Goal: Task Accomplishment & Management: Complete application form

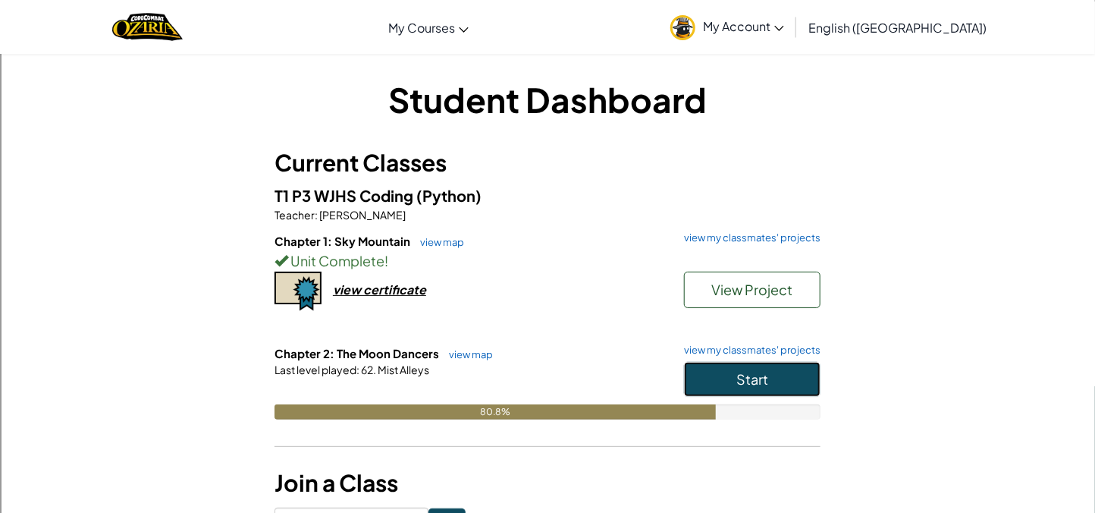
click at [723, 383] on button "Start" at bounding box center [752, 379] width 136 height 35
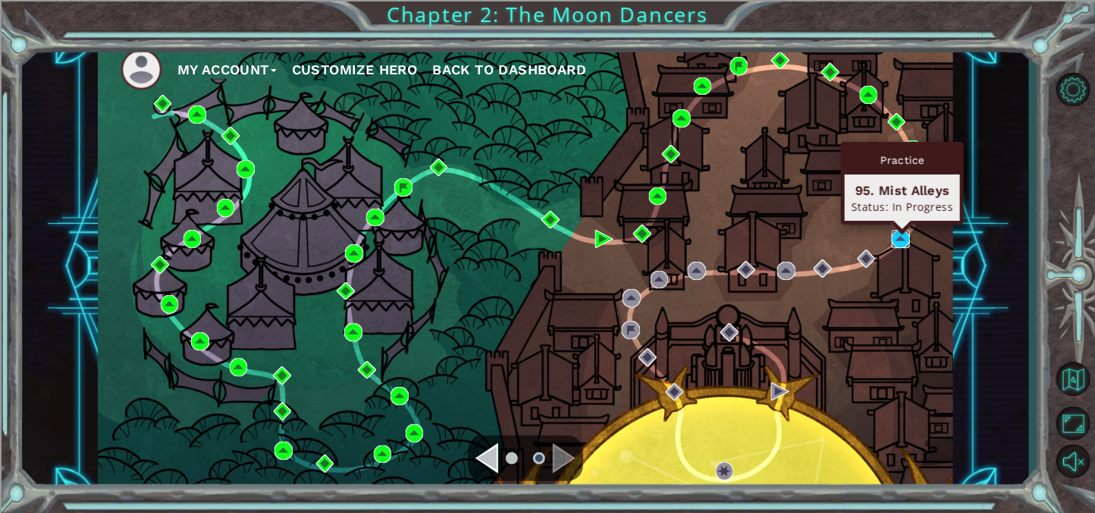
click at [900, 245] on img at bounding box center [901, 239] width 18 height 18
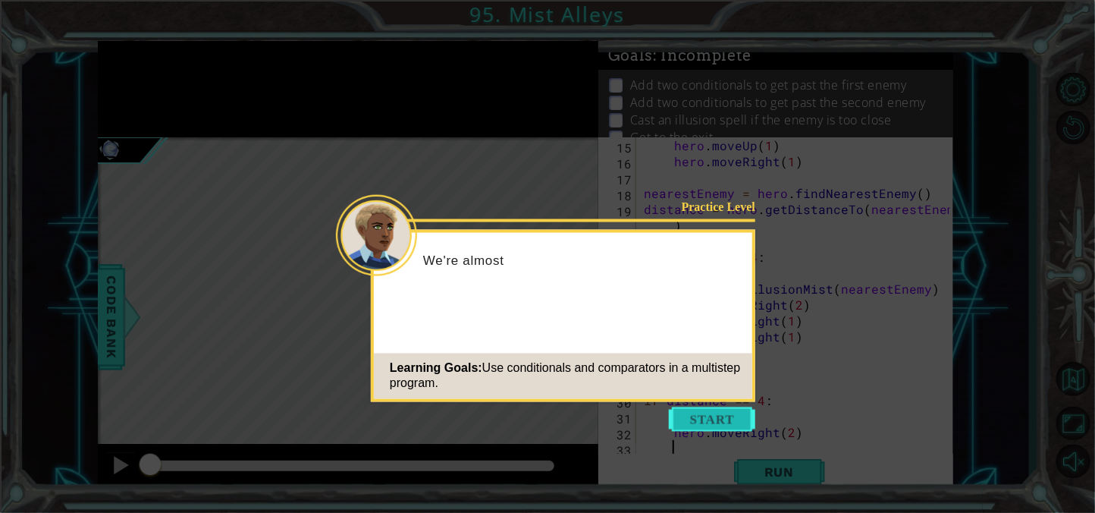
scroll to position [239, 0]
click at [710, 412] on button "Start" at bounding box center [712, 419] width 86 height 24
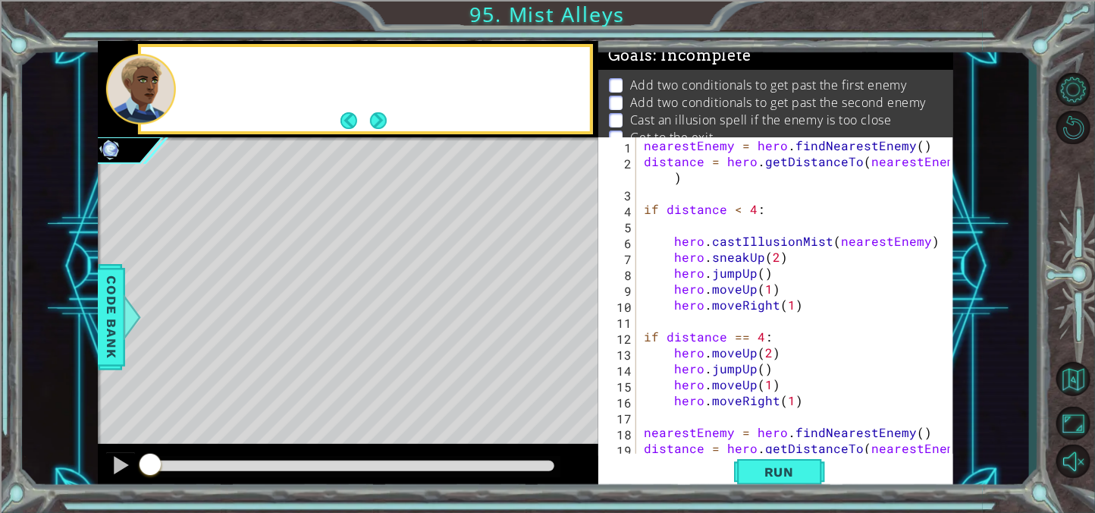
scroll to position [0, 0]
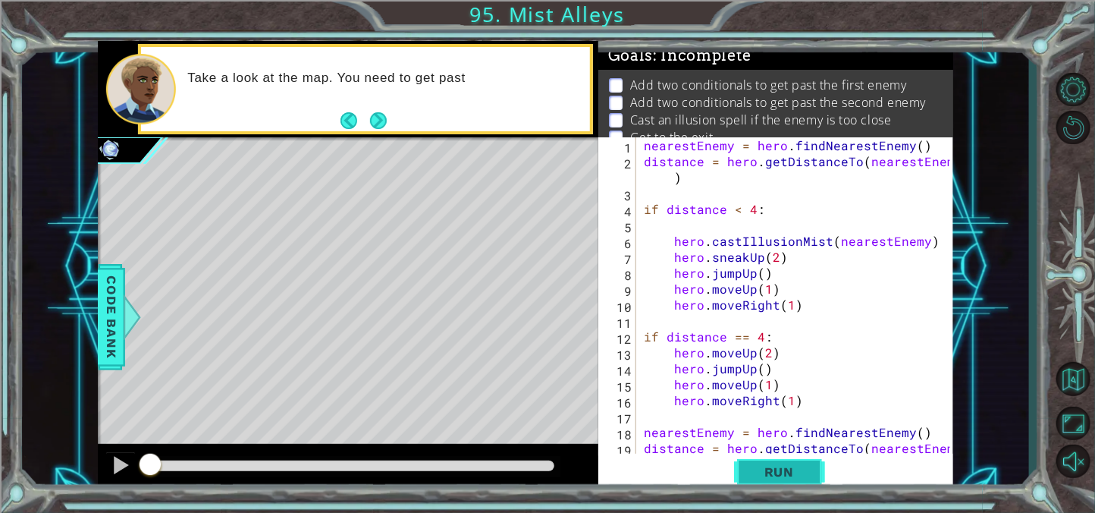
click at [777, 473] on span "Run" at bounding box center [779, 471] width 60 height 15
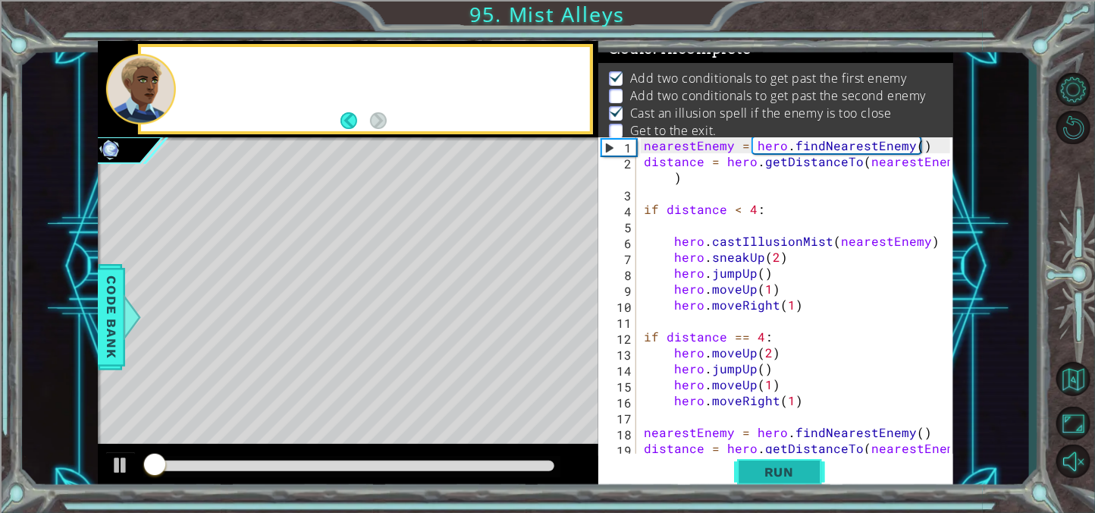
scroll to position [8, 0]
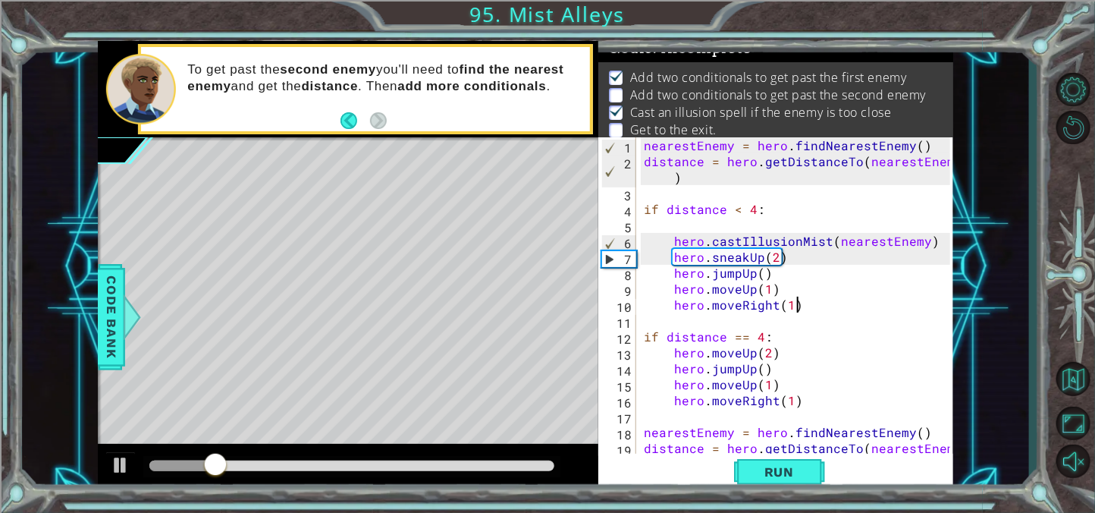
click at [829, 304] on div "nearestEnemy = hero . findNearestEnemy ( ) distance = hero . getDistanceTo ( ne…" at bounding box center [799, 320] width 317 height 366
type textarea "hero.moveRight(1)"
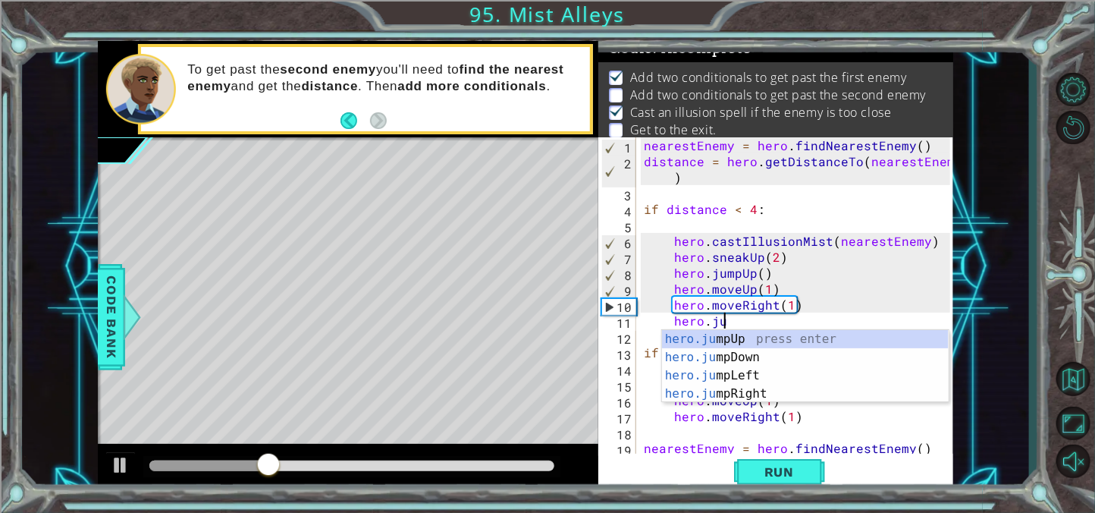
scroll to position [0, 5]
type textarea "hero.jump"
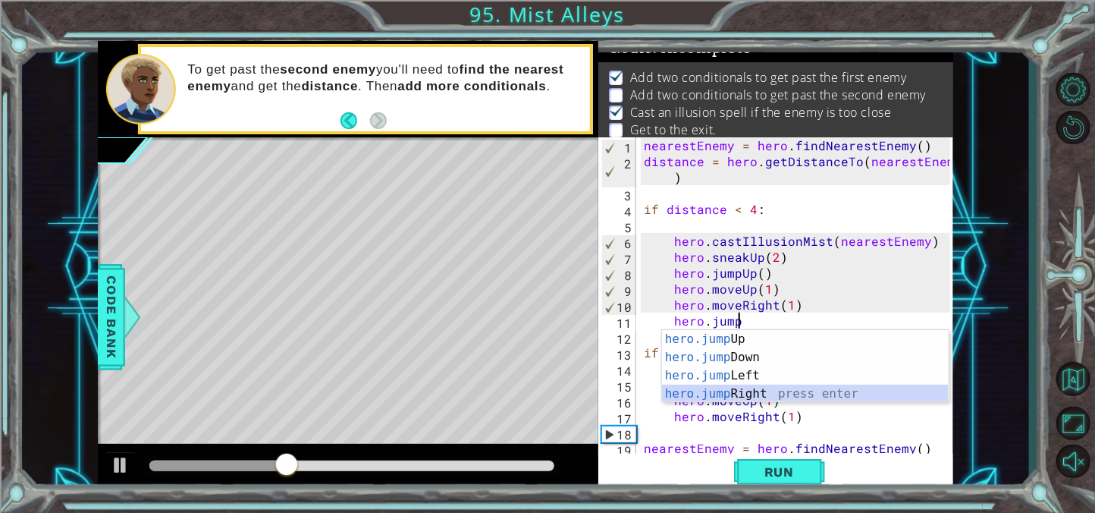
click at [767, 387] on div "hero.jump Up press enter hero.jump Down press enter hero.jump Left press enter …" at bounding box center [805, 384] width 287 height 109
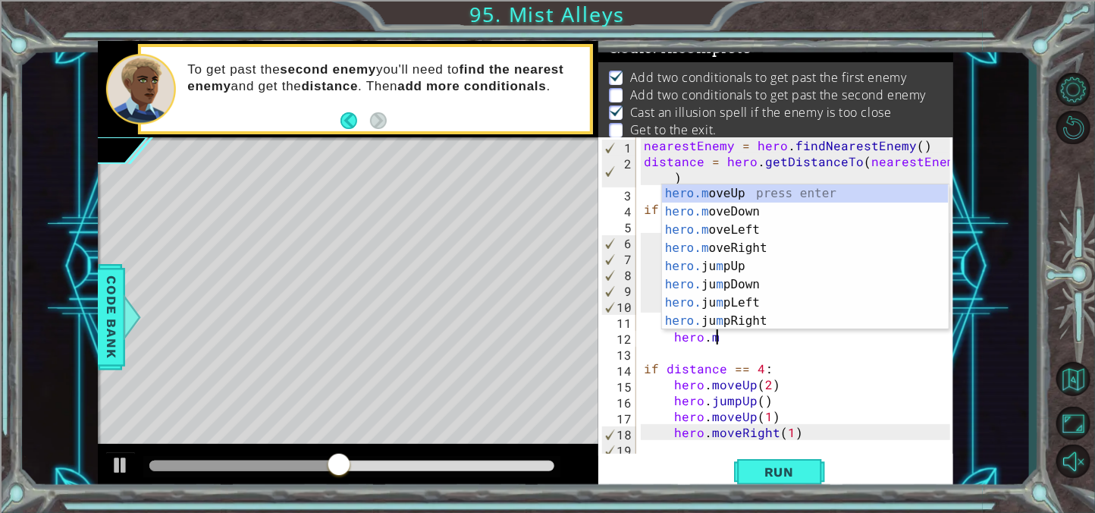
scroll to position [0, 4]
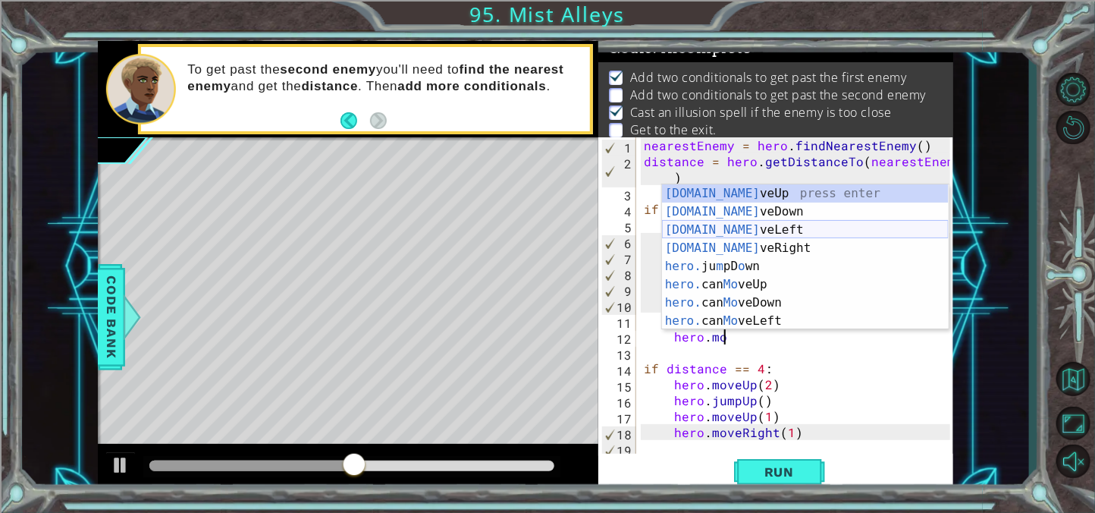
click at [751, 248] on div "[DOMAIN_NAME] veUp press enter [DOMAIN_NAME] veDown press enter [DOMAIN_NAME] v…" at bounding box center [805, 275] width 287 height 182
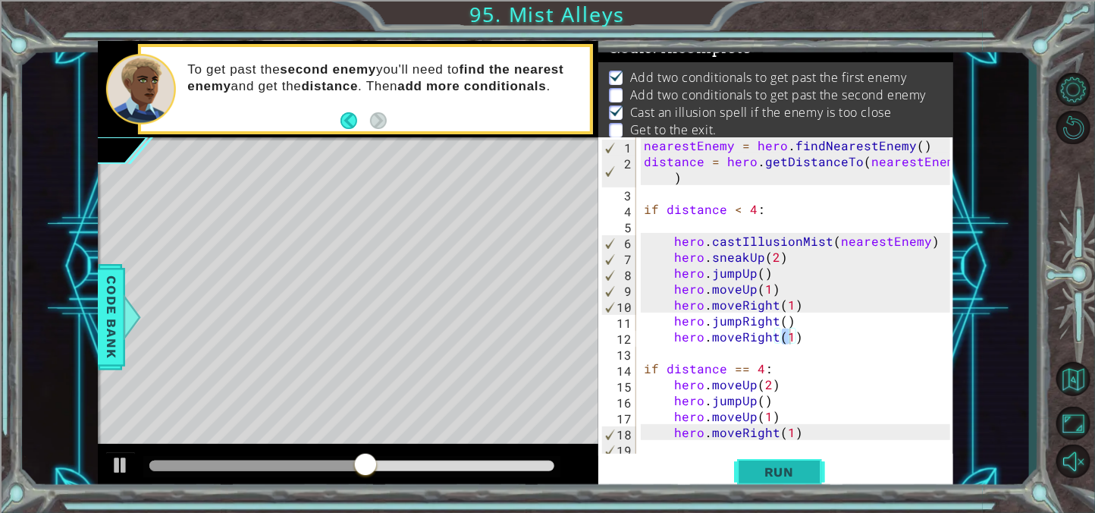
click at [793, 477] on span "Run" at bounding box center [779, 471] width 60 height 15
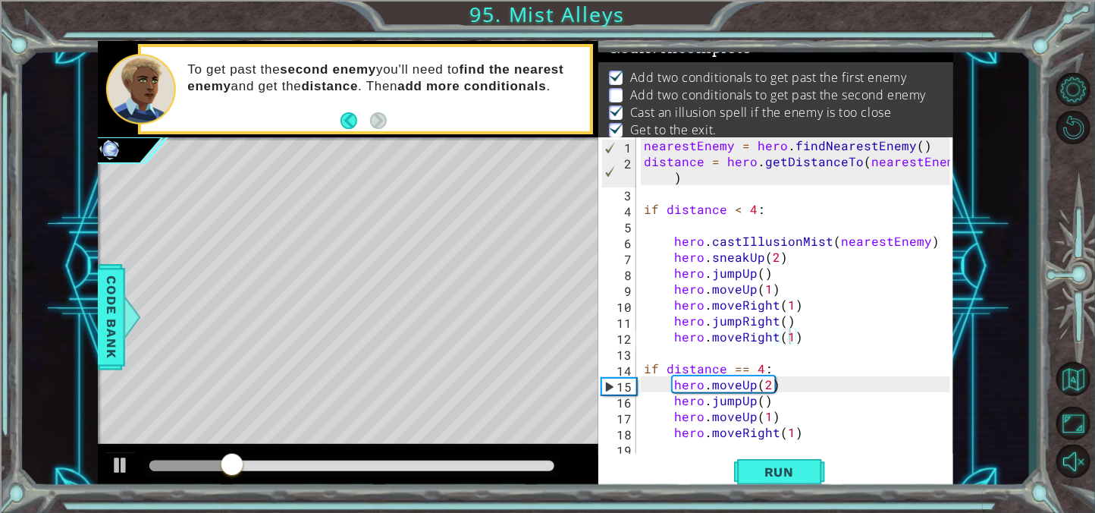
drag, startPoint x: 406, startPoint y: 456, endPoint x: 535, endPoint y: 453, distance: 128.2
click at [535, 453] on div at bounding box center [348, 468] width 500 height 49
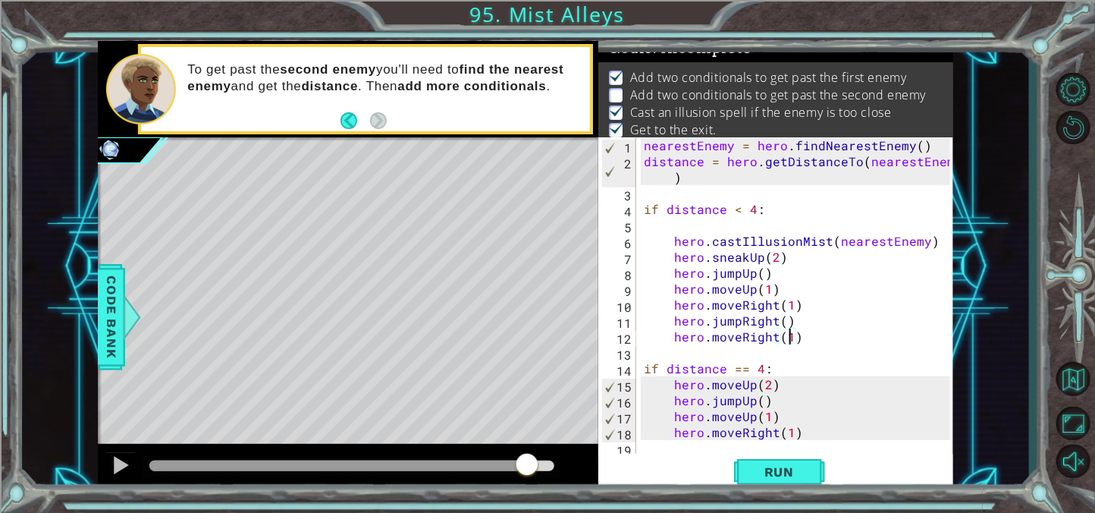
click at [528, 461] on div at bounding box center [351, 465] width 405 height 11
click at [122, 462] on div at bounding box center [121, 465] width 20 height 20
click at [111, 470] on div at bounding box center [121, 465] width 20 height 20
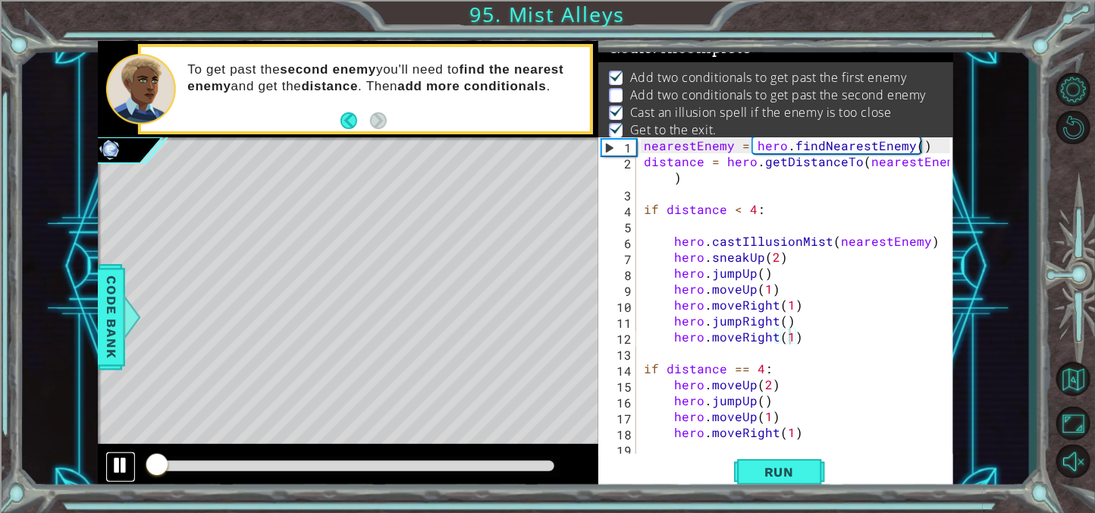
click at [115, 467] on div at bounding box center [121, 465] width 20 height 20
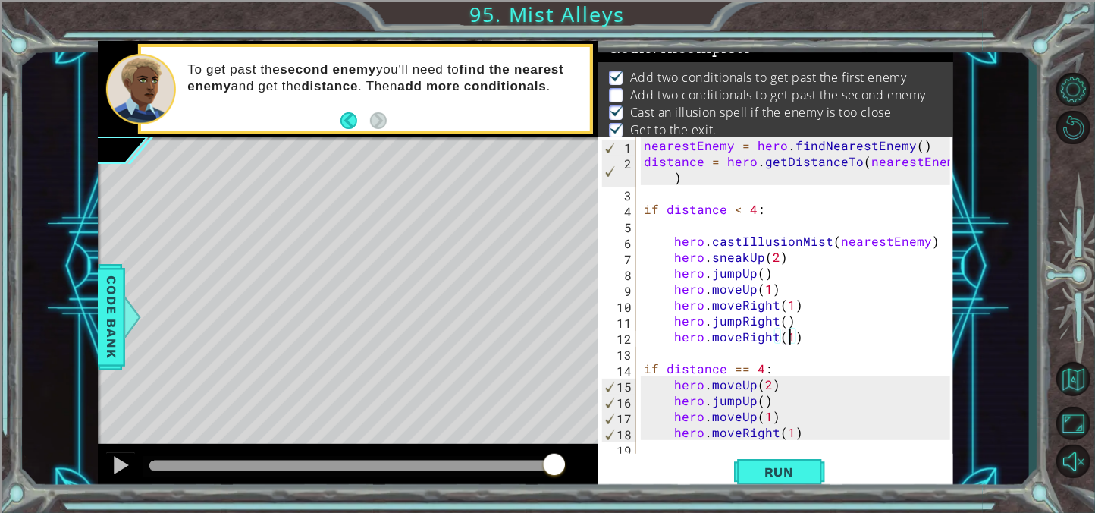
drag, startPoint x: 257, startPoint y: 466, endPoint x: 591, endPoint y: 513, distance: 336.8
click at [591, 512] on div "1 ההההההההההההההההההההההההההההההההההההההההההההההההההההההההההההההההההההההההההההה…" at bounding box center [547, 256] width 1095 height 513
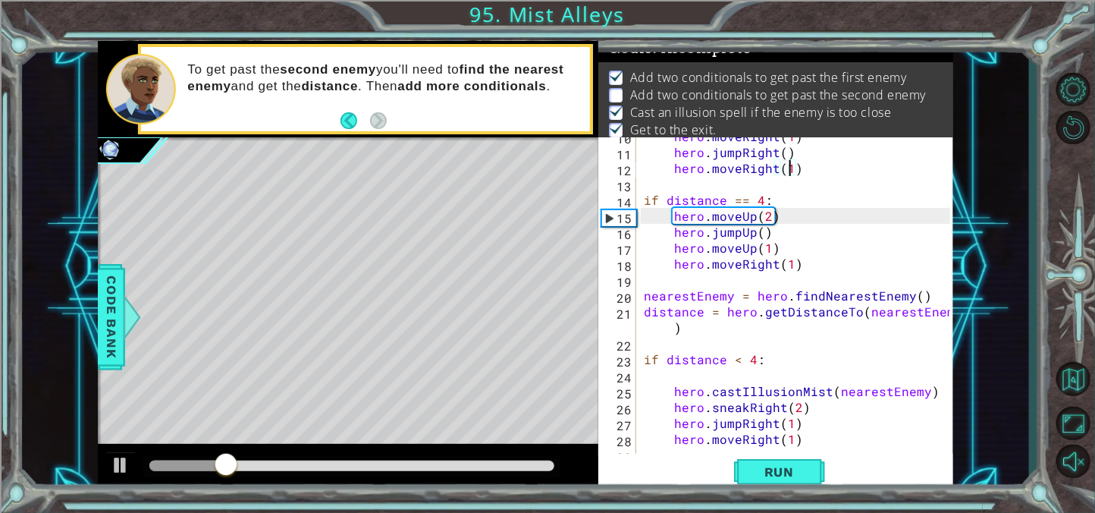
scroll to position [271, 0]
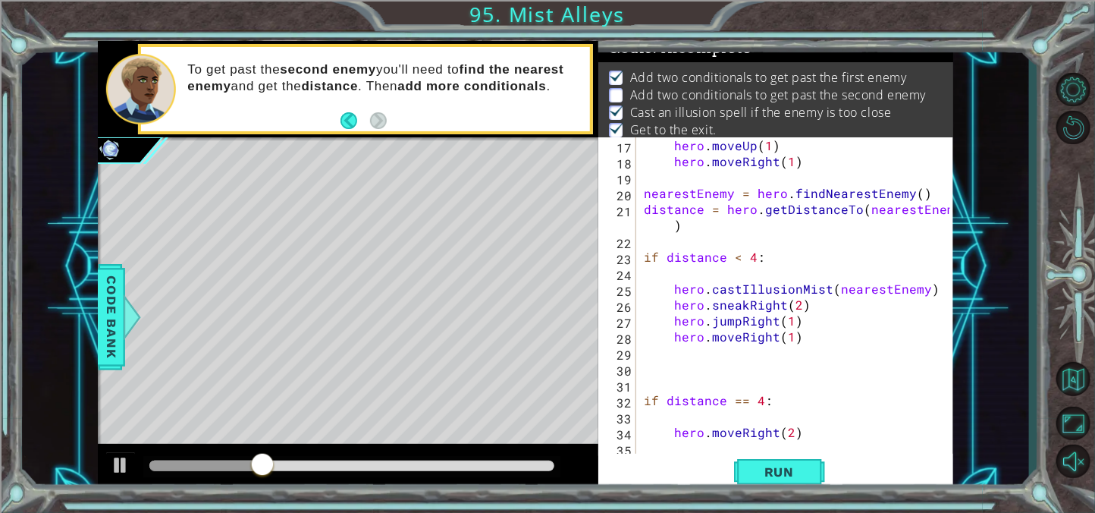
click at [829, 434] on div "hero . moveUp ( 1 ) hero . moveRight ( 1 ) nearestEnemy = hero . findNearestEne…" at bounding box center [799, 312] width 317 height 350
type textarea "hero.moveRight(2)"
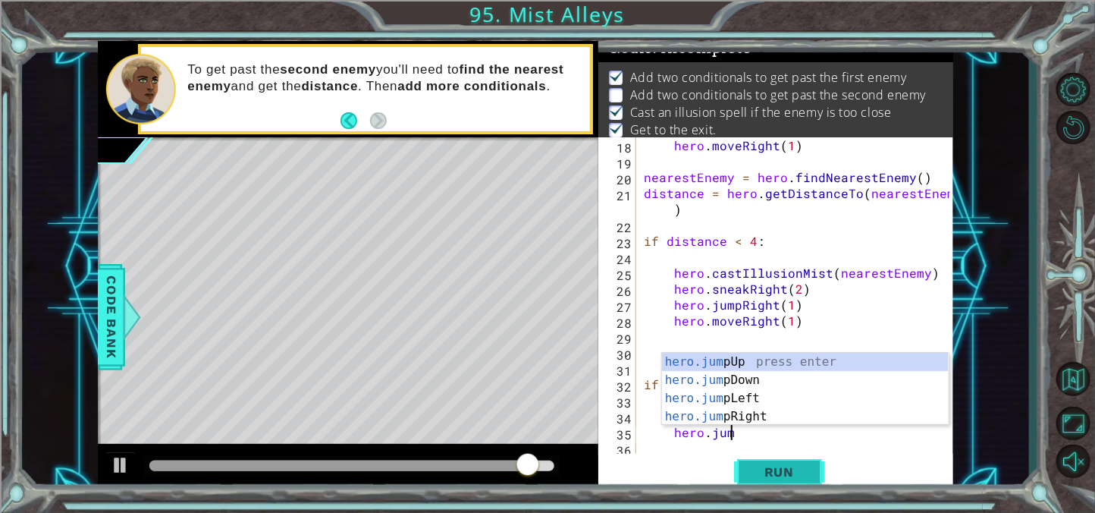
scroll to position [0, 5]
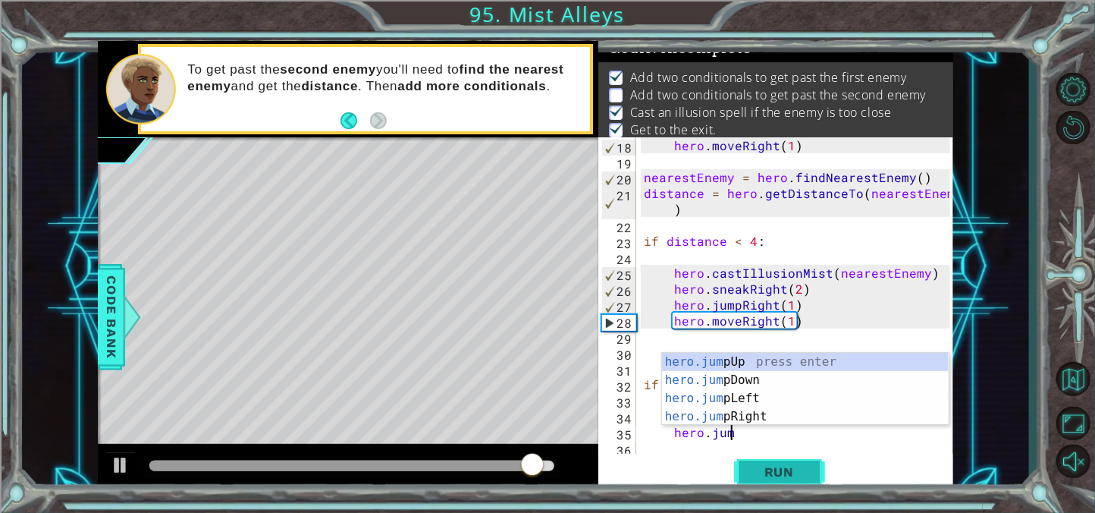
type textarea "hero.jump"
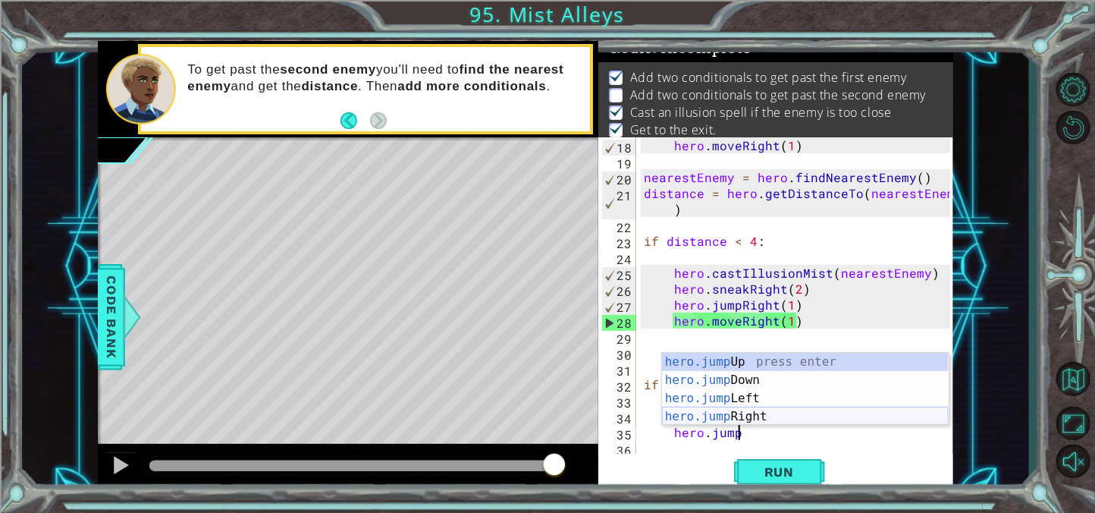
click at [782, 415] on div "hero.jump Up press enter hero.jump Down press enter hero.jump Left press enter …" at bounding box center [805, 407] width 287 height 109
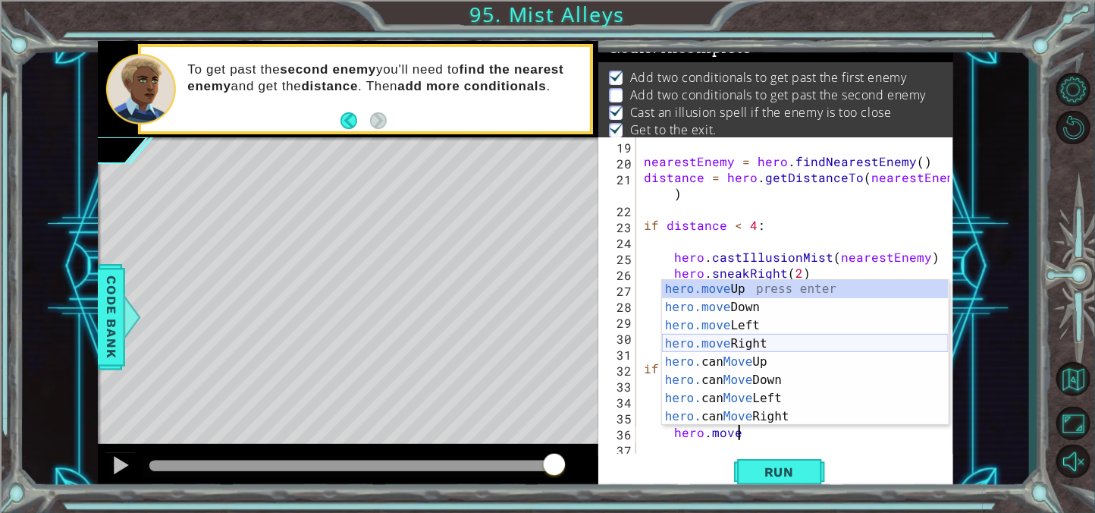
click at [784, 350] on div "hero.move Up press enter hero.move Down press enter hero.move Left press enter …" at bounding box center [805, 371] width 287 height 182
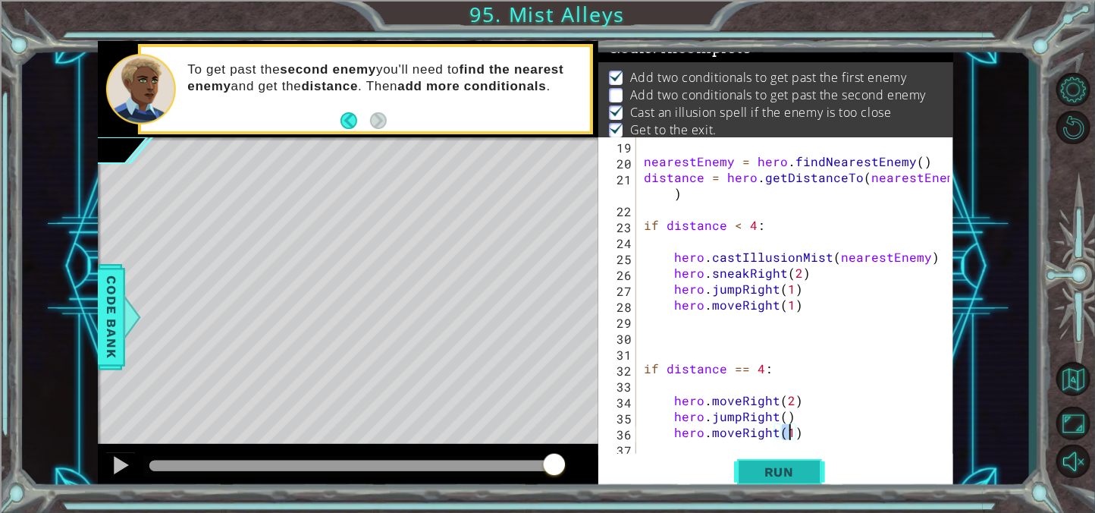
type textarea "hero.moveRight(1)"
click at [765, 460] on button "Run" at bounding box center [779, 471] width 91 height 36
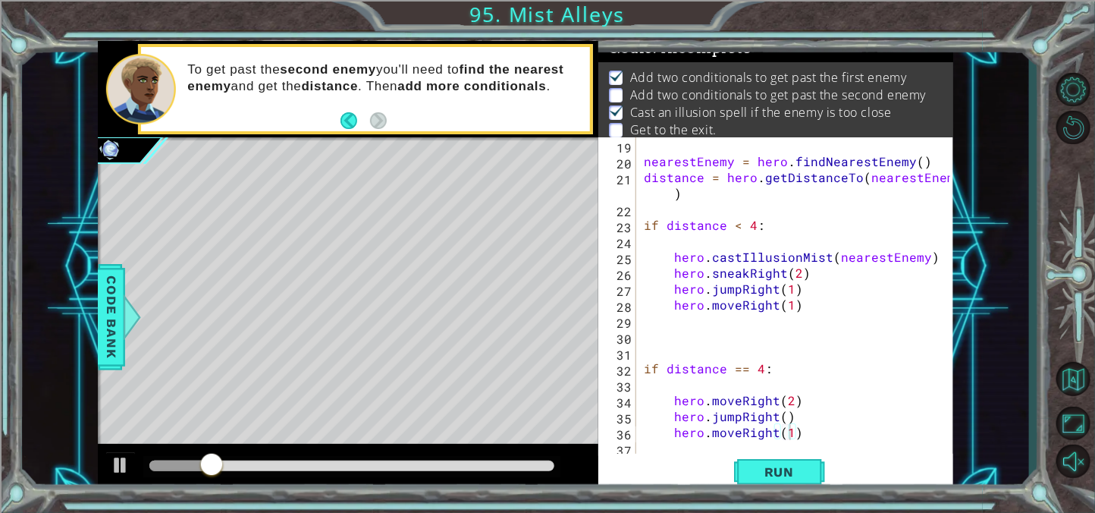
drag, startPoint x: 509, startPoint y: 456, endPoint x: 555, endPoint y: 462, distance: 45.8
click at [555, 462] on div at bounding box center [351, 466] width 417 height 21
click at [482, 475] on div at bounding box center [351, 466] width 417 height 21
click at [518, 448] on div at bounding box center [348, 468] width 500 height 49
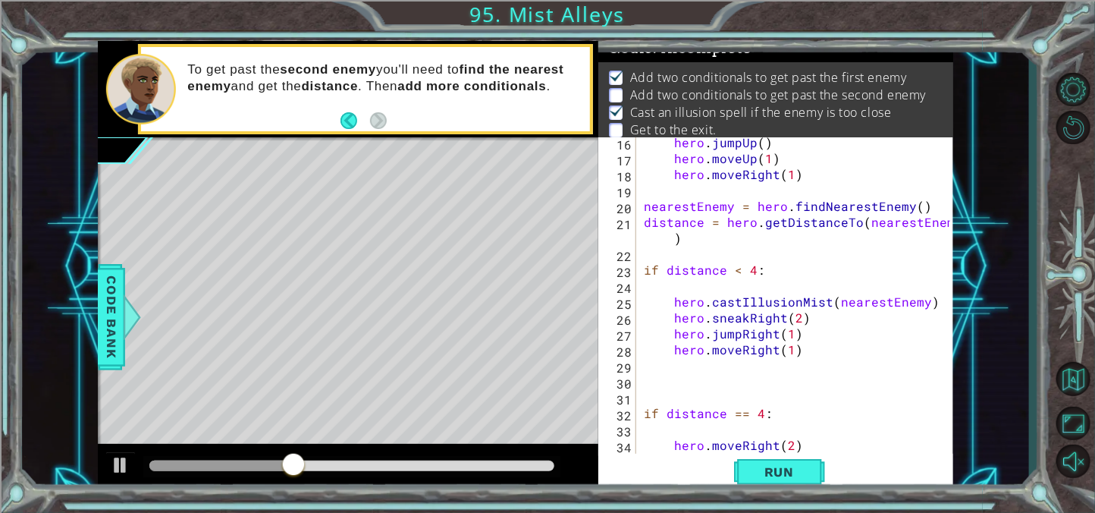
scroll to position [302, 0]
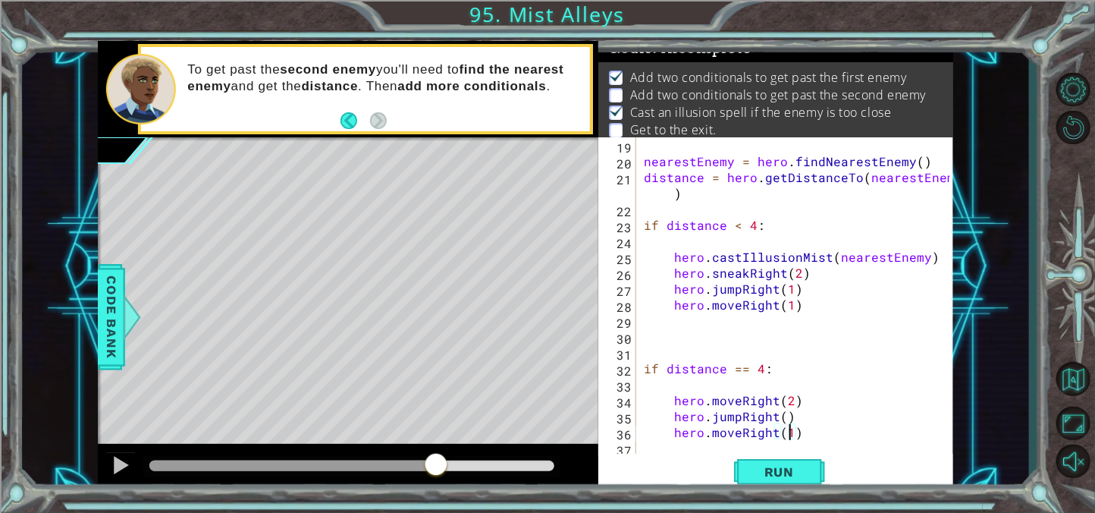
drag, startPoint x: 343, startPoint y: 473, endPoint x: 437, endPoint y: 459, distance: 95.0
click at [437, 459] on div at bounding box center [435, 465] width 27 height 27
click at [651, 346] on div "nearestEnemy = hero . findNearestEnemy ( ) distance = hero . getDistanceTo ( ne…" at bounding box center [799, 312] width 317 height 350
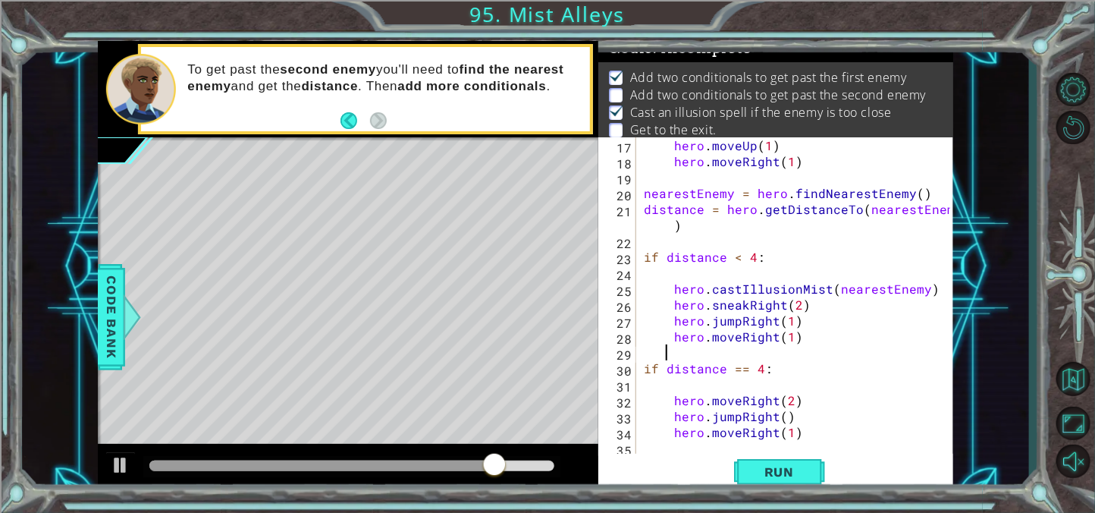
scroll to position [271, 0]
click at [767, 465] on span "Run" at bounding box center [779, 471] width 60 height 15
click at [736, 373] on div "hero . moveUp ( 1 ) hero . moveRight ( 1 ) nearestEnemy = hero . findNearestEne…" at bounding box center [799, 312] width 317 height 350
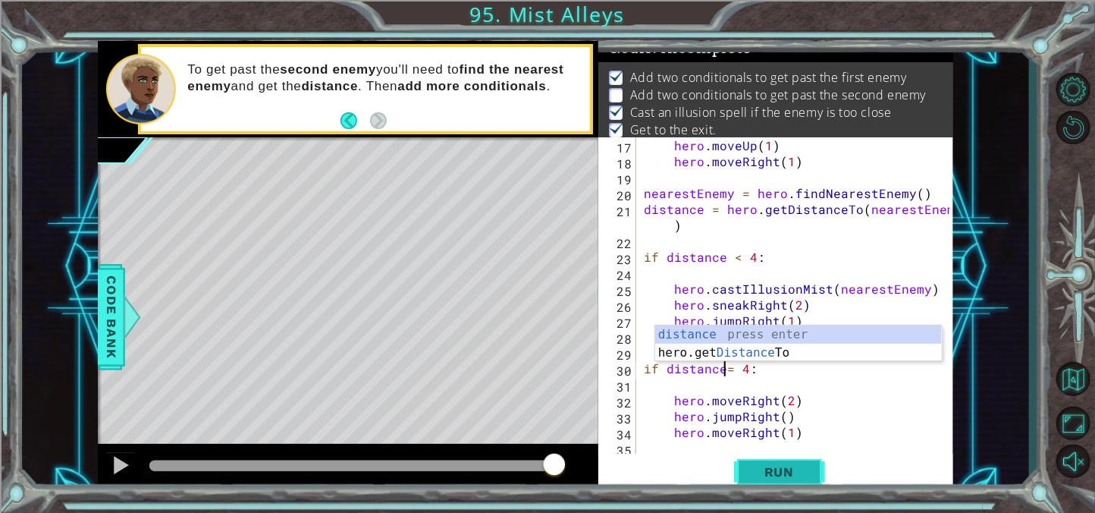
click at [765, 461] on button "Run" at bounding box center [779, 471] width 91 height 36
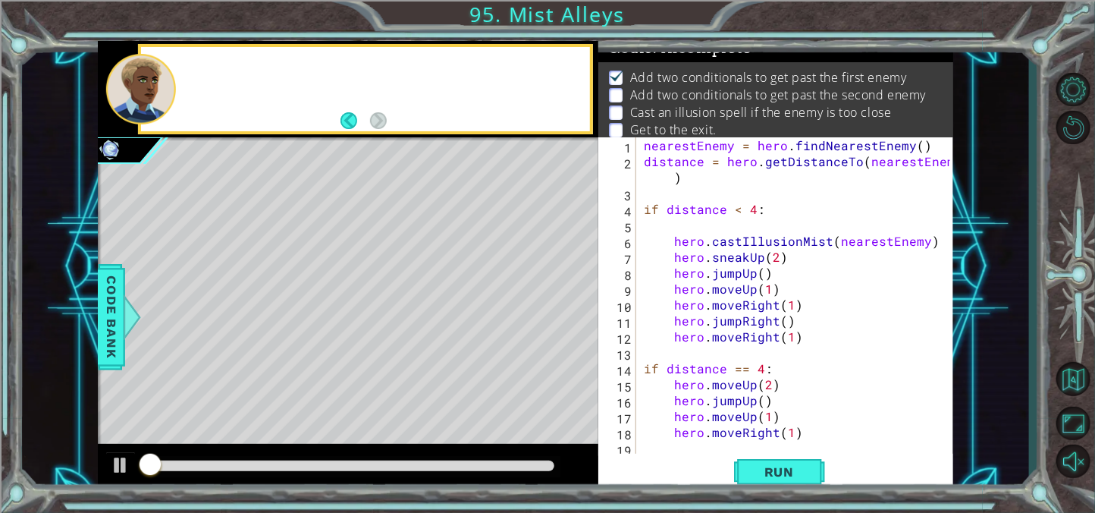
scroll to position [0, 0]
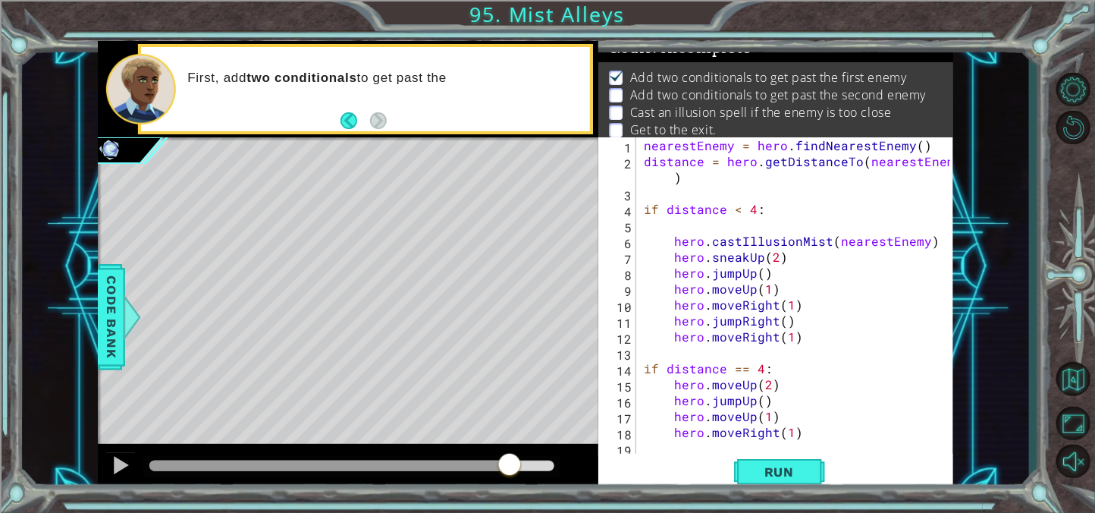
drag, startPoint x: 423, startPoint y: 464, endPoint x: 509, endPoint y: 463, distance: 86.4
click at [509, 463] on div at bounding box center [351, 465] width 405 height 11
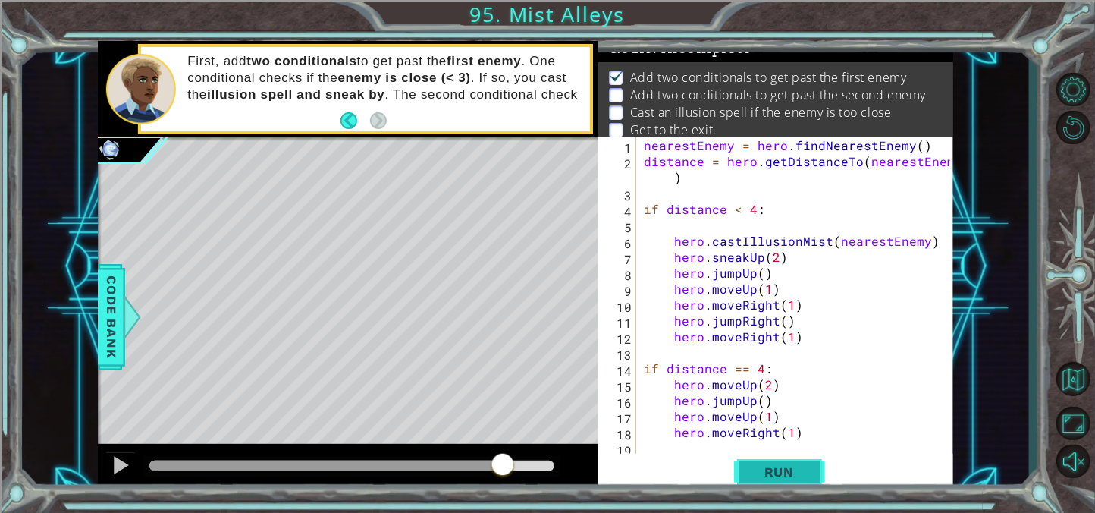
click at [763, 471] on span "Run" at bounding box center [779, 471] width 60 height 15
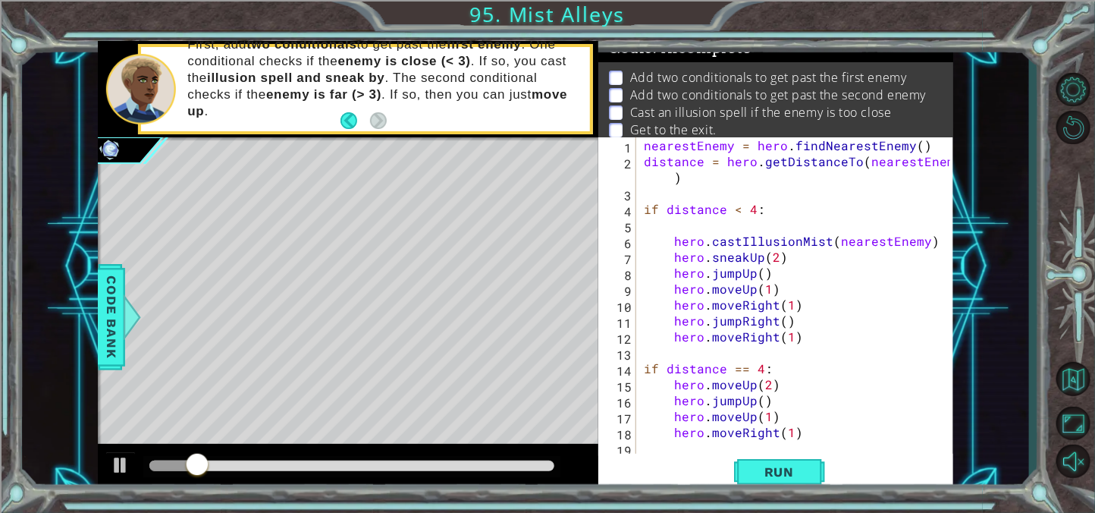
click at [784, 367] on div "nearestEnemy = hero . findNearestEnemy ( ) distance = hero . getDistanceTo ( ne…" at bounding box center [799, 312] width 317 height 350
type textarea "if distance == 4:"
click at [889, 373] on div "nearestEnemy = hero . findNearestEnemy ( ) distance = hero . getDistanceTo ( ne…" at bounding box center [799, 312] width 317 height 350
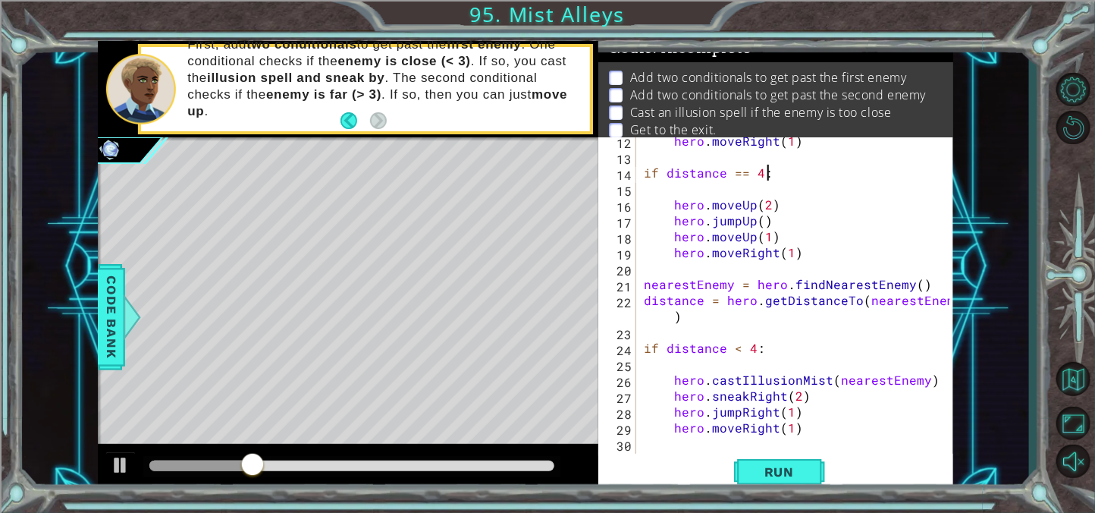
scroll to position [286, 0]
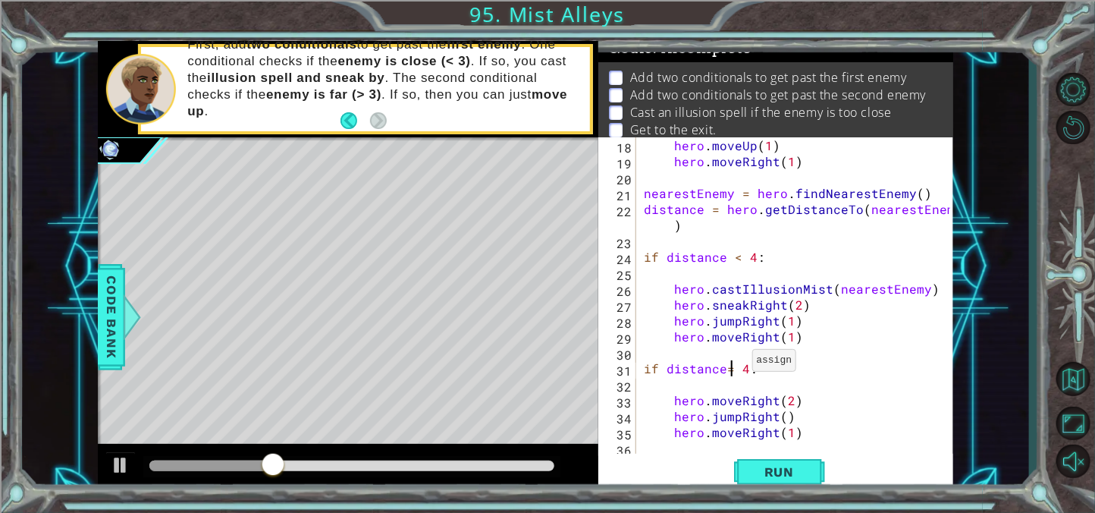
click at [733, 363] on div "hero . moveUp ( 1 ) hero . moveRight ( 1 ) nearestEnemy = hero . findNearestEne…" at bounding box center [799, 312] width 317 height 350
click at [754, 449] on div "hero . moveUp ( 1 ) hero . moveRight ( 1 ) nearestEnemy = hero . findNearestEne…" at bounding box center [799, 312] width 317 height 350
type textarea "="
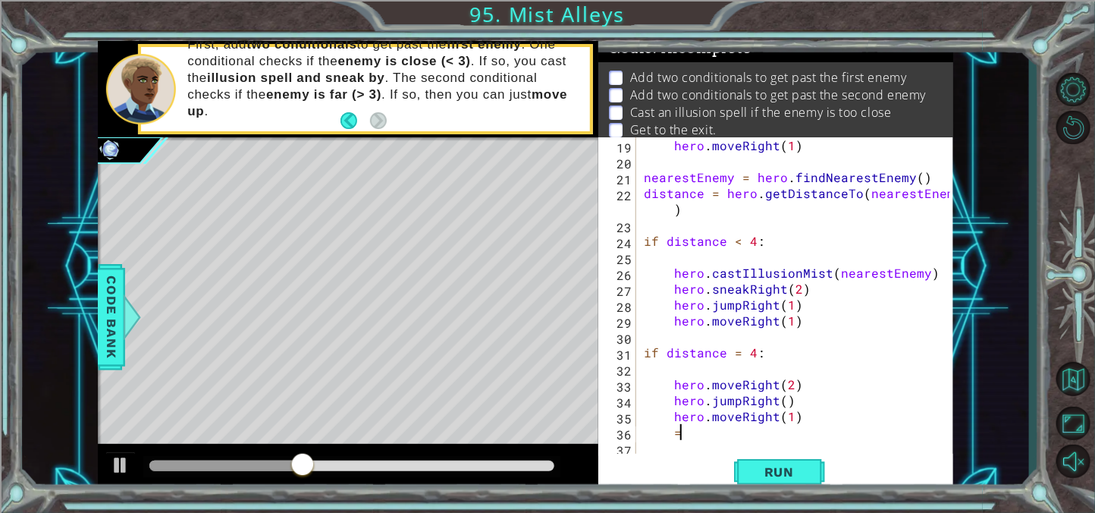
scroll to position [0, 1]
click at [739, 359] on div "hero . moveRight ( 1 ) nearestEnemy = hero . findNearestEnemy ( ) distance = he…" at bounding box center [799, 312] width 317 height 350
type textarea "="
click at [767, 449] on div "hero . moveRight ( 1 ) nearestEnemy = hero . findNearestEnemy ( ) distance = he…" at bounding box center [799, 312] width 317 height 350
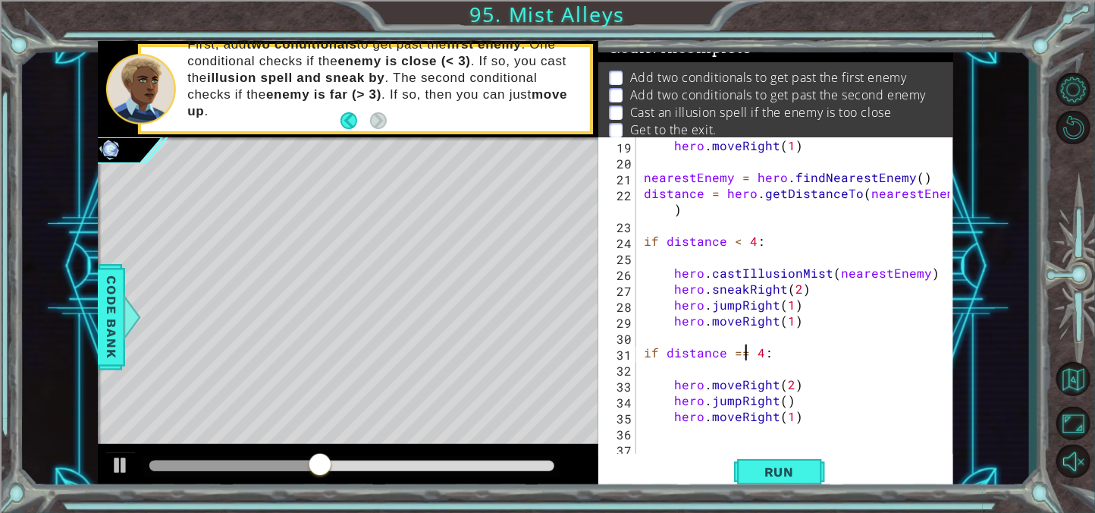
scroll to position [0, 0]
click at [762, 456] on button "Run" at bounding box center [779, 471] width 91 height 36
drag, startPoint x: 469, startPoint y: 471, endPoint x: 506, endPoint y: 469, distance: 37.2
click at [506, 469] on div at bounding box center [351, 466] width 417 height 21
click at [506, 469] on div at bounding box center [351, 465] width 405 height 11
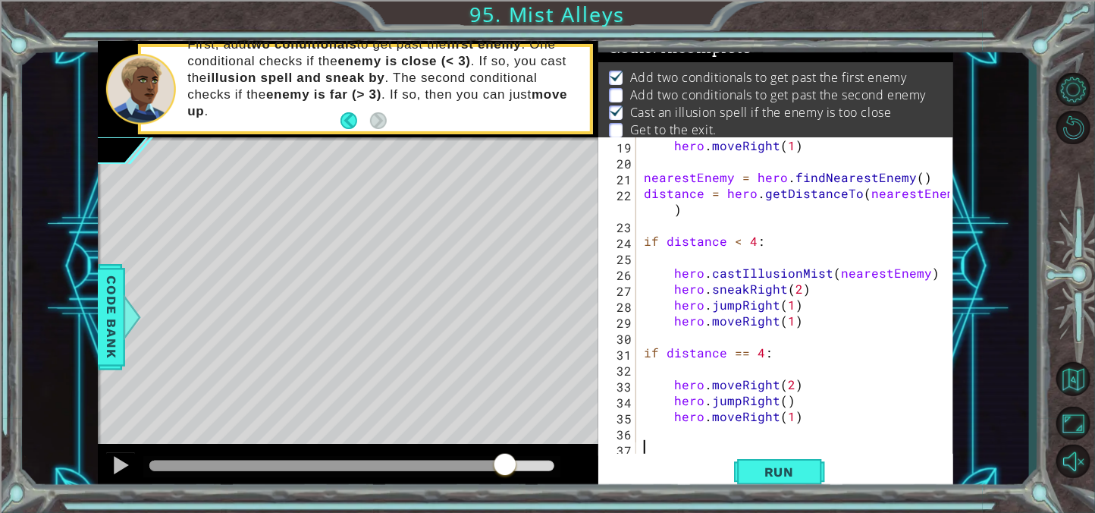
click at [780, 398] on div "hero . moveRight ( 1 ) nearestEnemy = hero . findNearestEnemy ( ) distance = he…" at bounding box center [799, 312] width 317 height 350
click at [775, 476] on span "Run" at bounding box center [779, 471] width 60 height 15
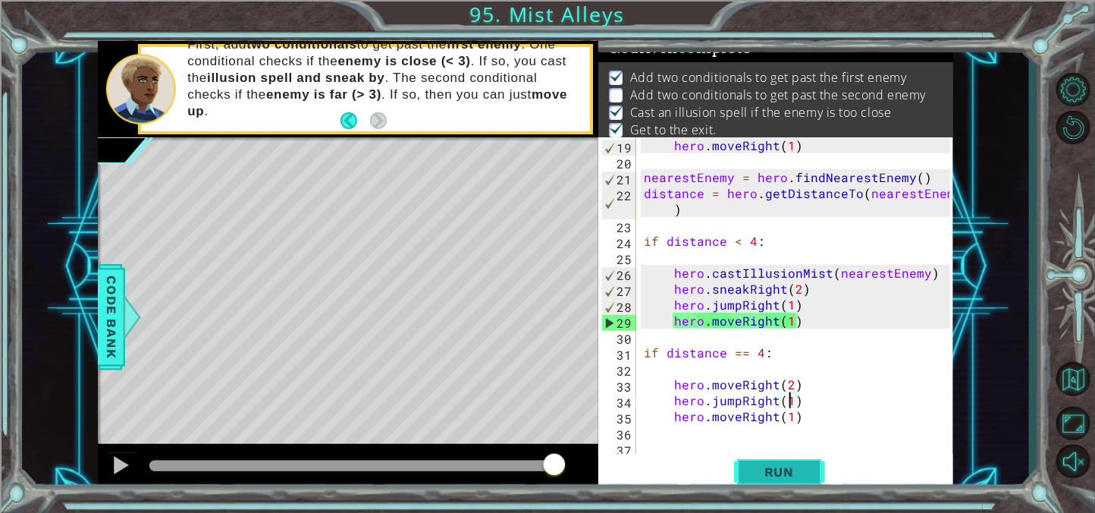
click at [773, 476] on span "Run" at bounding box center [779, 471] width 60 height 15
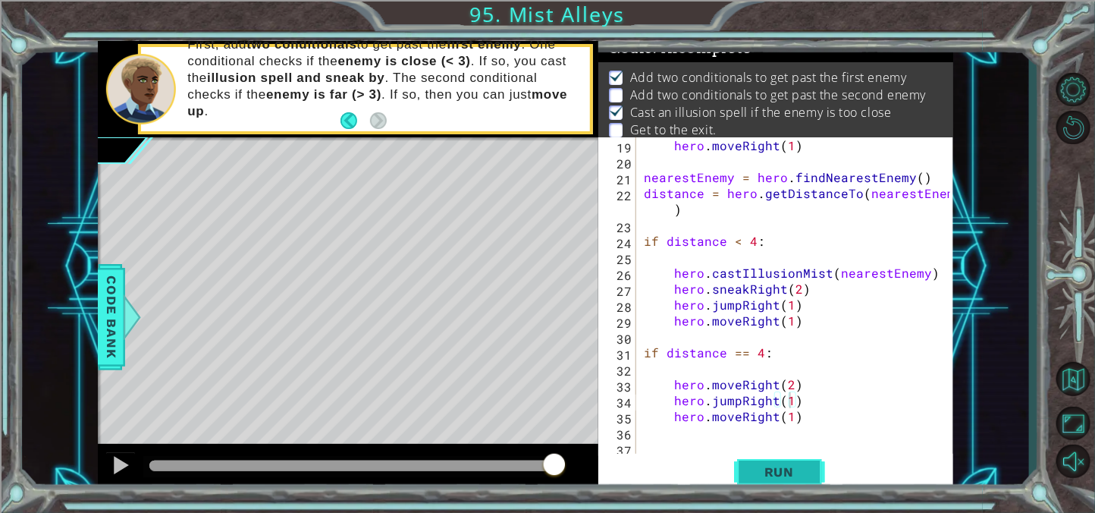
click at [776, 459] on button "Run" at bounding box center [779, 471] width 91 height 36
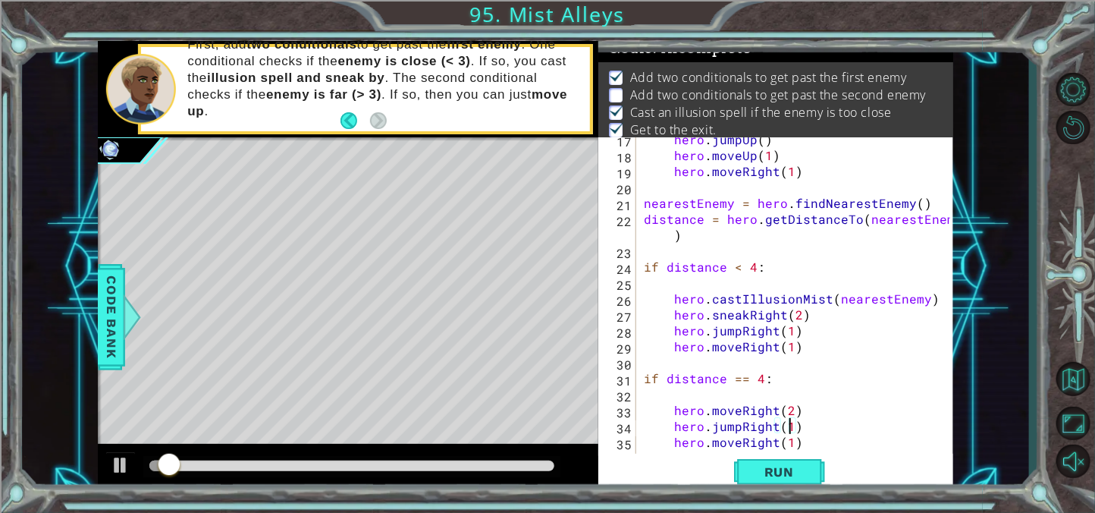
scroll to position [275, 0]
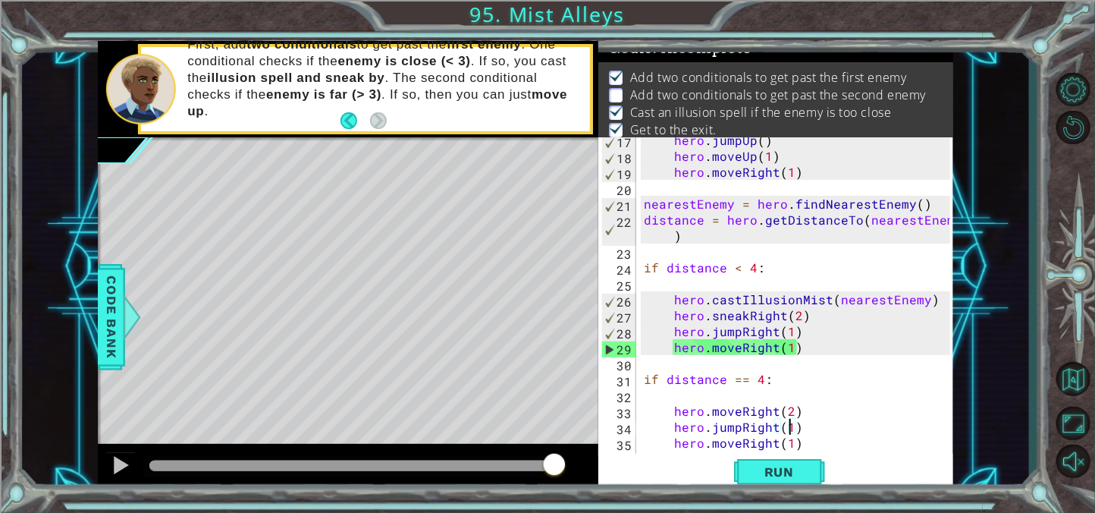
drag, startPoint x: 420, startPoint y: 470, endPoint x: 608, endPoint y: 484, distance: 188.6
click at [608, 484] on div "1 ההההההההההההההההההההההההההההההההההההההההההההההההההההההההההההההההההההההההההההה…" at bounding box center [526, 266] width 856 height 451
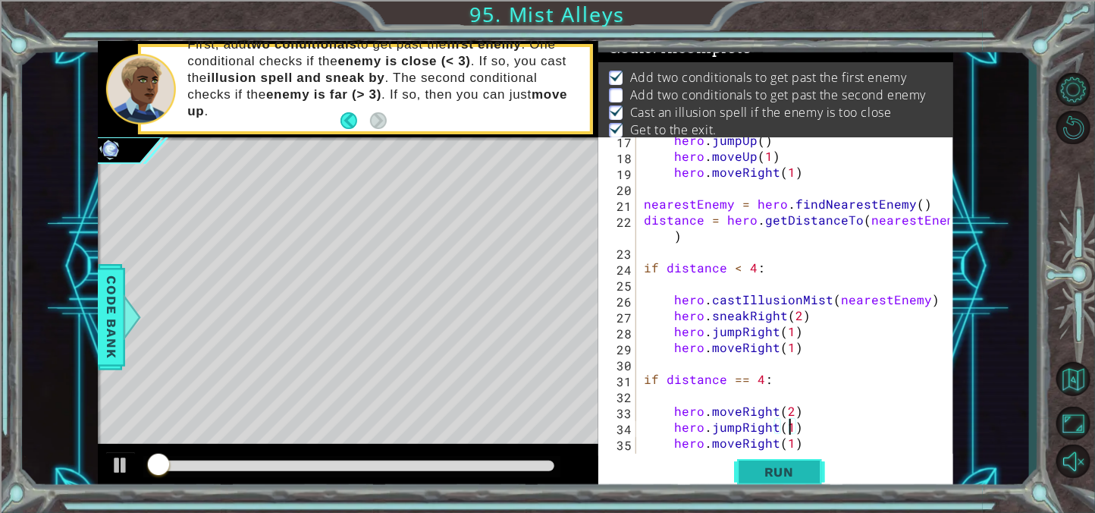
click at [783, 475] on span "Run" at bounding box center [779, 471] width 60 height 15
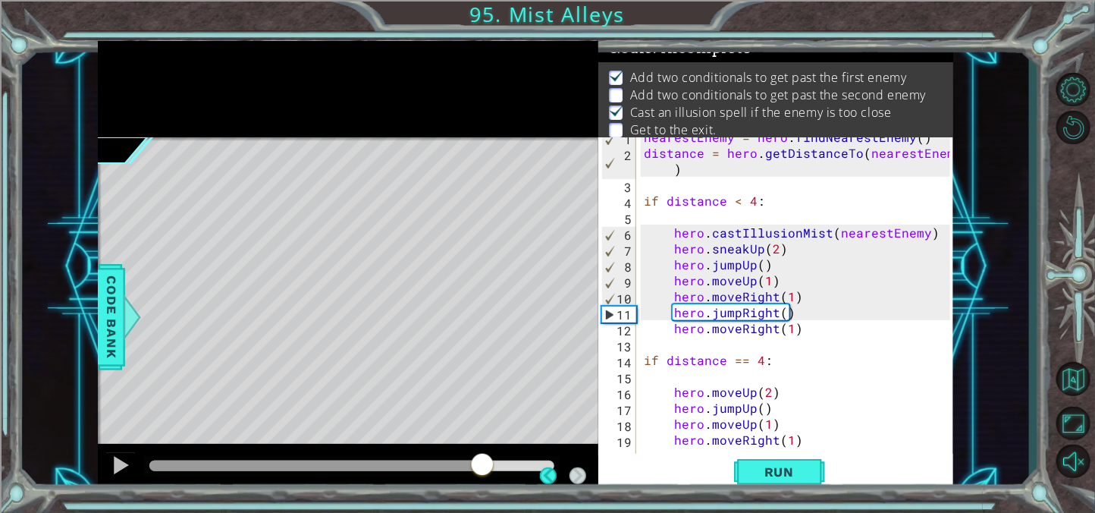
scroll to position [8, 0]
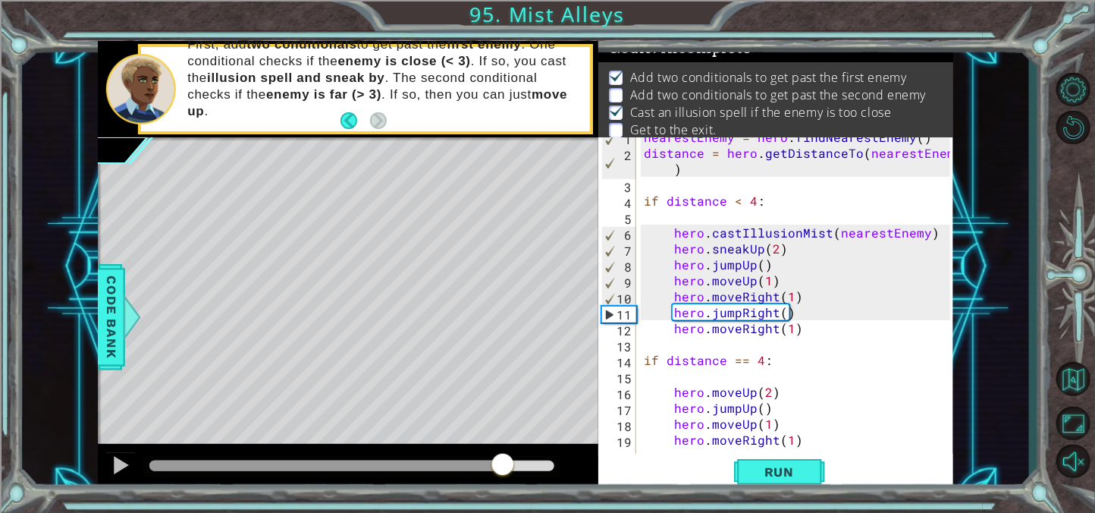
drag, startPoint x: 196, startPoint y: 466, endPoint x: 503, endPoint y: 496, distance: 309.3
click at [503, 496] on div "1 ההההההההההההההההההההההההההההההההההההההההההההההההההההההההההההההההההההההההההההה…" at bounding box center [547, 256] width 1095 height 513
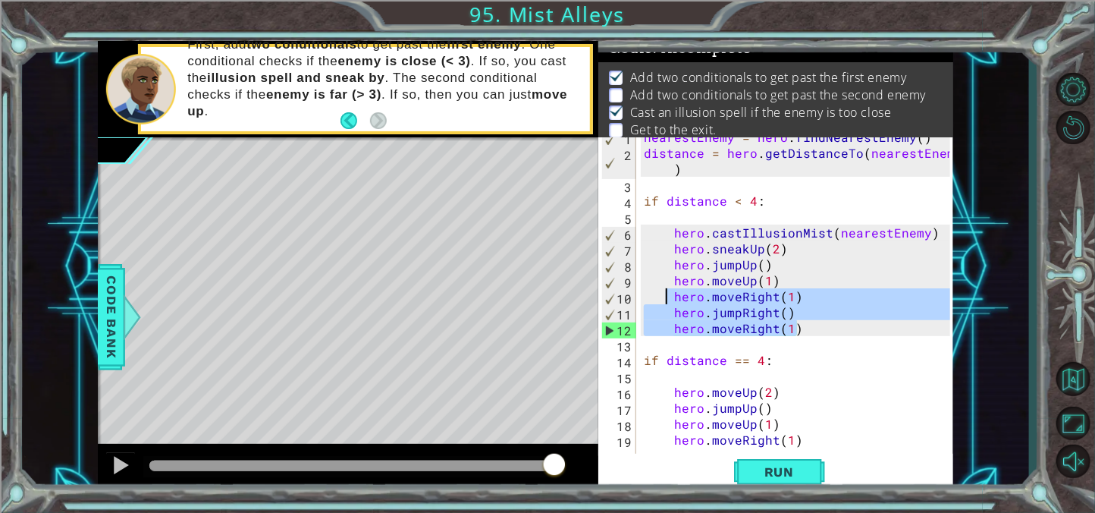
drag, startPoint x: 805, startPoint y: 331, endPoint x: 664, endPoint y: 297, distance: 144.9
click at [664, 297] on div "nearestEnemy = hero . findNearestEnemy ( ) distance = hero . getDistanceTo ( ne…" at bounding box center [799, 304] width 317 height 350
type textarea "hero.moveRight(1) hero.jumpRight()"
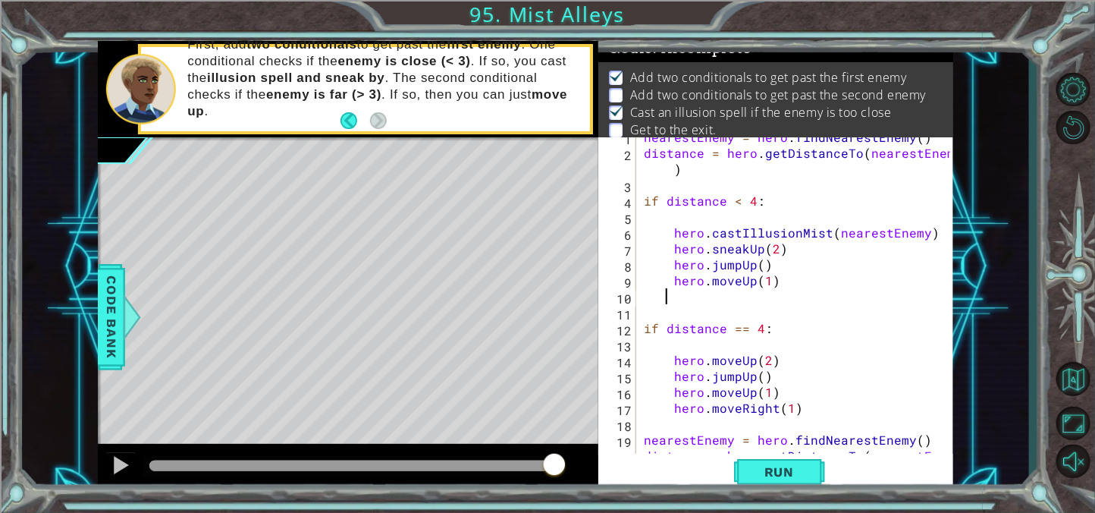
scroll to position [0, 1]
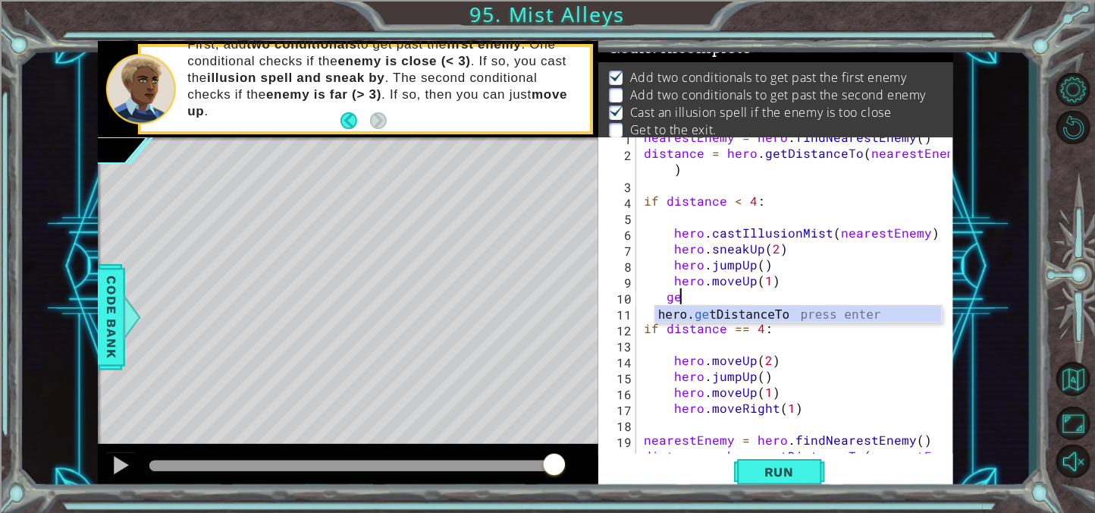
type textarea "g"
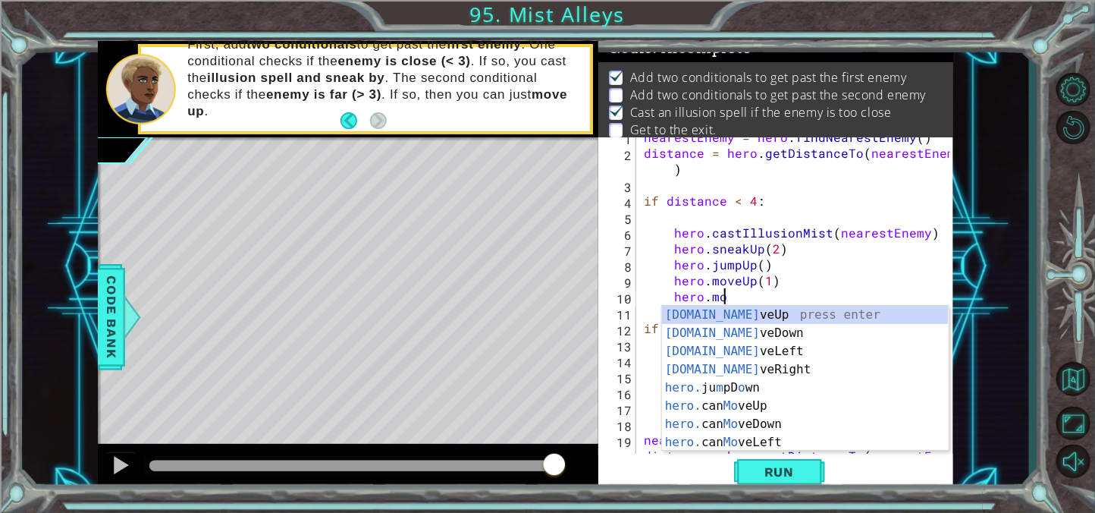
scroll to position [0, 5]
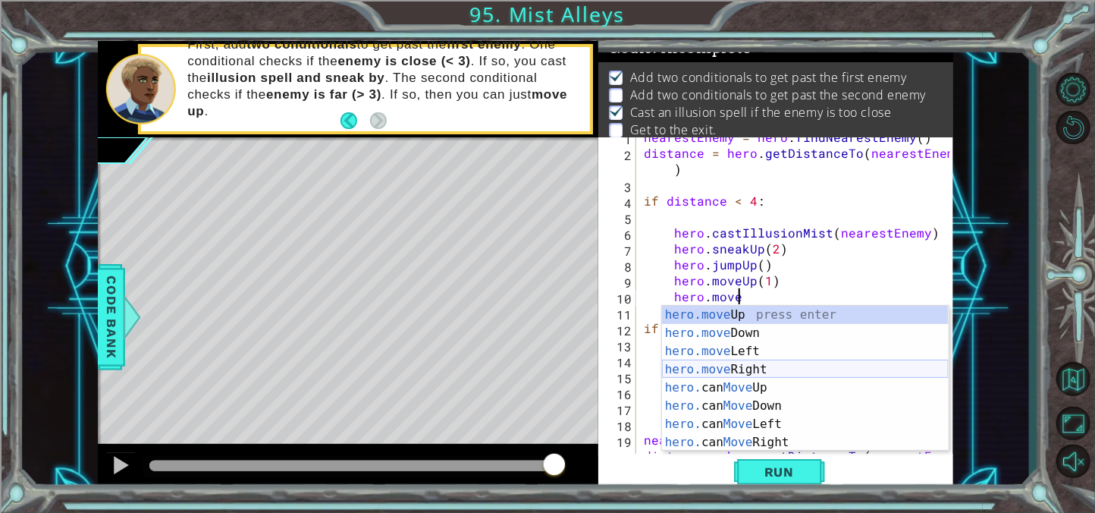
click at [765, 369] on div "hero.move Up press enter hero.move Down press enter hero.move Left press enter …" at bounding box center [805, 397] width 287 height 182
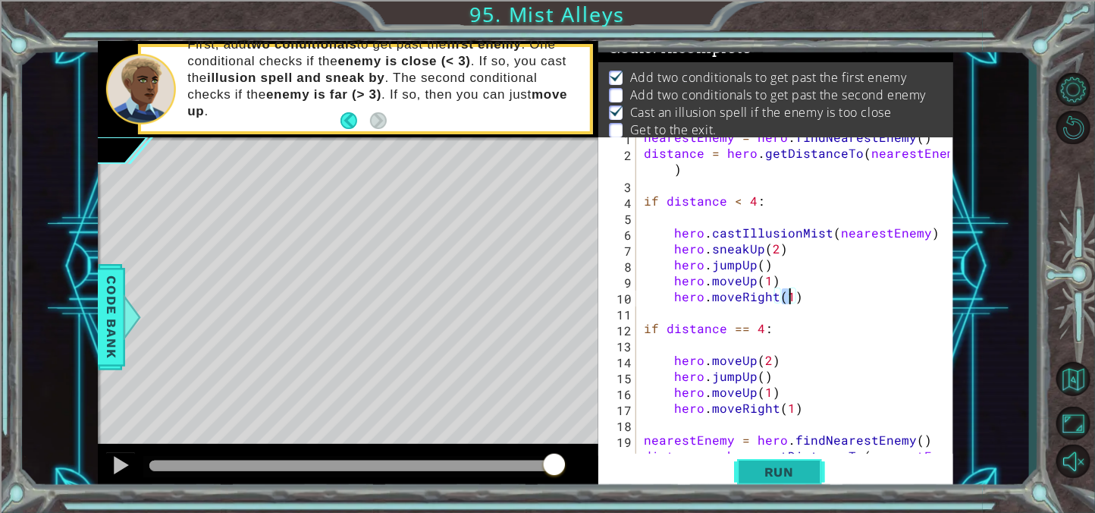
click at [772, 469] on span "Run" at bounding box center [779, 471] width 60 height 15
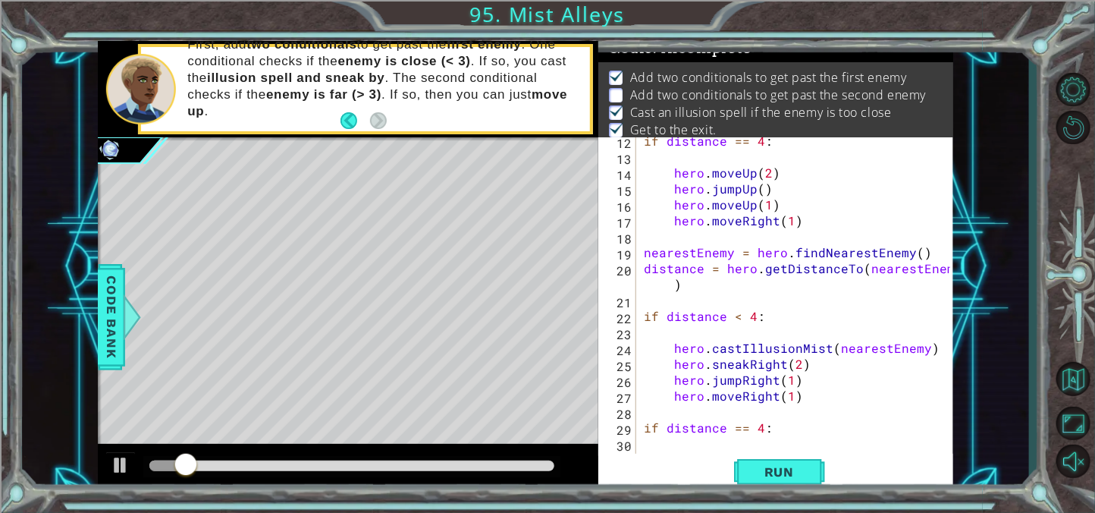
scroll to position [165, 0]
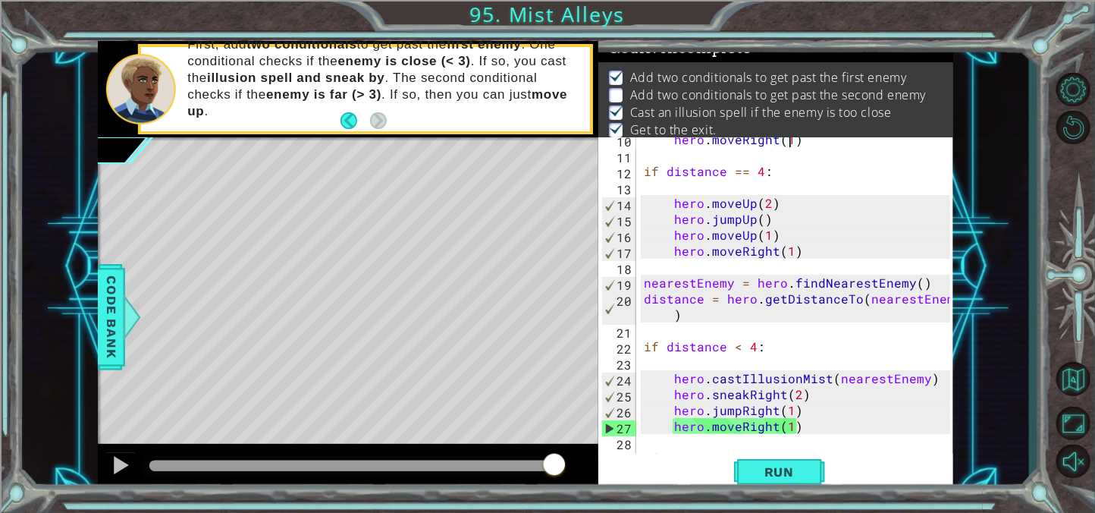
drag, startPoint x: 211, startPoint y: 462, endPoint x: 552, endPoint y: 512, distance: 344.8
click at [552, 512] on div "1 ההההההההההההההההההההההההההההההההההההההההההההההההההההההההההההההההההההההההההההה…" at bounding box center [547, 256] width 1095 height 513
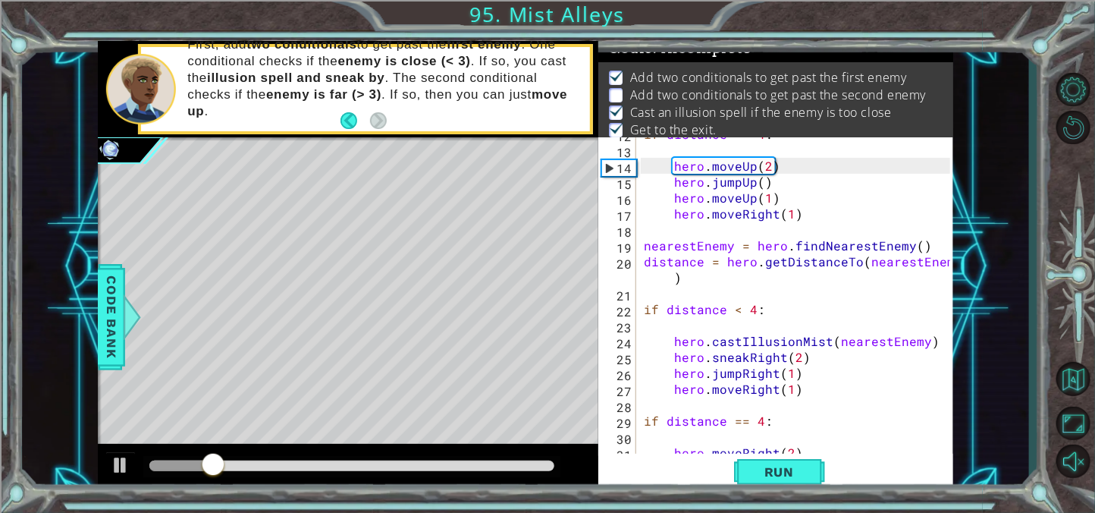
scroll to position [0, 0]
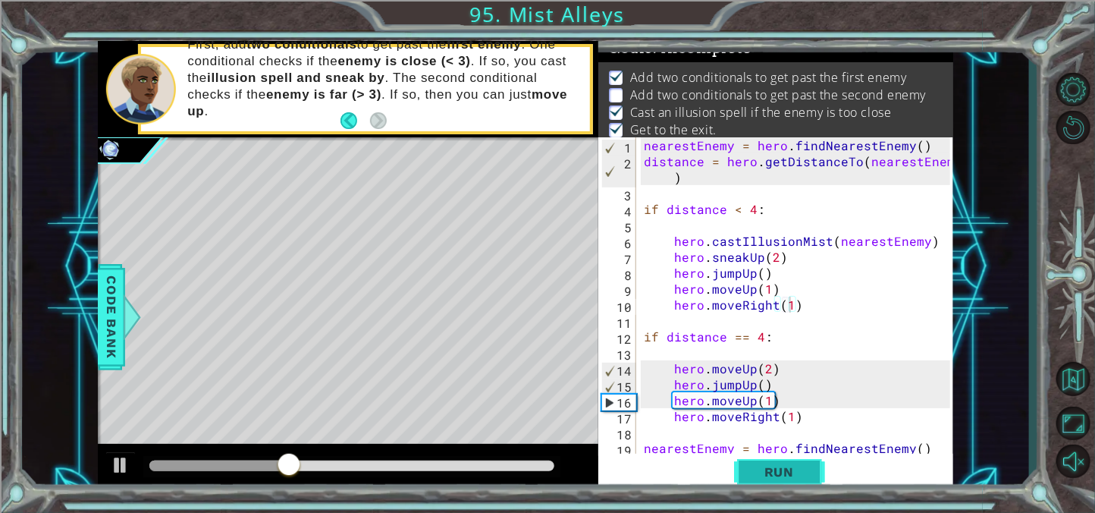
click at [798, 472] on span "Run" at bounding box center [779, 471] width 60 height 15
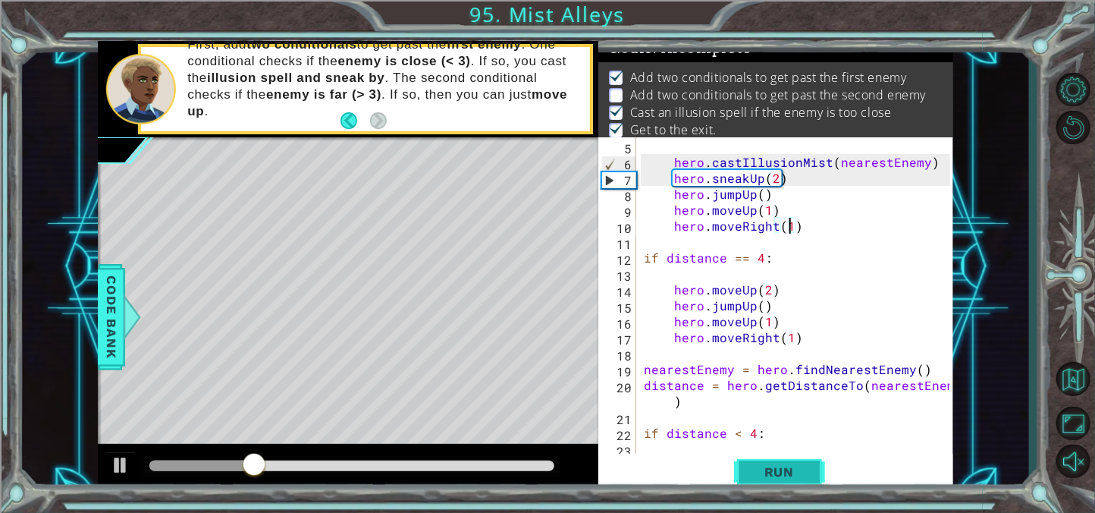
scroll to position [79, 0]
click at [746, 256] on div "if distance < 4 : hero . castIllusionMist ( nearestEnemy ) hero . sneakUp ( 2 )…" at bounding box center [799, 296] width 317 height 350
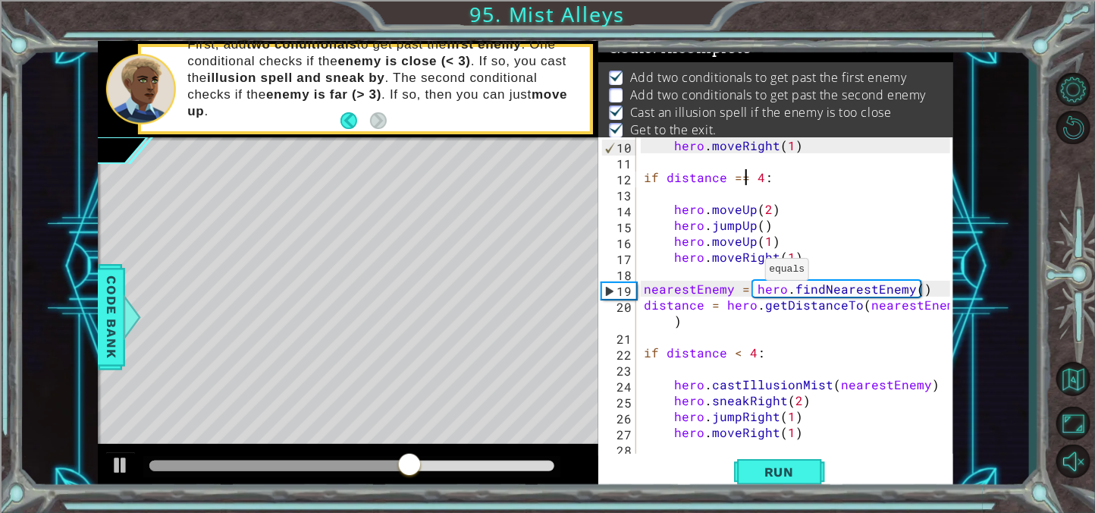
scroll to position [271, 0]
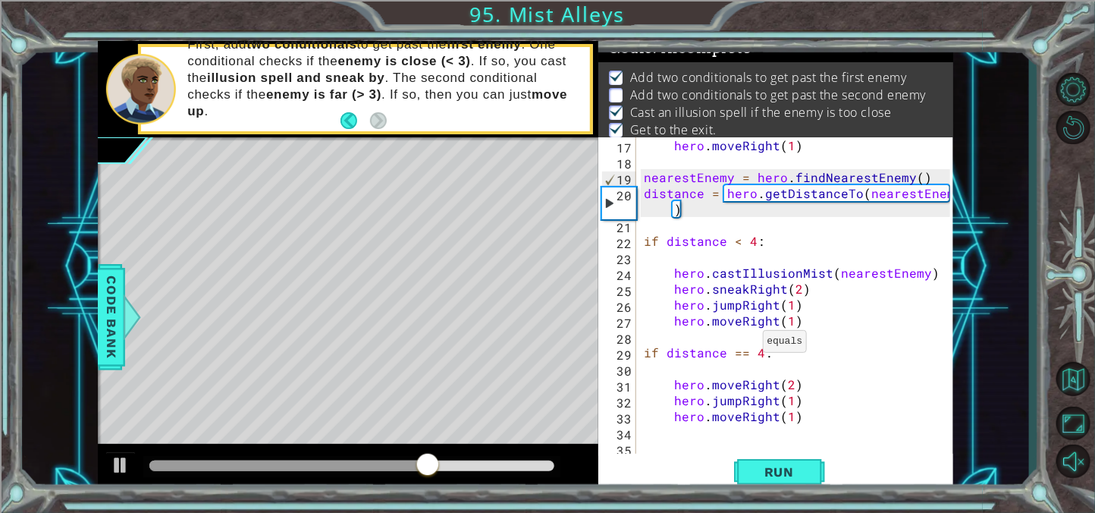
click at [745, 347] on div "hero . moveRight ( 1 ) nearestEnemy = hero . findNearestEnemy ( ) distance = he…" at bounding box center [799, 312] width 317 height 350
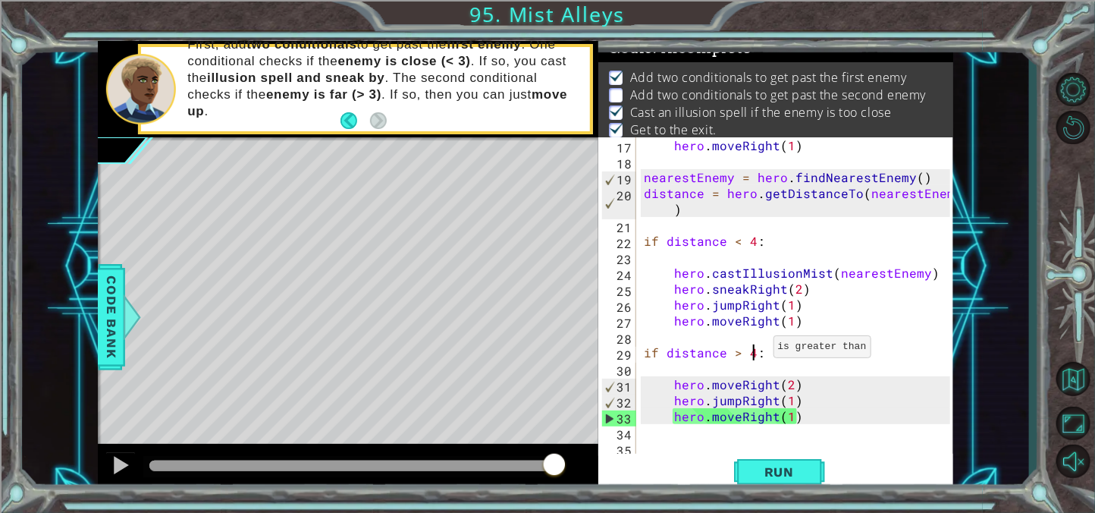
click at [754, 350] on div "hero . moveRight ( 1 ) nearestEnemy = hero . findNearestEnemy ( ) distance = he…" at bounding box center [799, 312] width 317 height 350
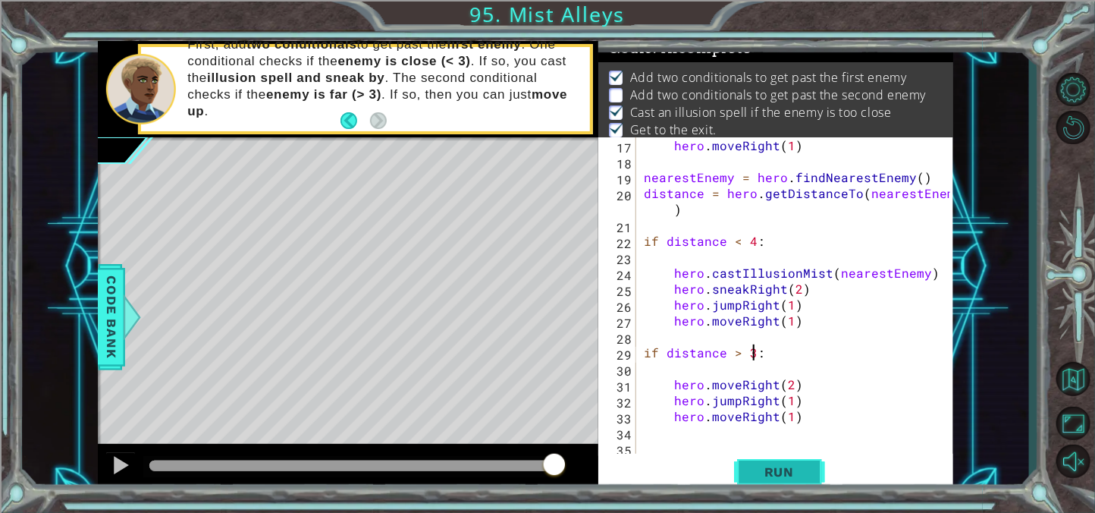
type textarea "if distance > 3:"
click at [785, 484] on button "Run" at bounding box center [779, 471] width 91 height 36
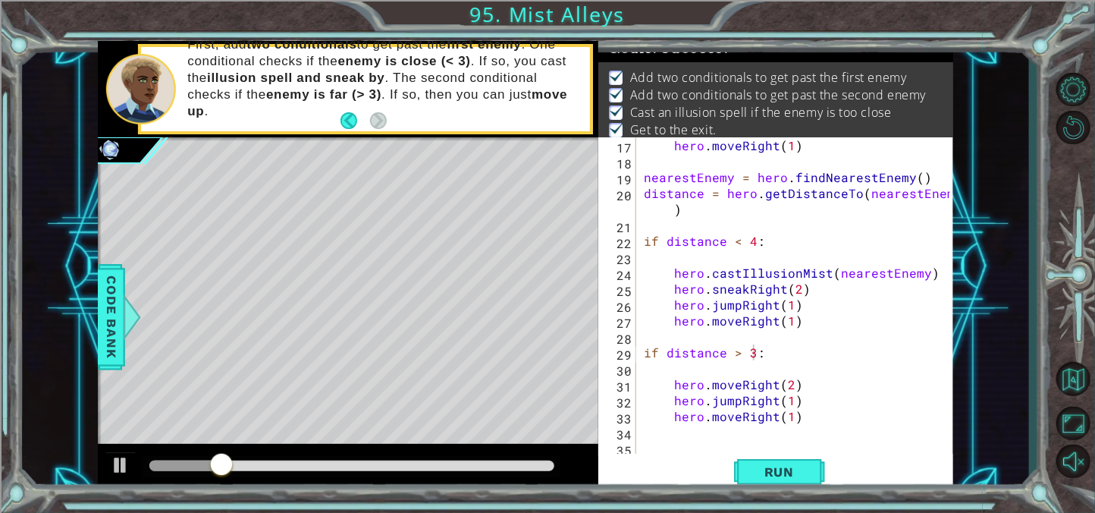
drag, startPoint x: 415, startPoint y: 473, endPoint x: 450, endPoint y: 469, distance: 35.1
click at [450, 469] on div at bounding box center [351, 466] width 417 height 21
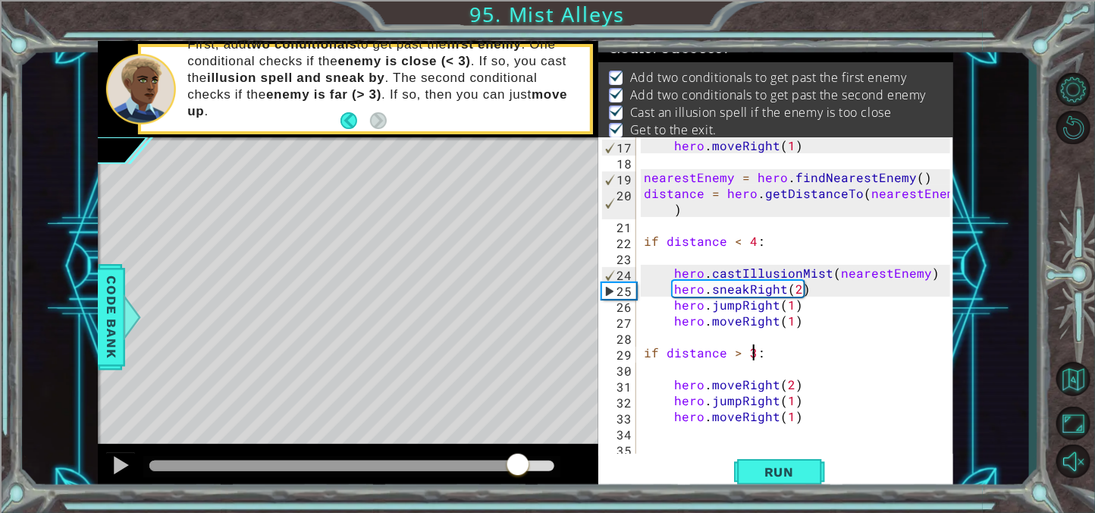
drag, startPoint x: 450, startPoint y: 469, endPoint x: 597, endPoint y: 475, distance: 147.2
click at [597, 475] on div at bounding box center [348, 468] width 500 height 49
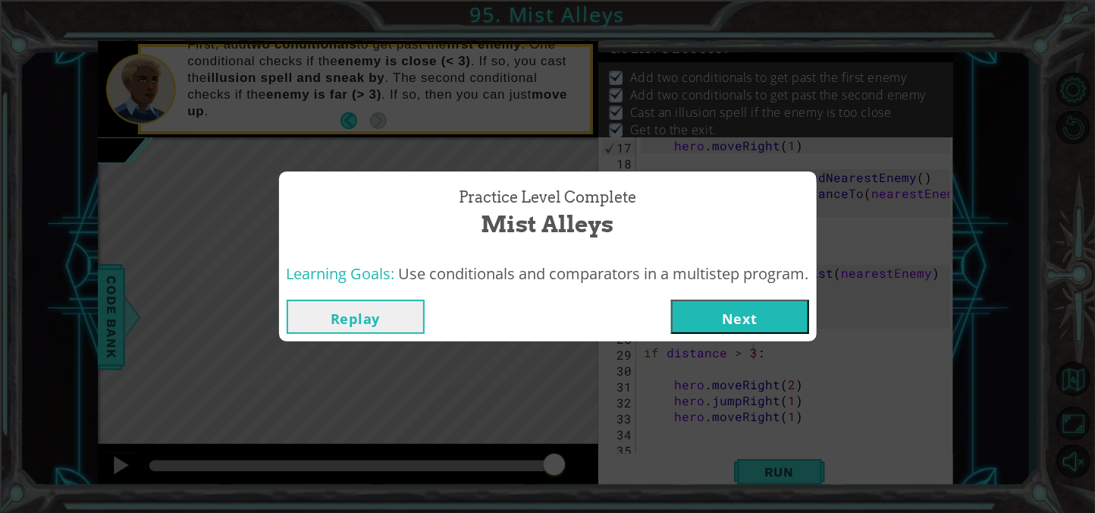
click at [782, 305] on button "Next" at bounding box center [740, 316] width 138 height 34
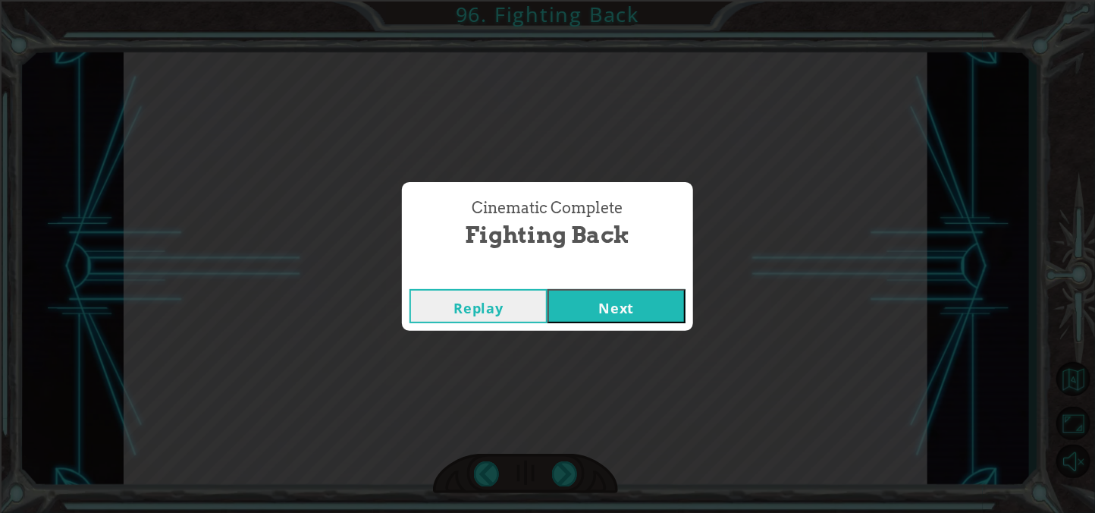
click at [657, 307] on button "Next" at bounding box center [616, 306] width 138 height 34
click at [651, 297] on button "Next" at bounding box center [616, 306] width 138 height 34
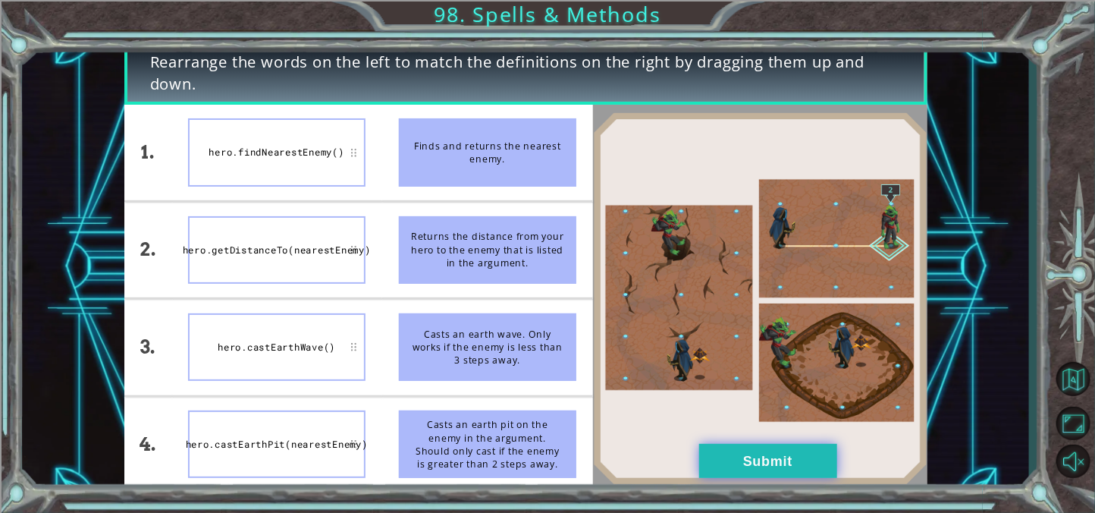
click at [731, 466] on button "Submit" at bounding box center [768, 461] width 138 height 34
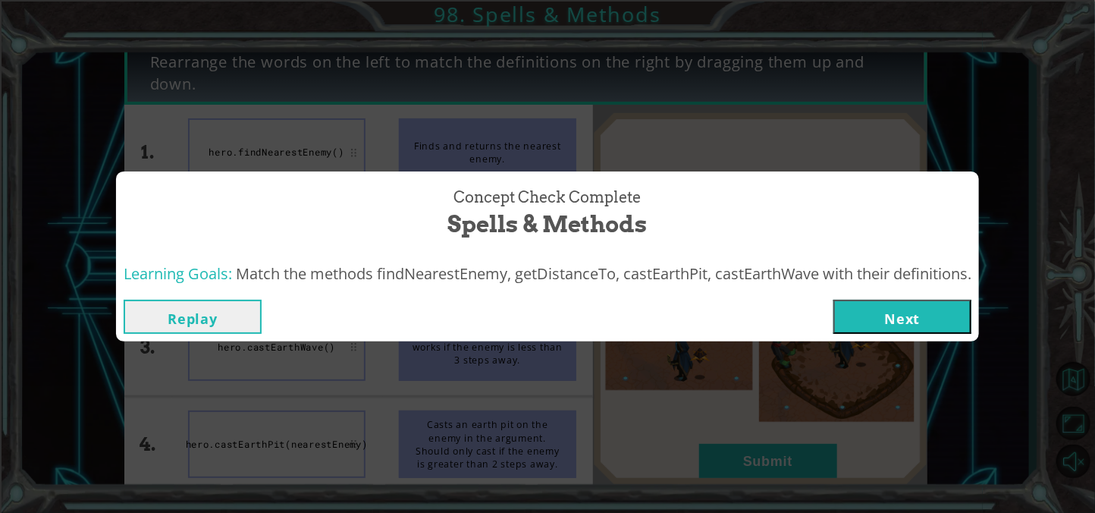
click at [939, 334] on div "Replay Next" at bounding box center [547, 316] width 863 height 49
click at [920, 318] on button "Next" at bounding box center [902, 316] width 138 height 34
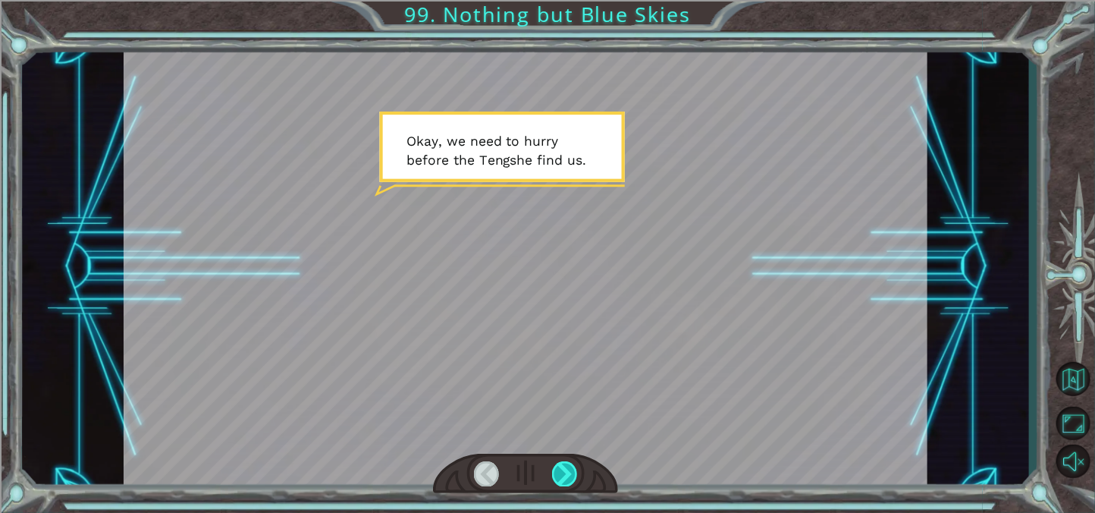
click at [570, 476] on div at bounding box center [564, 473] width 25 height 24
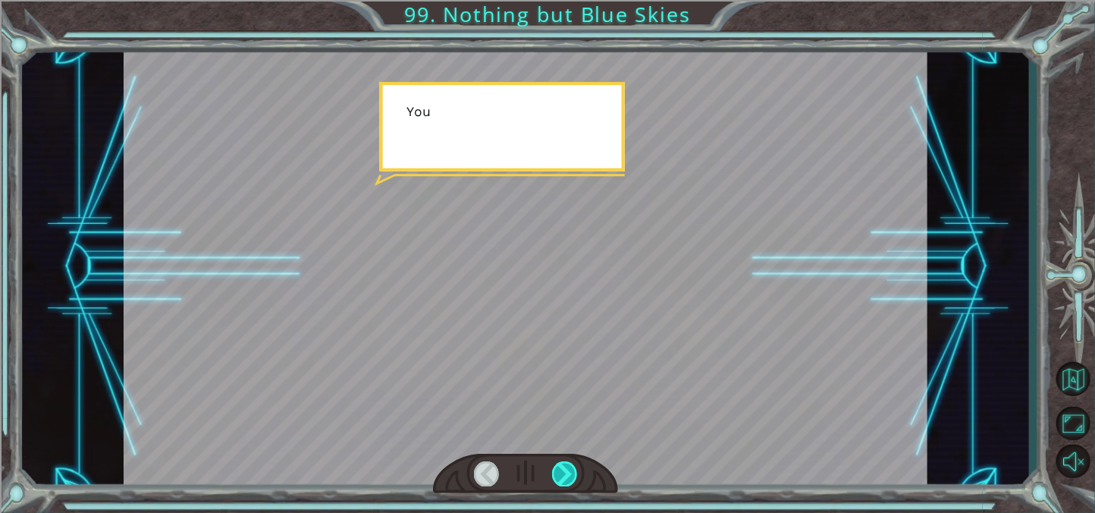
click at [570, 476] on div at bounding box center [564, 473] width 25 height 24
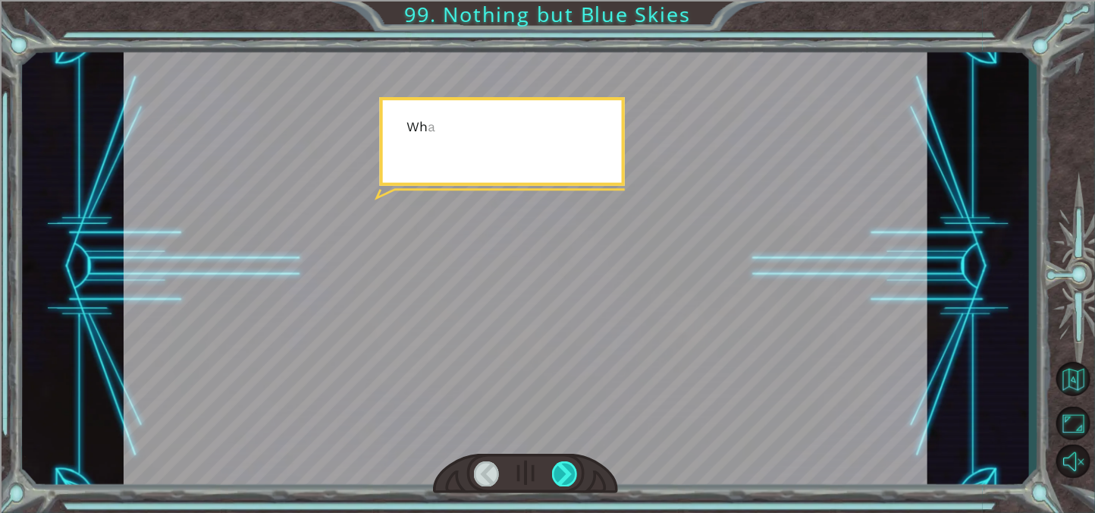
click at [570, 476] on div at bounding box center [564, 473] width 25 height 24
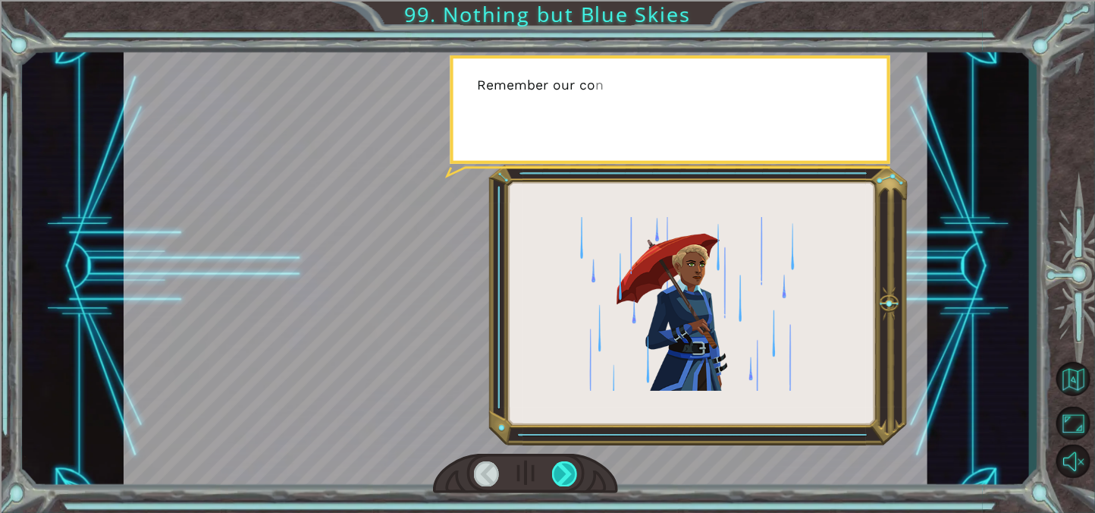
click at [570, 476] on div at bounding box center [564, 473] width 25 height 24
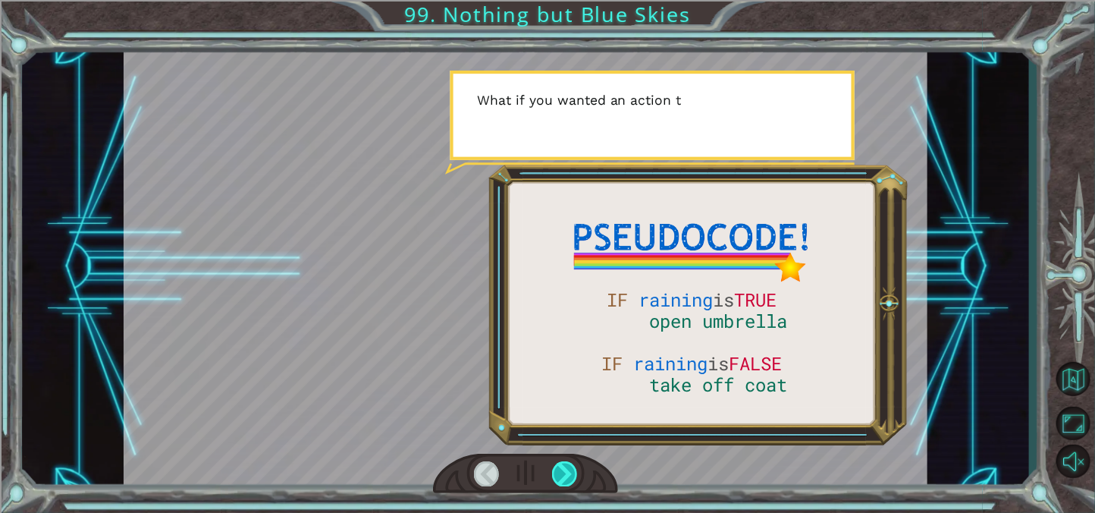
click at [570, 476] on div at bounding box center [564, 473] width 25 height 24
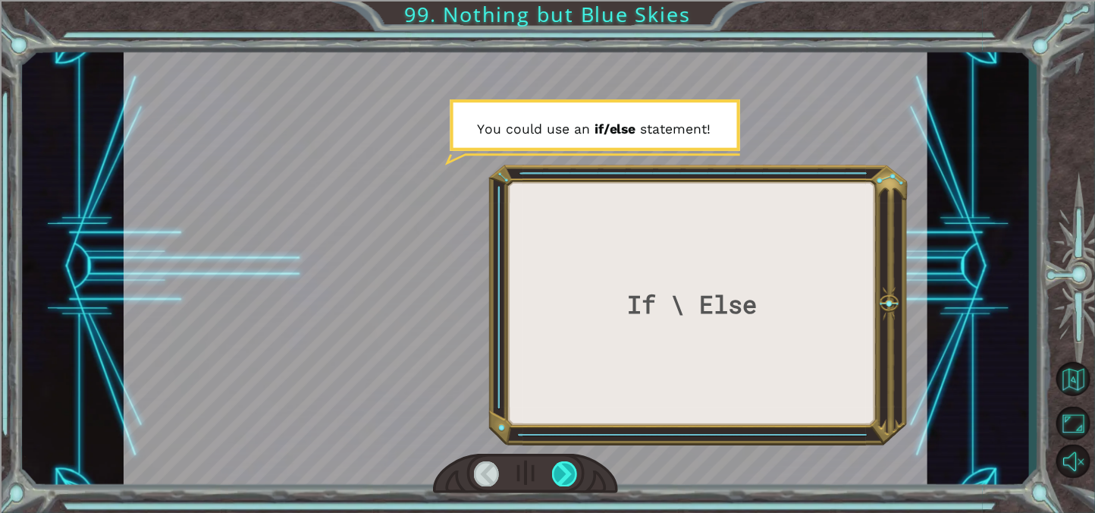
click at [570, 478] on div at bounding box center [564, 473] width 25 height 24
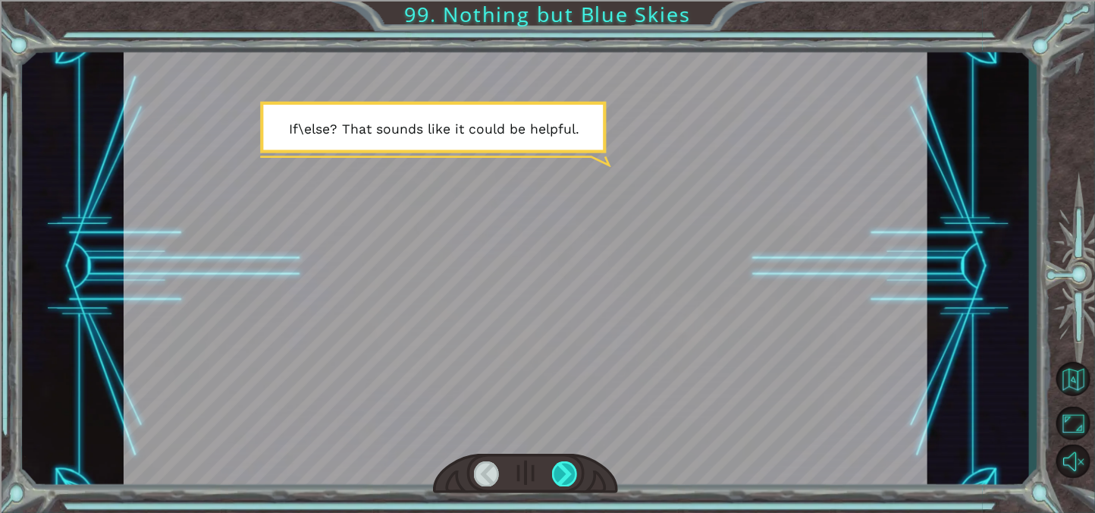
click at [570, 478] on div at bounding box center [564, 473] width 25 height 24
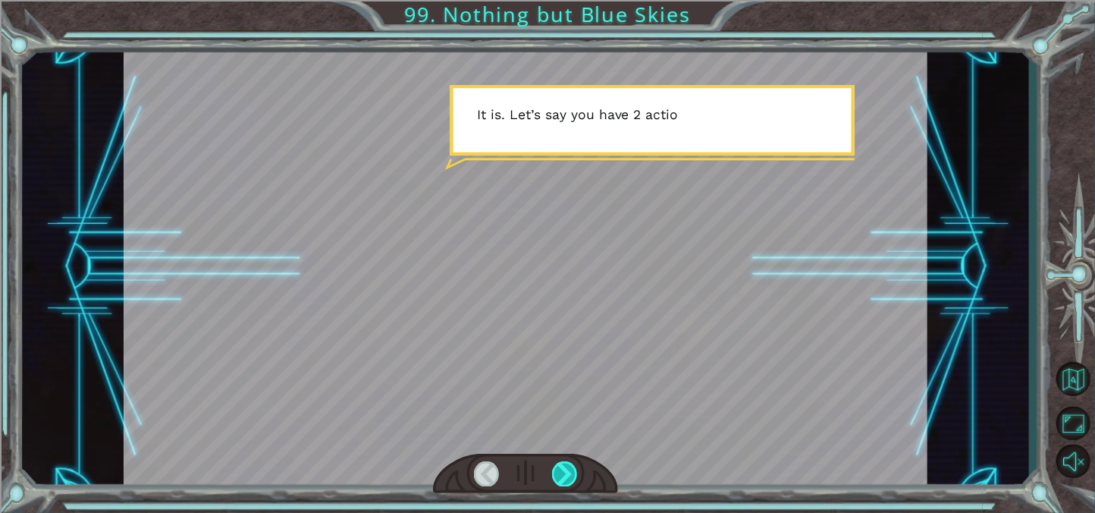
click at [570, 478] on div at bounding box center [564, 473] width 25 height 24
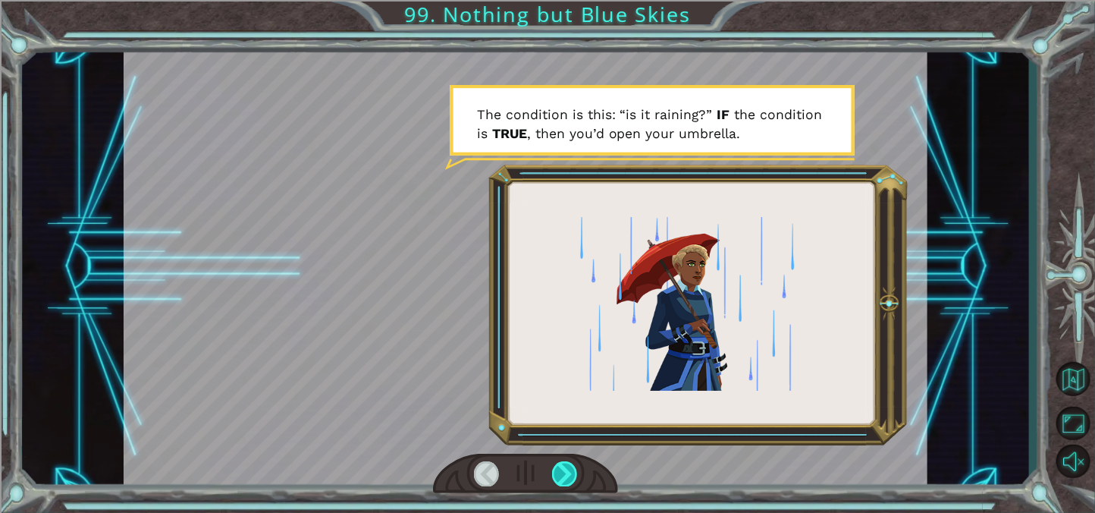
click at [570, 478] on div at bounding box center [564, 473] width 25 height 24
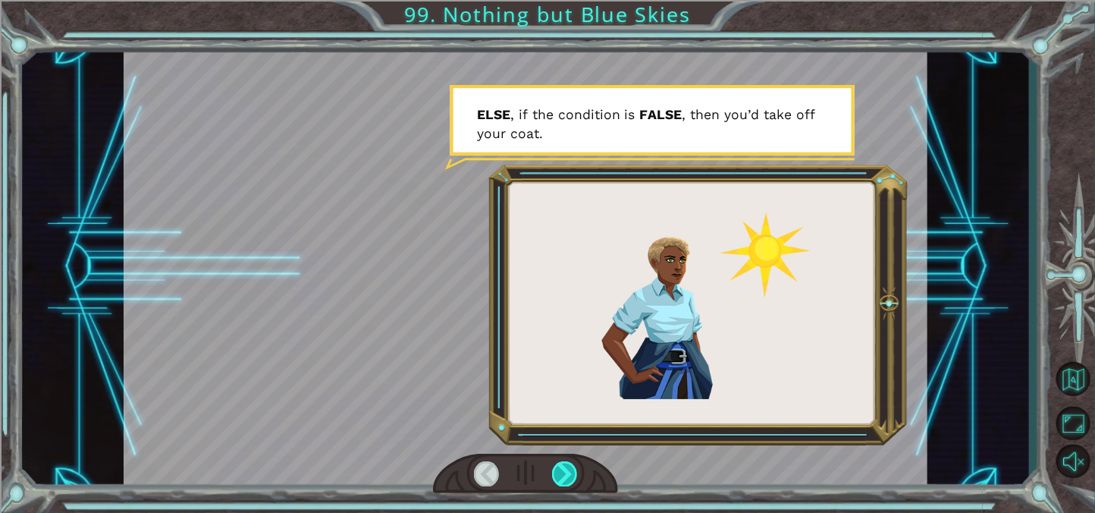
click at [570, 478] on div at bounding box center [564, 473] width 25 height 24
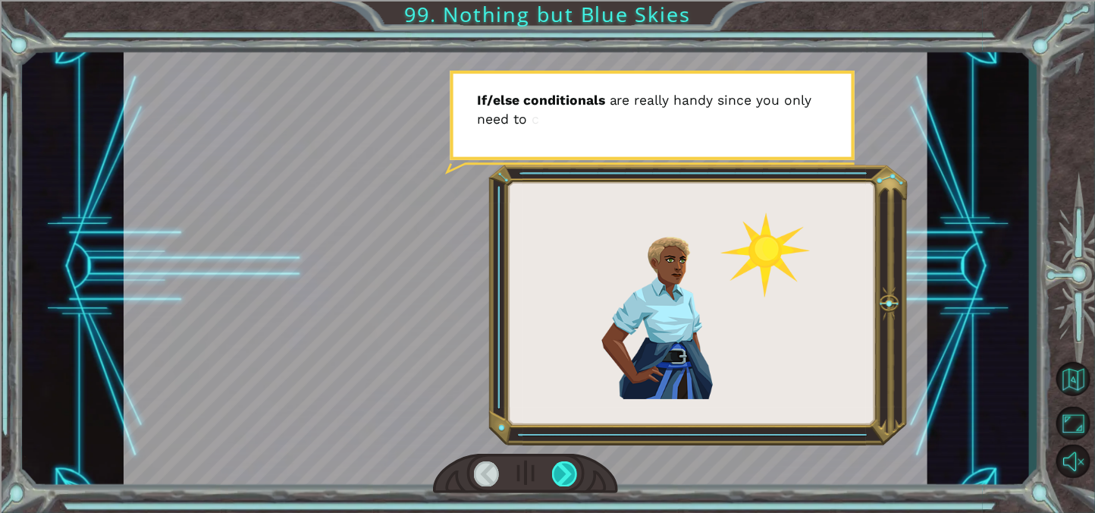
click at [570, 476] on div at bounding box center [564, 473] width 25 height 24
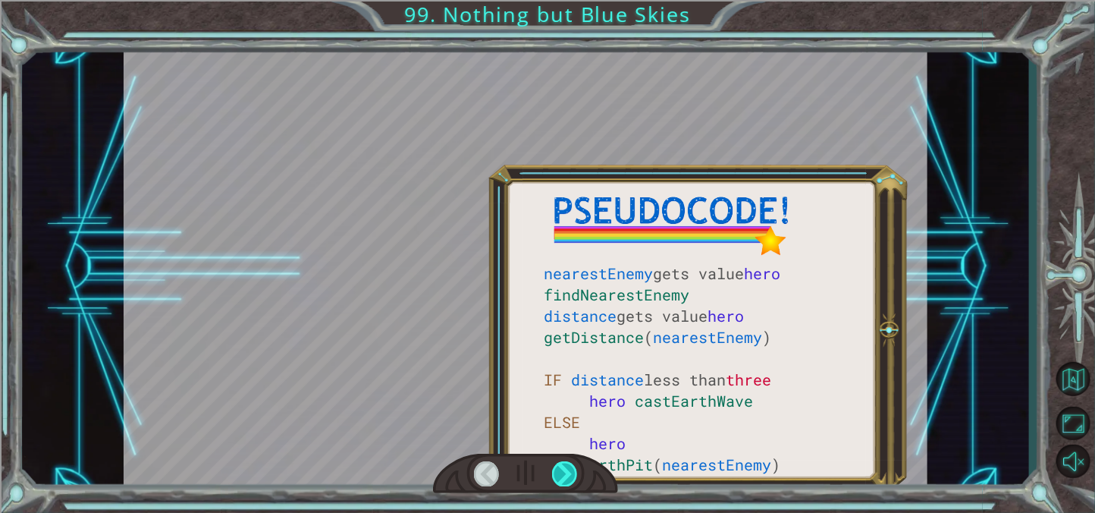
click at [570, 476] on div at bounding box center [564, 473] width 25 height 24
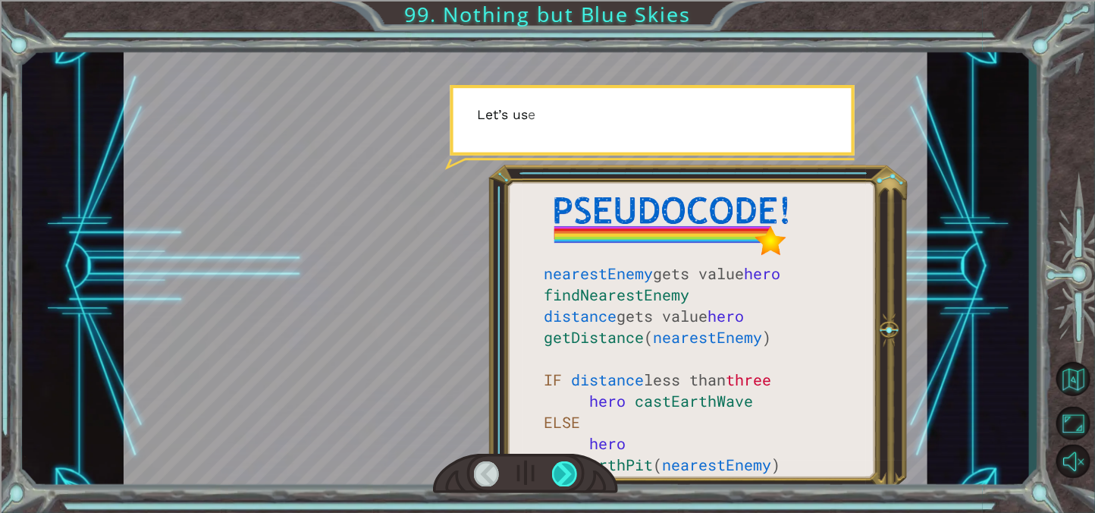
click at [570, 476] on div at bounding box center [564, 473] width 25 height 24
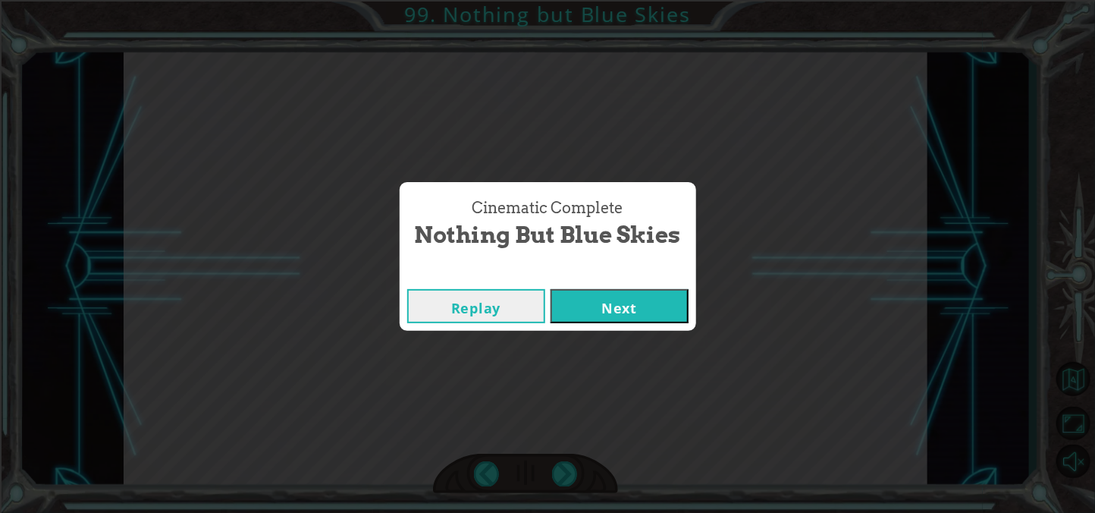
click at [610, 302] on button "Next" at bounding box center [619, 306] width 138 height 34
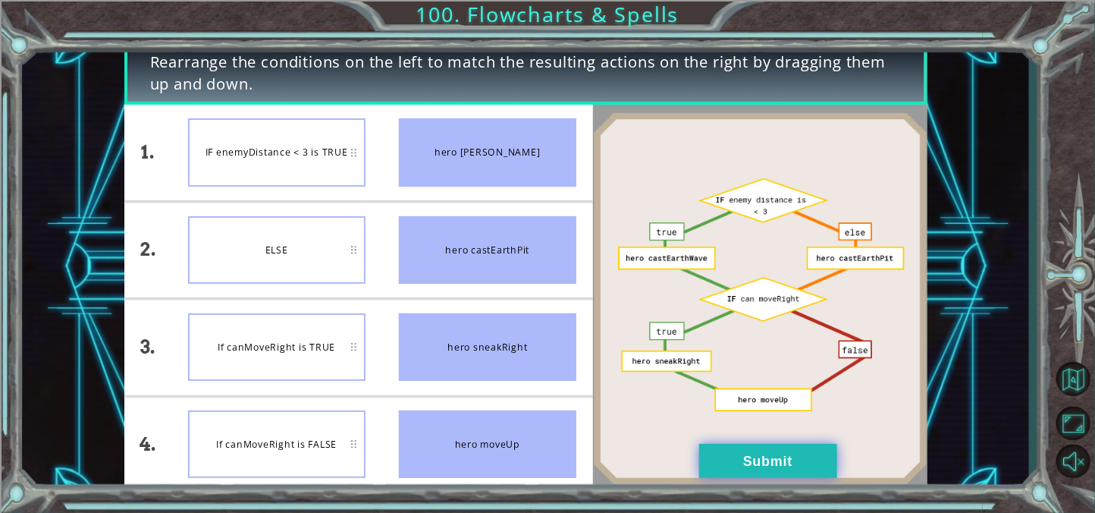
click at [751, 464] on button "Submit" at bounding box center [768, 461] width 138 height 34
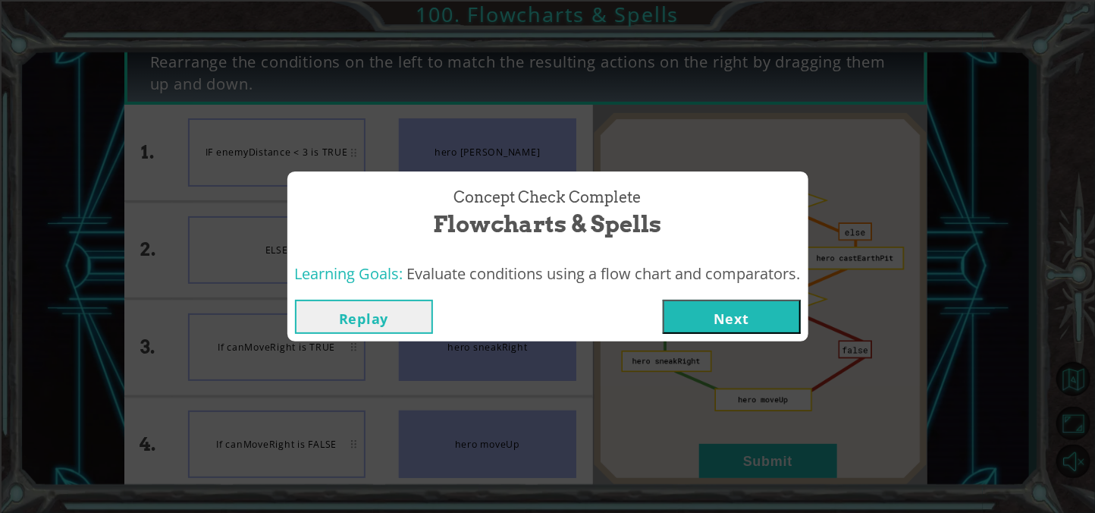
click at [742, 318] on button "Next" at bounding box center [732, 316] width 138 height 34
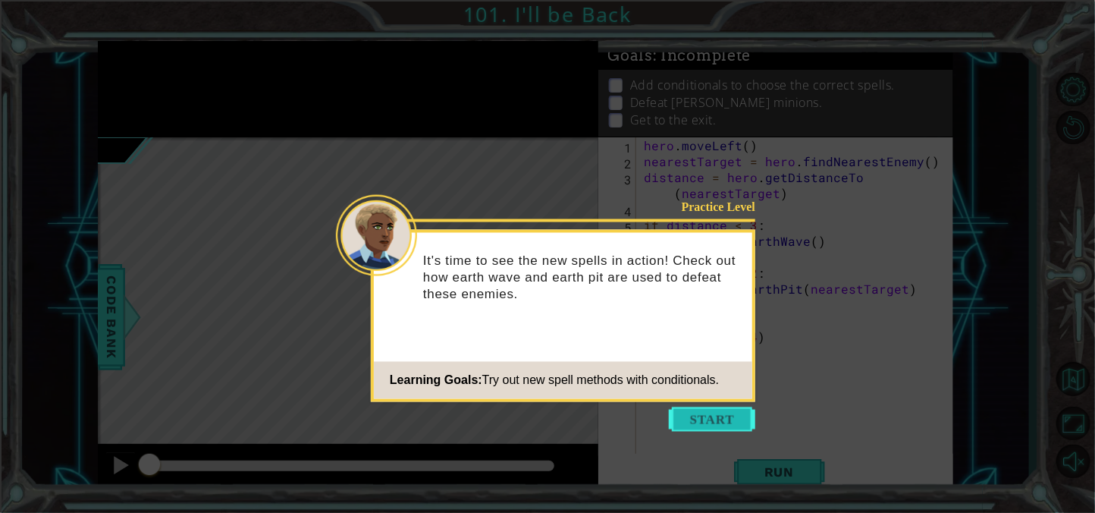
click at [715, 419] on button "Start" at bounding box center [712, 419] width 86 height 24
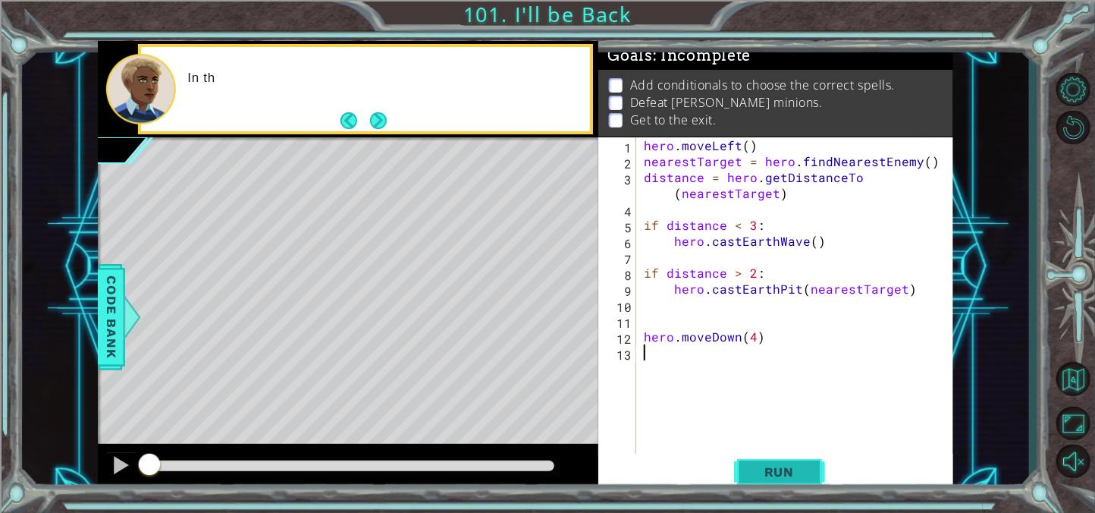
click at [757, 460] on button "Run" at bounding box center [779, 471] width 91 height 36
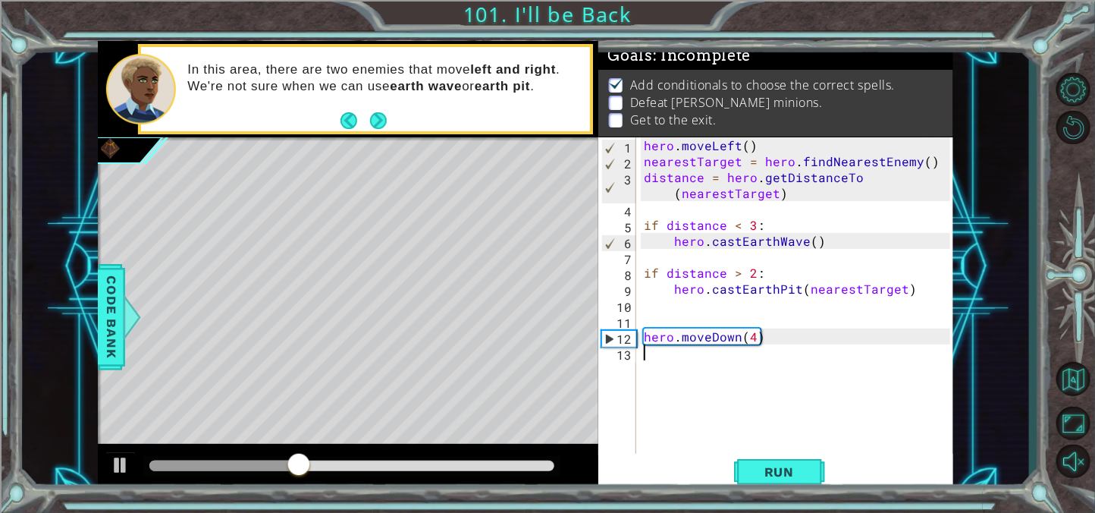
click at [722, 365] on div "hero . moveLeft ( ) nearestTarget = hero . findNearestEnemy ( ) distance = hero…" at bounding box center [799, 312] width 317 height 350
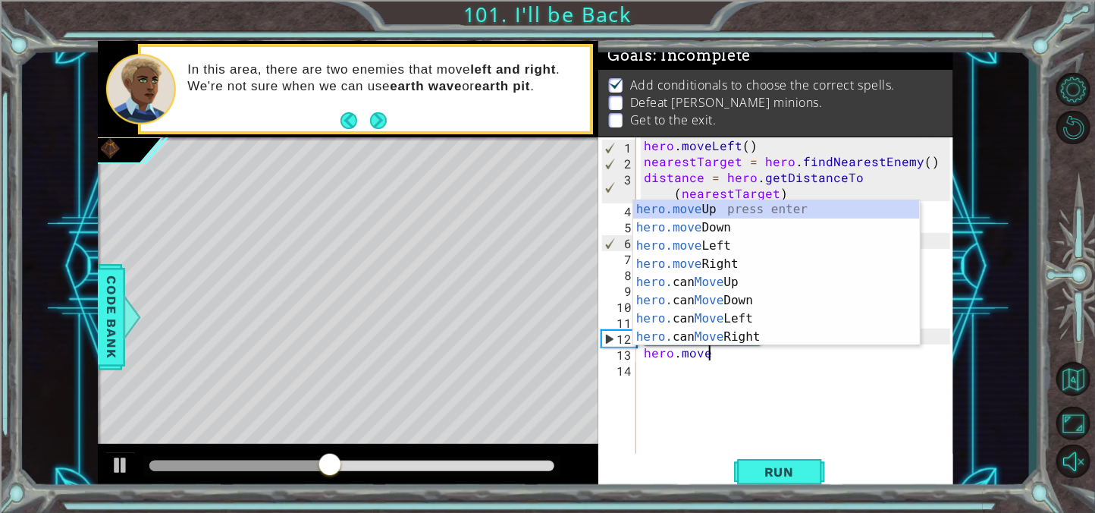
scroll to position [0, 3]
click at [726, 245] on div "hero.move Up press enter hero.move Down press enter hero.move Left press enter …" at bounding box center [776, 291] width 287 height 182
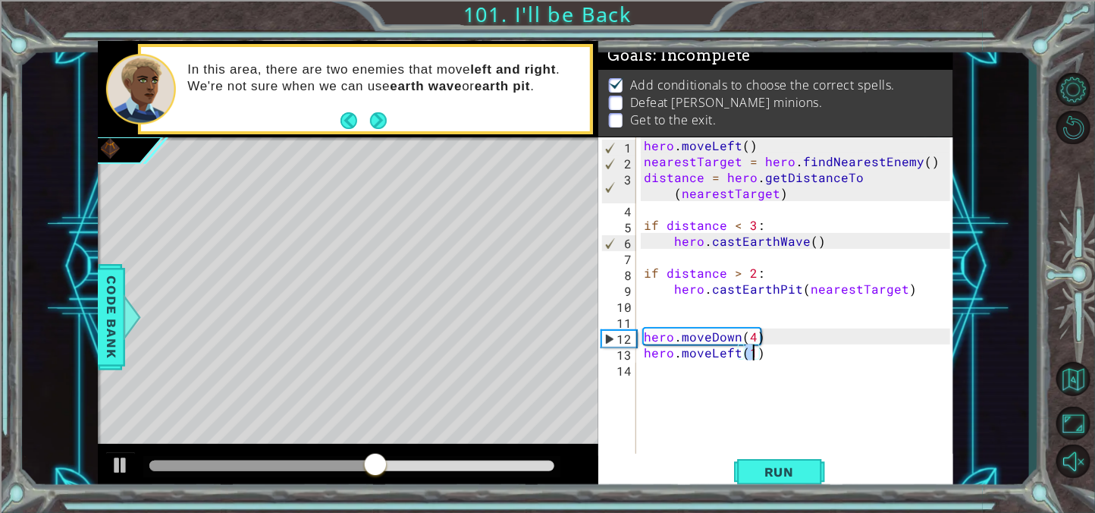
scroll to position [0, 5]
click at [785, 461] on button "Run" at bounding box center [779, 471] width 91 height 36
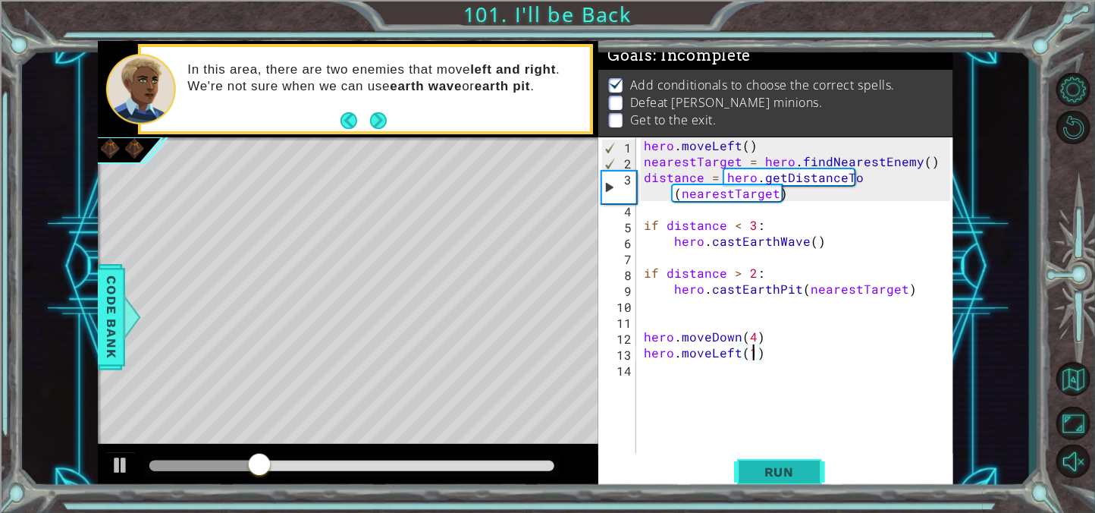
type textarea "hero.moveLeft(1)"
click at [795, 487] on button "Run" at bounding box center [779, 471] width 91 height 36
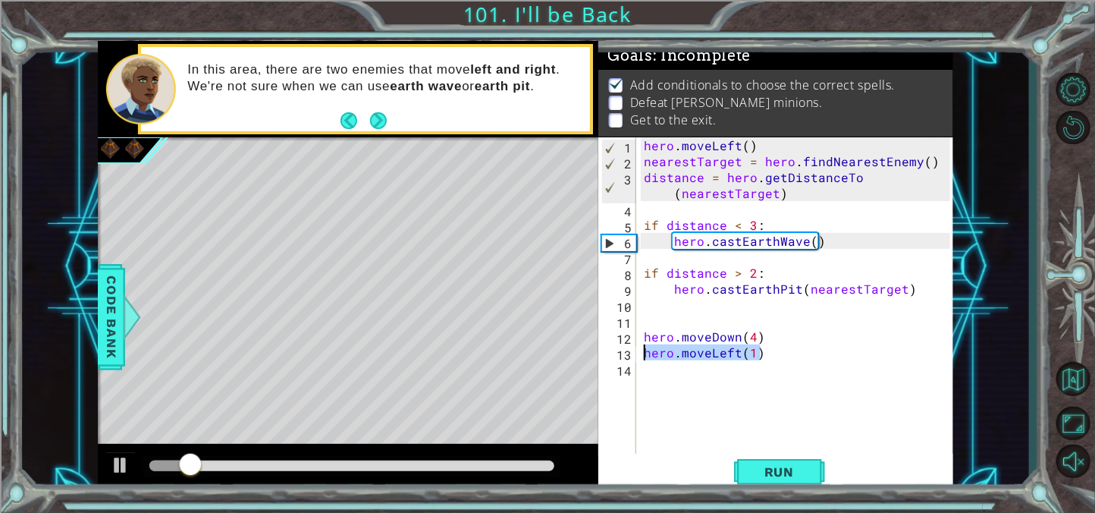
drag, startPoint x: 770, startPoint y: 348, endPoint x: 640, endPoint y: 346, distance: 129.7
click at [641, 346] on div "hero . moveLeft ( ) nearestTarget = hero . findNearestEnemy ( ) distance = hero…" at bounding box center [799, 312] width 317 height 350
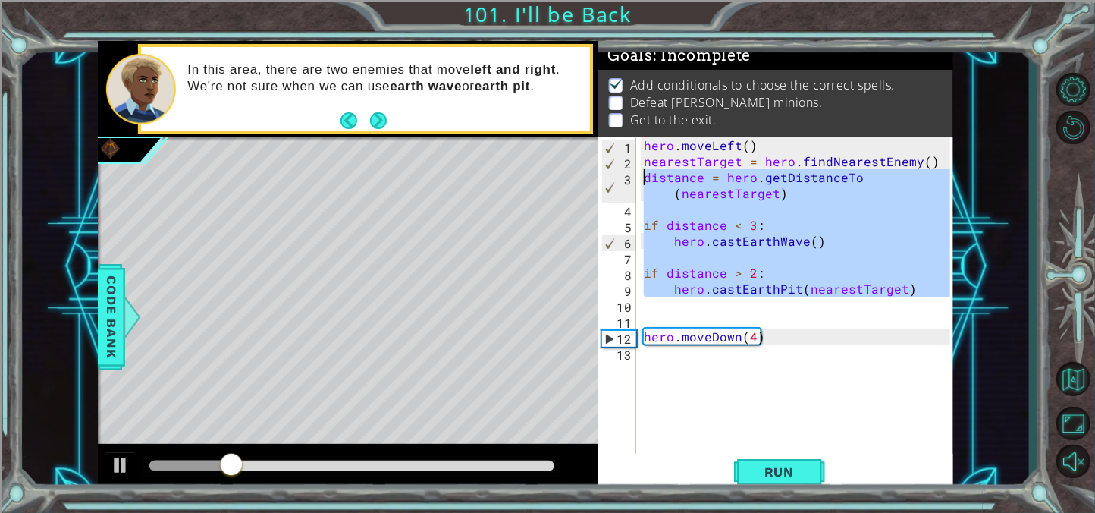
drag, startPoint x: 925, startPoint y: 303, endPoint x: 630, endPoint y: 174, distance: 322.2
click at [630, 174] on div "hero.moveDown(4) 1 2 3 4 5 6 7 8 9 10 11 12 13 hero . moveLeft ( ) nearestTarge…" at bounding box center [774, 296] width 352 height 318
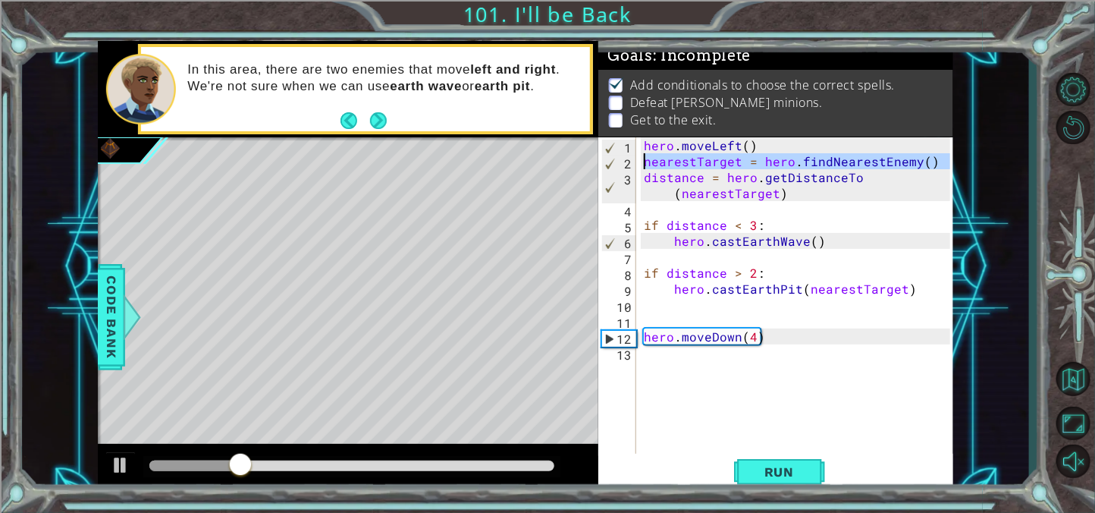
click at [633, 165] on div "2" at bounding box center [619, 163] width 34 height 16
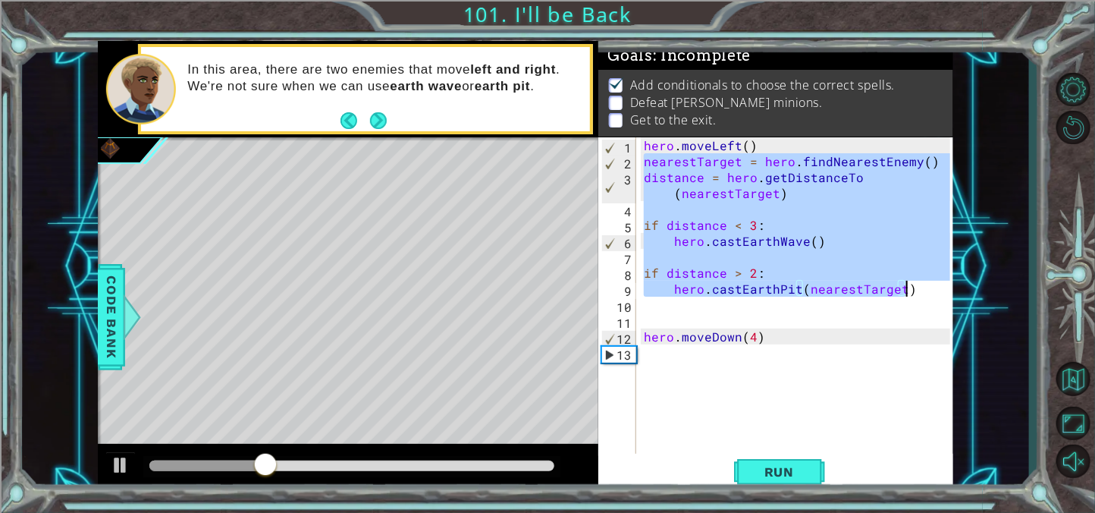
drag, startPoint x: 640, startPoint y: 162, endPoint x: 914, endPoint y: 287, distance: 300.6
click at [914, 287] on div "hero . moveLeft ( ) nearestTarget = hero . findNearestEnemy ( ) distance = hero…" at bounding box center [799, 312] width 317 height 350
paste textarea "Code Area"
type textarea "hero.castEarthPit(nearestTarget)"
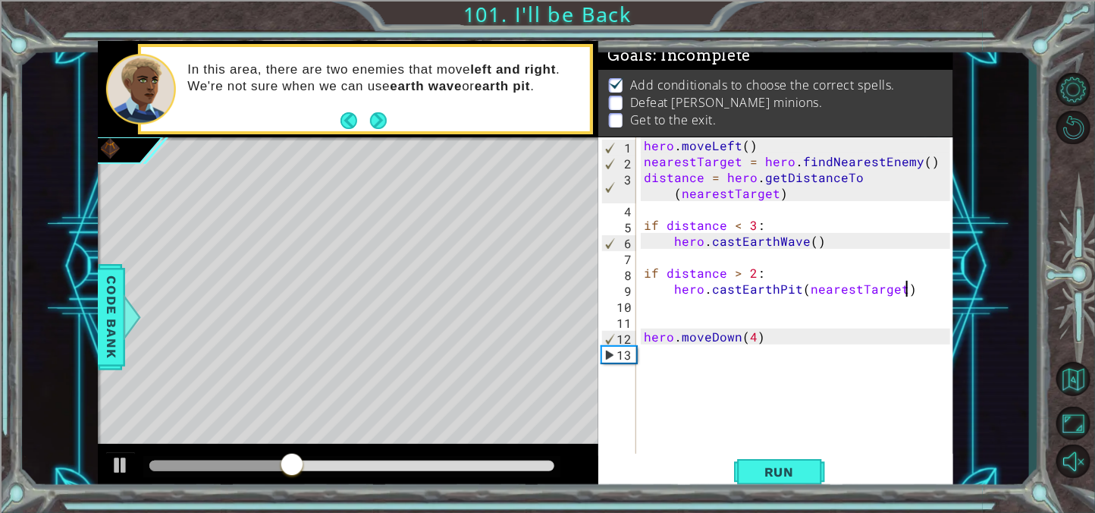
click at [767, 363] on div "hero . moveLeft ( ) nearestTarget = hero . findNearestEnemy ( ) distance = hero…" at bounding box center [799, 312] width 317 height 350
paste textarea "hero.castEarthPit(nearestTarget)"
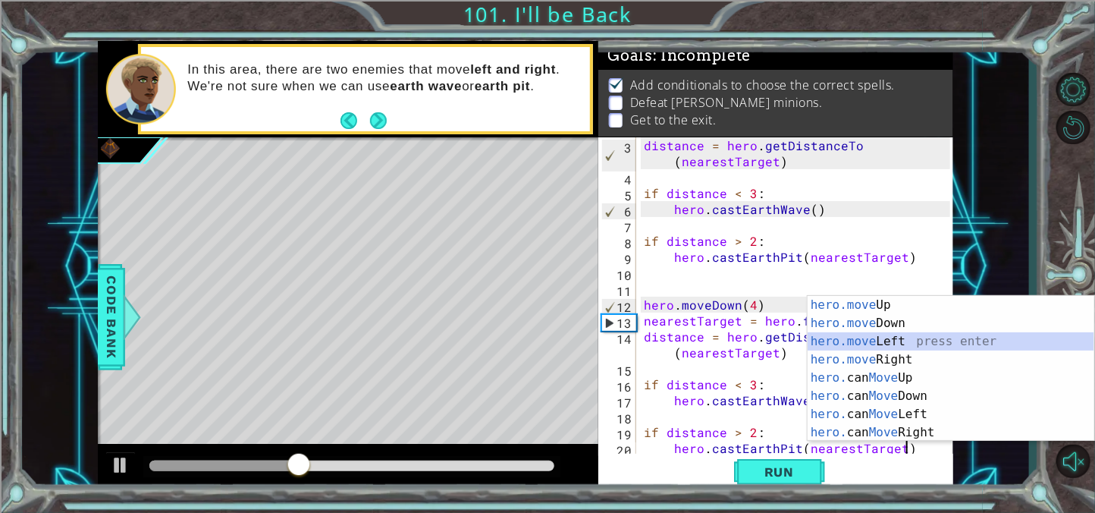
scroll to position [48, 0]
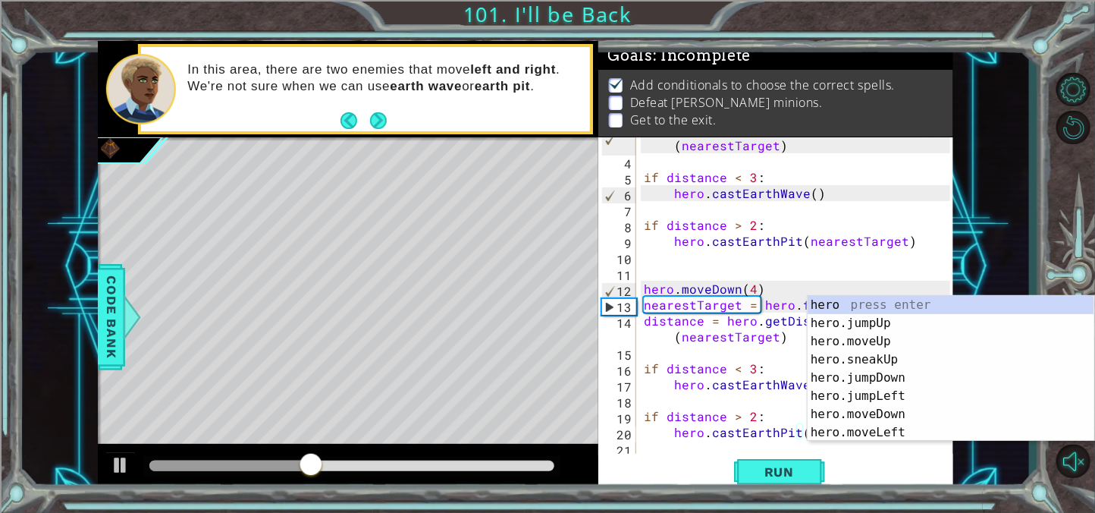
click at [641, 302] on div "distance = hero . getDistanceTo ( nearestTarget ) if distance < 3 : hero . cast…" at bounding box center [799, 304] width 317 height 366
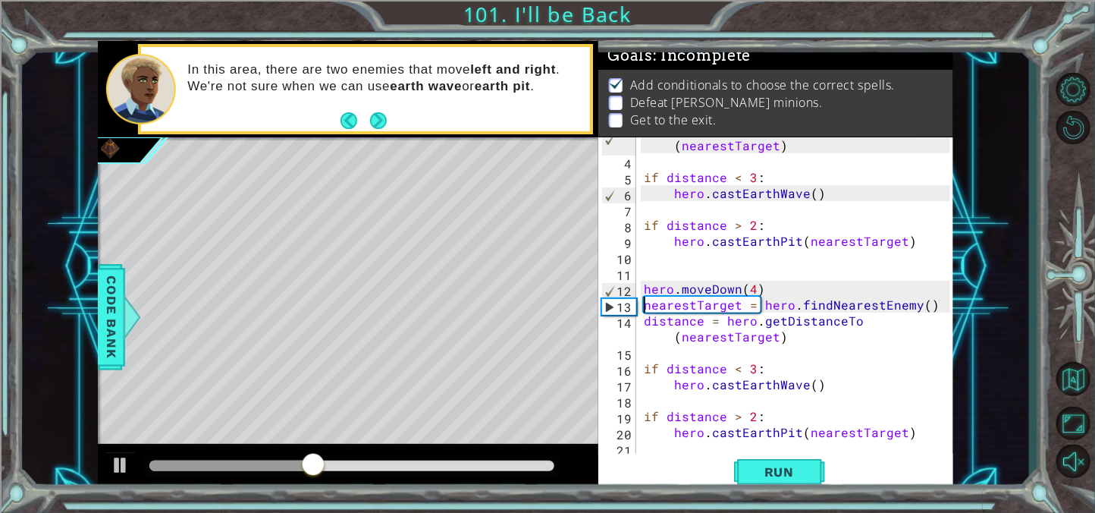
type textarea "nearestTarget = hero.findNearestEnemy()"
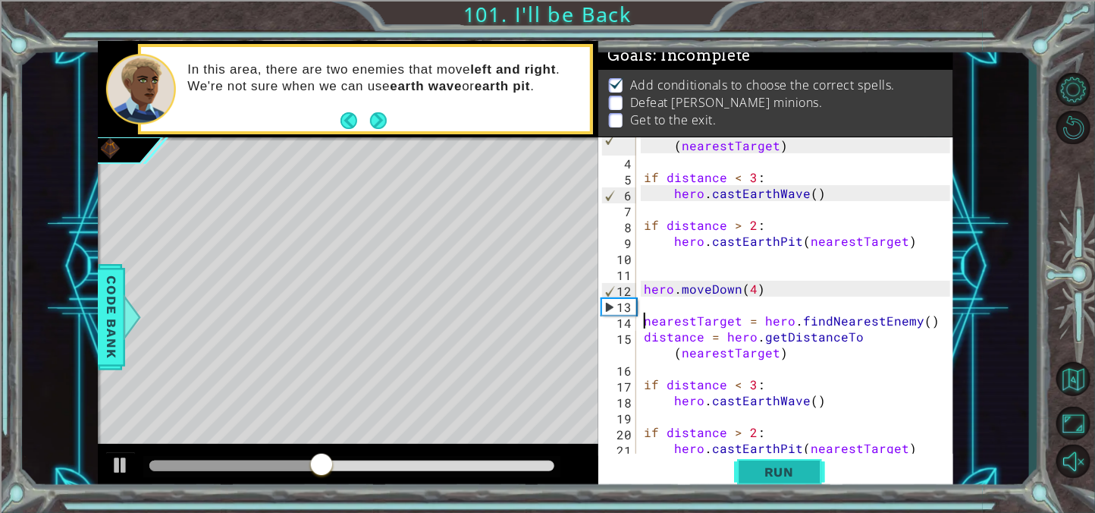
click at [812, 478] on button "Run" at bounding box center [779, 471] width 91 height 36
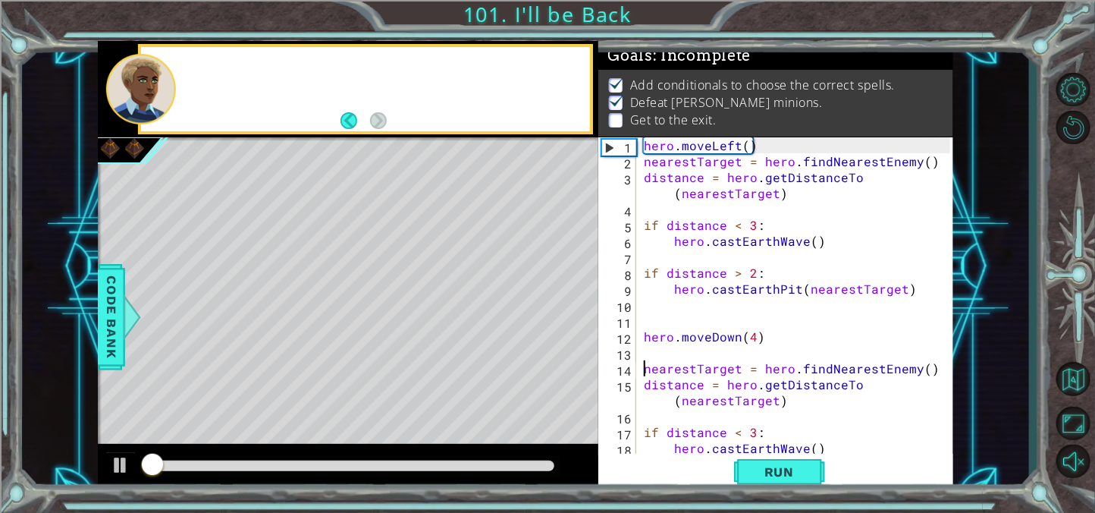
scroll to position [0, 0]
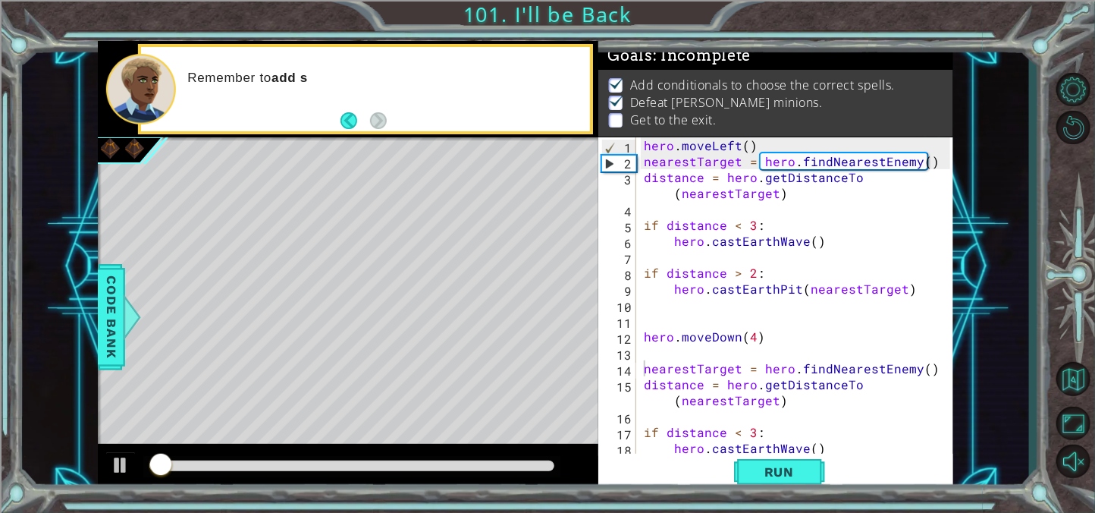
drag, startPoint x: 409, startPoint y: 459, endPoint x: 450, endPoint y: 464, distance: 41.2
click at [450, 464] on div at bounding box center [351, 466] width 417 height 21
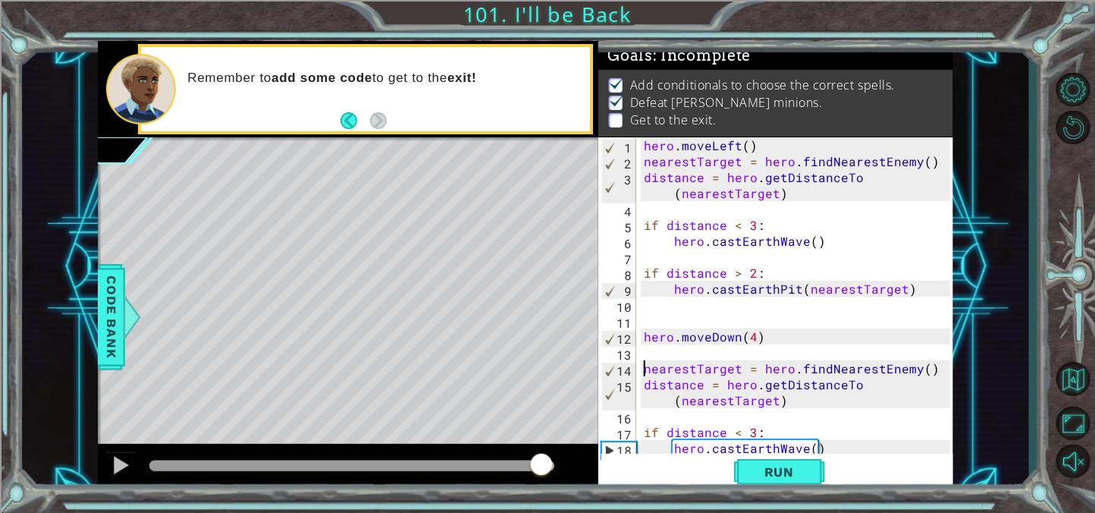
drag, startPoint x: 450, startPoint y: 464, endPoint x: 546, endPoint y: 470, distance: 95.7
click at [546, 470] on div at bounding box center [351, 465] width 405 height 11
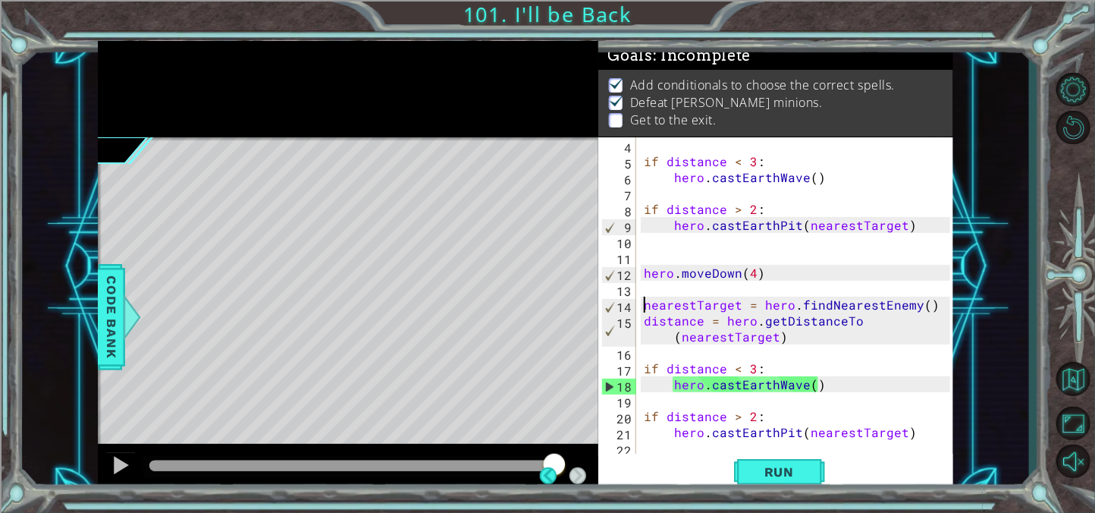
click at [904, 440] on div "if distance < 3 : hero . castEarthWave ( ) if distance > 2 : hero . [GEOGRAPHIC…" at bounding box center [799, 312] width 317 height 350
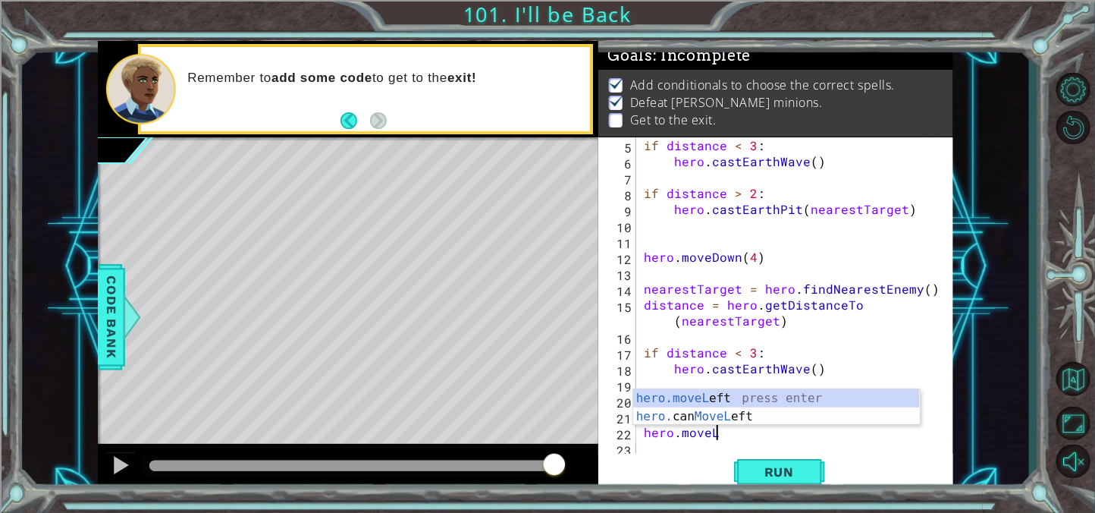
scroll to position [0, 4]
click at [680, 399] on div "hero.moveLe ft press enter hero. can MoveLe ft press enter" at bounding box center [776, 425] width 287 height 73
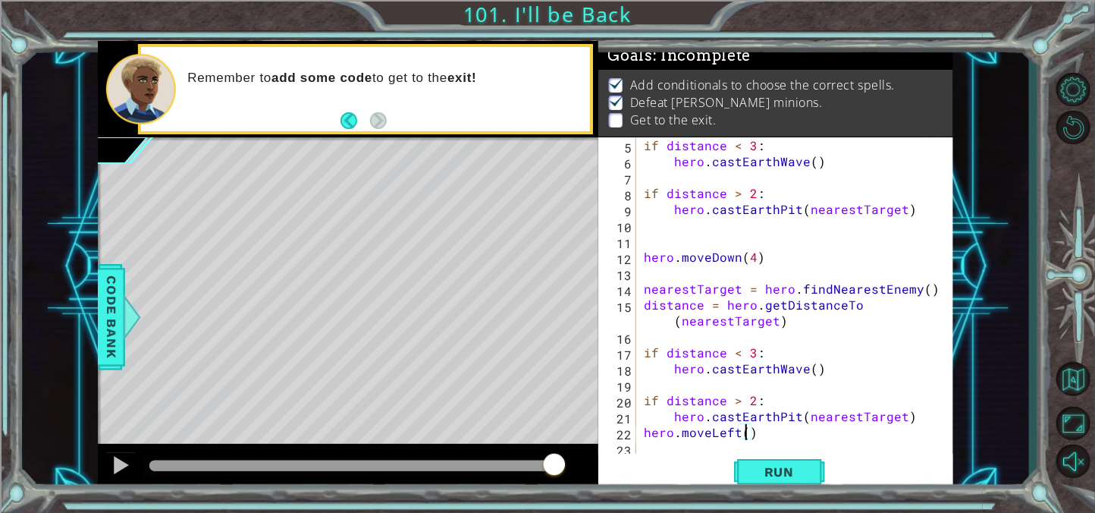
type textarea "hero.moveLeft(4)"
click at [854, 442] on div "if distance < 3 : hero . castEarthWave ( ) if distance > 2 : hero . [GEOGRAPHIC…" at bounding box center [799, 312] width 317 height 350
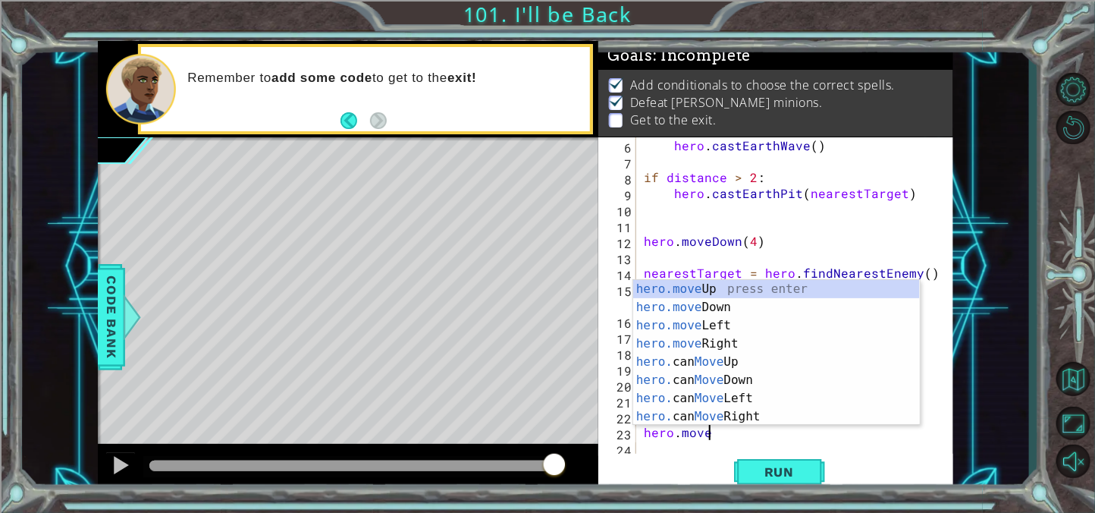
scroll to position [0, 3]
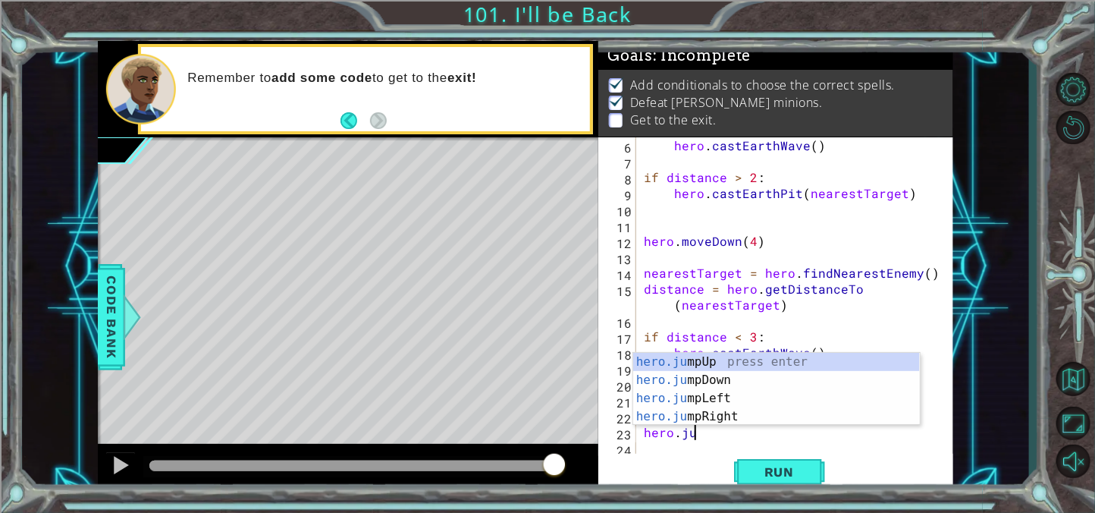
type textarea "hero.jump"
click at [694, 396] on div "hero.jump Up press enter hero.jump Down press enter hero.jump Left press enter …" at bounding box center [776, 407] width 287 height 109
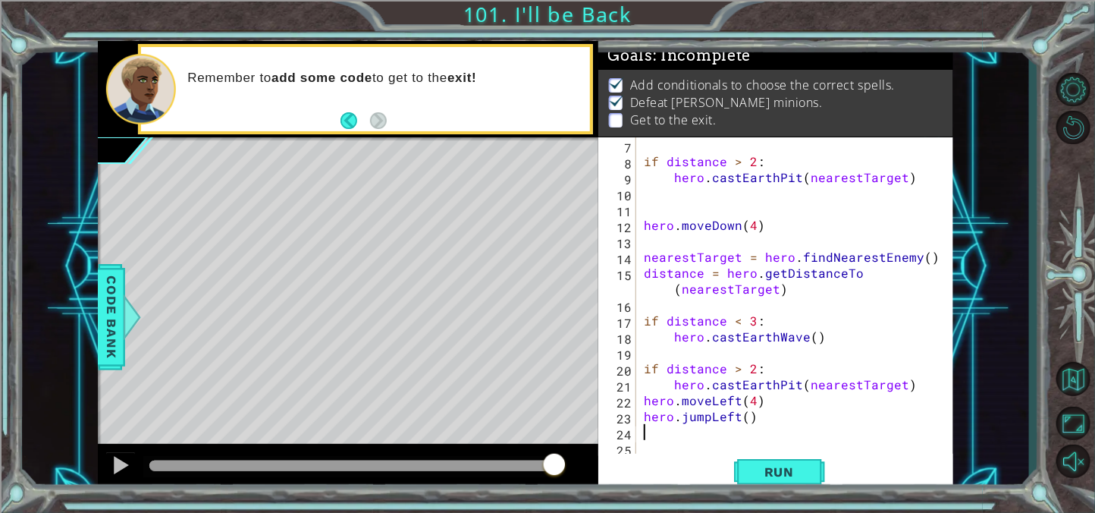
scroll to position [111, 0]
click at [763, 478] on span "Run" at bounding box center [779, 471] width 60 height 15
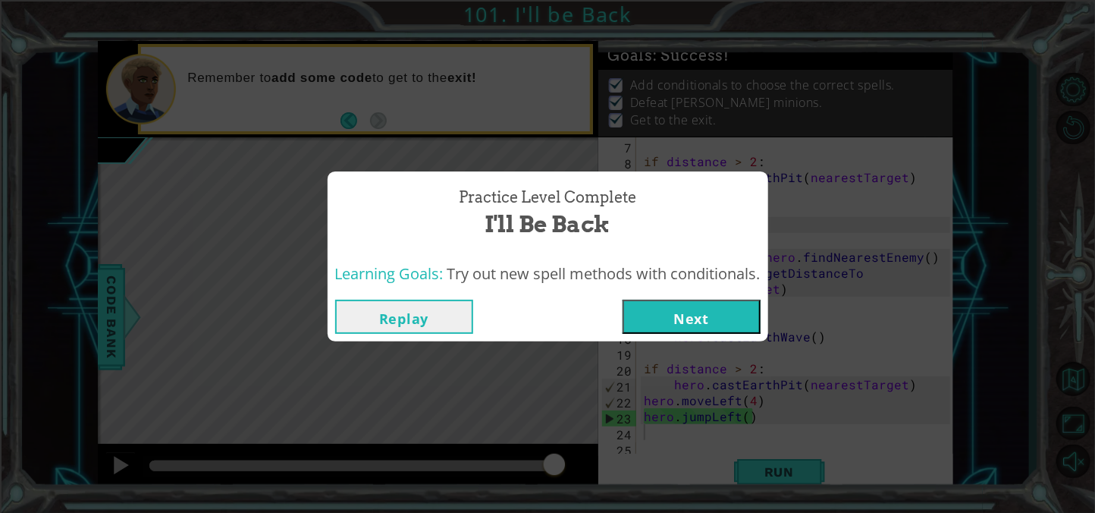
drag, startPoint x: 447, startPoint y: 465, endPoint x: 560, endPoint y: 462, distance: 112.3
click at [560, 462] on body "1 ההההההההההההההההההההההההההההההההההההההההההההההההההההההההההההההההההההההההההההה…" at bounding box center [547, 256] width 1095 height 513
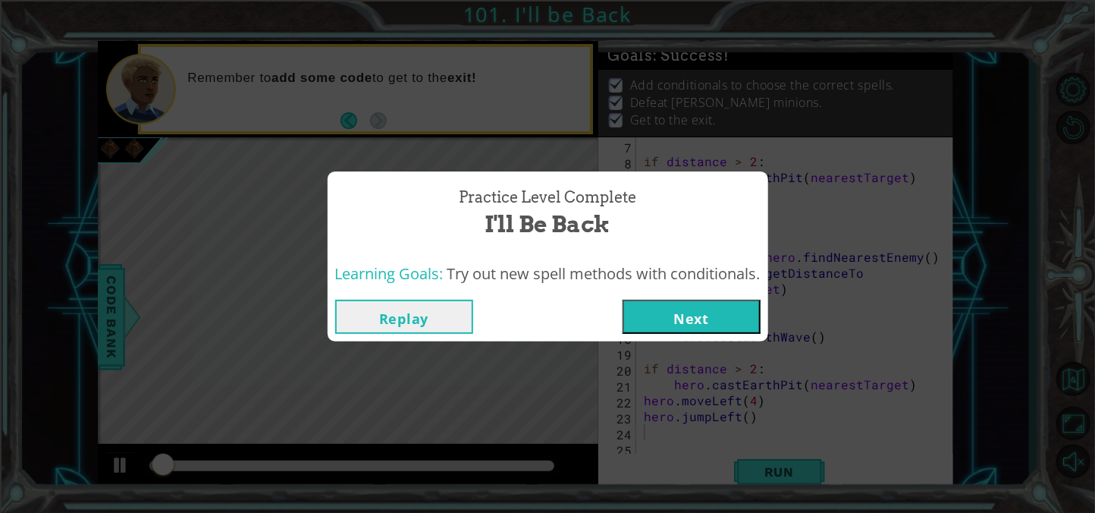
click at [729, 315] on button "Next" at bounding box center [691, 316] width 138 height 34
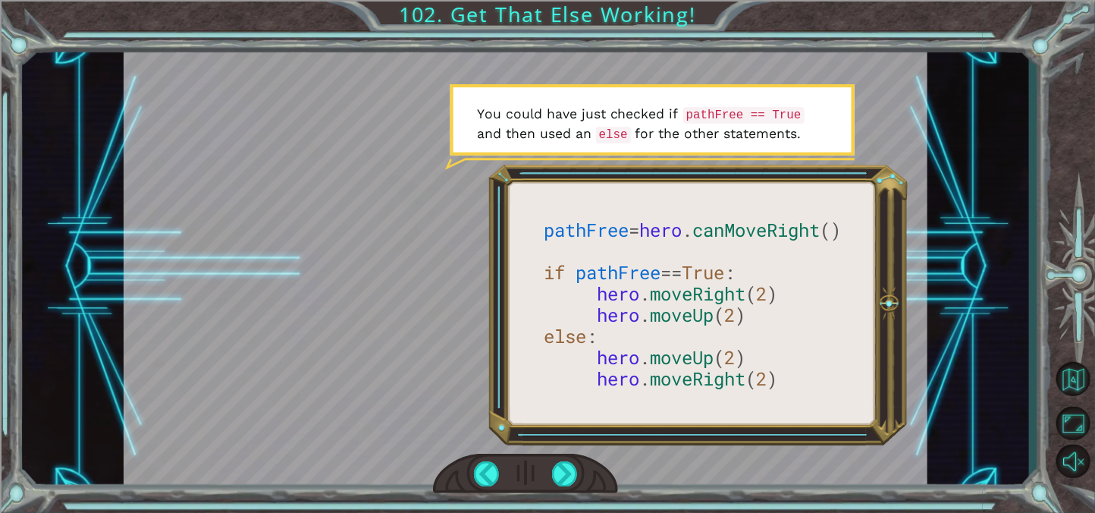
click at [739, 323] on div at bounding box center [525, 267] width 803 height 452
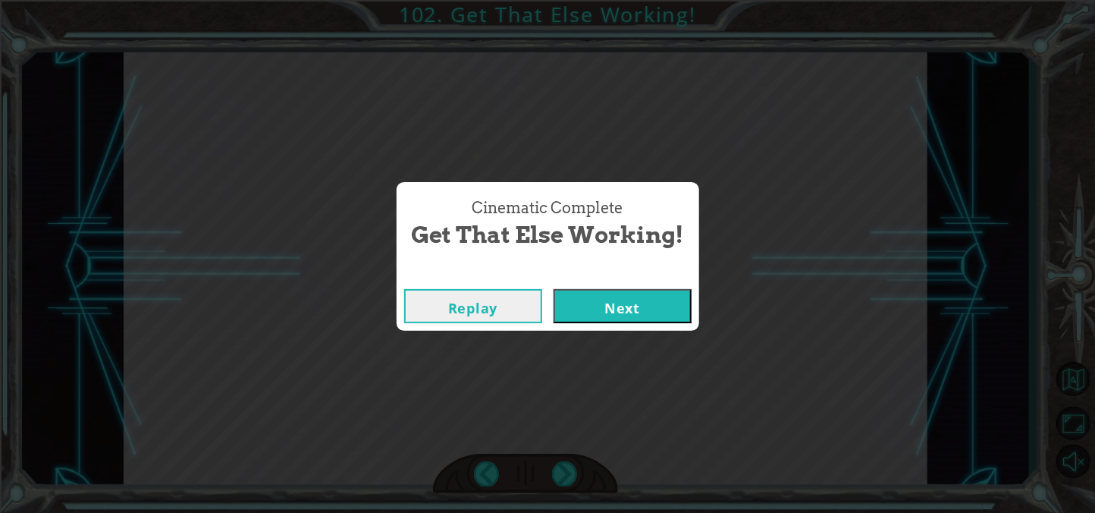
click at [644, 314] on button "Next" at bounding box center [622, 306] width 138 height 34
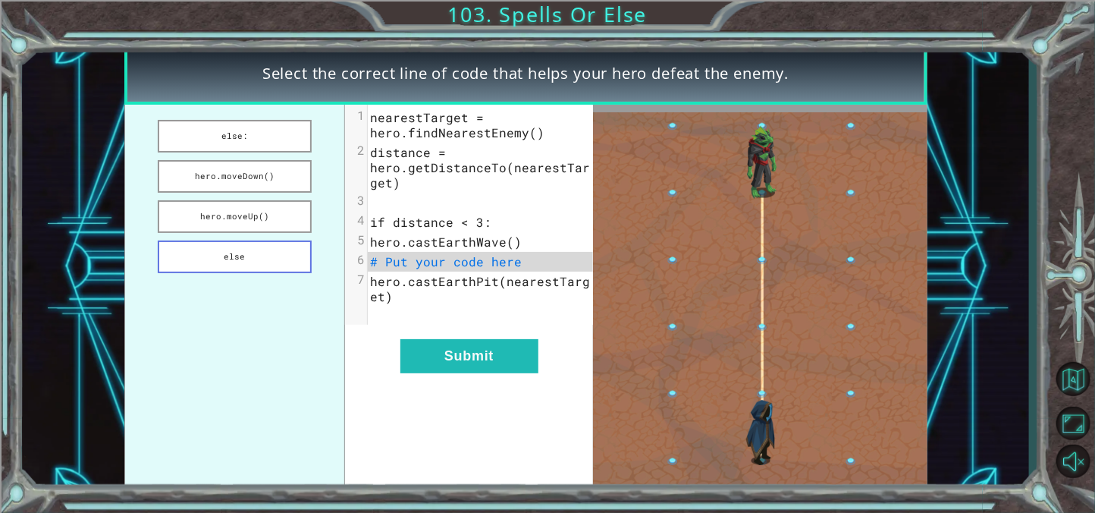
click at [244, 243] on button "else" at bounding box center [235, 256] width 154 height 33
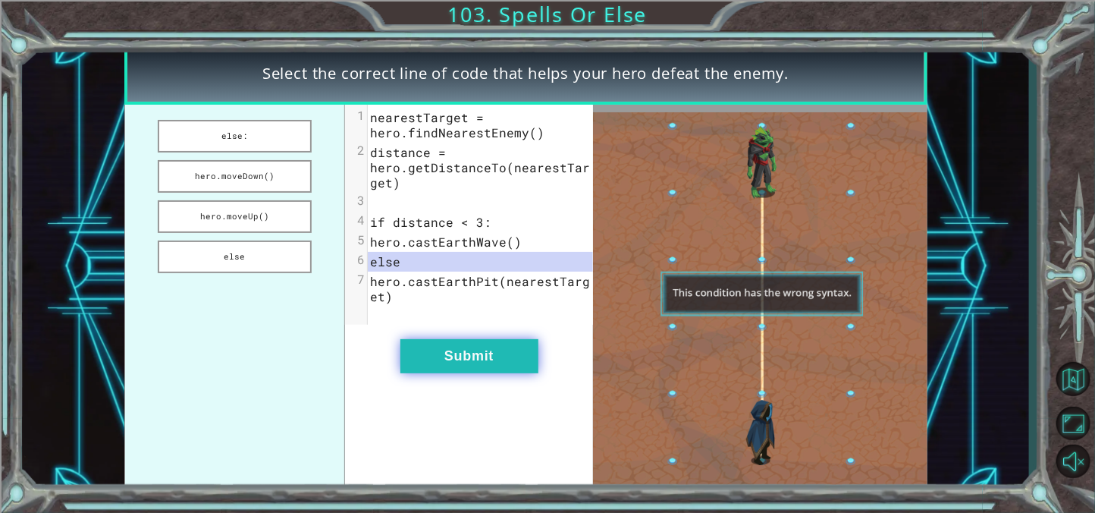
click at [508, 372] on button "Submit" at bounding box center [469, 356] width 138 height 34
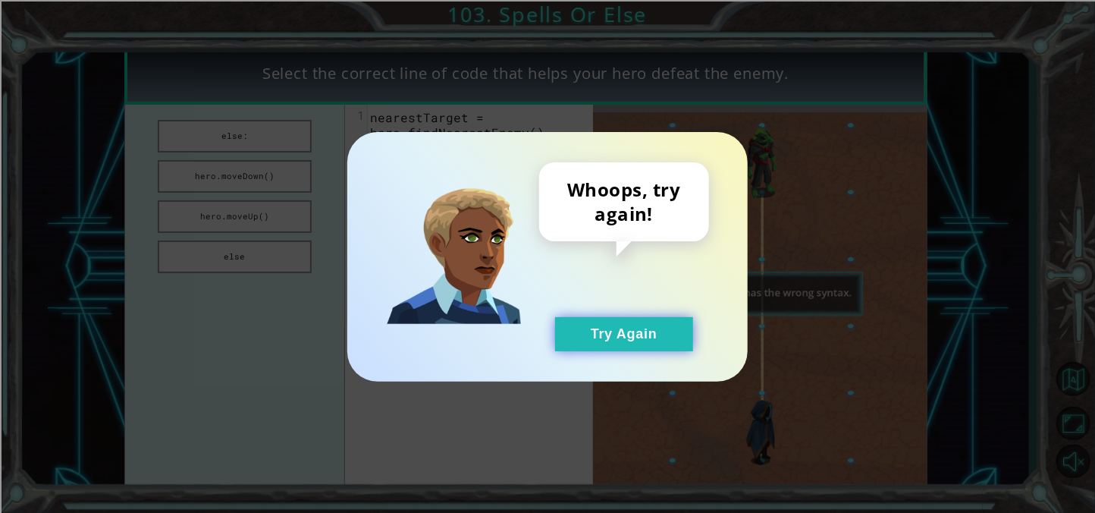
click at [573, 333] on button "Try Again" at bounding box center [624, 334] width 138 height 34
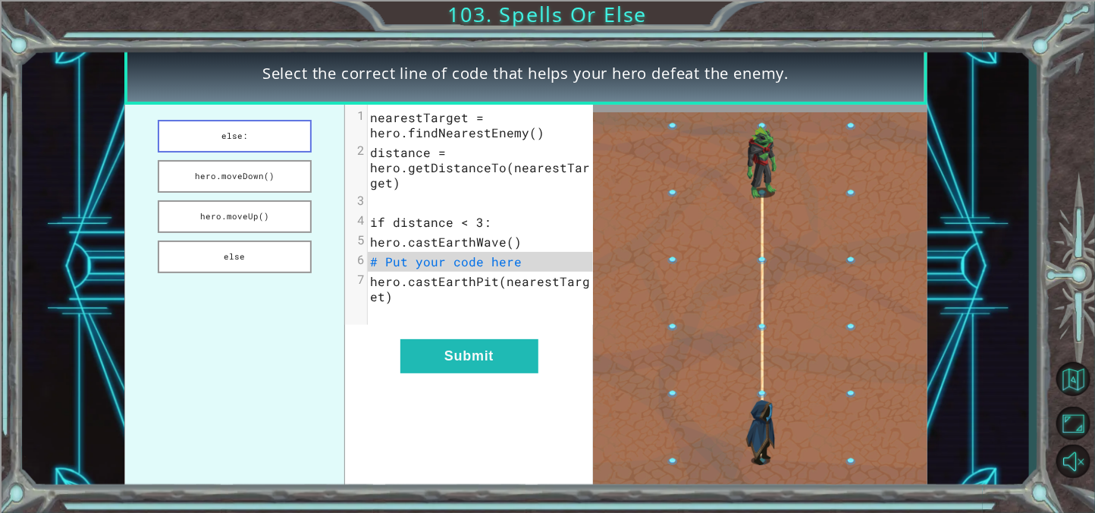
click at [259, 142] on button "else:" at bounding box center [235, 136] width 154 height 33
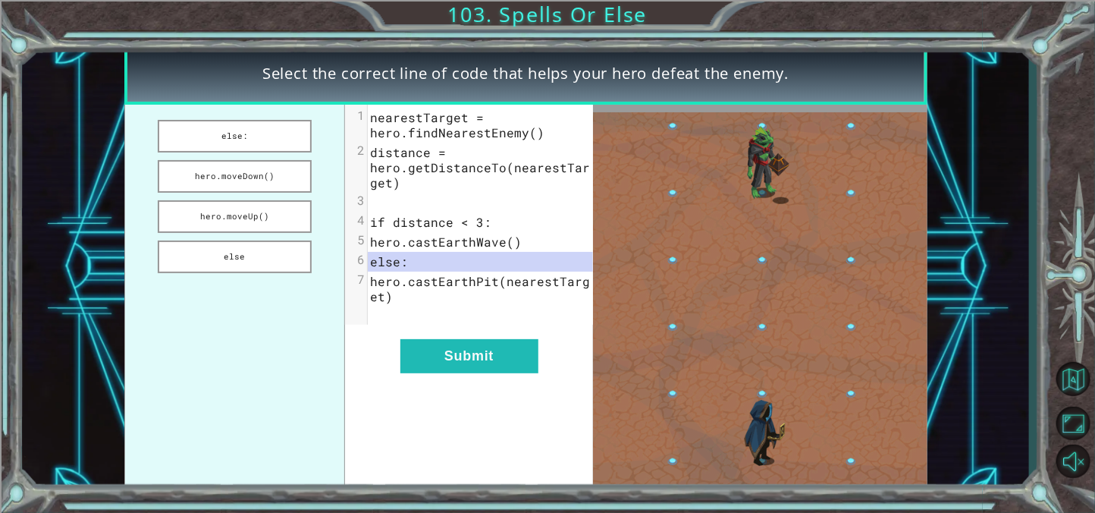
click at [516, 381] on div "xxxxxxxxxx 7 1 nearestTarget = hero.findNearestEnemy() 2 distance = hero.getDis…" at bounding box center [469, 298] width 248 height 387
click at [502, 359] on button "Submit" at bounding box center [469, 356] width 138 height 34
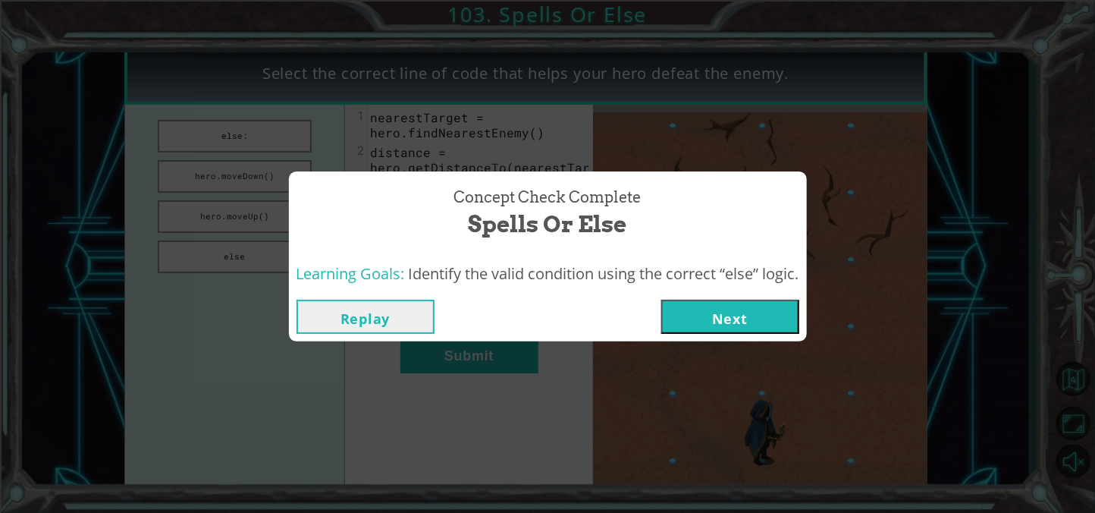
click at [742, 329] on button "Next" at bounding box center [730, 316] width 138 height 34
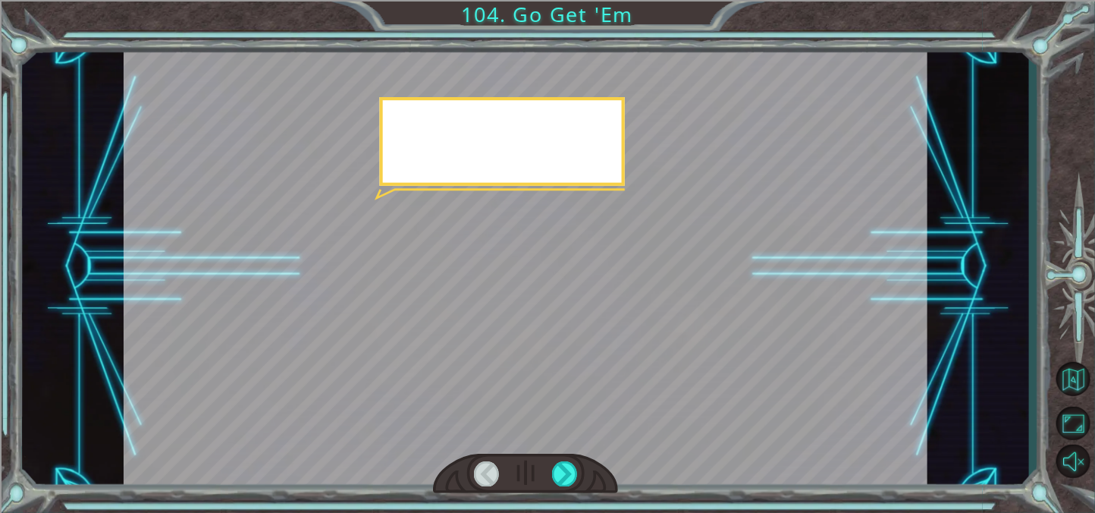
click at [742, 329] on div at bounding box center [525, 267] width 803 height 452
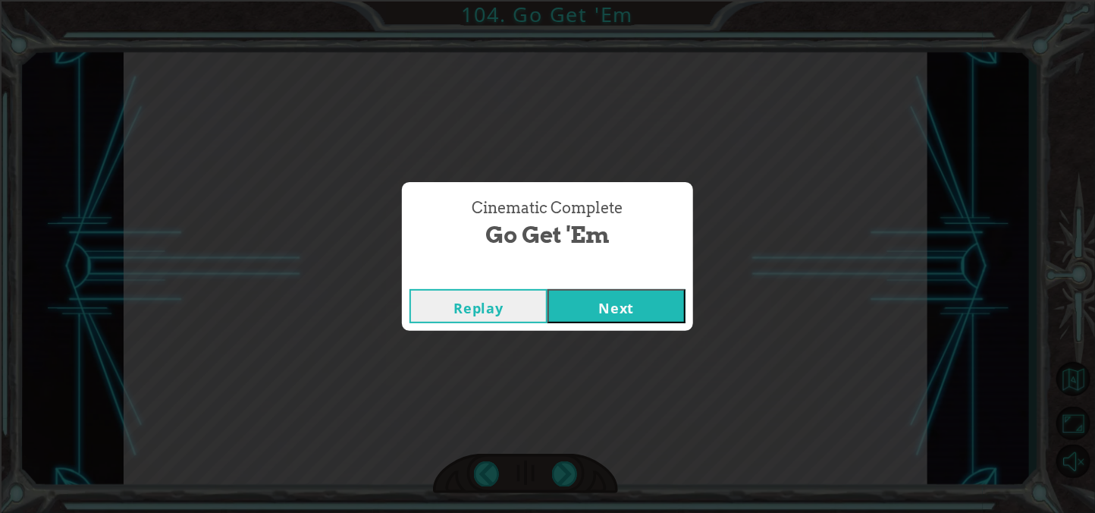
click at [563, 306] on button "Next" at bounding box center [616, 306] width 138 height 34
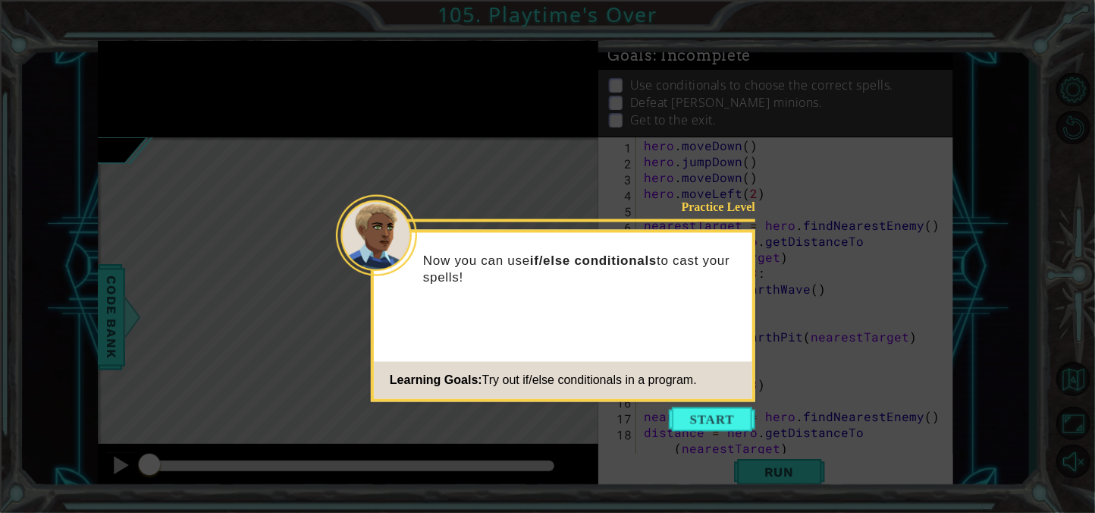
click at [751, 434] on icon at bounding box center [547, 256] width 1095 height 513
click at [741, 431] on icon at bounding box center [547, 256] width 1095 height 513
click at [736, 429] on button "Start" at bounding box center [712, 419] width 86 height 24
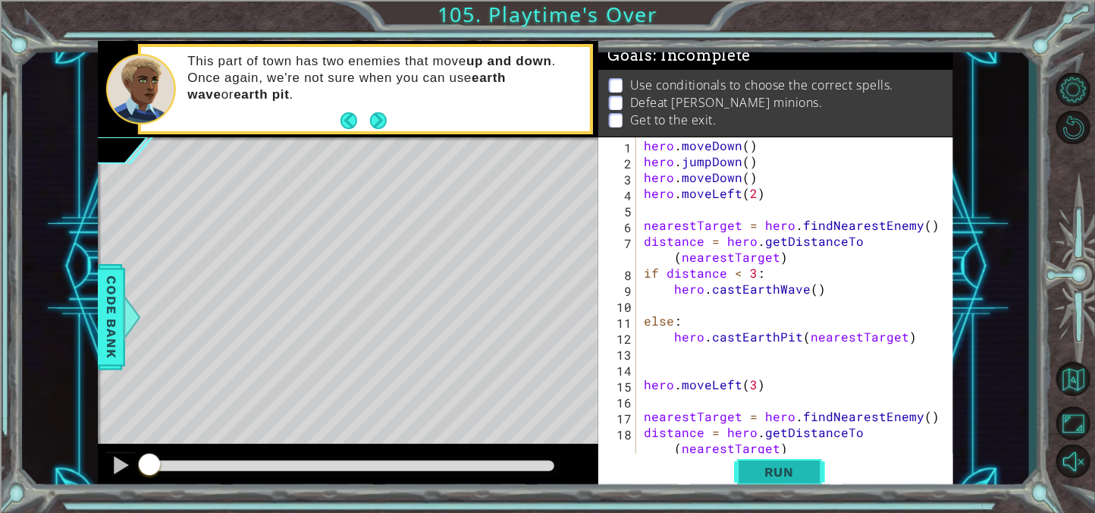
click at [783, 473] on span "Run" at bounding box center [779, 471] width 60 height 15
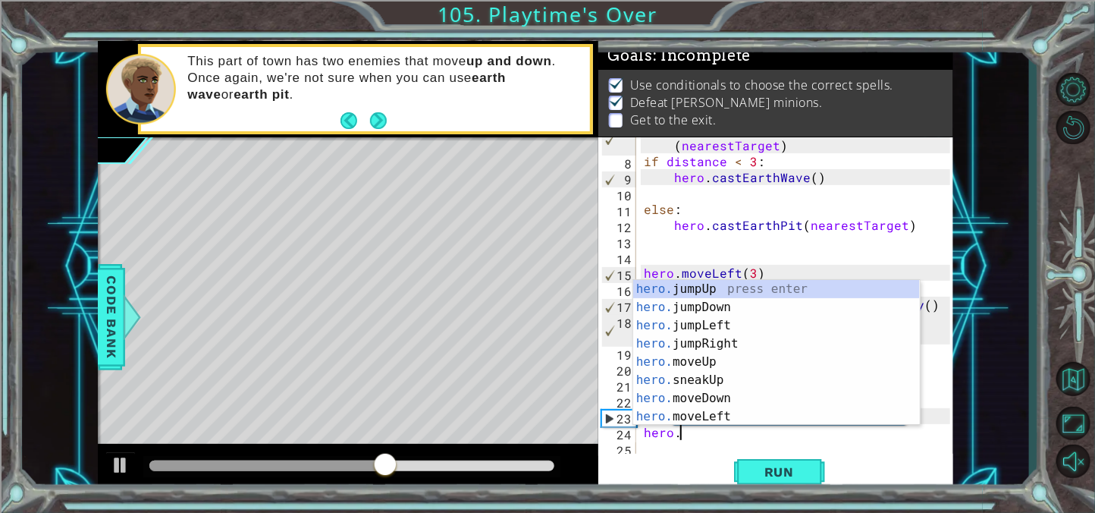
scroll to position [0, 2]
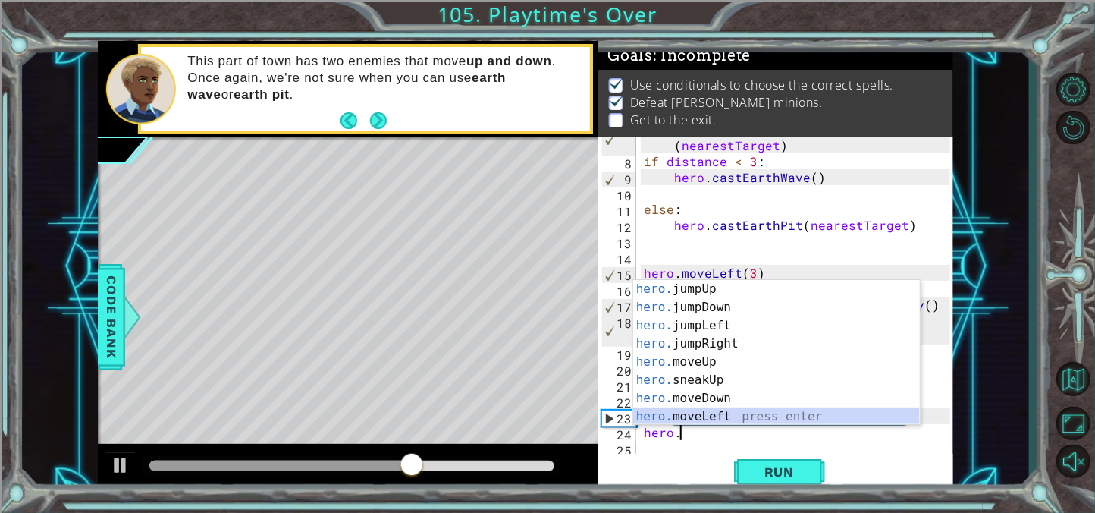
click at [703, 413] on div "hero. jumpUp press enter hero. jumpDown press enter hero. jumpLeft press enter …" at bounding box center [776, 371] width 287 height 182
type textarea "hero.moveLeft(1)"
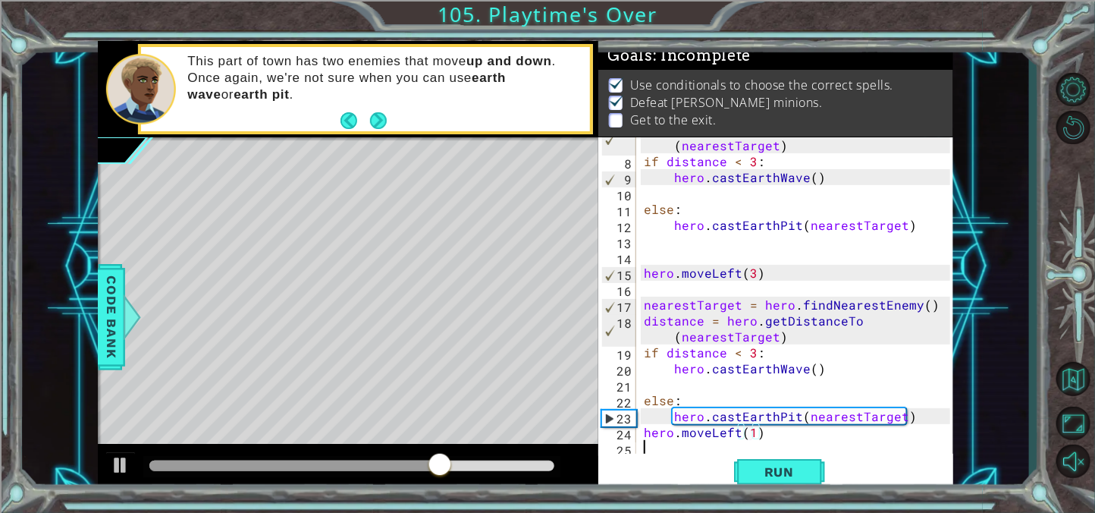
scroll to position [127, 0]
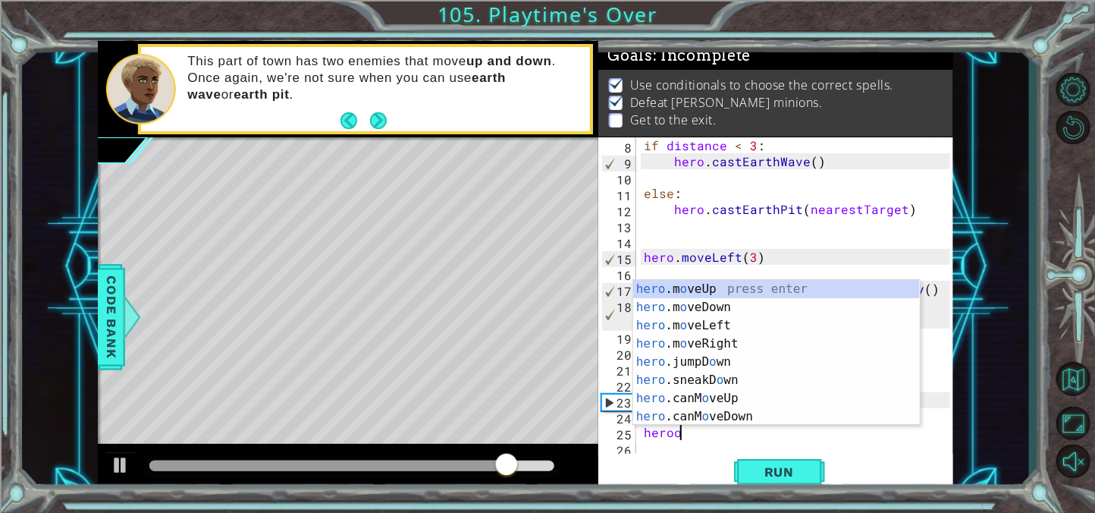
type textarea "hero"
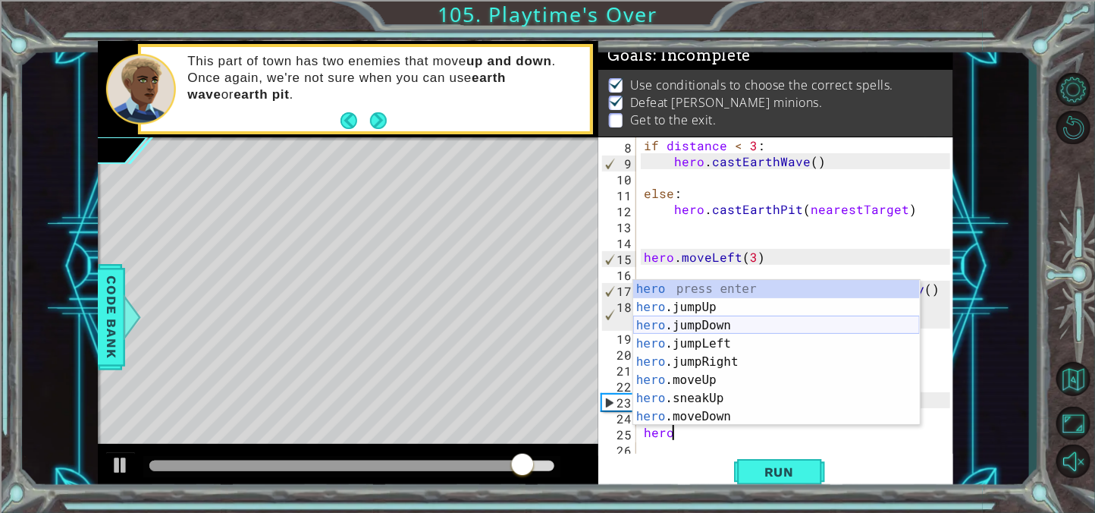
click at [732, 320] on div "hero press enter hero .jumpUp press enter hero .jumpDown press enter hero .jump…" at bounding box center [776, 371] width 287 height 182
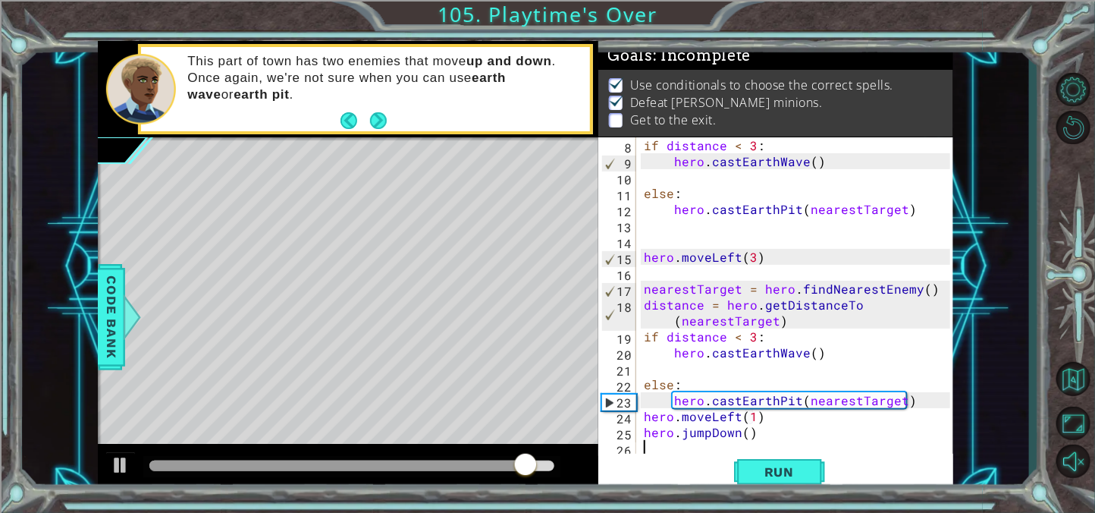
scroll to position [143, 0]
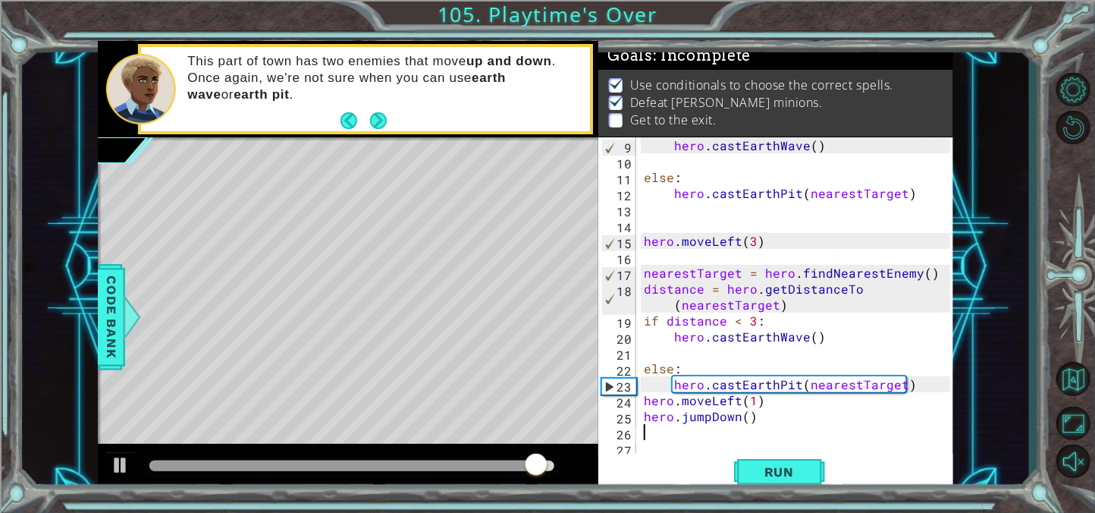
click at [711, 413] on div "hero . castEarthWave ( ) else : hero . [GEOGRAPHIC_DATA] ( nearestTarget ) hero…" at bounding box center [799, 312] width 317 height 350
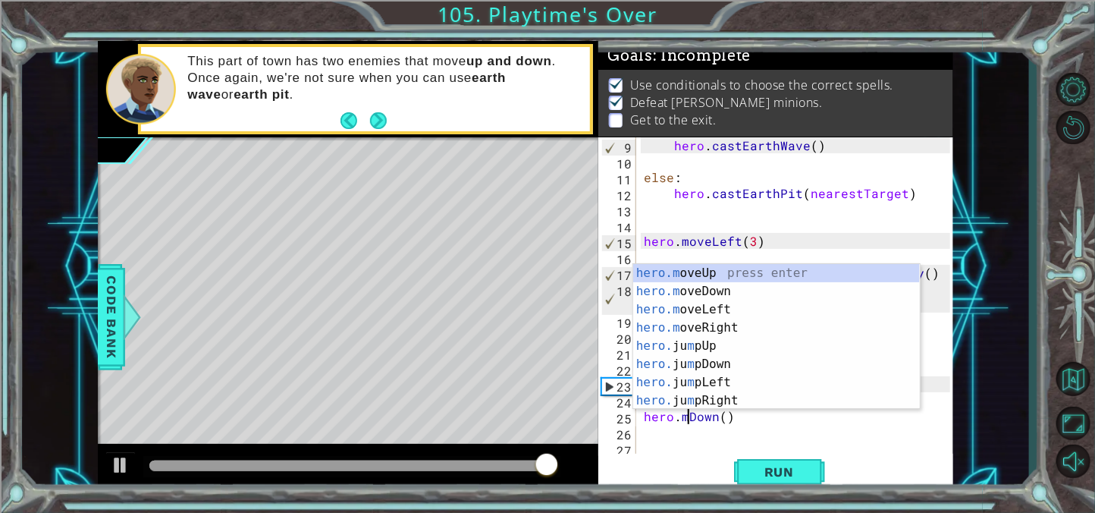
scroll to position [0, 3]
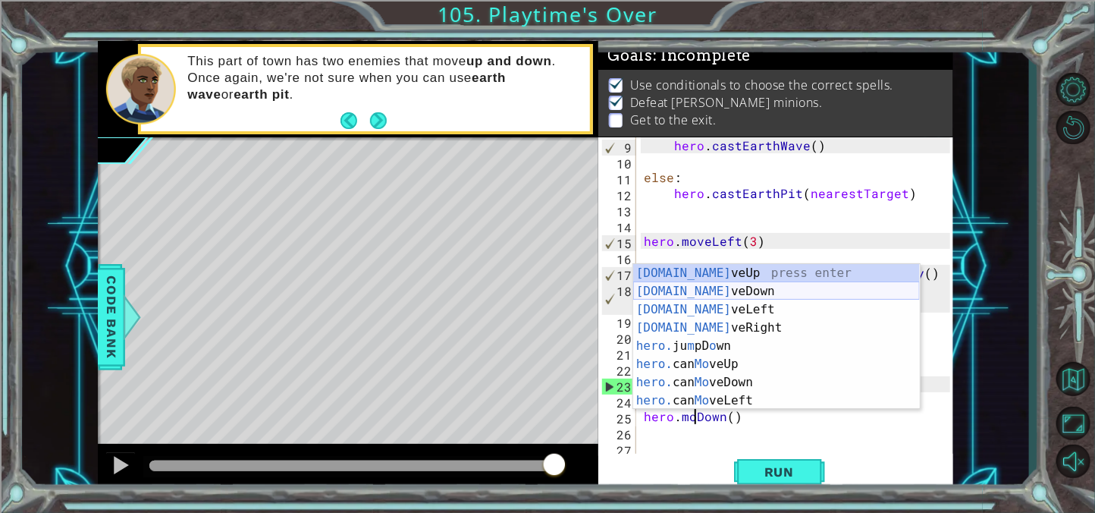
click at [704, 293] on div "[DOMAIN_NAME] veUp press enter [DOMAIN_NAME] veDown press enter [DOMAIN_NAME] v…" at bounding box center [776, 355] width 287 height 182
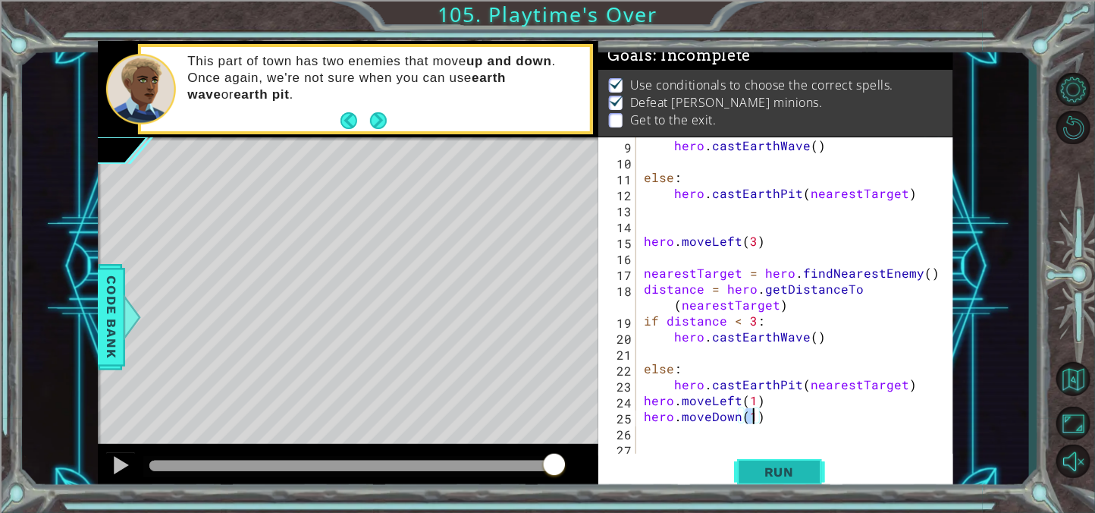
click at [773, 471] on span "Run" at bounding box center [779, 471] width 60 height 15
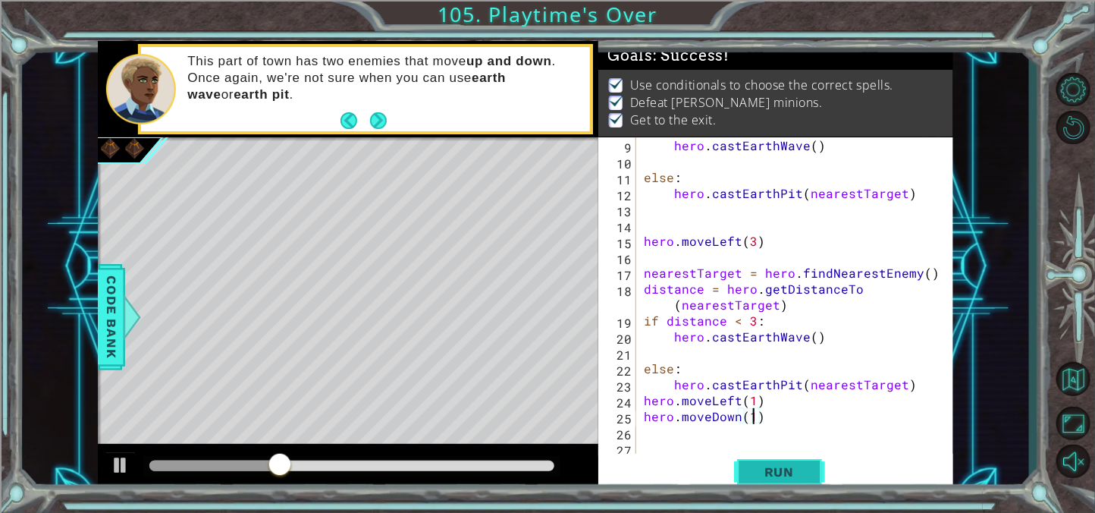
click at [773, 471] on span "Run" at bounding box center [779, 471] width 60 height 15
drag, startPoint x: 437, startPoint y: 482, endPoint x: 444, endPoint y: 481, distance: 7.6
click at [444, 481] on div at bounding box center [348, 468] width 500 height 49
drag, startPoint x: 419, startPoint y: 462, endPoint x: 2, endPoint y: 463, distance: 417.0
click at [2, 463] on div "1 ההההההההההההההההההההההההההההההההההההההההההההההההההההההההההההההההההההההההההההה…" at bounding box center [547, 256] width 1095 height 513
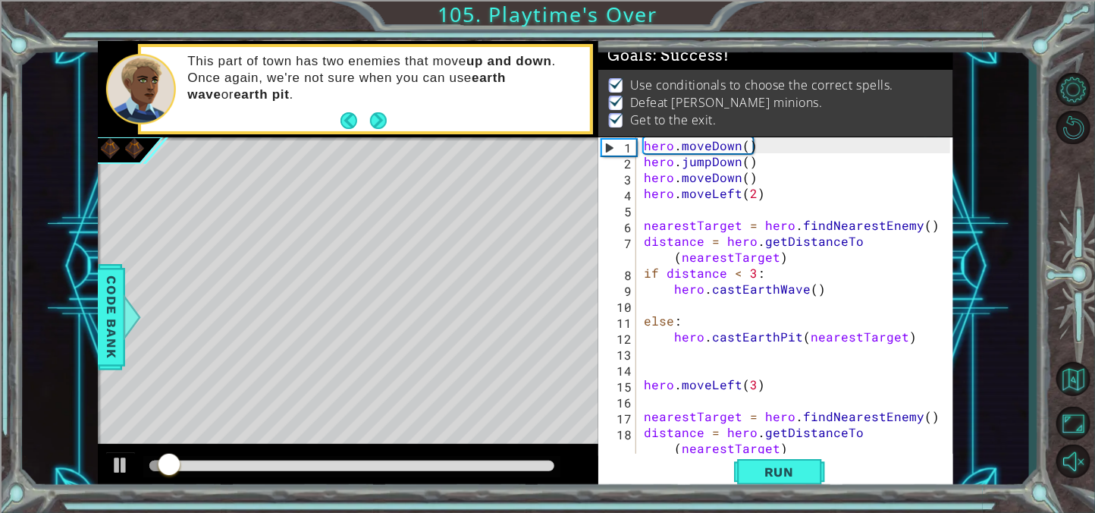
scroll to position [0, 0]
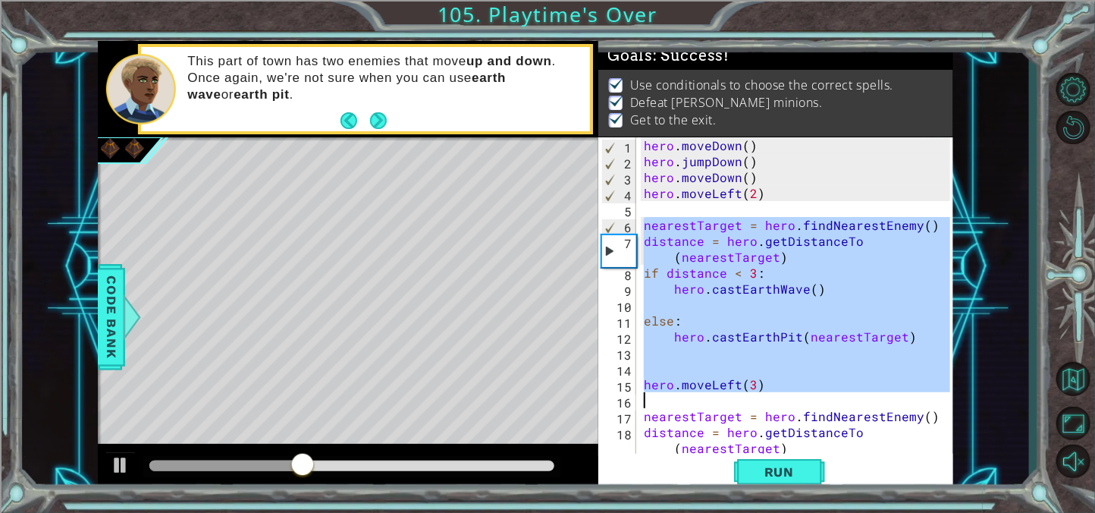
drag, startPoint x: 641, startPoint y: 227, endPoint x: 802, endPoint y: 397, distance: 233.3
click at [802, 397] on div "hero . moveDown ( ) hero . jumpDown ( ) hero . moveDown ( ) hero . moveLeft ( 2…" at bounding box center [799, 312] width 317 height 350
type textarea "hero.moveLeft(3)"
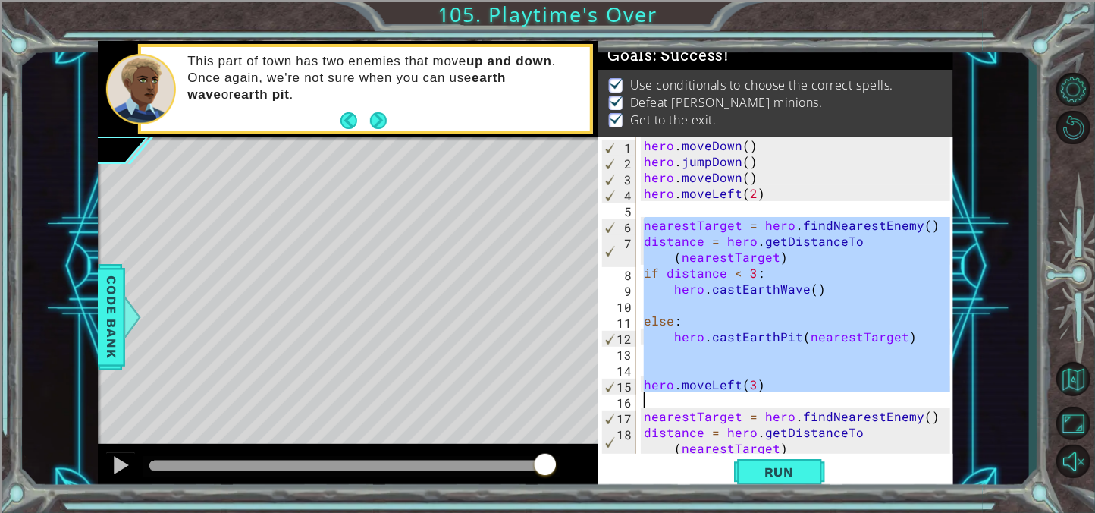
drag, startPoint x: 534, startPoint y: 470, endPoint x: 546, endPoint y: 470, distance: 12.1
click at [546, 470] on div at bounding box center [351, 465] width 405 height 11
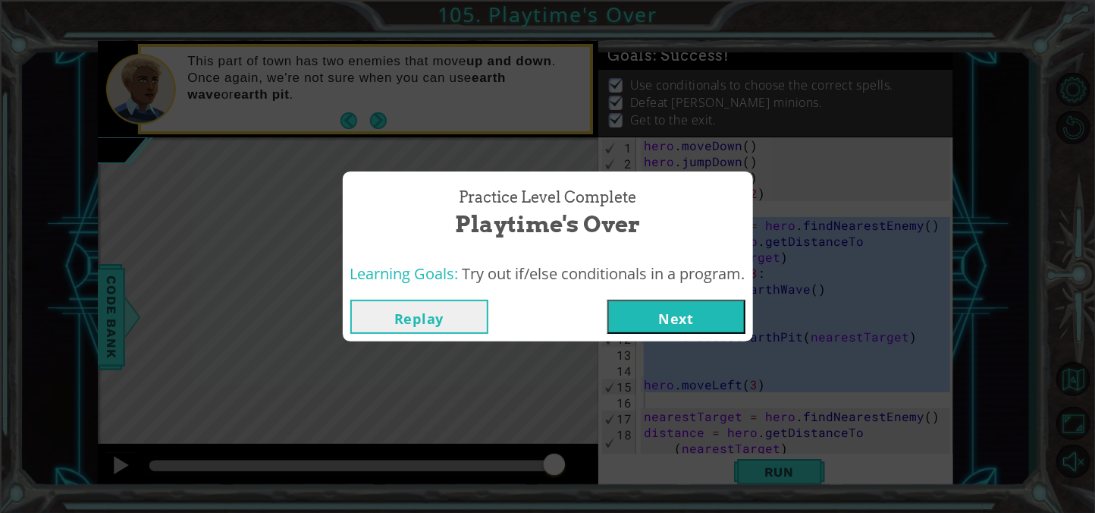
click at [677, 334] on div "Replay Next" at bounding box center [548, 316] width 410 height 49
click at [670, 327] on button "Next" at bounding box center [676, 316] width 138 height 34
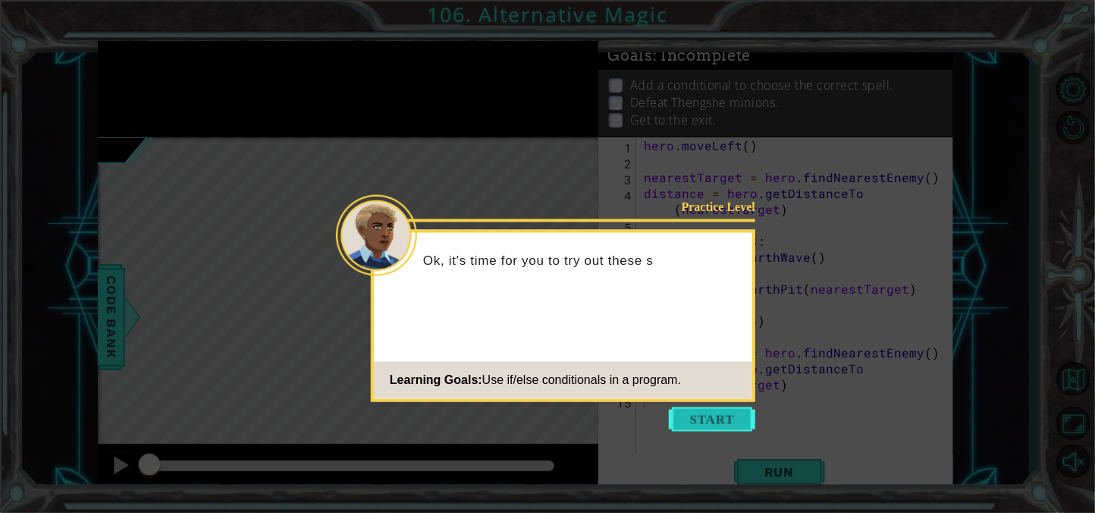
click at [716, 425] on button "Start" at bounding box center [712, 419] width 86 height 24
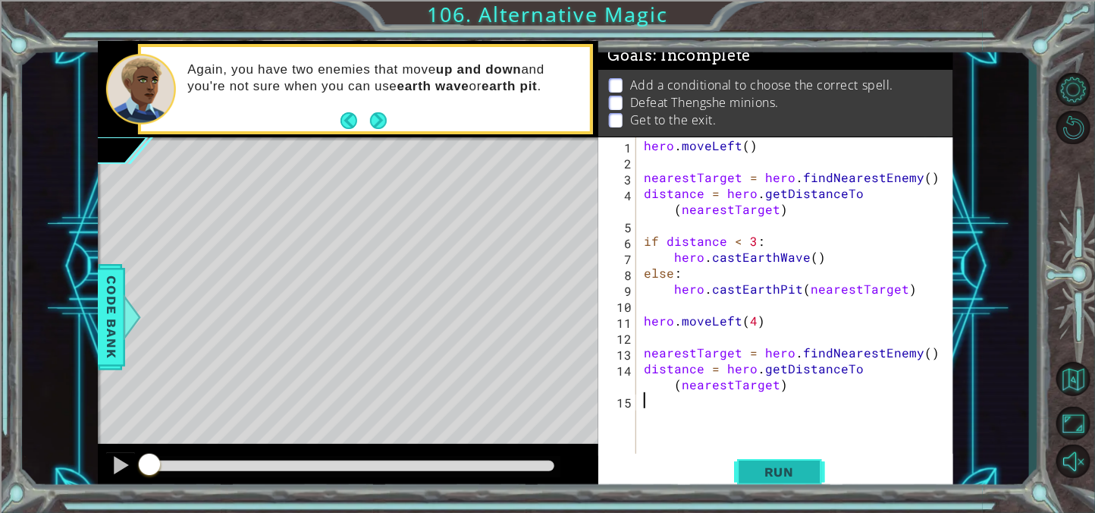
click at [763, 475] on span "Run" at bounding box center [779, 471] width 60 height 15
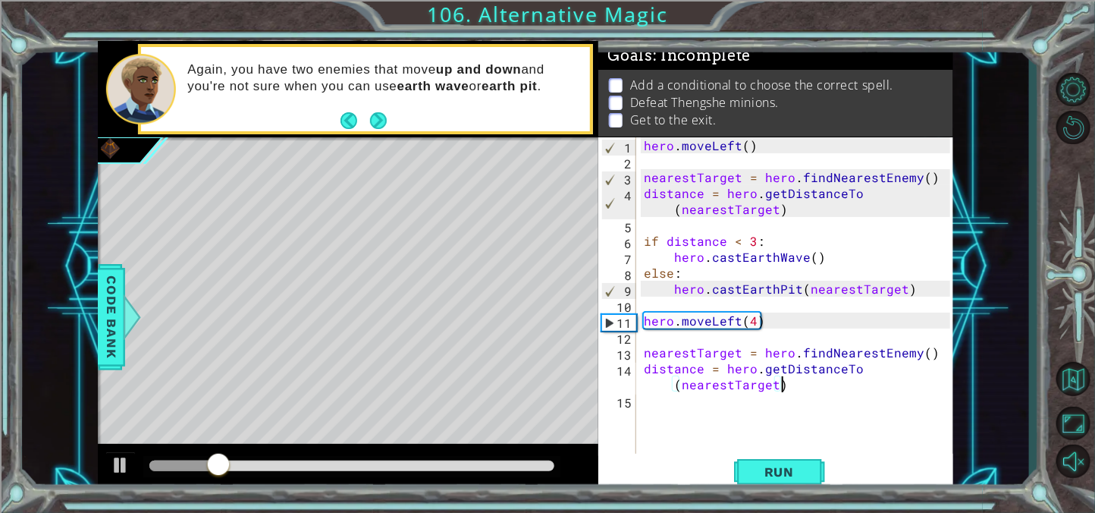
click at [792, 381] on div "hero . moveLeft ( ) nearestTarget = hero . findNearestEnemy ( ) distance = hero…" at bounding box center [799, 312] width 317 height 350
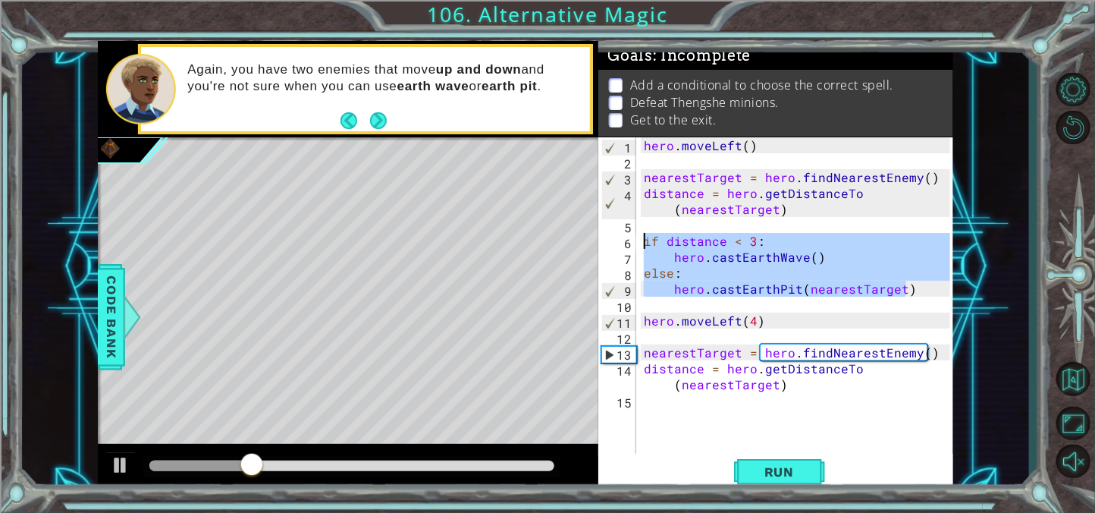
drag, startPoint x: 912, startPoint y: 289, endPoint x: 618, endPoint y: 234, distance: 299.3
click at [618, 234] on div "distance = hero.getDistanceTo(nearestTarget) 1 2 3 4 5 6 7 8 9 10 11 12 13 14 1…" at bounding box center [774, 296] width 352 height 318
type textarea "if distance < 3: hero.castEarthWave()"
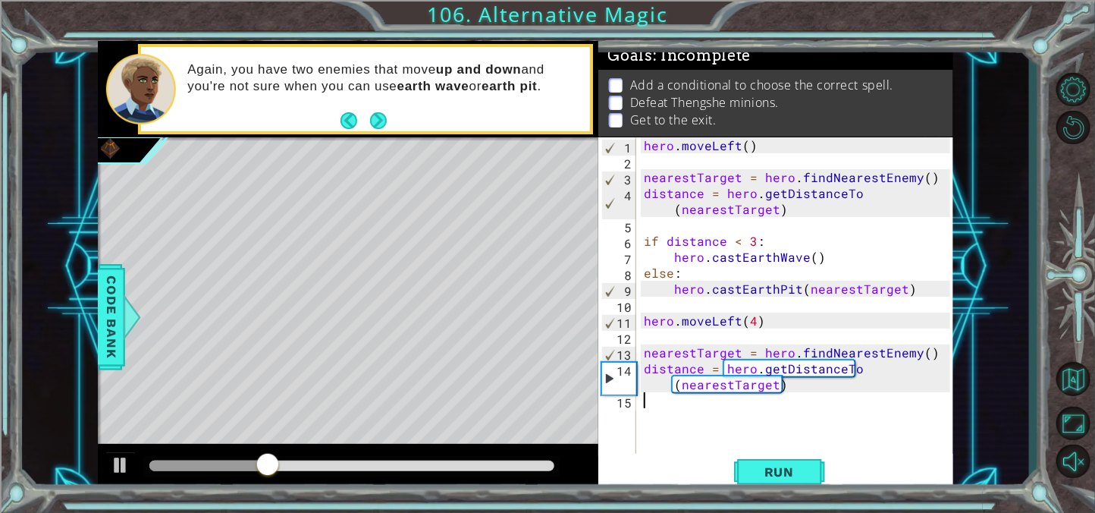
click at [665, 419] on div "hero . moveLeft ( ) nearestTarget = hero . findNearestEnemy ( ) distance = hero…" at bounding box center [799, 312] width 317 height 350
paste textarea "hero.castEarthPit(nearestTarget)"
type textarea "hero.castEarthPit(nearestTarget)"
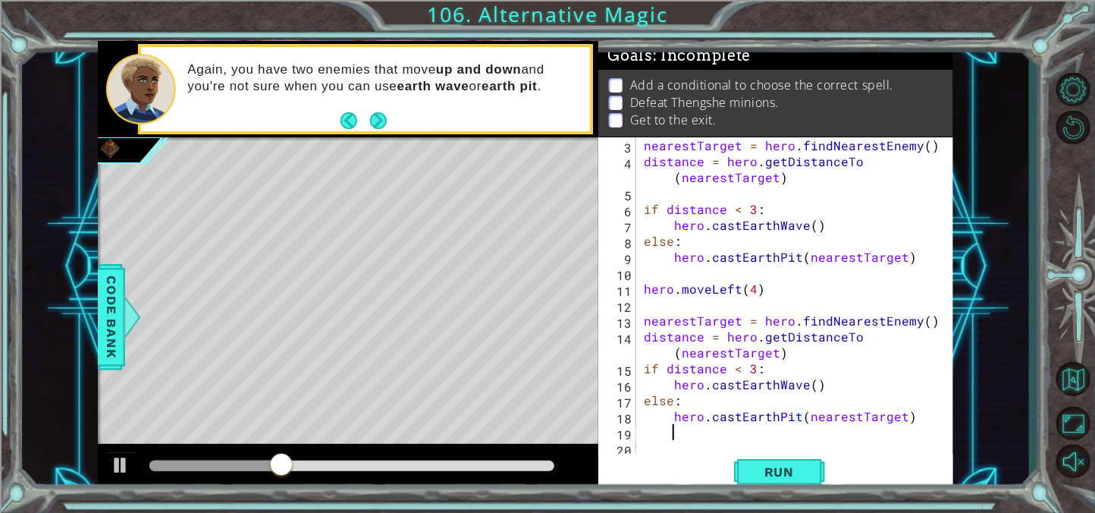
scroll to position [32, 0]
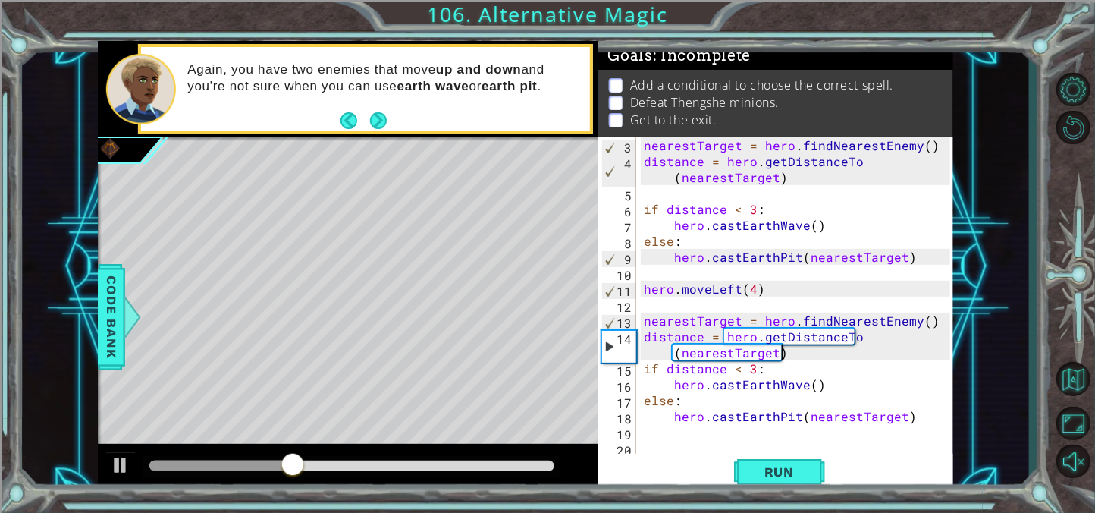
click at [798, 347] on div "nearestTarget = hero . findNearestEnemy ( ) distance = hero . getDistanceTo ( n…" at bounding box center [799, 312] width 317 height 350
type textarea "distance = hero.getDistanceTo(nearestTarget)"
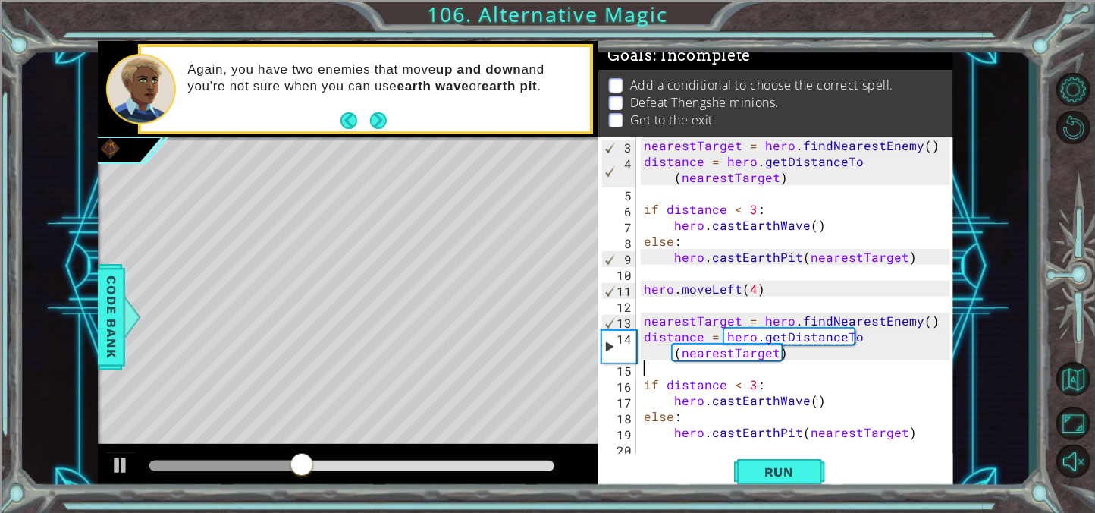
click at [912, 429] on div "nearestTarget = hero . findNearestEnemy ( ) distance = hero . getDistanceTo ( n…" at bounding box center [799, 312] width 317 height 350
type textarea "hero.castEarthPit(nearestTarget)"
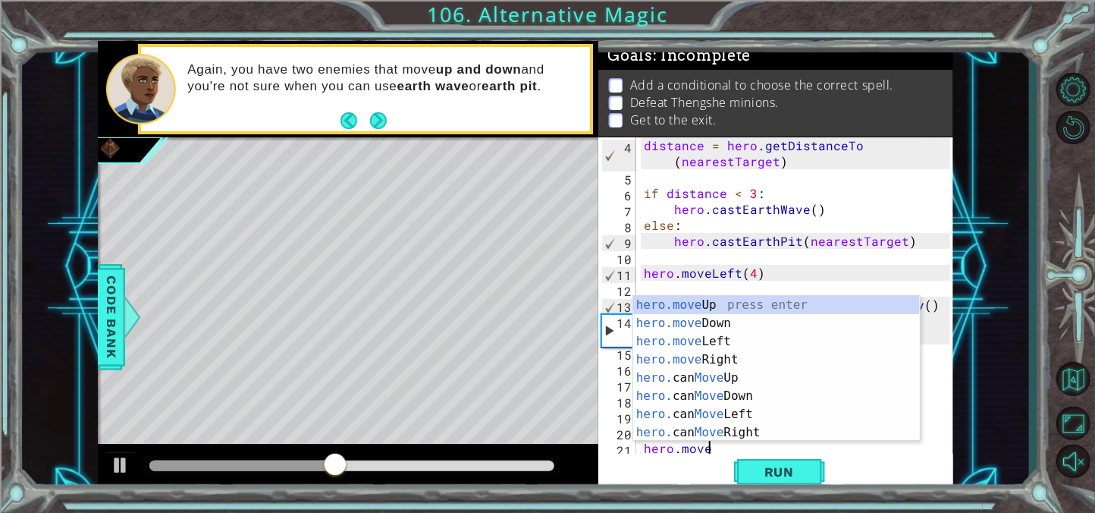
scroll to position [0, 4]
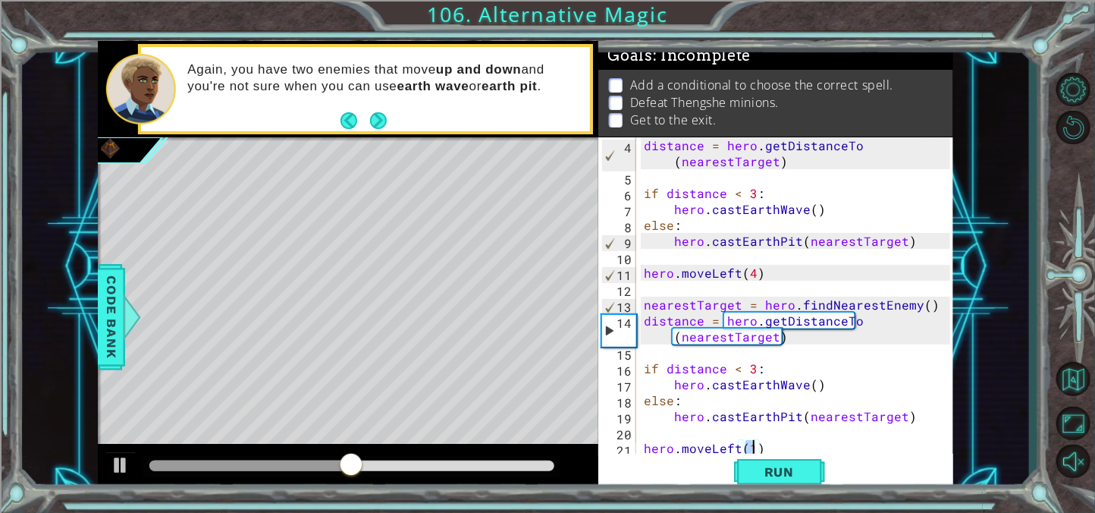
type textarea "hero.moveLeft(1)"
click at [785, 491] on div "hero.moveLeft(1) 4 5 6 7 8 9 10 11 12 13 14 15 16 17 18 19 20 21 22 distance = …" at bounding box center [776, 314] width 356 height 355
click at [790, 486] on button "Run" at bounding box center [779, 471] width 91 height 36
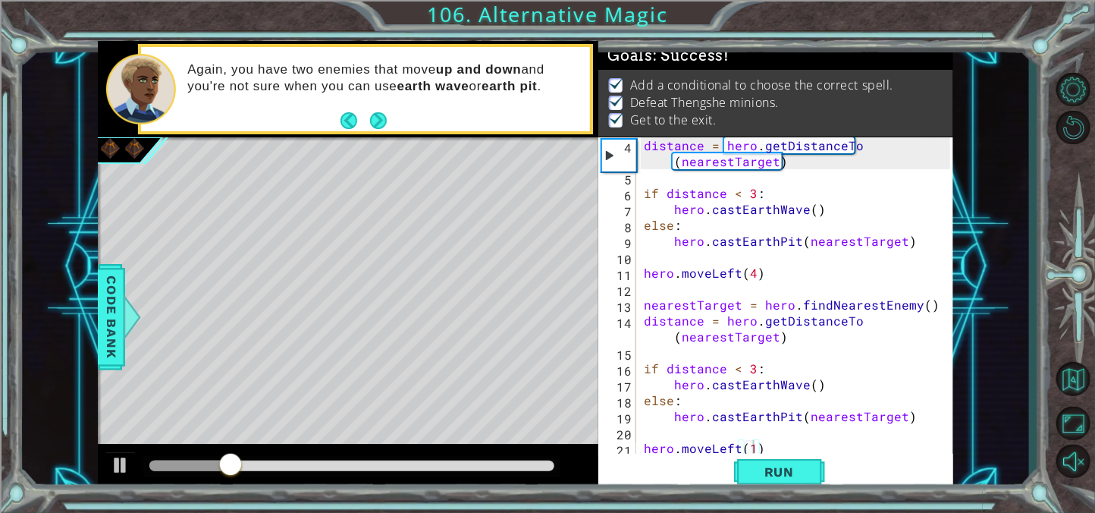
click at [503, 459] on div at bounding box center [351, 466] width 417 height 21
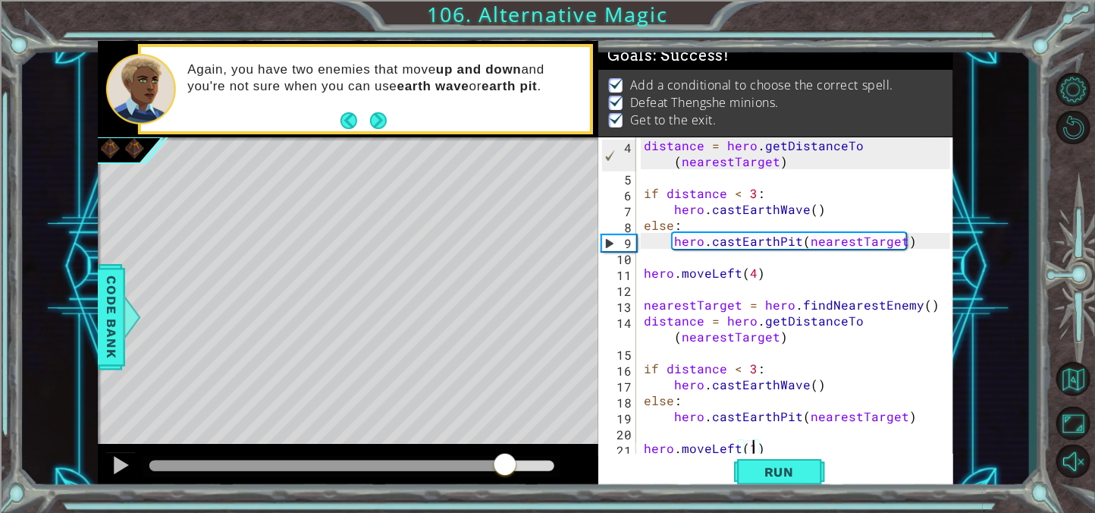
click at [505, 462] on div at bounding box center [351, 465] width 405 height 11
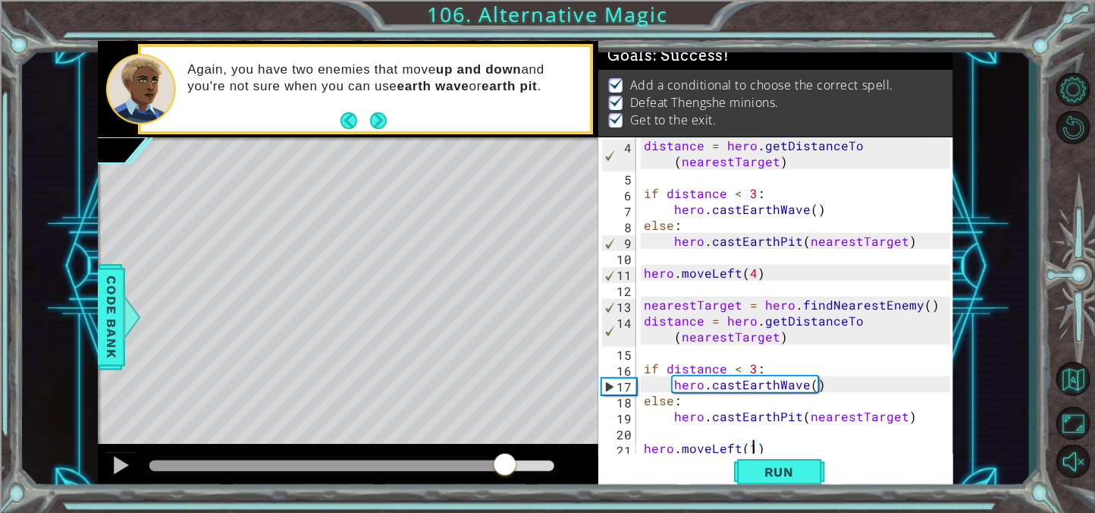
click at [95, 474] on div "1 ההההההההההההההההההההההההההההההההההההההההההההההההההההההההההההההההההההההההההההה…" at bounding box center [526, 266] width 1008 height 451
click at [129, 461] on div at bounding box center [121, 465] width 20 height 20
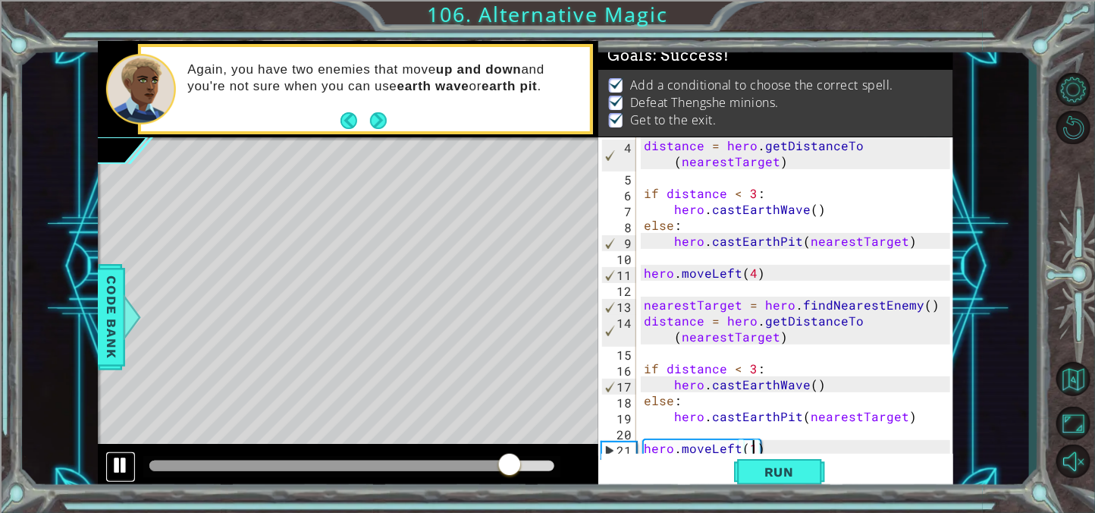
click at [129, 461] on div at bounding box center [121, 465] width 20 height 20
click at [132, 461] on button at bounding box center [120, 466] width 30 height 31
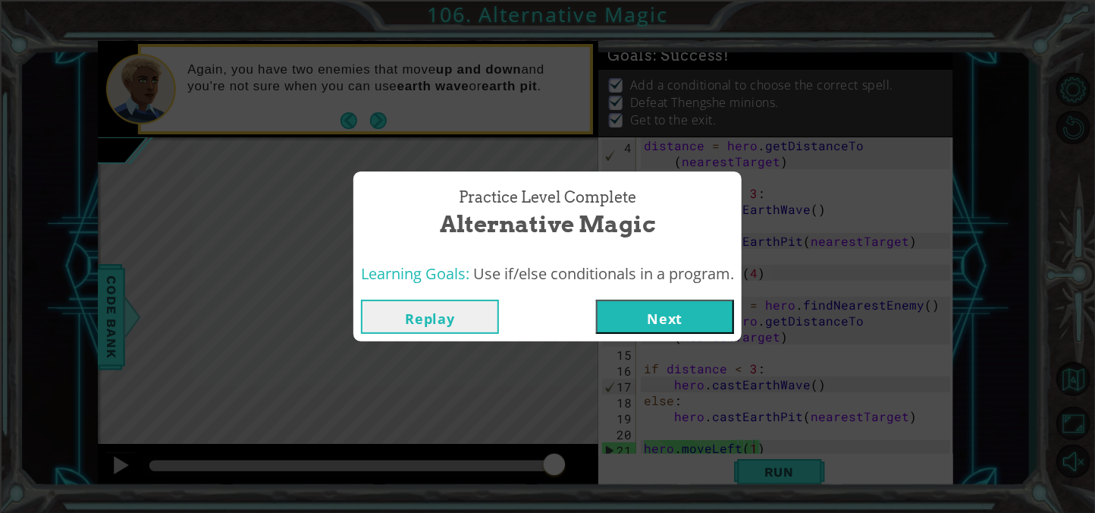
click at [653, 338] on div "Replay Next" at bounding box center [547, 316] width 388 height 49
click at [635, 318] on button "Next" at bounding box center [665, 316] width 138 height 34
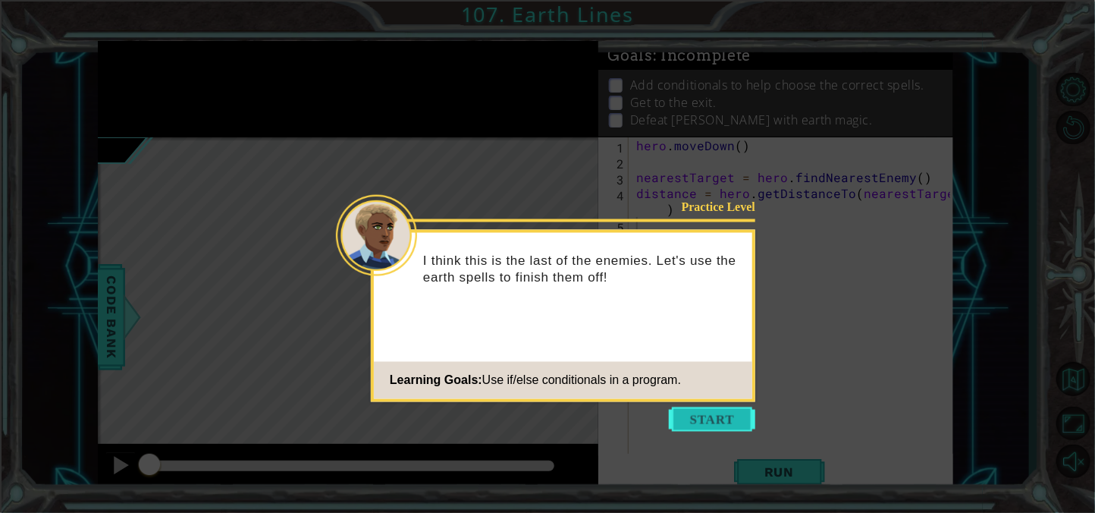
click at [696, 423] on button "Start" at bounding box center [712, 419] width 86 height 24
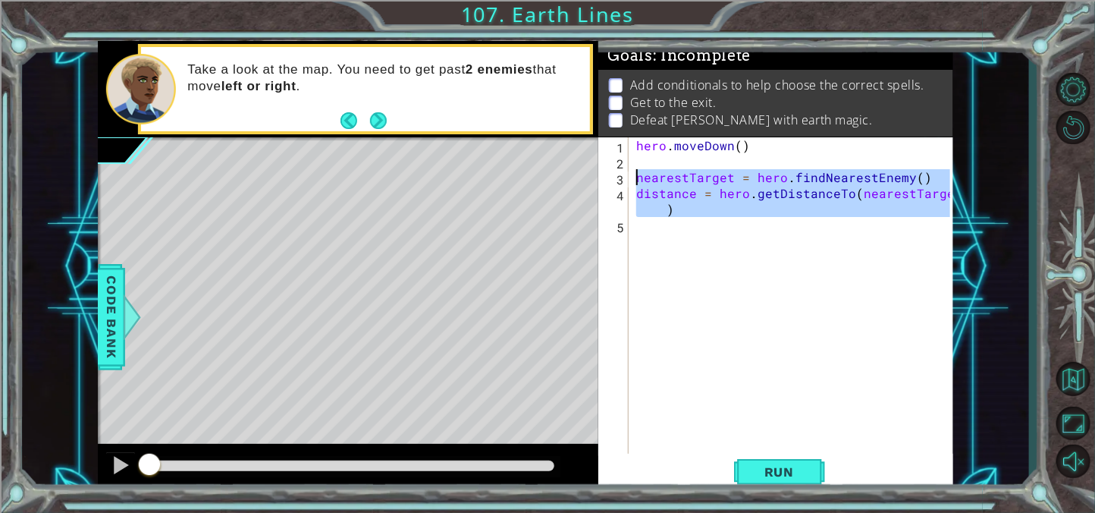
drag, startPoint x: 712, startPoint y: 247, endPoint x: 630, endPoint y: 181, distance: 105.1
click at [630, 181] on div "1 2 3 4 5 hero . [GEOGRAPHIC_DATA] ( ) nearestTarget = hero . findNearestEnemy …" at bounding box center [774, 296] width 352 height 318
type textarea "nearestTarget = hero.findNearestEnemy() distance = hero.getDistanceTo(nearestTa…"
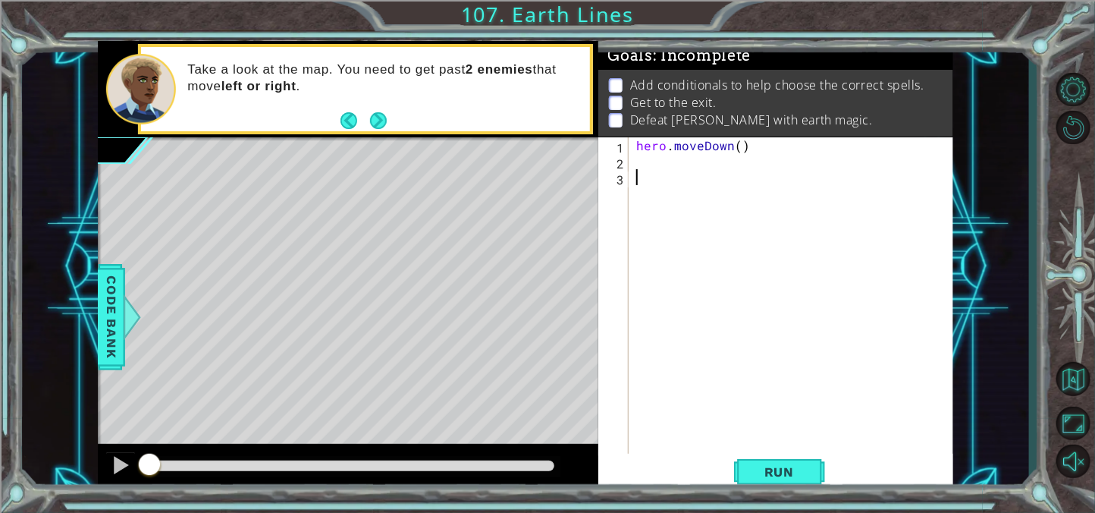
paste textarea "hero.castEarthPit(nearestTarget)"
type textarea "hero.castEarthPit(nearestTarget)"
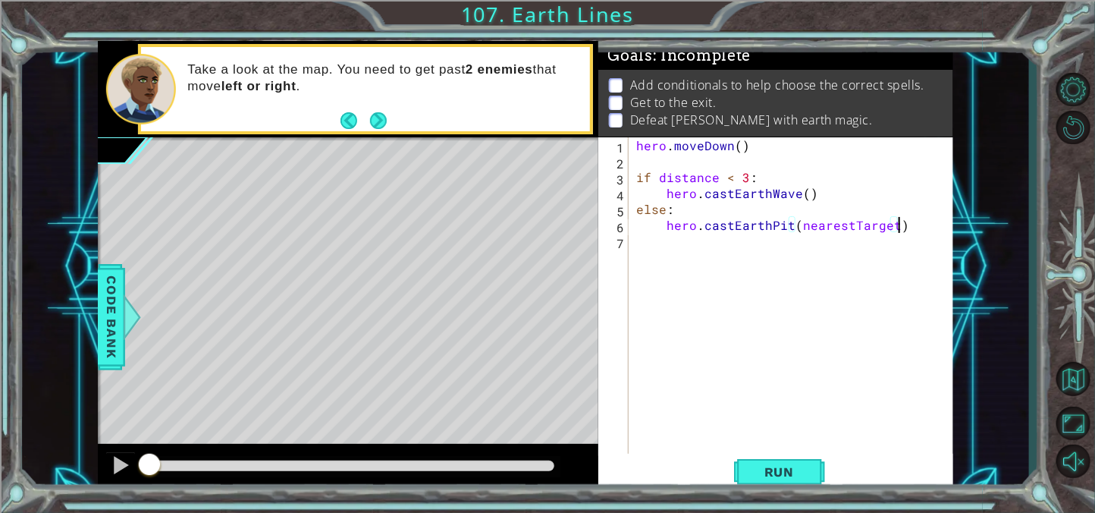
click at [770, 157] on div "hero . moveDown ( ) if distance < 3 : hero . castEarthWave ( ) else : hero . [G…" at bounding box center [795, 312] width 324 height 350
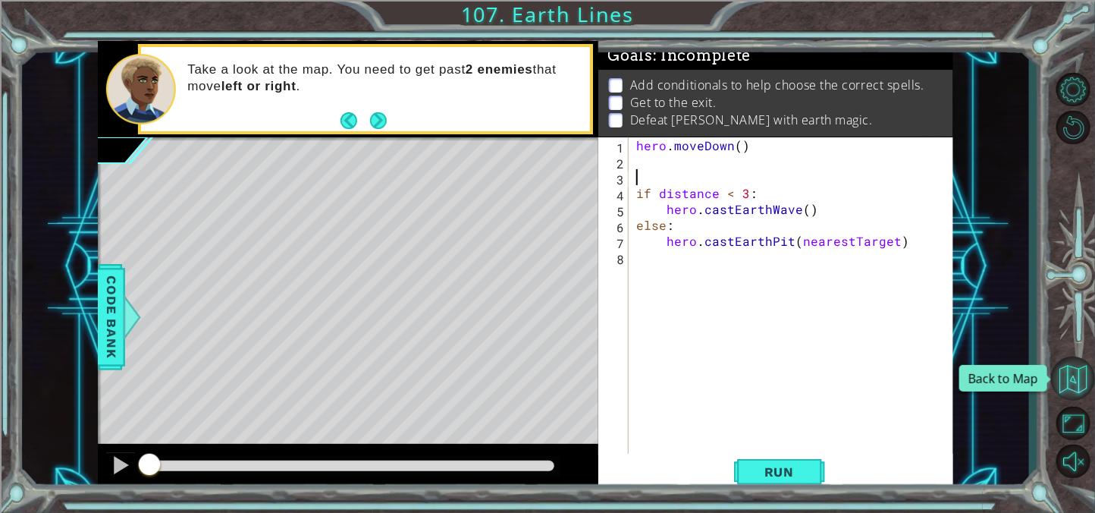
click at [1074, 375] on button "Back to Map" at bounding box center [1073, 378] width 44 height 44
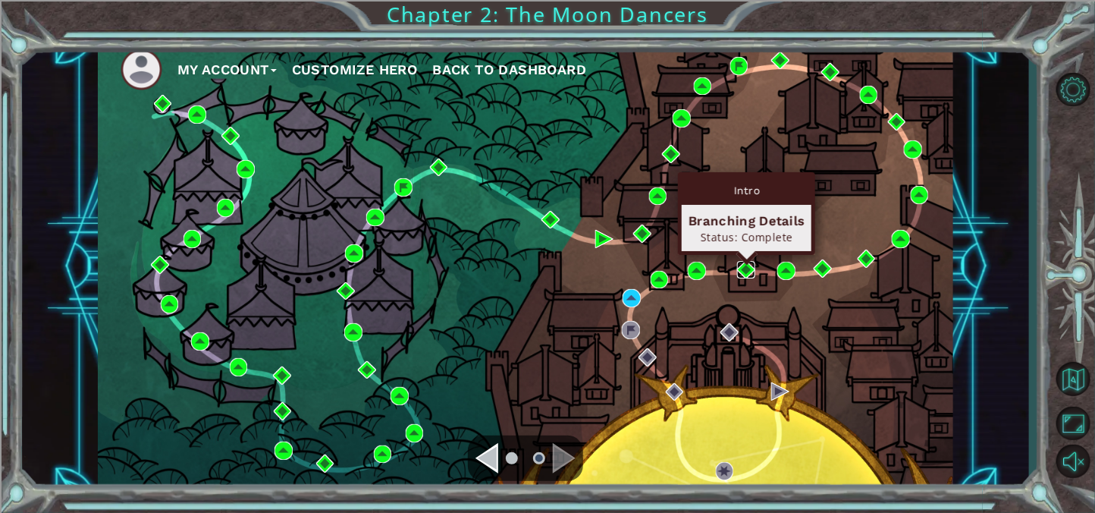
click at [744, 276] on img at bounding box center [746, 270] width 18 height 18
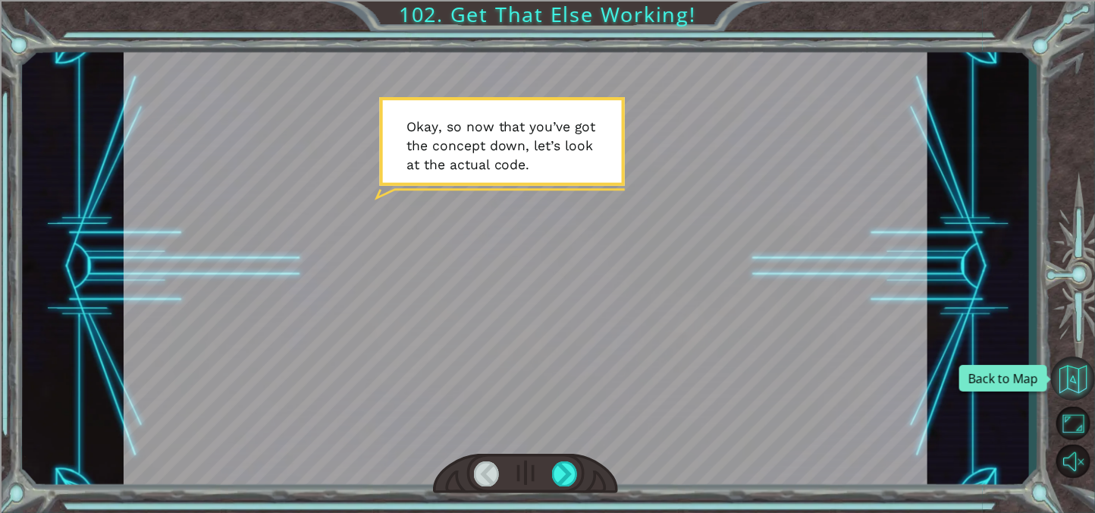
click at [1069, 366] on button "Back to Map" at bounding box center [1073, 378] width 44 height 44
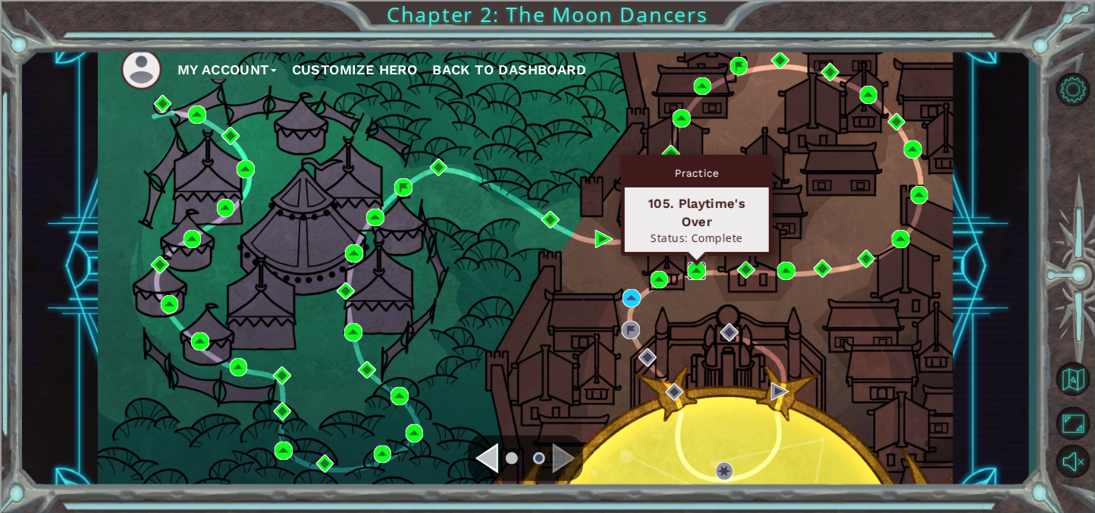
click at [694, 273] on img at bounding box center [697, 271] width 18 height 18
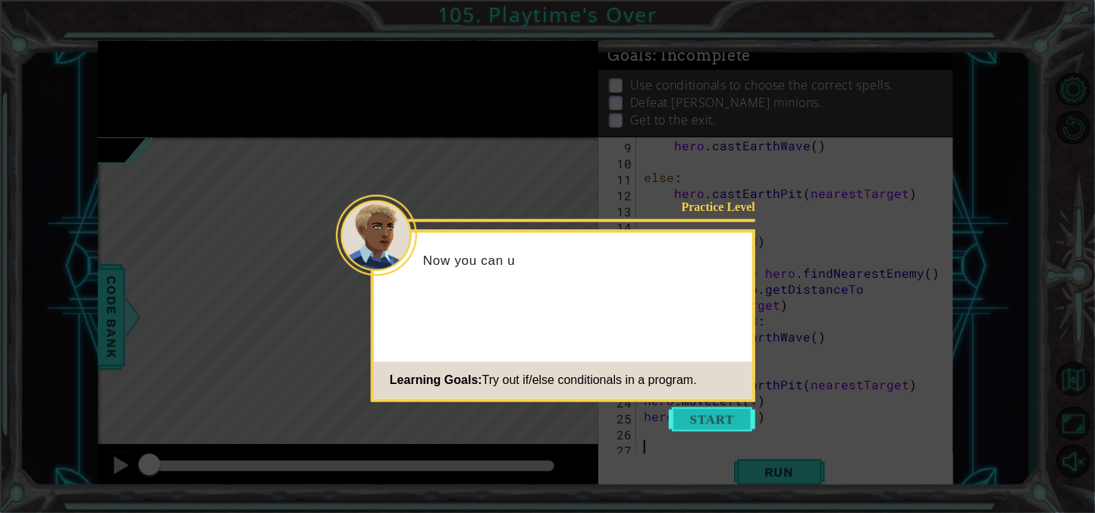
click at [705, 415] on button "Start" at bounding box center [712, 419] width 86 height 24
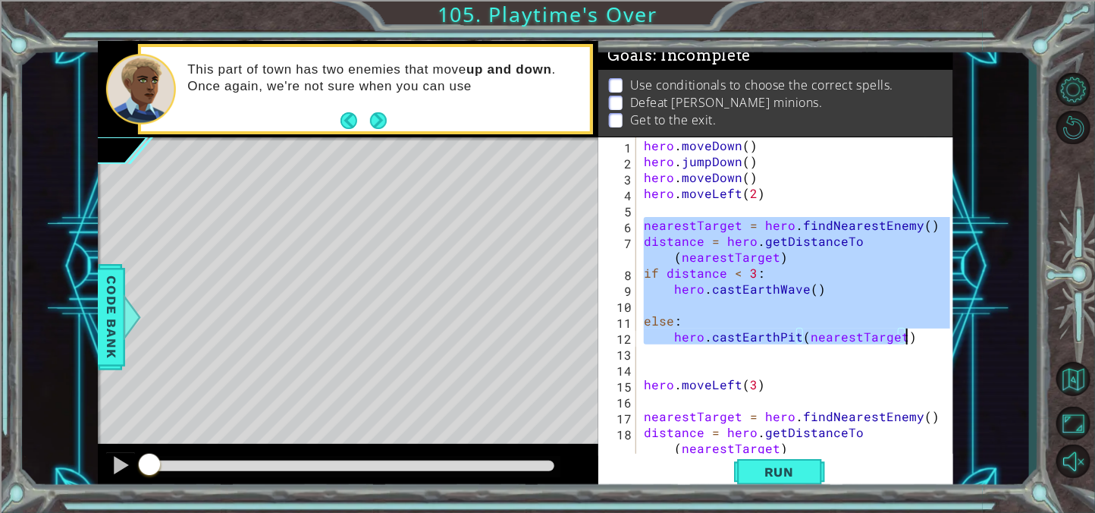
drag, startPoint x: 642, startPoint y: 222, endPoint x: 922, endPoint y: 337, distance: 302.3
click at [922, 337] on div "hero . moveDown ( ) hero . jumpDown ( ) hero . moveDown ( ) hero . moveLeft ( 2…" at bounding box center [799, 312] width 317 height 350
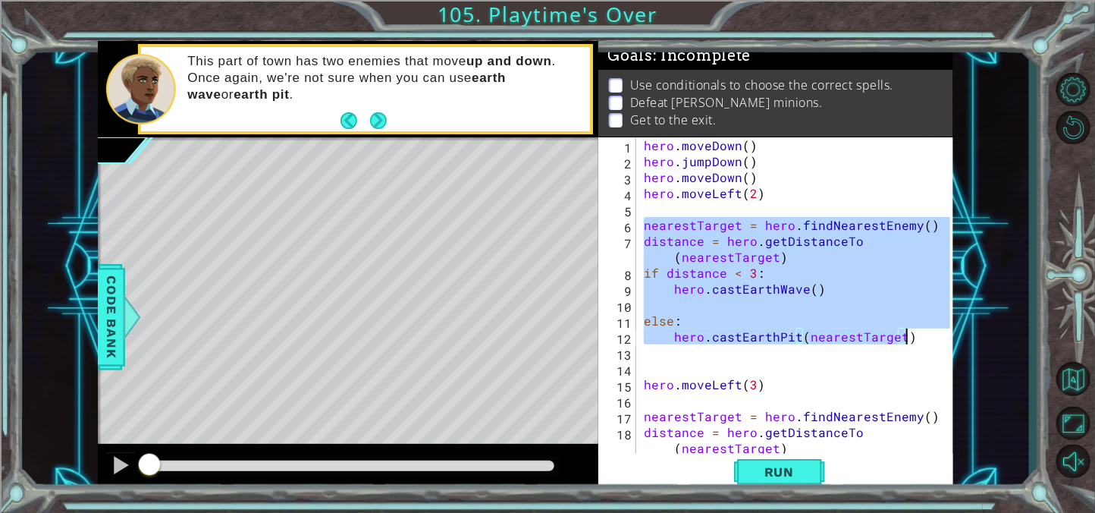
click at [922, 337] on div "hero . moveDown ( ) hero . jumpDown ( ) hero . moveDown ( ) hero . moveLeft ( 2…" at bounding box center [795, 296] width 309 height 318
type textarea "hero.castEarthPit(nearestTarget)"
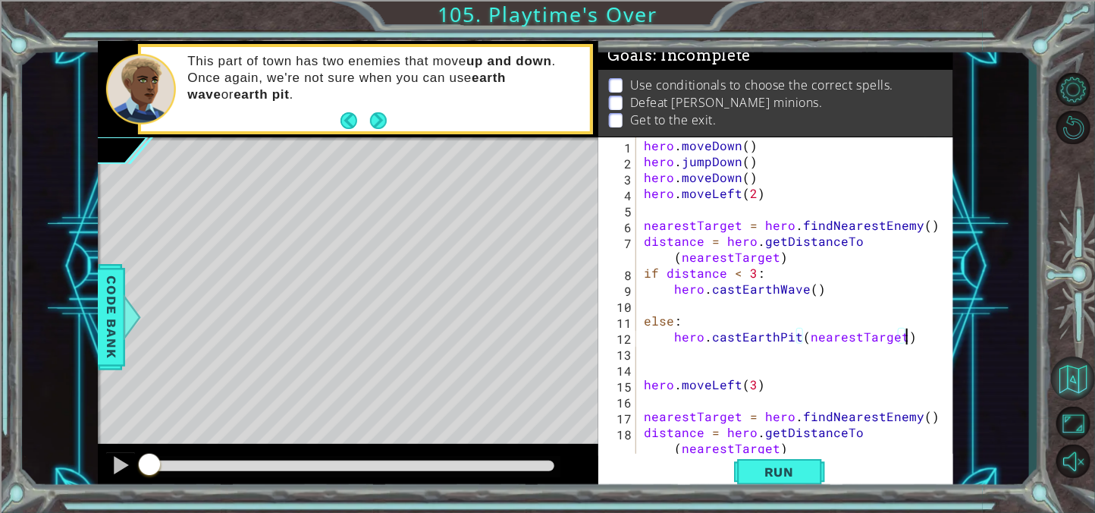
click at [1072, 386] on button "Back to Map" at bounding box center [1073, 378] width 44 height 44
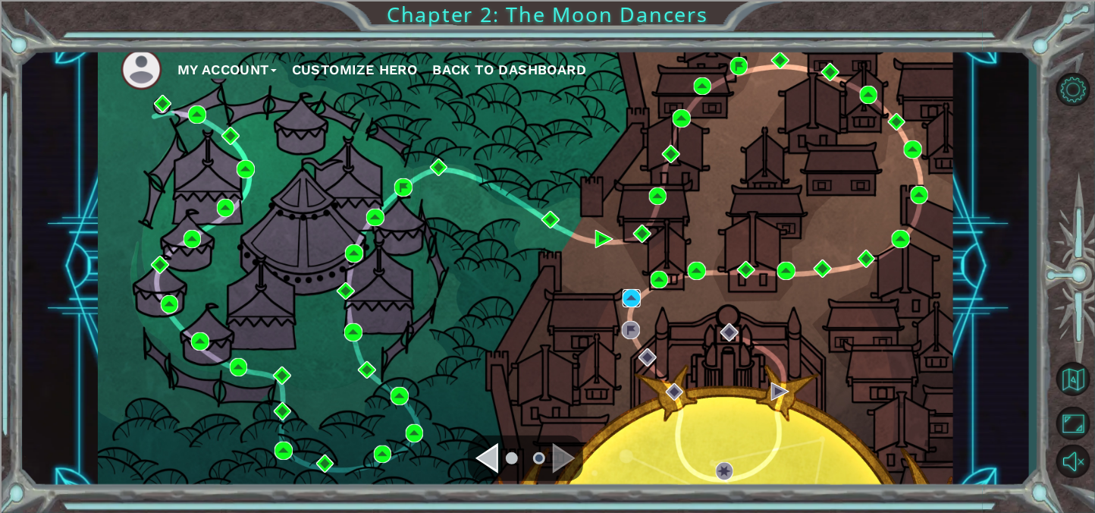
click at [633, 299] on img at bounding box center [631, 298] width 18 height 18
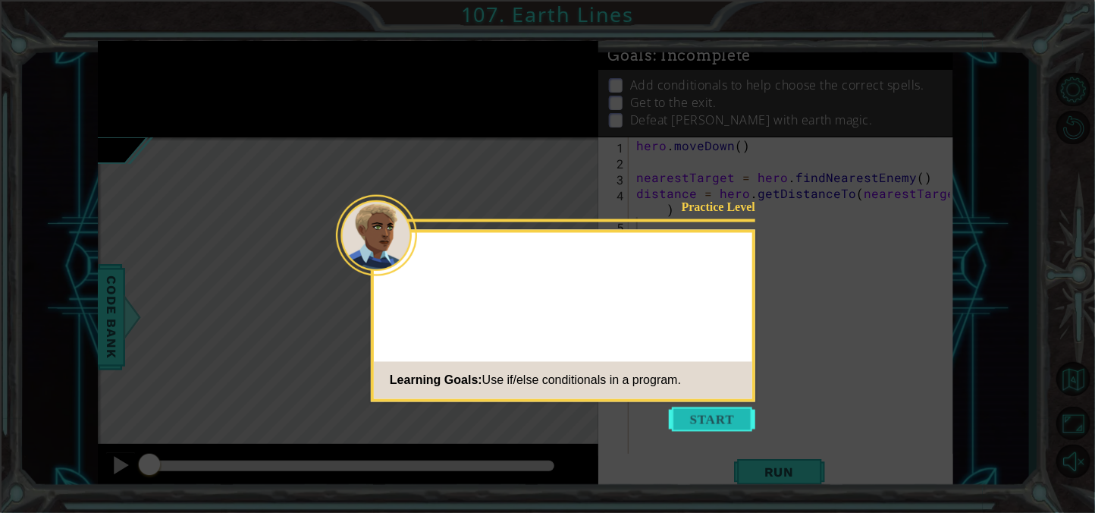
click at [713, 414] on button "Start" at bounding box center [712, 419] width 86 height 24
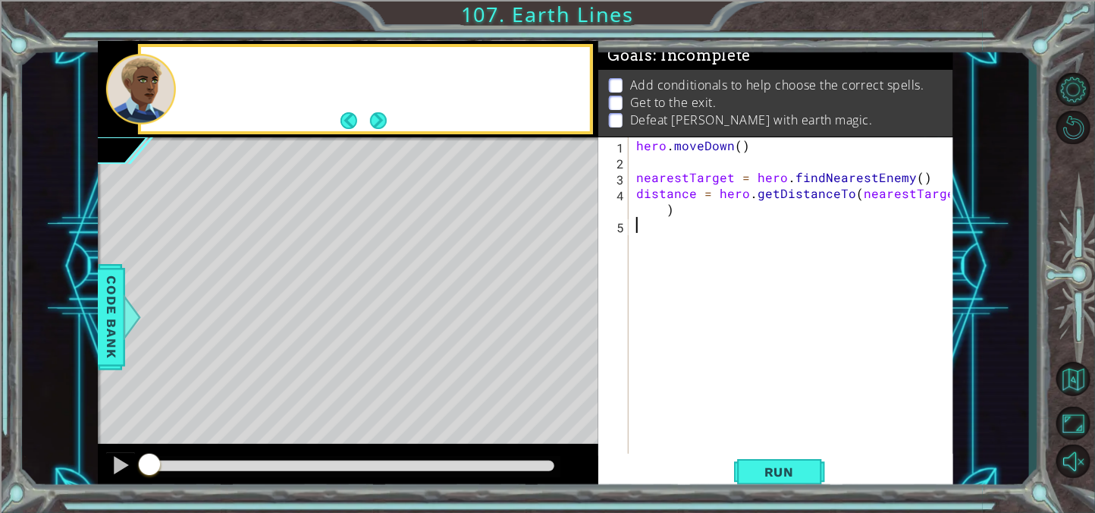
click at [745, 232] on div "hero . [GEOGRAPHIC_DATA] ( ) nearestTarget = hero . findNearestEnemy ( ) distan…" at bounding box center [795, 312] width 324 height 350
paste textarea "hero.castEarthPit(nearestTarget)"
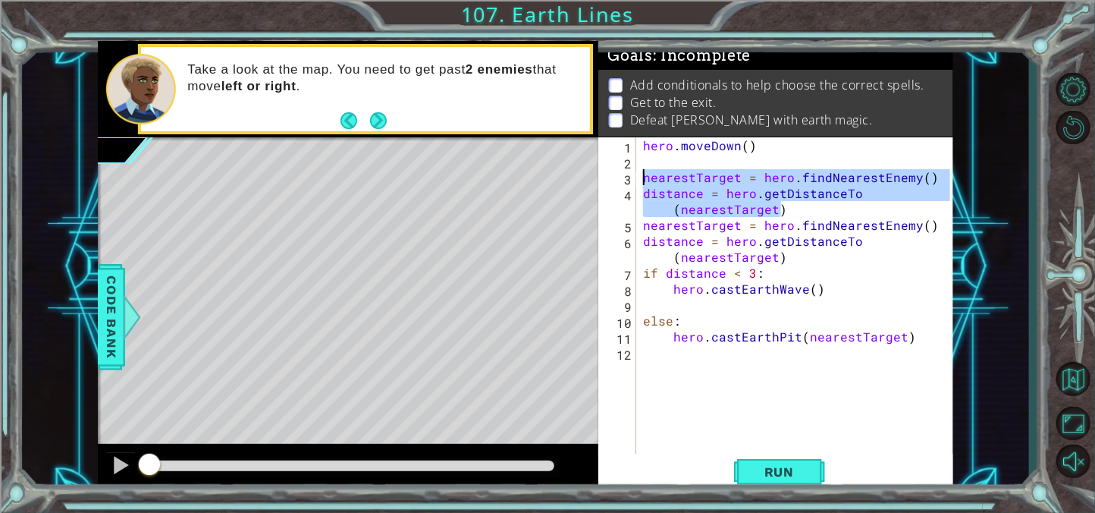
drag, startPoint x: 848, startPoint y: 210, endPoint x: 637, endPoint y: 175, distance: 213.6
click at [637, 175] on div "hero.castEarthPit(nearestTarget) 1 2 3 4 5 6 7 8 9 10 11 12 hero . [GEOGRAPHIC_…" at bounding box center [774, 296] width 352 height 318
type textarea "nearestTarget = hero.findNearestEnemy() distance = hero.getDistanceTo(nearestTa…"
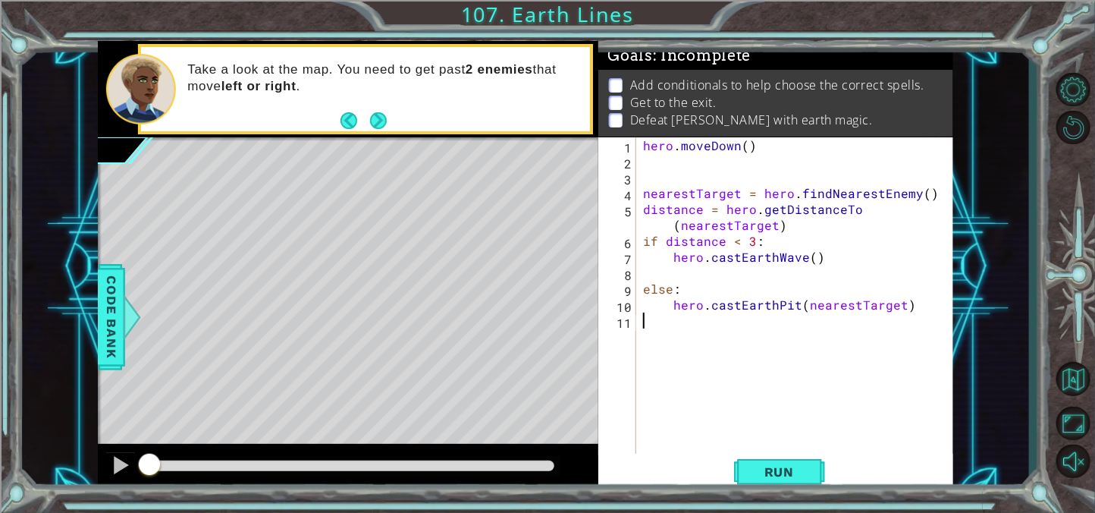
click at [948, 313] on div "hero . [GEOGRAPHIC_DATA] ( ) nearestTarget = hero . findNearestEnemy ( ) distan…" at bounding box center [799, 312] width 318 height 350
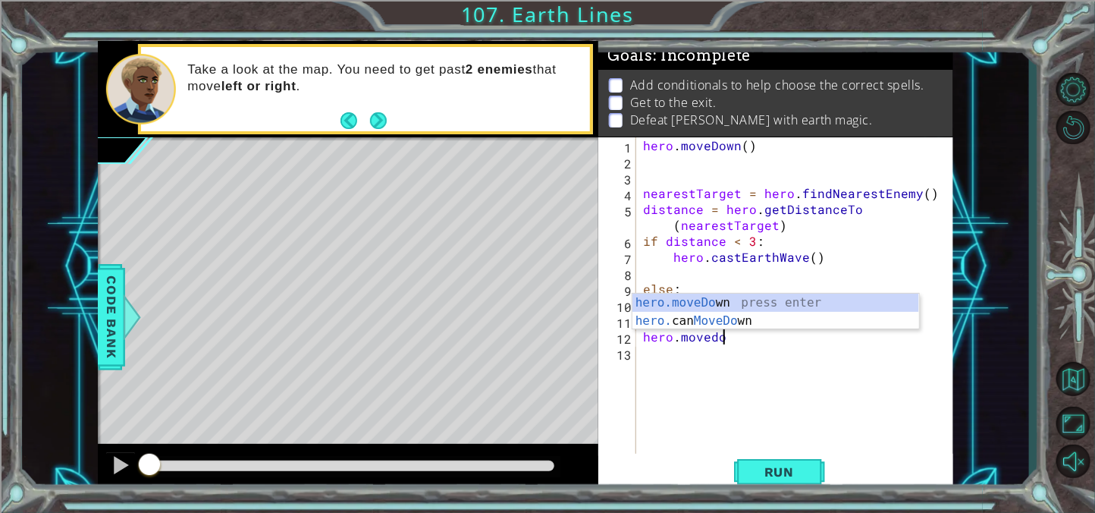
scroll to position [0, 4]
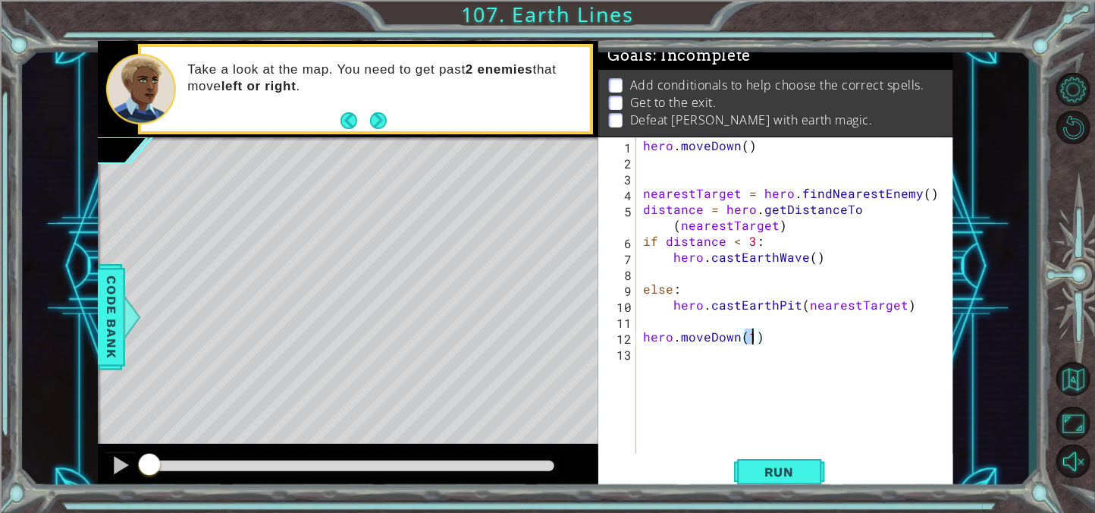
type textarea "hero.moveDown(4)"
paste textarea "hero.castEarthPit(nearestTarget)"
type textarea "hero.castEarthPit(nearestTarget)"
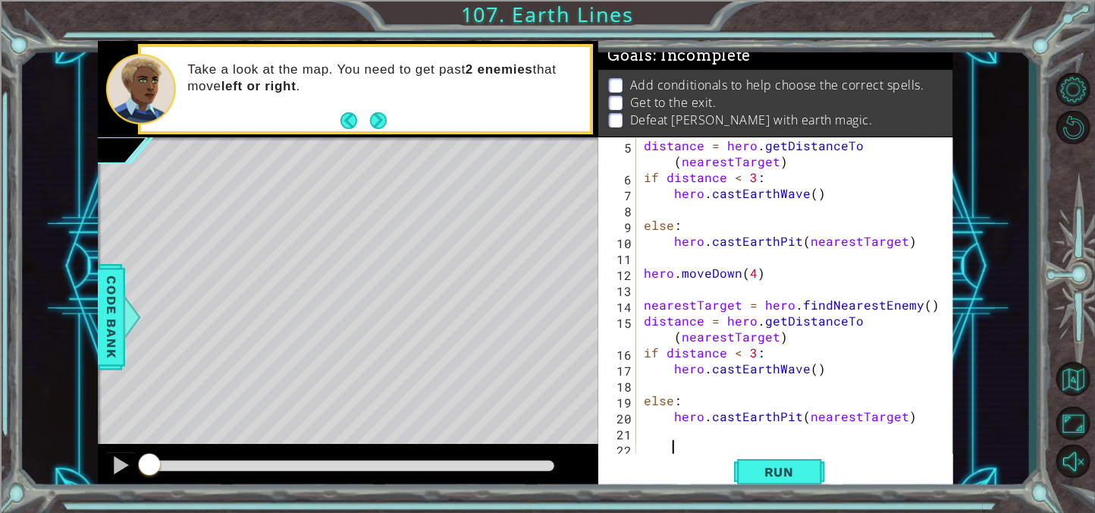
scroll to position [79, 0]
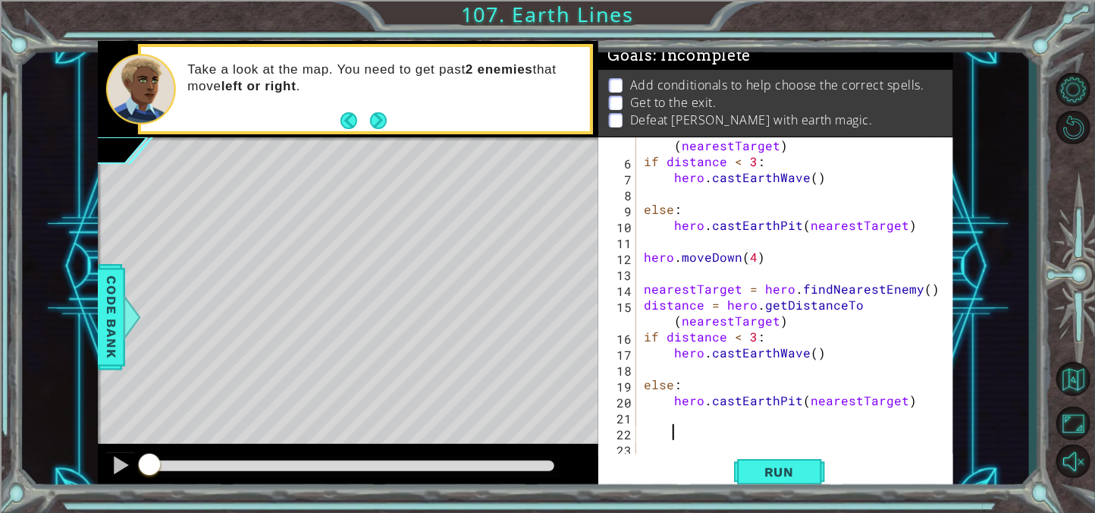
type textarea "h"
type textarea "hero.moveLeft(5)"
click at [777, 469] on span "Run" at bounding box center [779, 471] width 60 height 15
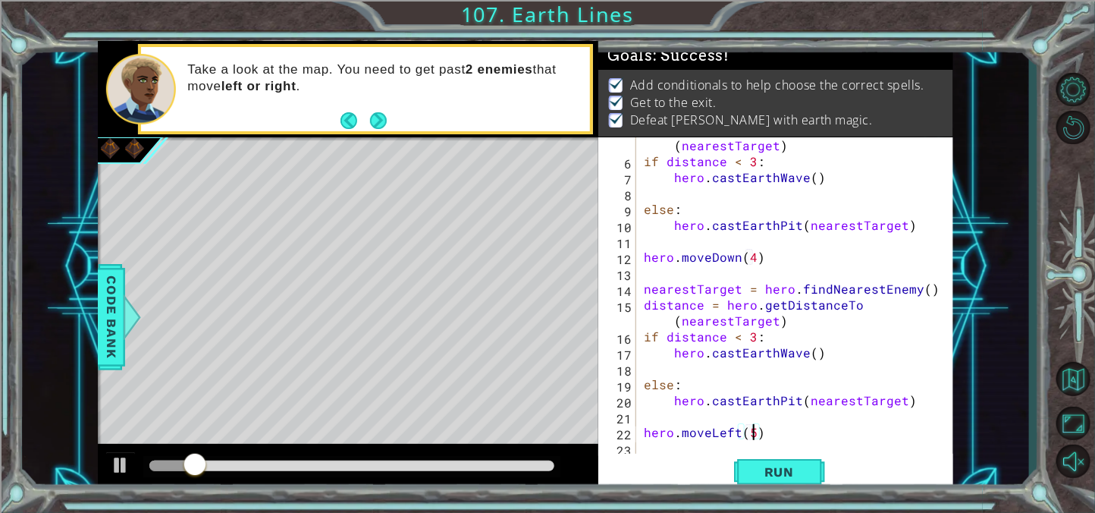
click at [463, 456] on div at bounding box center [351, 466] width 417 height 21
click at [464, 459] on div at bounding box center [351, 466] width 417 height 21
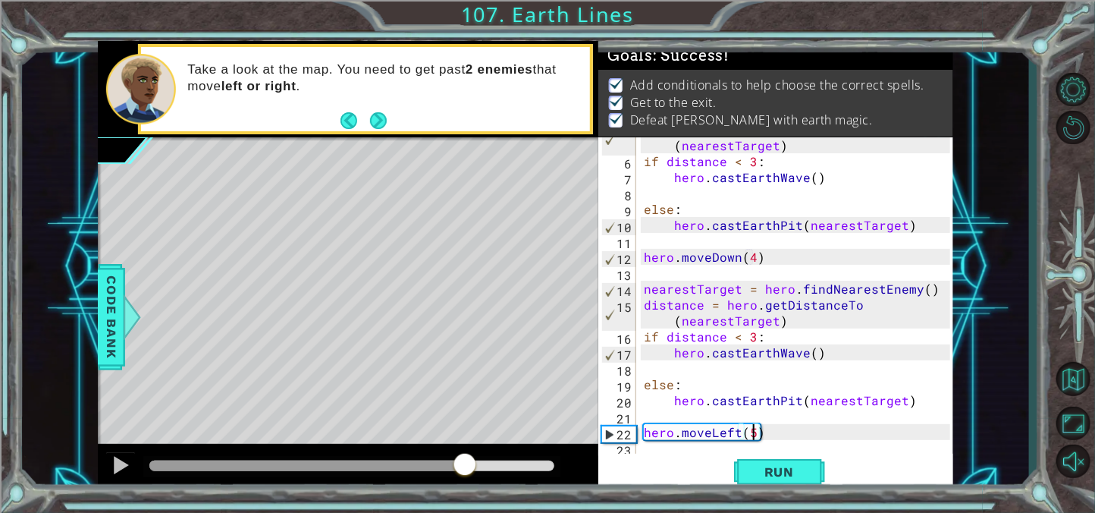
click at [465, 461] on div at bounding box center [351, 465] width 405 height 11
click at [108, 467] on button at bounding box center [120, 466] width 30 height 31
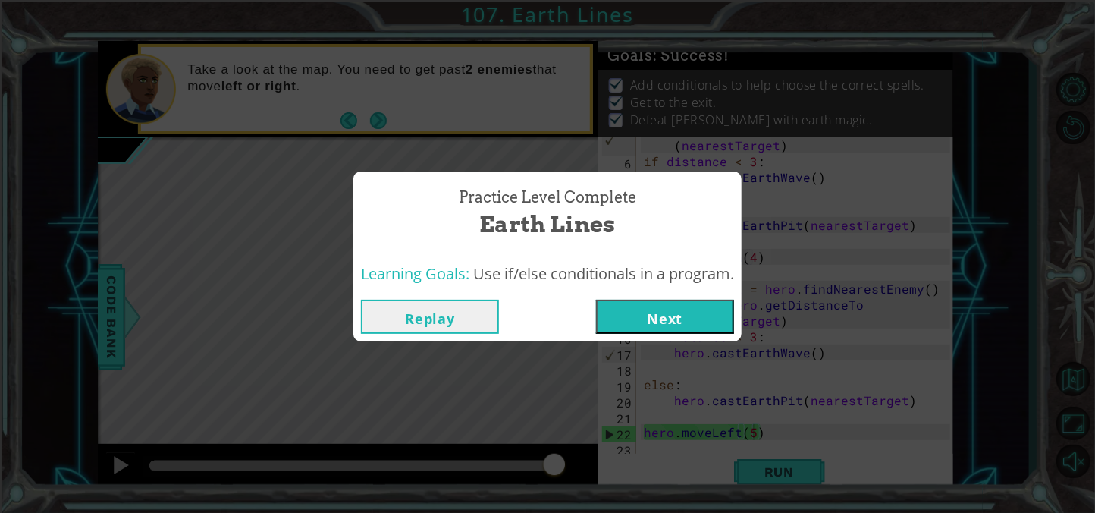
click at [648, 323] on button "Next" at bounding box center [665, 316] width 138 height 34
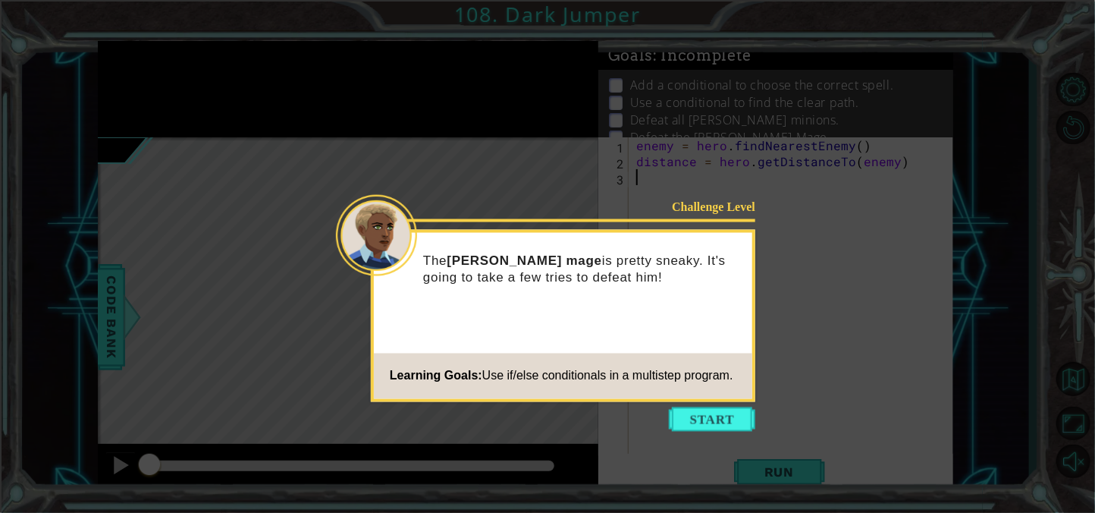
click at [710, 437] on icon at bounding box center [547, 256] width 1095 height 513
click at [689, 415] on button "Start" at bounding box center [712, 419] width 86 height 24
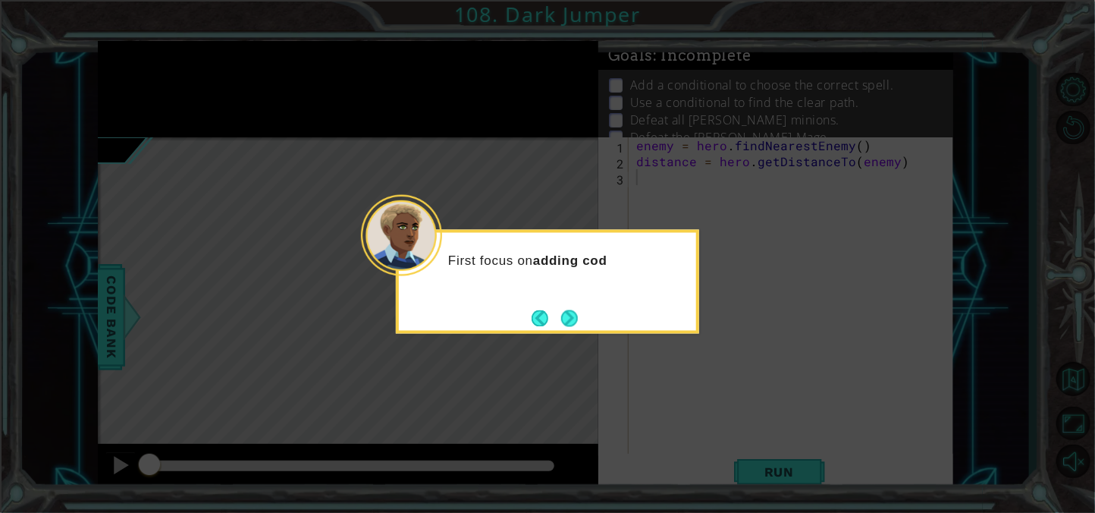
click at [579, 299] on div "First focus on adding cod" at bounding box center [547, 282] width 303 height 104
click at [570, 309] on button "Next" at bounding box center [569, 317] width 17 height 17
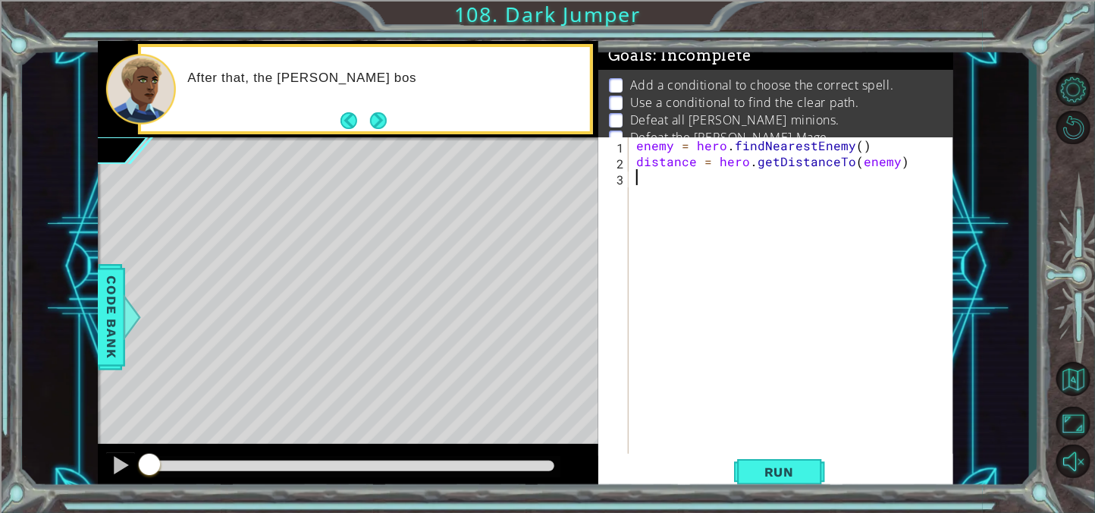
click at [721, 202] on div "enemy = hero . findNearestEnemy ( ) distance = hero . getDistanceTo ( enemy )" at bounding box center [795, 312] width 324 height 350
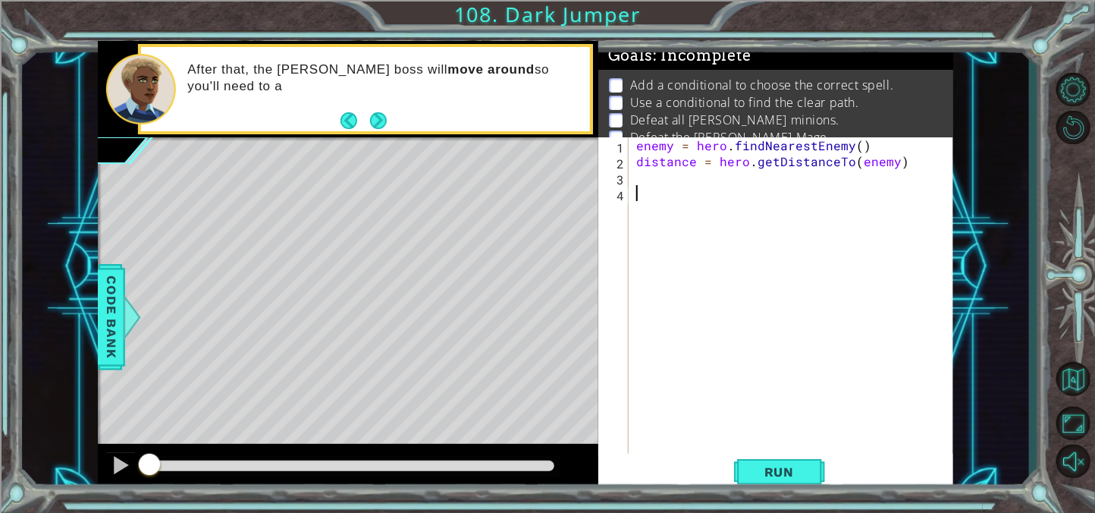
paste textarea "hero.castEarthPit(nearestTarget)"
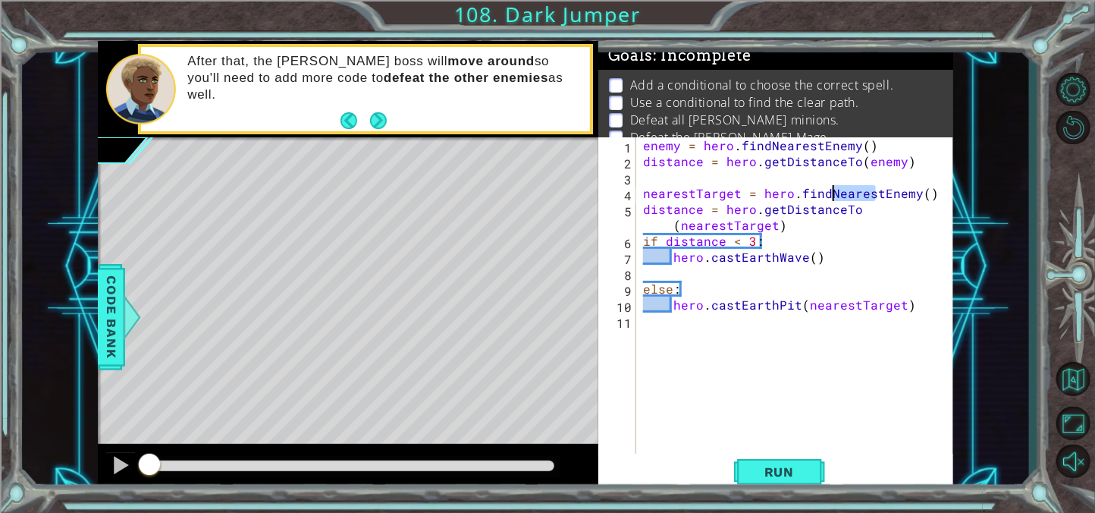
drag, startPoint x: 875, startPoint y: 192, endPoint x: 829, endPoint y: 190, distance: 45.5
click at [829, 190] on div "enemy = hero . findNearestEnemy ( ) distance = hero . getDistanceTo ( enemy ) n…" at bounding box center [799, 312] width 318 height 350
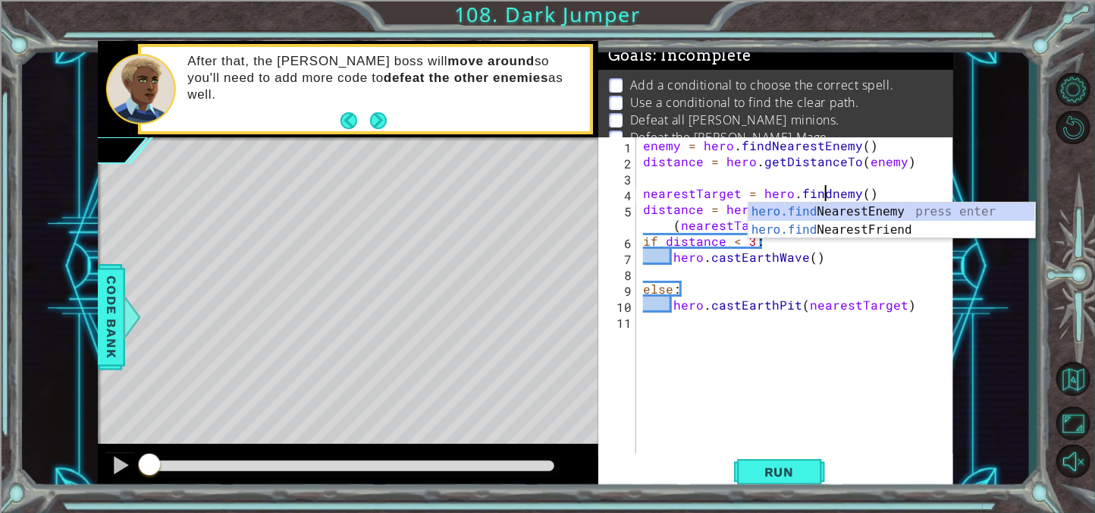
scroll to position [0, 11]
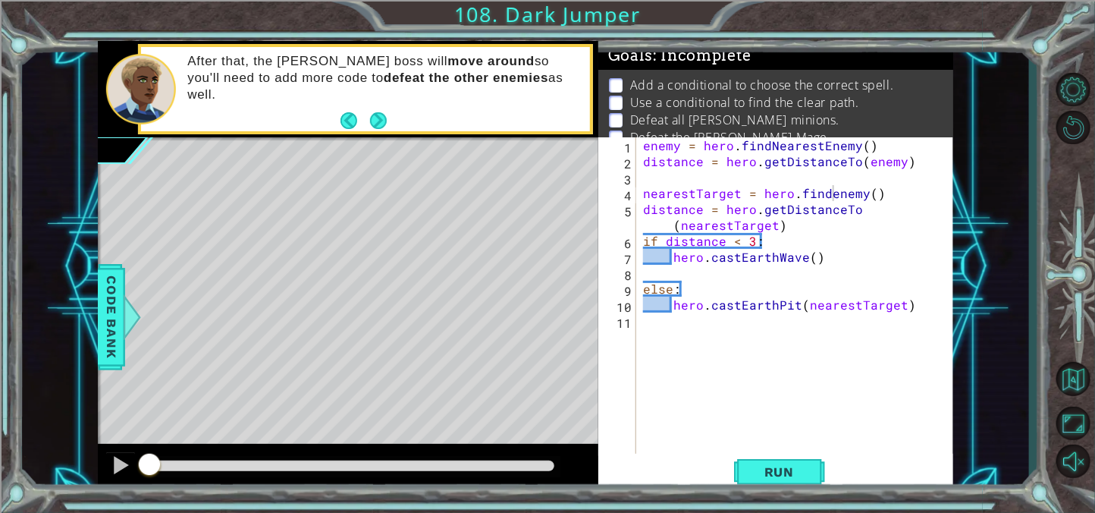
click at [952, 343] on div "nearestTarget = hero.findenemy() 1 2 3 4 5 6 7 8 9 10 11 enemy = hero . findNea…" at bounding box center [776, 314] width 356 height 355
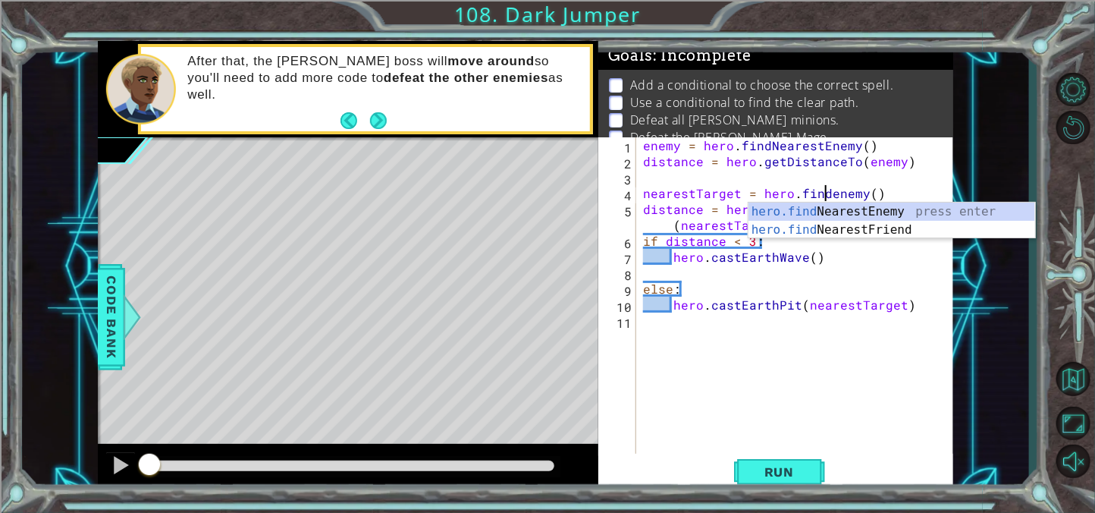
click at [865, 187] on div "enemy = hero . findNearestEnemy ( ) distance = hero . getDistanceTo ( enemy ) n…" at bounding box center [799, 312] width 318 height 350
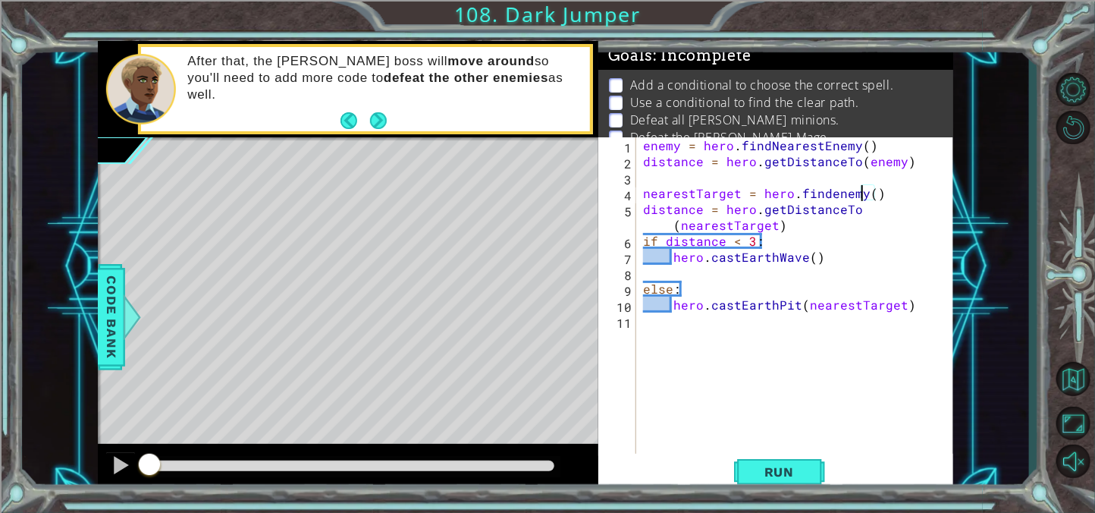
click at [860, 188] on div "enemy = hero . findNearestEnemy ( ) distance = hero . getDistanceTo ( enemy ) n…" at bounding box center [799, 312] width 318 height 350
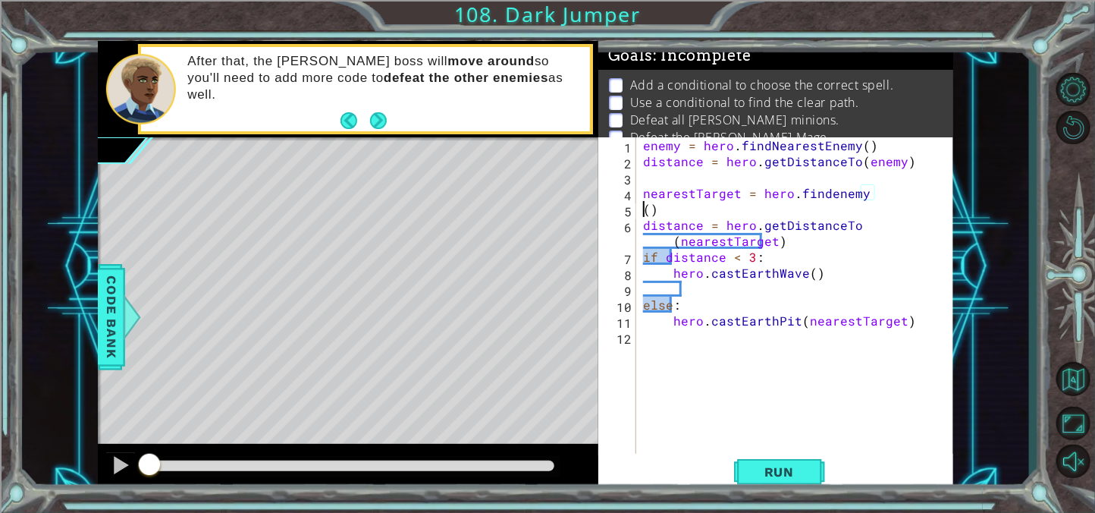
scroll to position [0, 0]
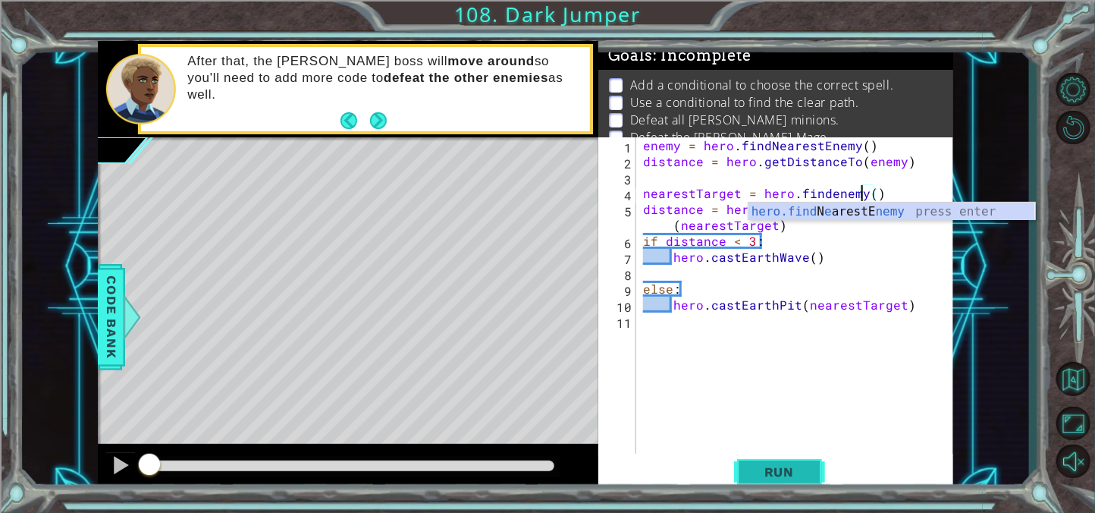
click at [807, 478] on span "Run" at bounding box center [779, 471] width 60 height 15
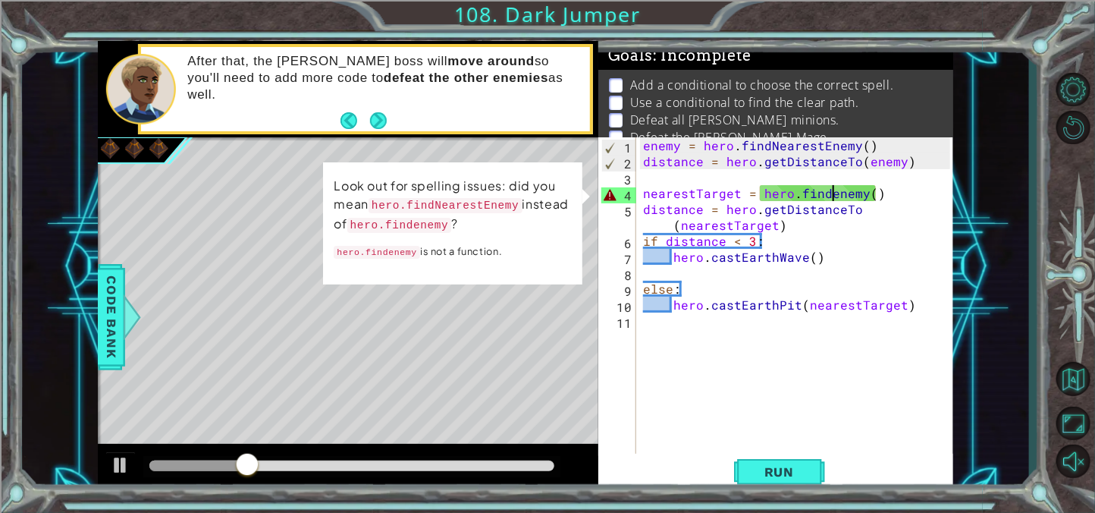
click at [830, 191] on div "enemy = hero . findNearestEnemy ( ) distance = hero . getDistanceTo ( enemy ) n…" at bounding box center [799, 312] width 318 height 350
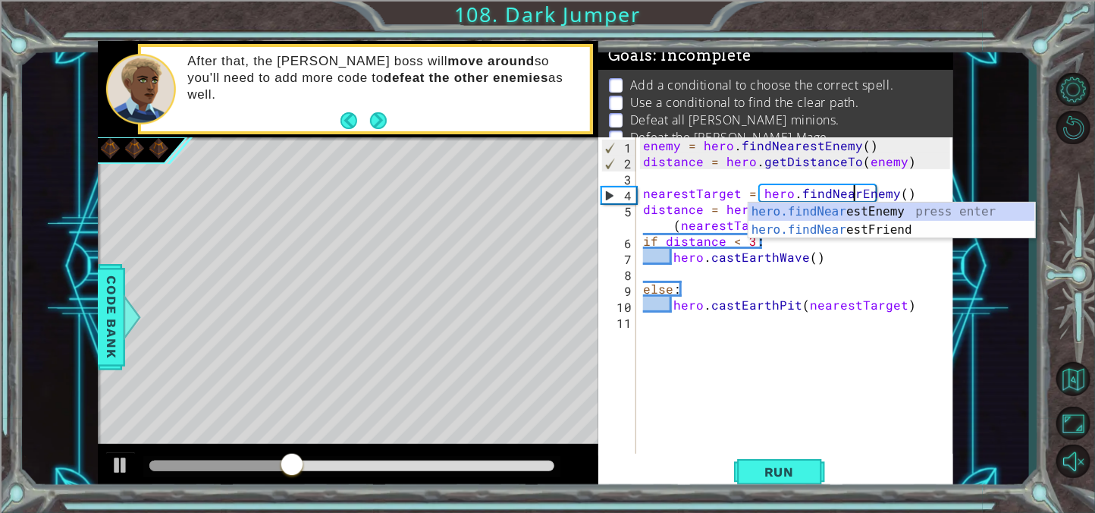
scroll to position [0, 13]
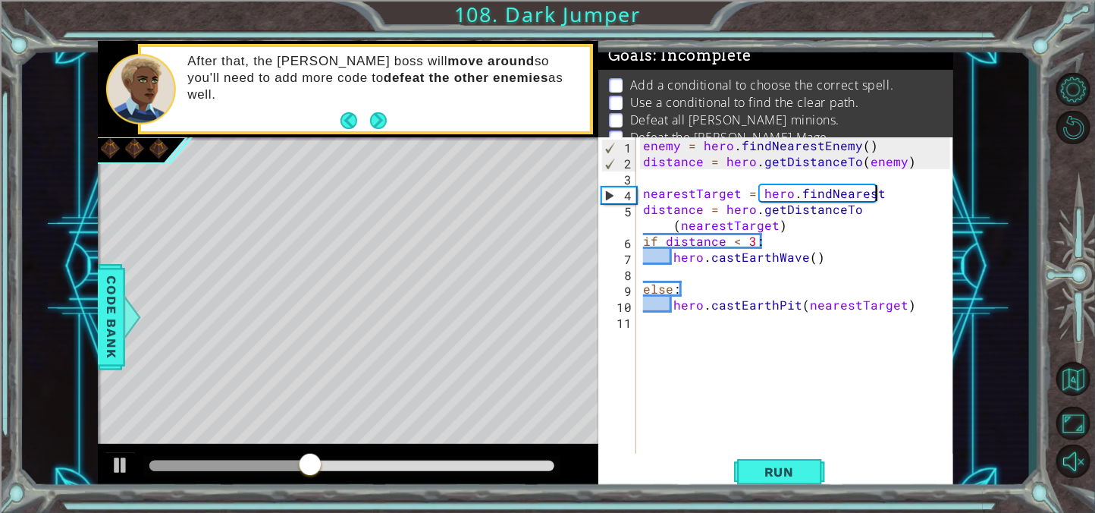
type textarea "nearestTarget = hero.findNeares"
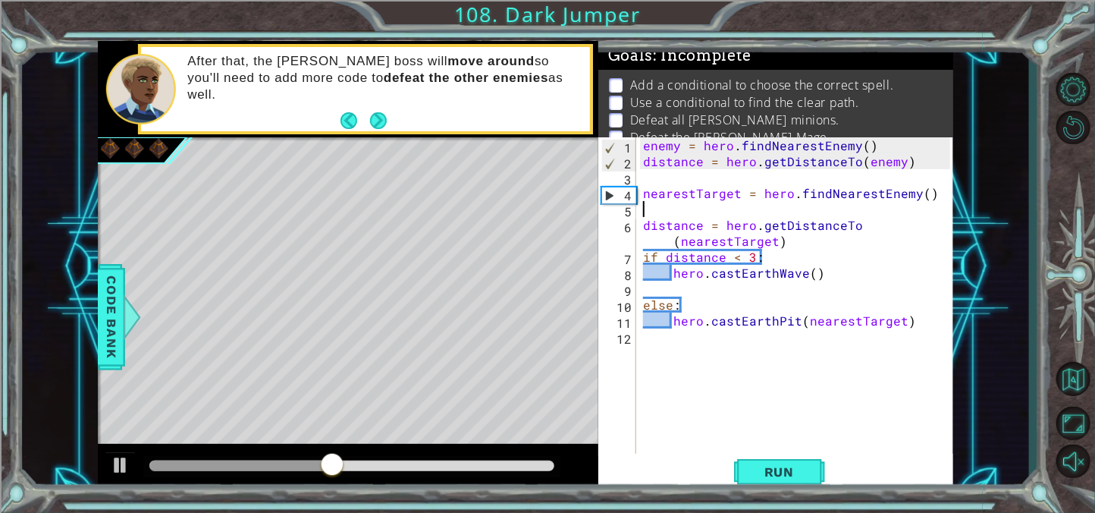
scroll to position [0, 0]
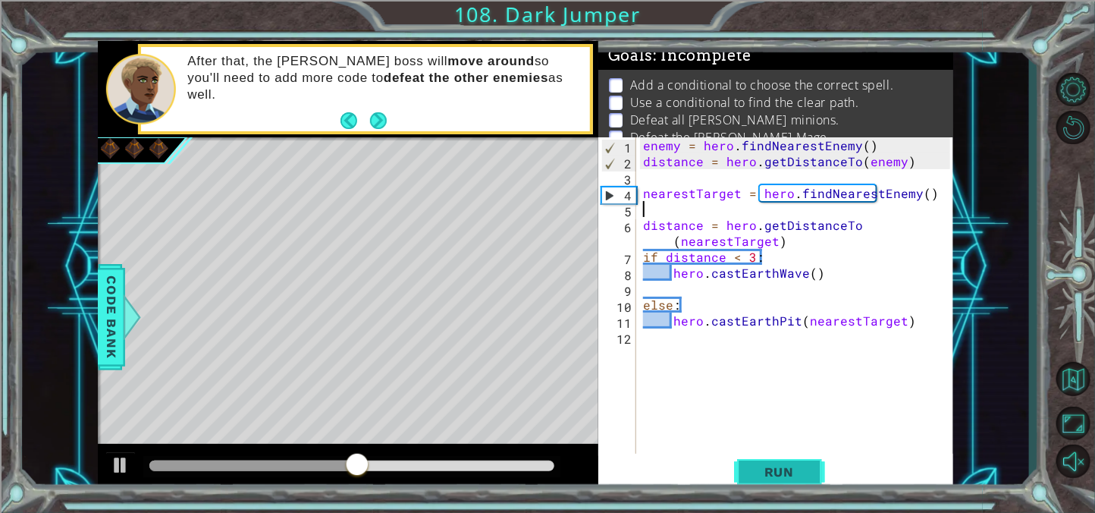
click at [761, 473] on span "Run" at bounding box center [779, 471] width 60 height 15
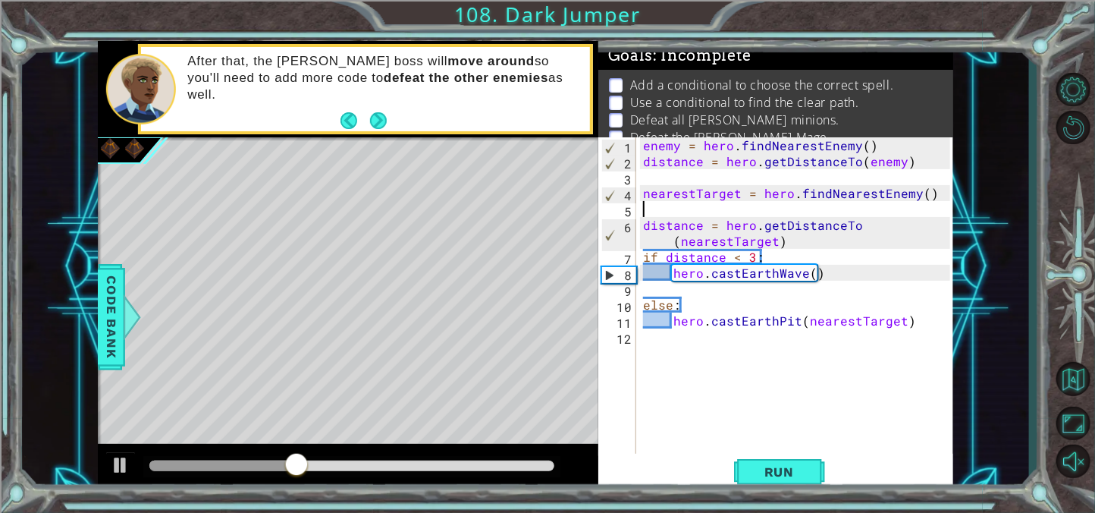
click at [703, 396] on div "enemy = hero . findNearestEnemy ( ) distance = hero . getDistanceTo ( enemy ) n…" at bounding box center [799, 312] width 318 height 350
click at [657, 336] on div "enemy = hero . findNearestEnemy ( ) distance = hero . getDistanceTo ( enemy ) n…" at bounding box center [799, 312] width 318 height 350
click at [653, 323] on div "enemy = hero . findNearestEnemy ( ) distance = hero . getDistanceTo ( enemy ) n…" at bounding box center [799, 312] width 318 height 350
type textarea "hero.castEarthPit(nearestTarget)"
click at [657, 323] on div "enemy = hero . findNearestEnemy ( ) distance = hero . getDistanceTo ( enemy ) n…" at bounding box center [799, 312] width 318 height 350
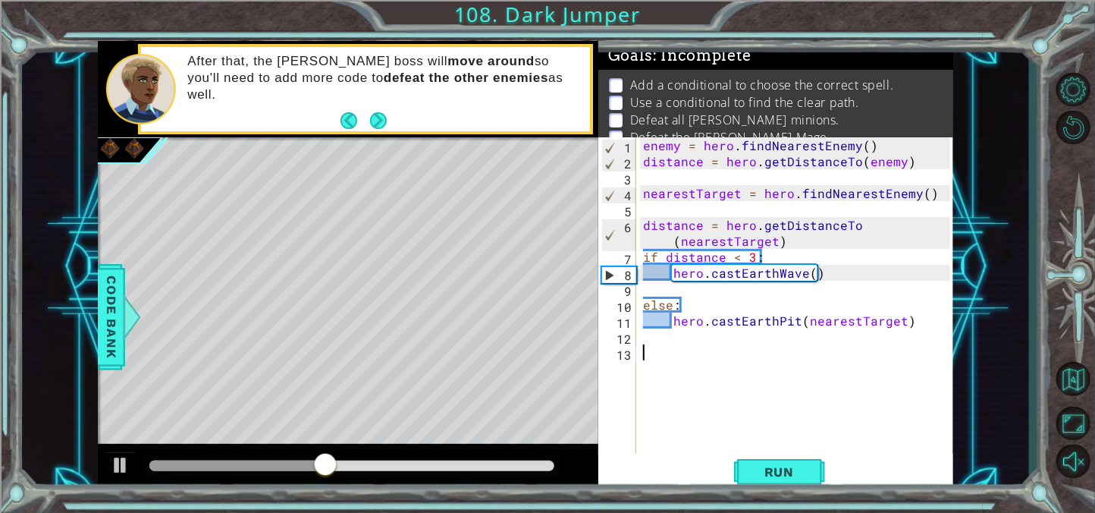
click at [657, 350] on div "enemy = hero . findNearestEnemy ( ) distance = hero . getDistanceTo ( enemy ) n…" at bounding box center [799, 312] width 318 height 350
paste textarea "hero.castEarthPit(nearestTarget)"
type textarea "hero.castEarthPit(nearestTarget)"
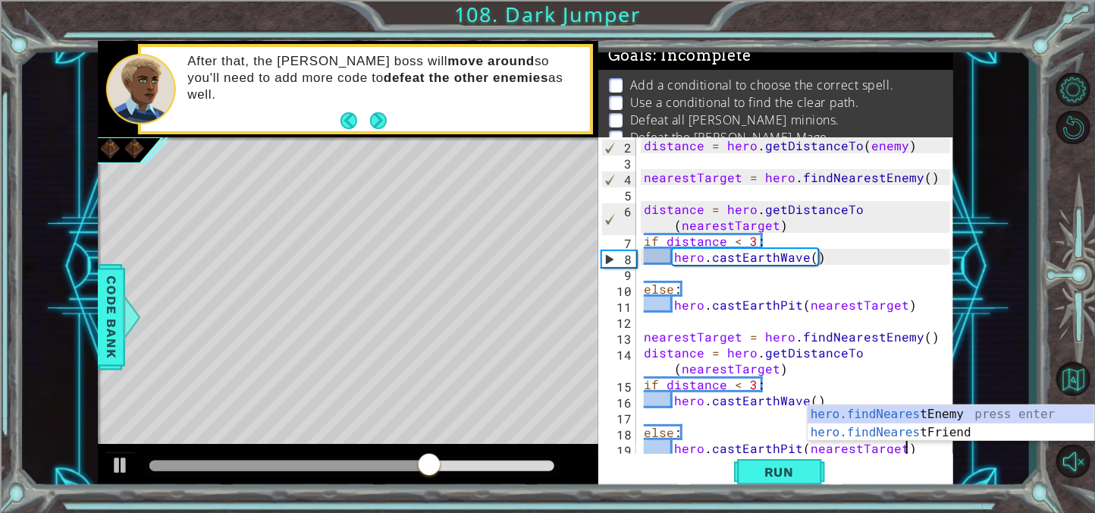
scroll to position [32, 0]
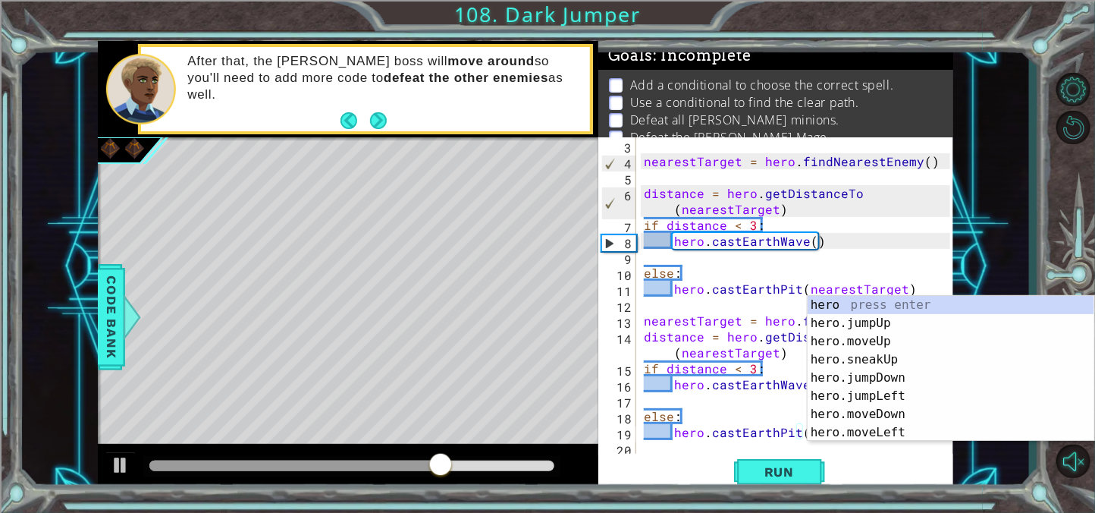
click at [715, 397] on div "nearestTarget = hero . findNearestEnemy ( ) distance = hero . getDistanceTo ( n…" at bounding box center [799, 312] width 317 height 350
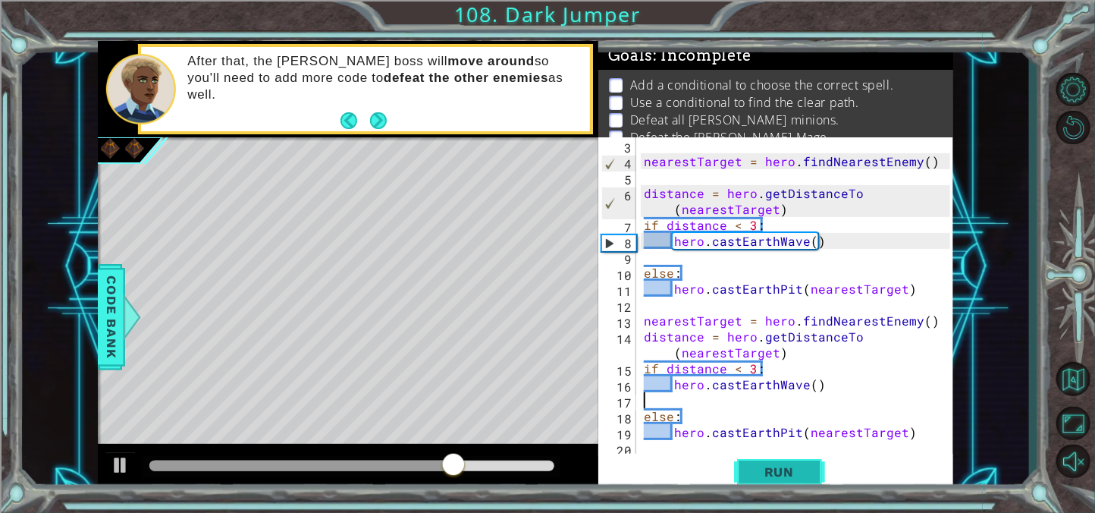
click at [795, 472] on span "Run" at bounding box center [779, 471] width 60 height 15
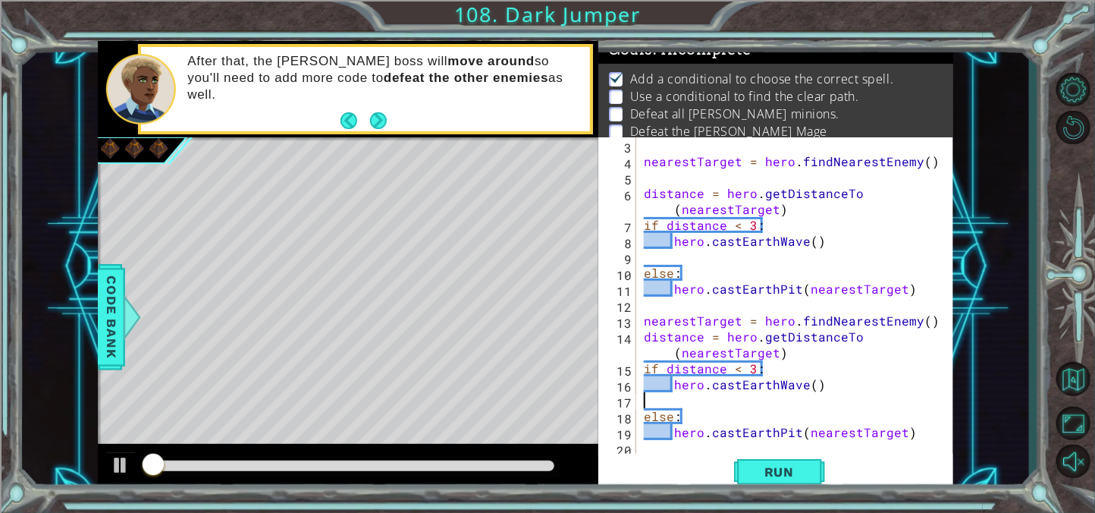
scroll to position [8, 0]
drag, startPoint x: 265, startPoint y: 456, endPoint x: 276, endPoint y: 460, distance: 11.5
click at [276, 460] on div at bounding box center [351, 466] width 417 height 21
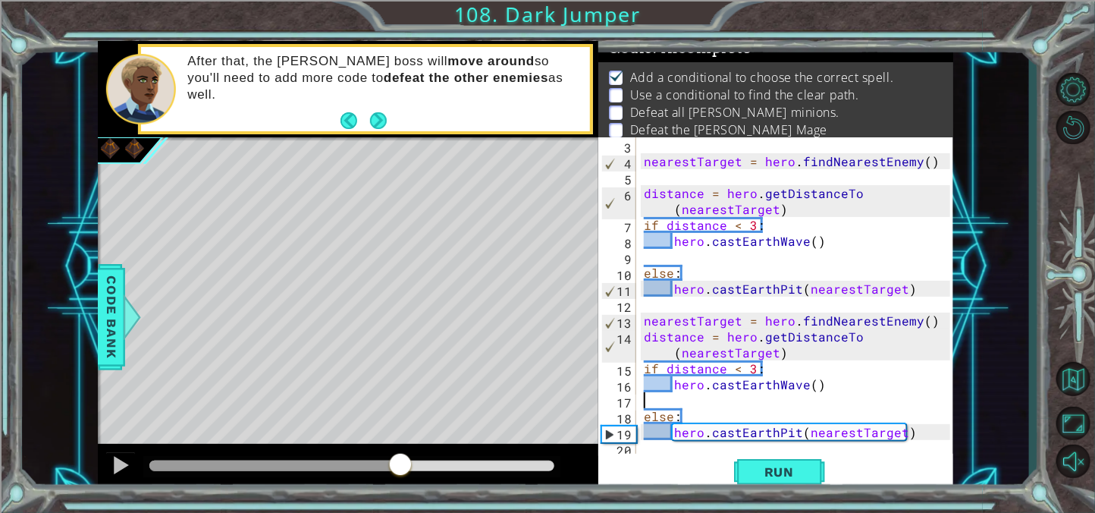
drag, startPoint x: 276, startPoint y: 460, endPoint x: 402, endPoint y: 459, distance: 125.9
click at [402, 460] on div at bounding box center [351, 465] width 405 height 11
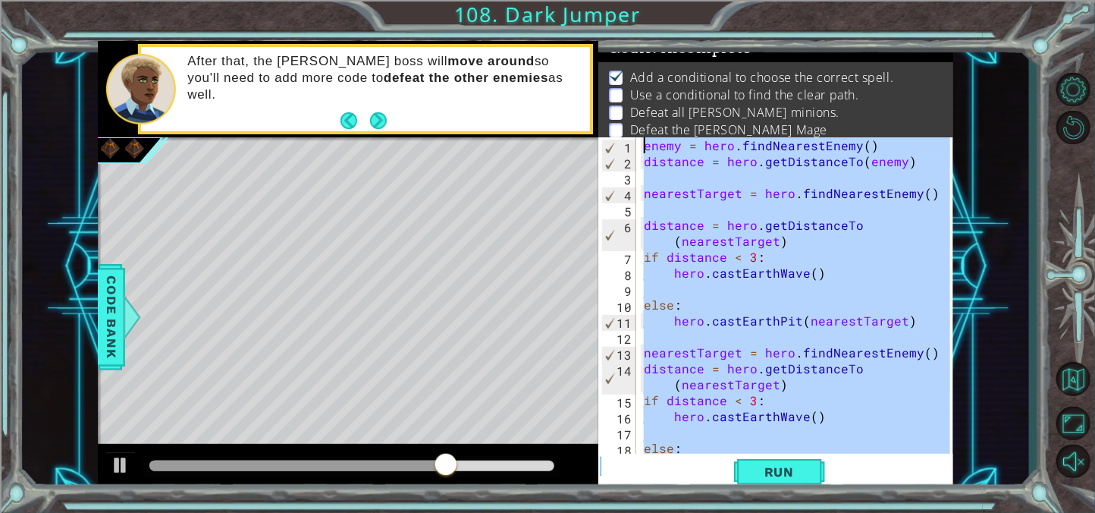
scroll to position [0, 0]
drag, startPoint x: 911, startPoint y: 427, endPoint x: 572, endPoint y: 67, distance: 494.0
click at [572, 67] on div "1 ההההההההההההההההההההההההההההההההההההההההההההההההההההההההההההההההההההההההההההה…" at bounding box center [526, 266] width 856 height 451
type textarea "enemy = hero.findNearestEnemy() distance = hero.getDistanceTo(enemy)"
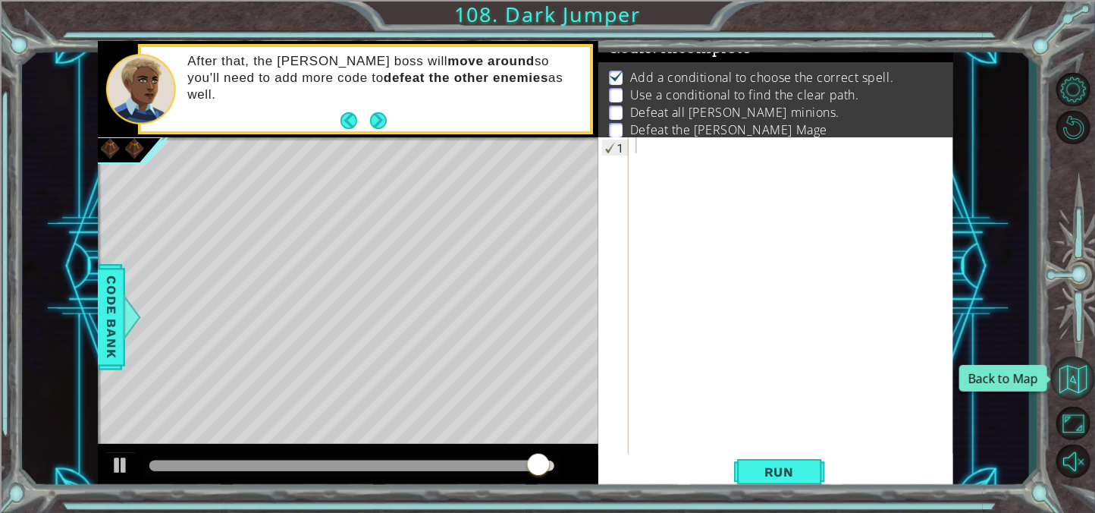
click at [1083, 364] on button "Back to Map" at bounding box center [1073, 378] width 44 height 44
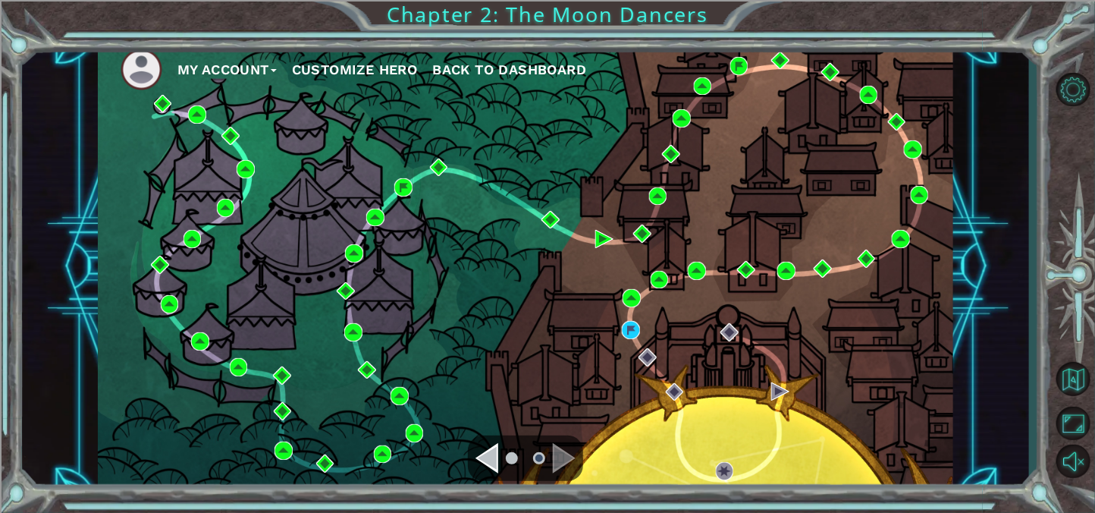
click at [548, 71] on span "Back to Dashboard" at bounding box center [509, 69] width 154 height 16
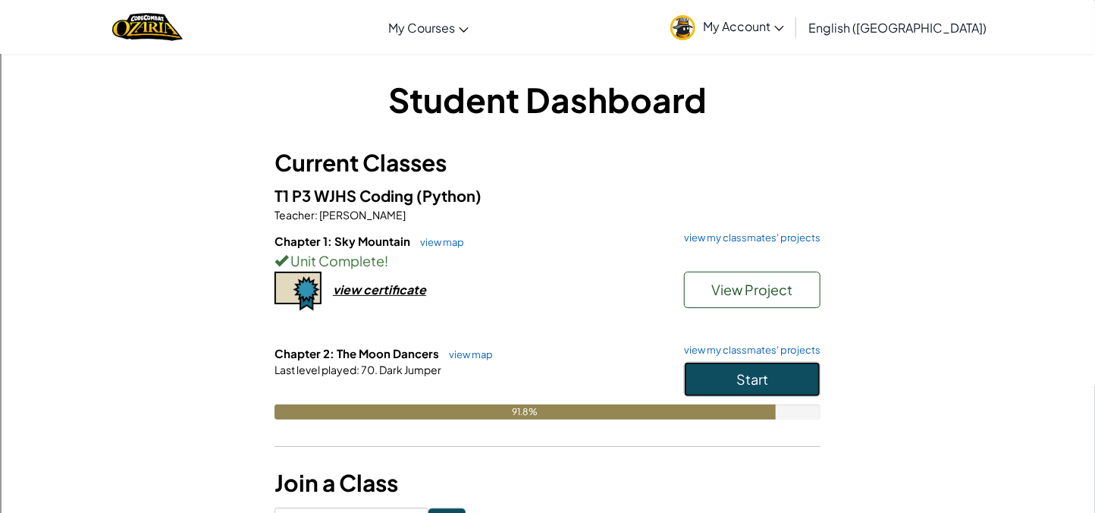
click at [811, 381] on button "Start" at bounding box center [752, 379] width 136 height 35
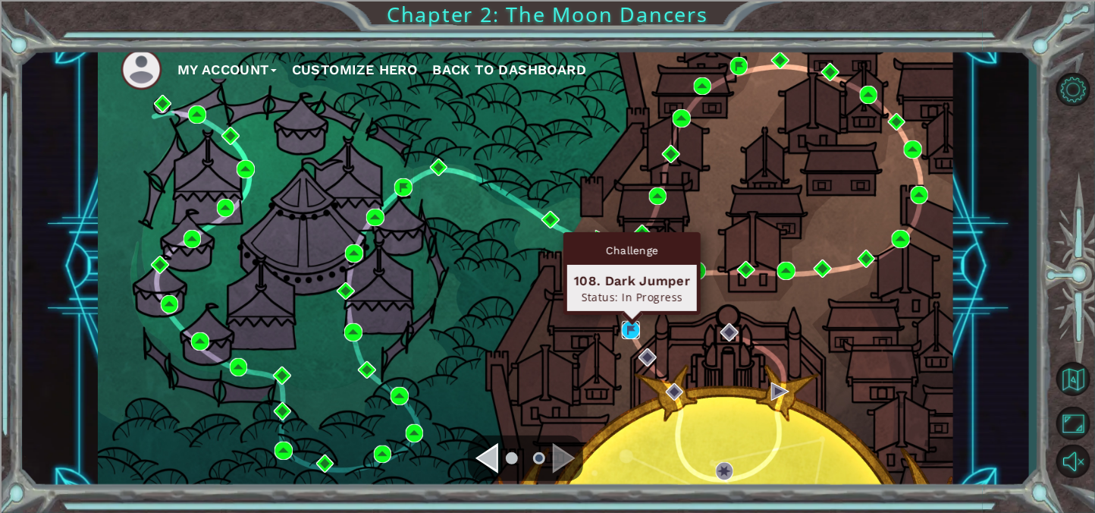
click at [629, 327] on img at bounding box center [631, 330] width 18 height 18
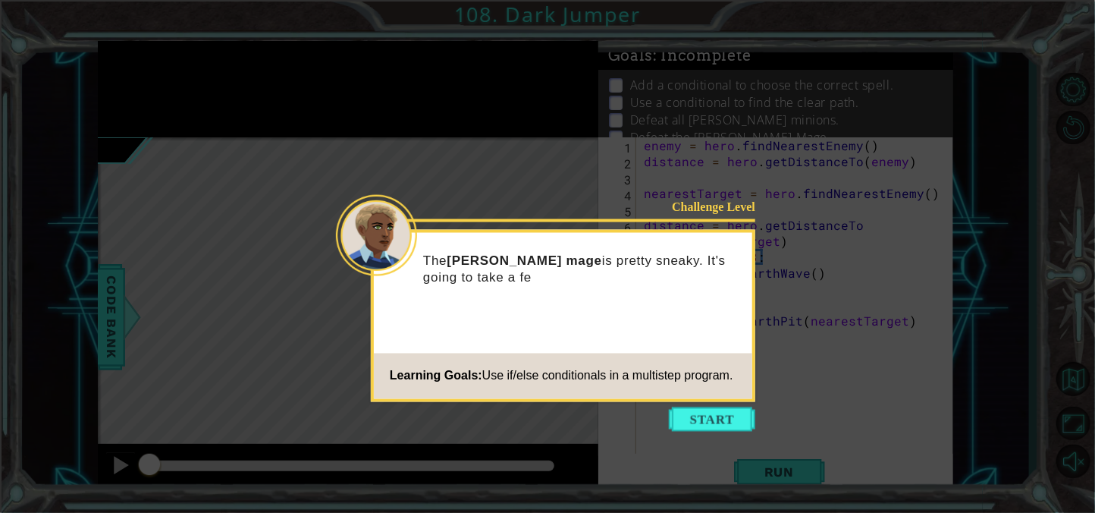
click at [733, 406] on icon at bounding box center [547, 256] width 1095 height 513
click at [720, 425] on button "Start" at bounding box center [712, 419] width 86 height 24
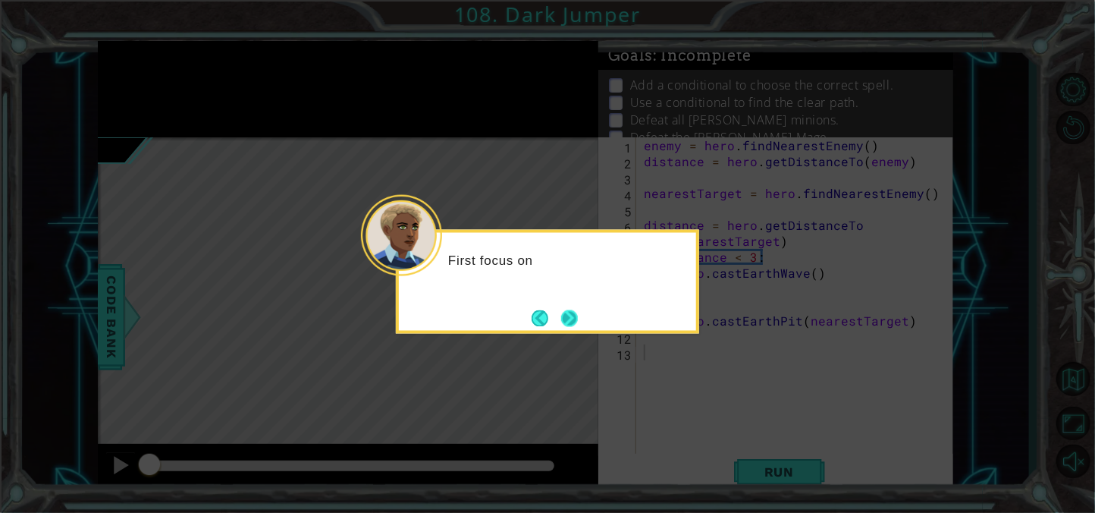
click at [578, 326] on button "Next" at bounding box center [569, 317] width 17 height 17
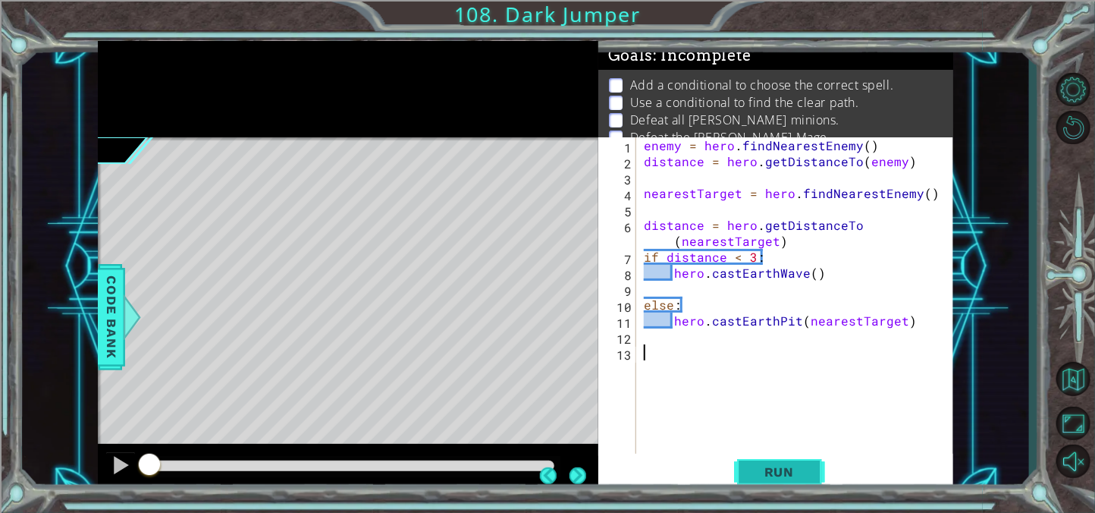
click at [790, 469] on span "Run" at bounding box center [779, 471] width 60 height 15
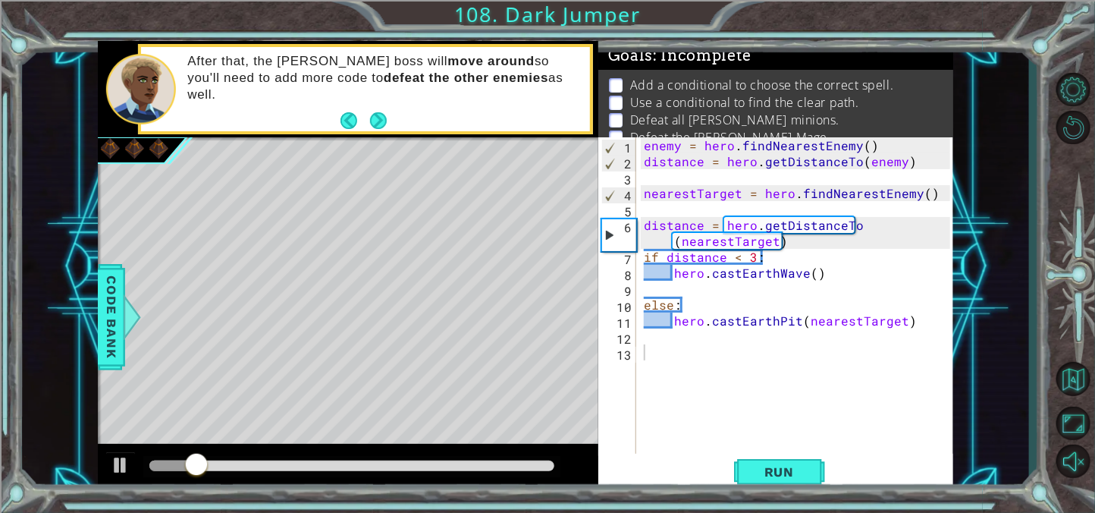
drag, startPoint x: 396, startPoint y: 473, endPoint x: 441, endPoint y: 466, distance: 46.0
click at [441, 466] on div at bounding box center [351, 466] width 417 height 21
click at [441, 466] on div at bounding box center [351, 465] width 405 height 11
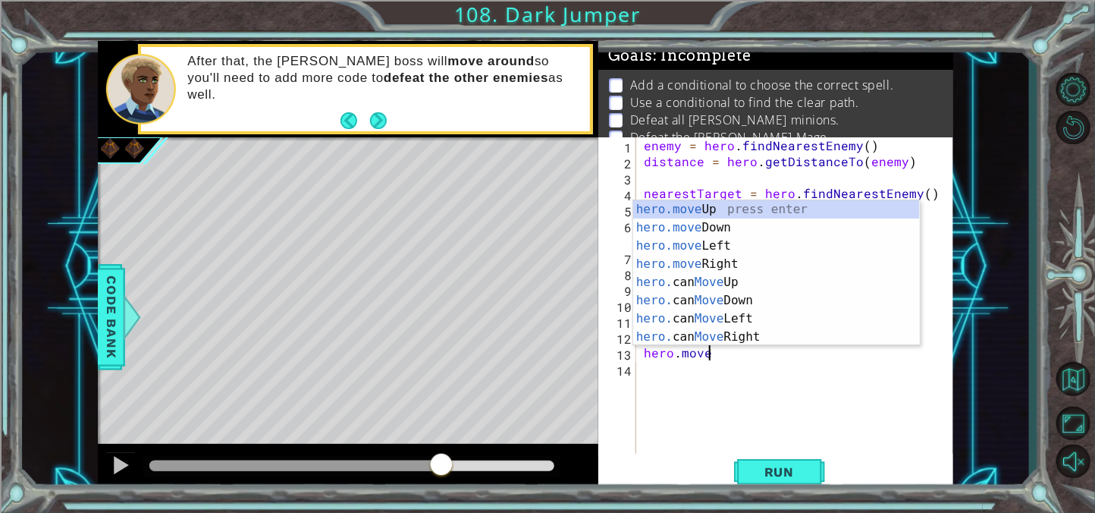
scroll to position [0, 3]
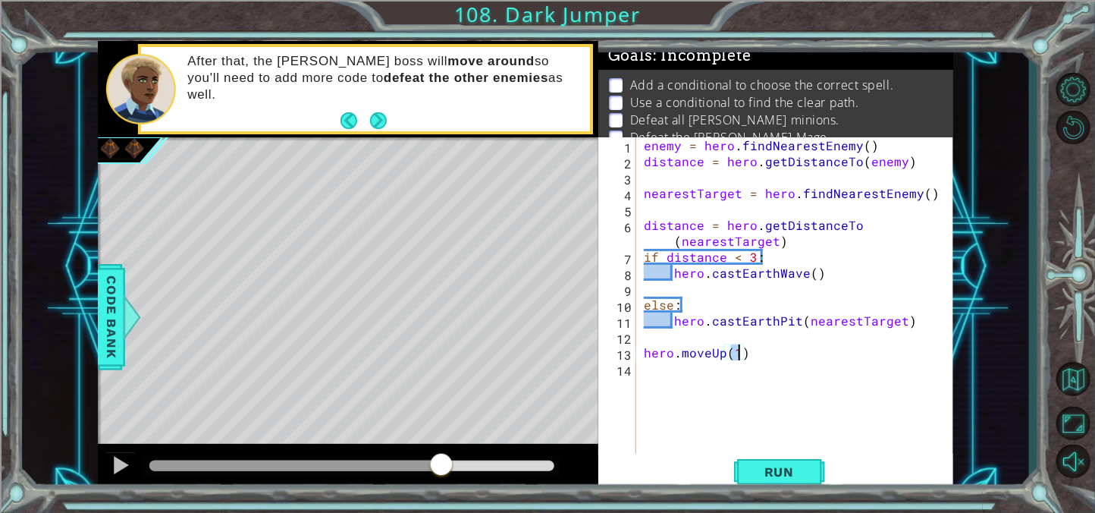
type textarea "hero.moveUp(2)"
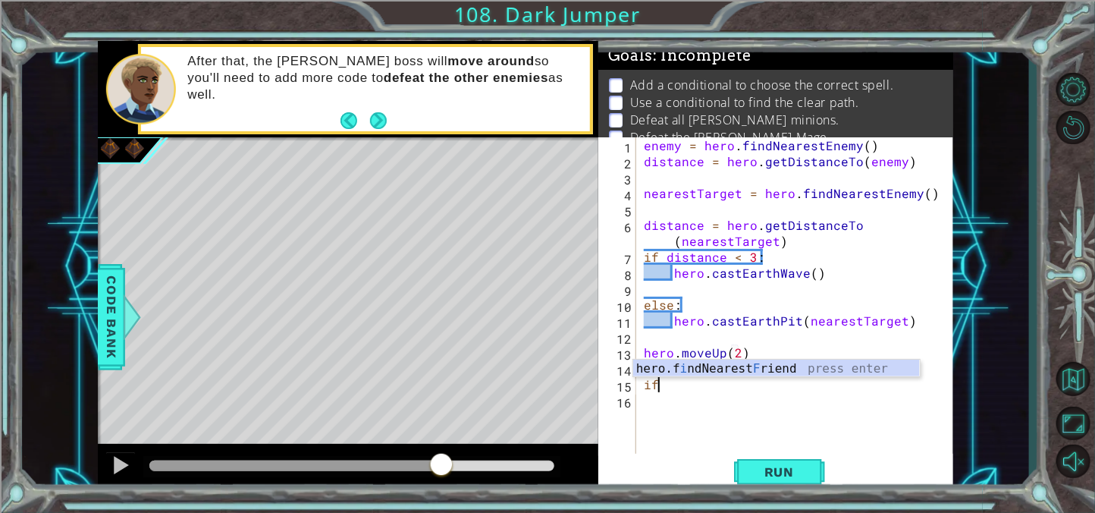
type textarea "i"
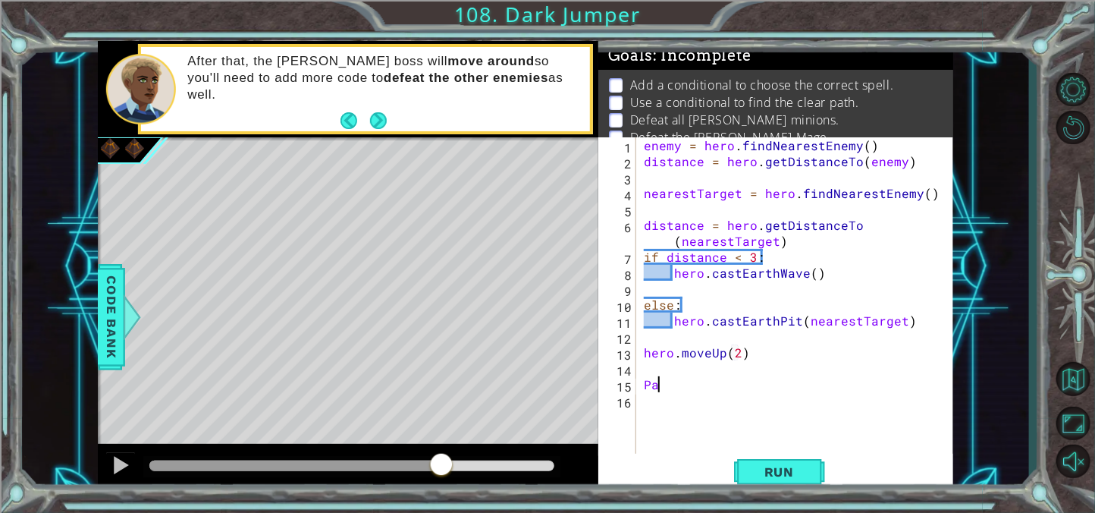
type textarea "P"
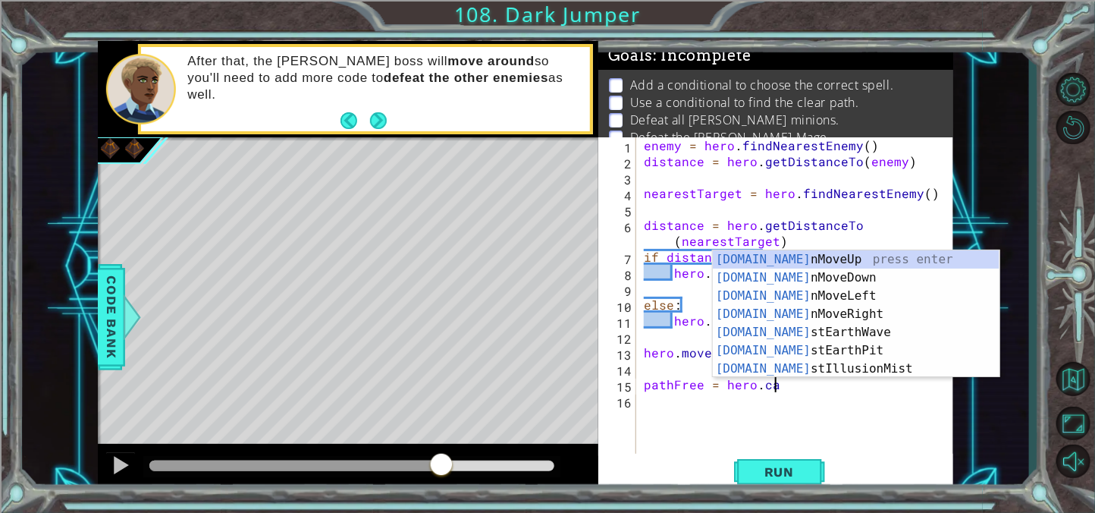
scroll to position [0, 7]
type textarea "pathFree = hero.can"
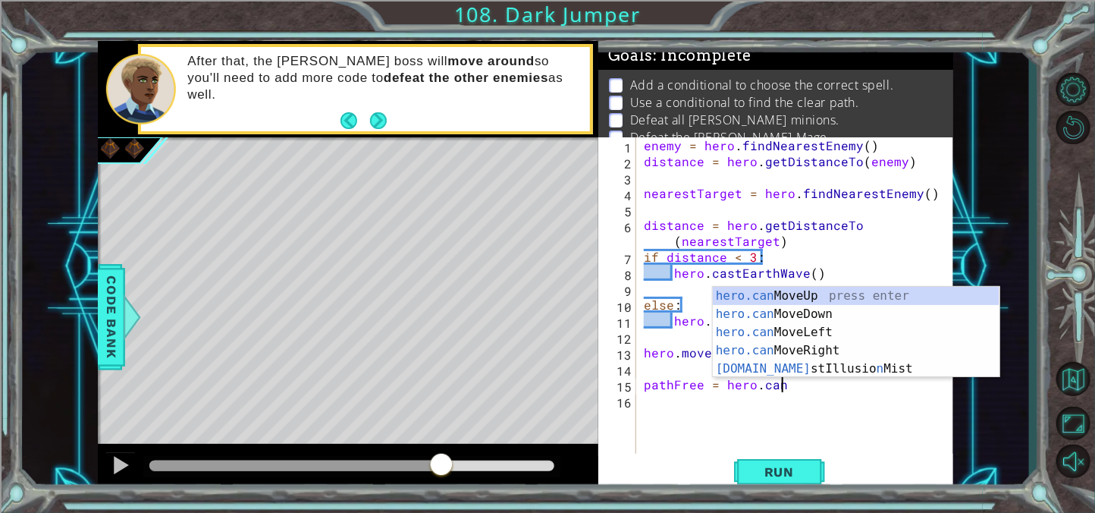
scroll to position [0, 0]
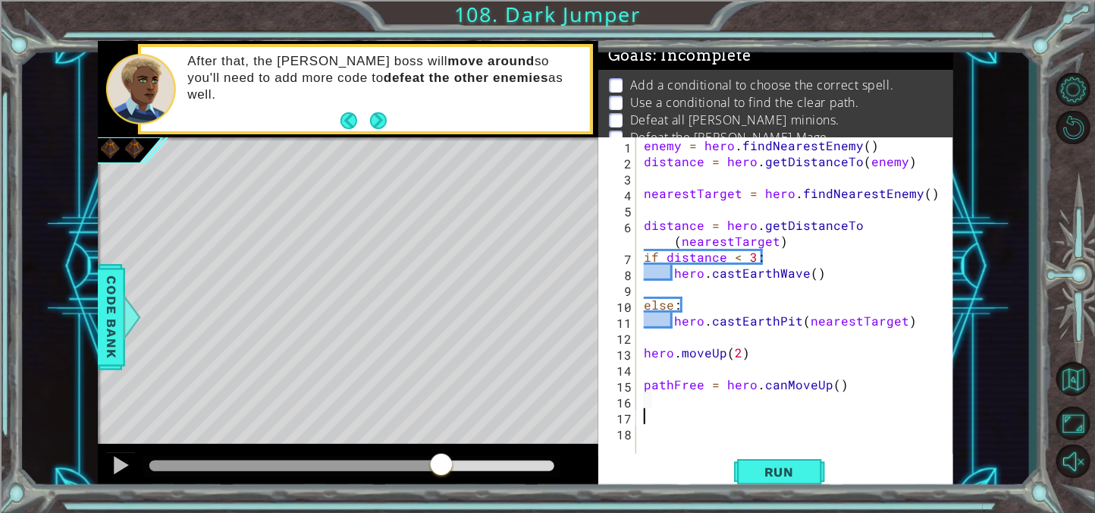
type textarea "I"
type textarea "if pathFree = True:"
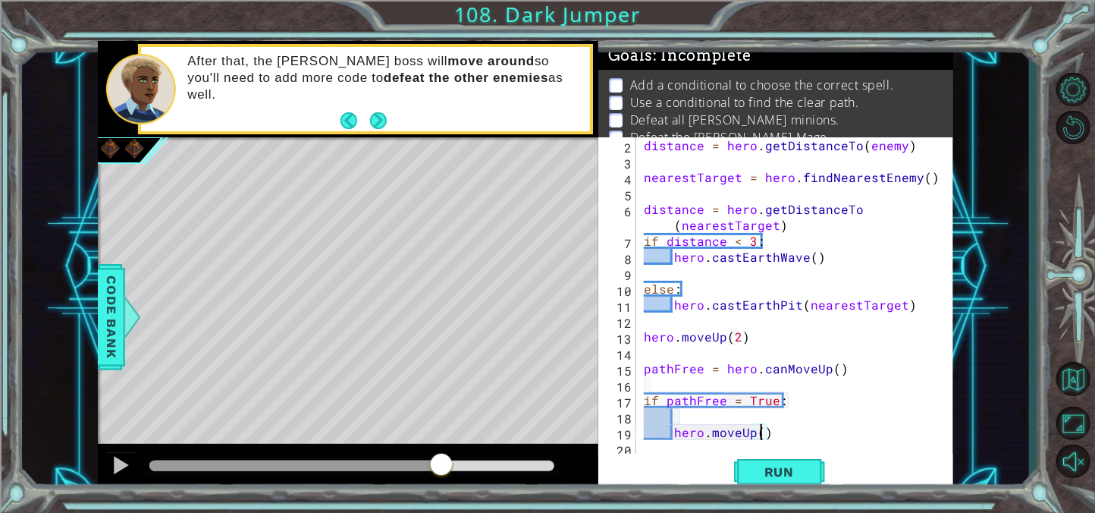
type textarea "hero.moveUp(2)"
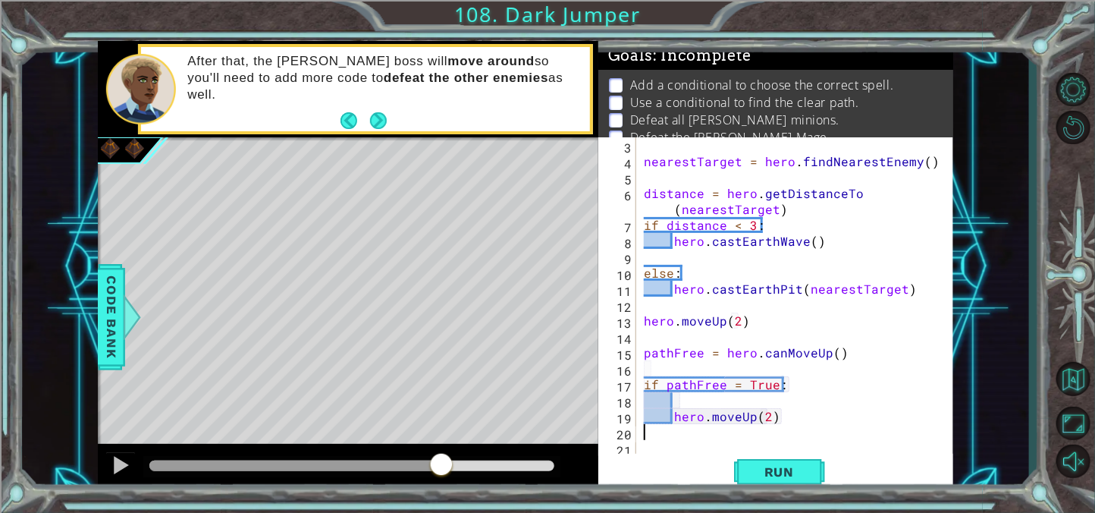
scroll to position [48, 0]
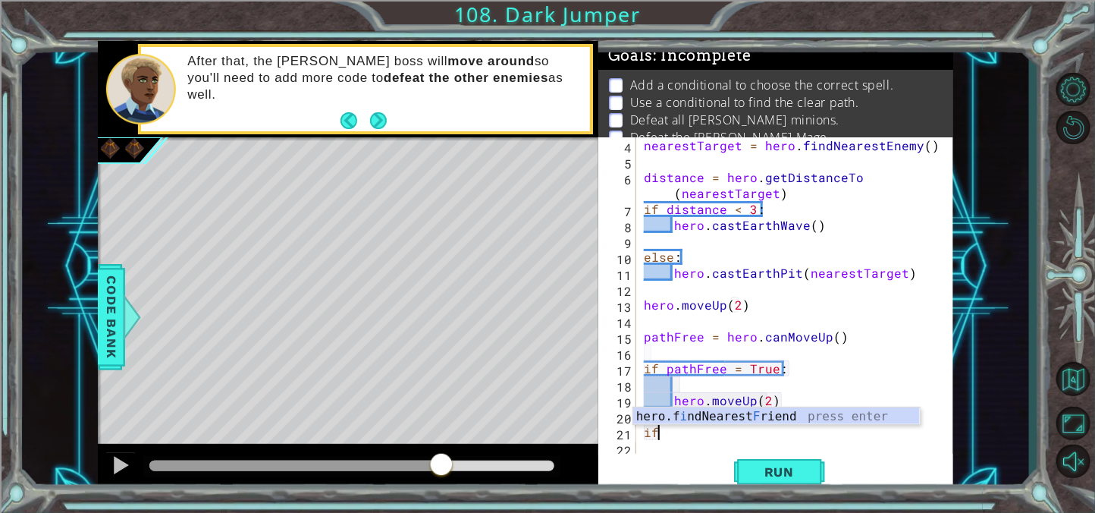
type textarea "i"
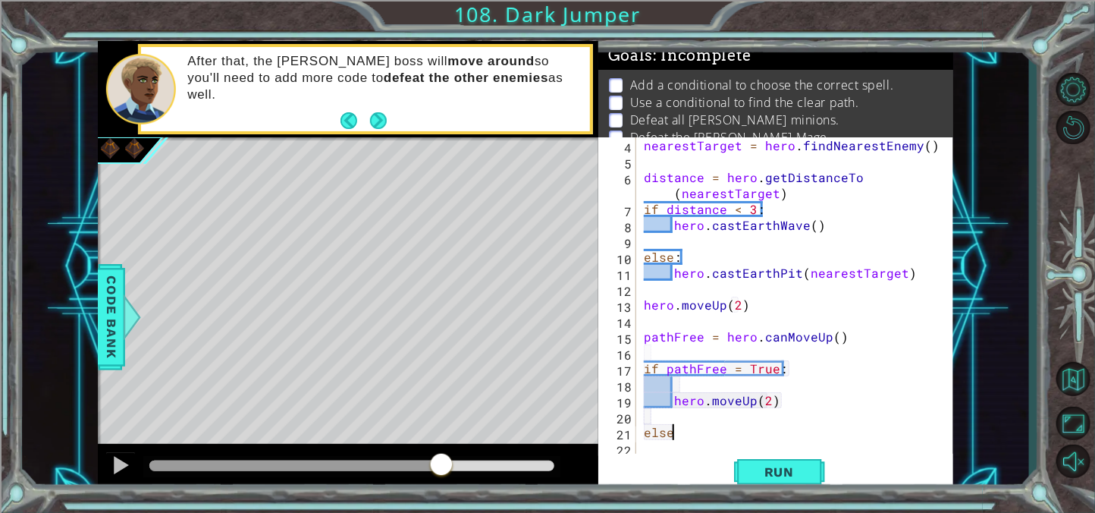
type textarea "else:"
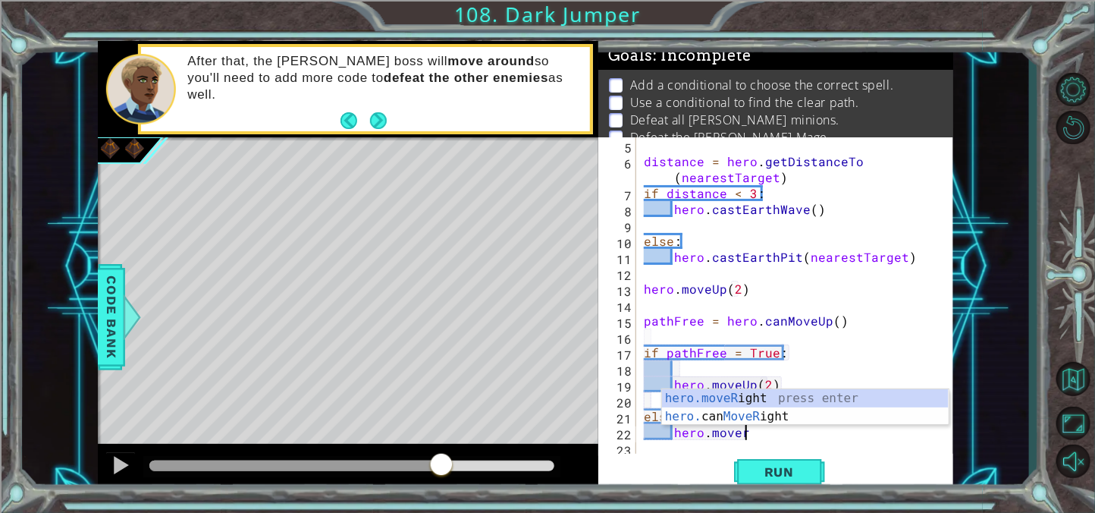
scroll to position [0, 5]
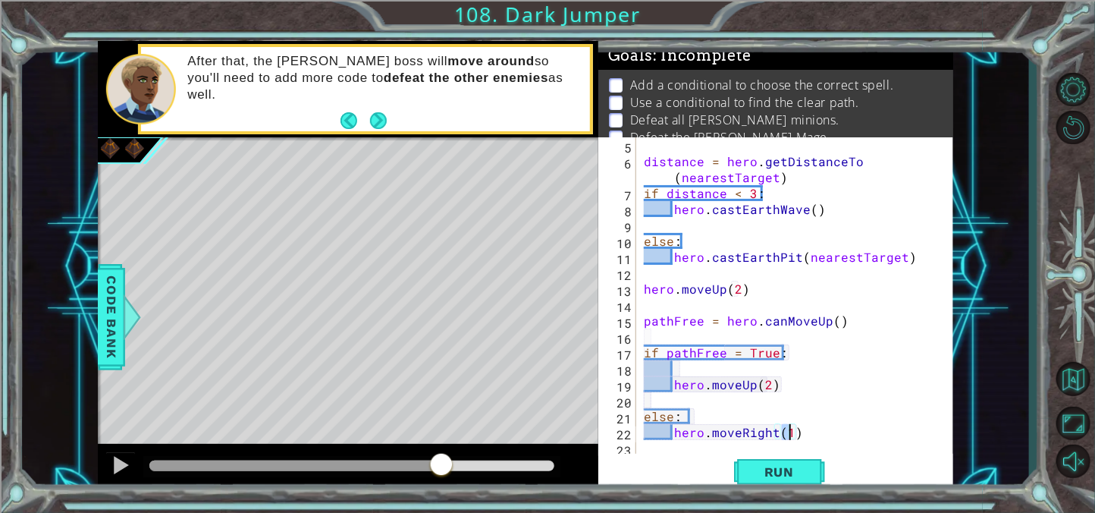
type textarea "hero.moveRight(2)"
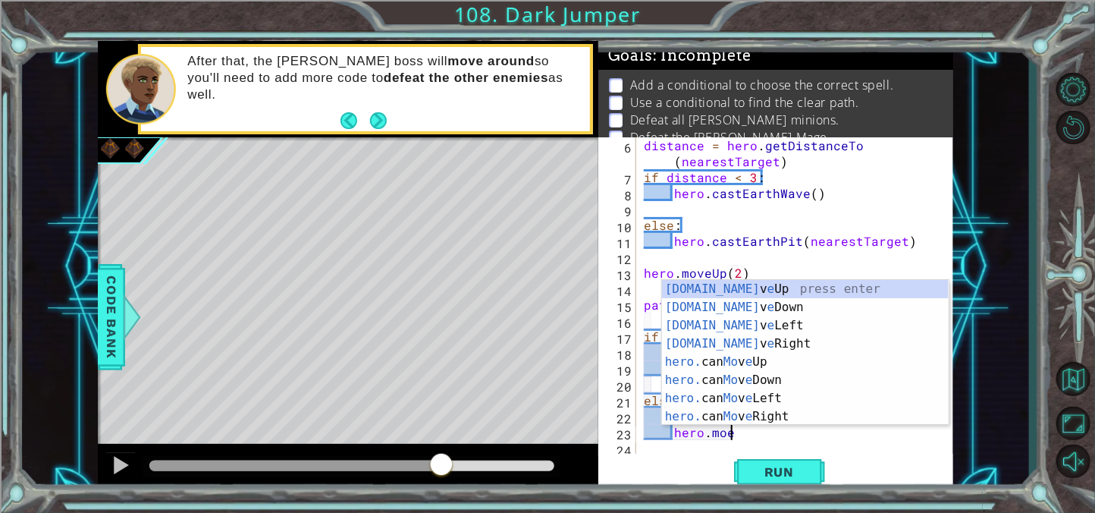
scroll to position [0, 5]
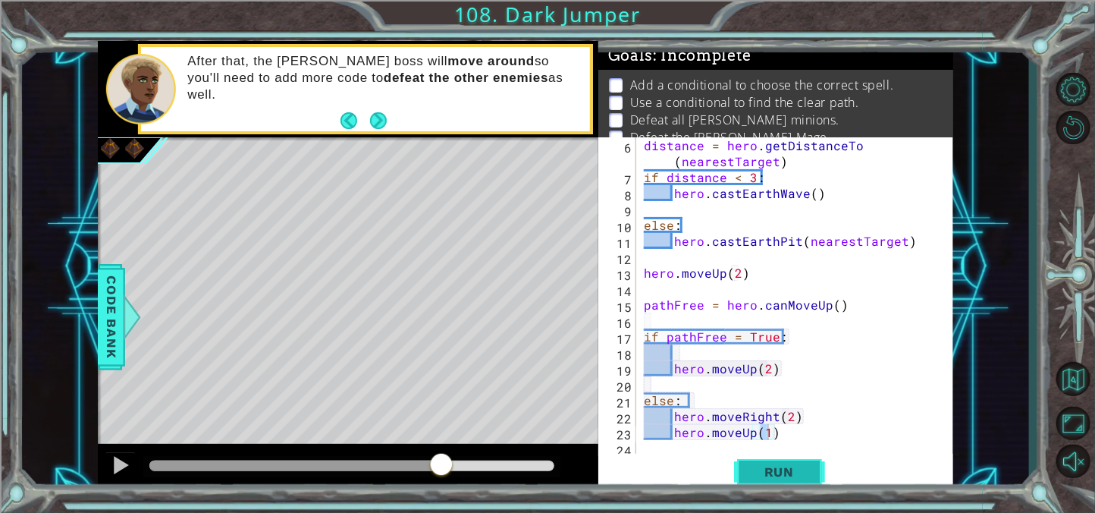
click at [788, 484] on button "Run" at bounding box center [779, 471] width 91 height 36
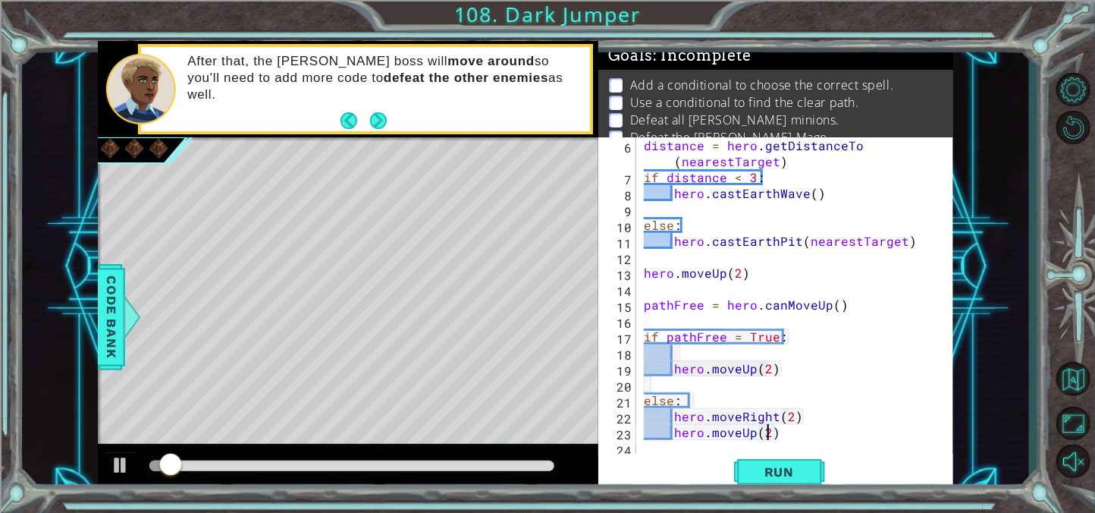
scroll to position [0, 7]
click at [741, 335] on div "distance = hero . getDistanceTo ( nearestTarget ) if distance < 3 : hero . cast…" at bounding box center [799, 320] width 317 height 366
click at [787, 456] on button "Run" at bounding box center [779, 471] width 91 height 36
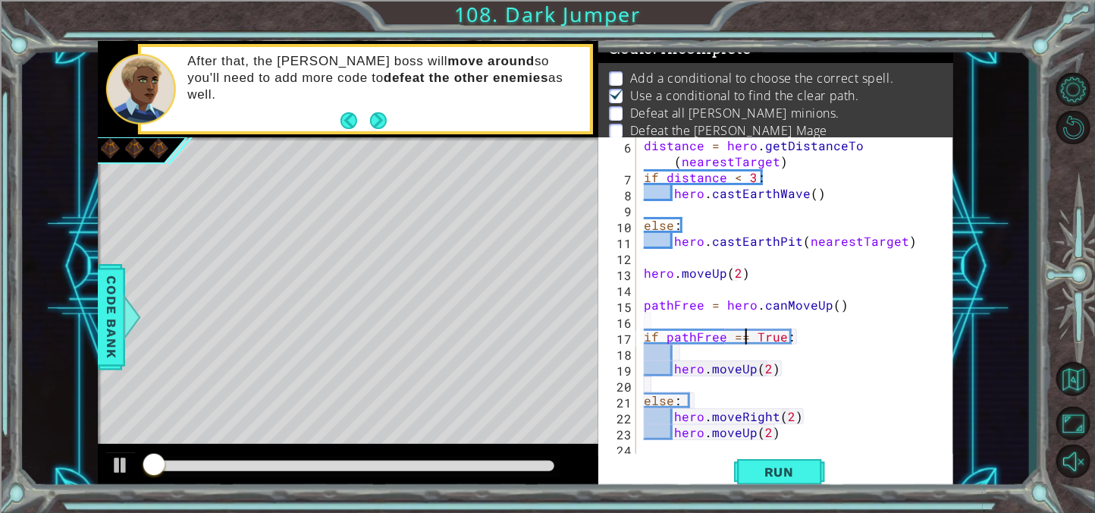
scroll to position [8, 0]
drag, startPoint x: 472, startPoint y: 457, endPoint x: 616, endPoint y: 463, distance: 144.2
click at [616, 463] on div "1 ההההההההההההההההההההההההההההההההההההההההההההההההההההההההההההההההההההההההההההה…" at bounding box center [526, 266] width 856 height 451
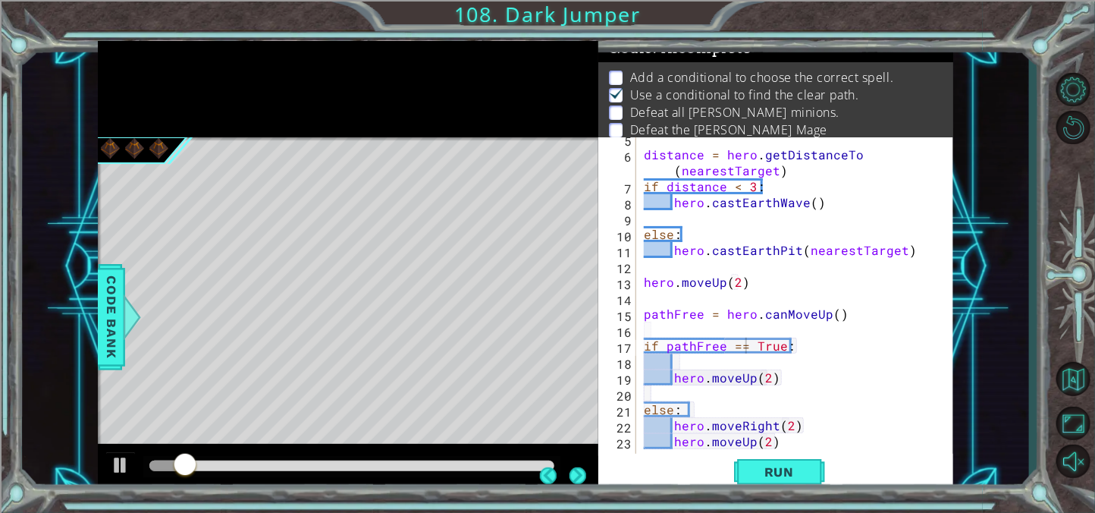
scroll to position [52, 0]
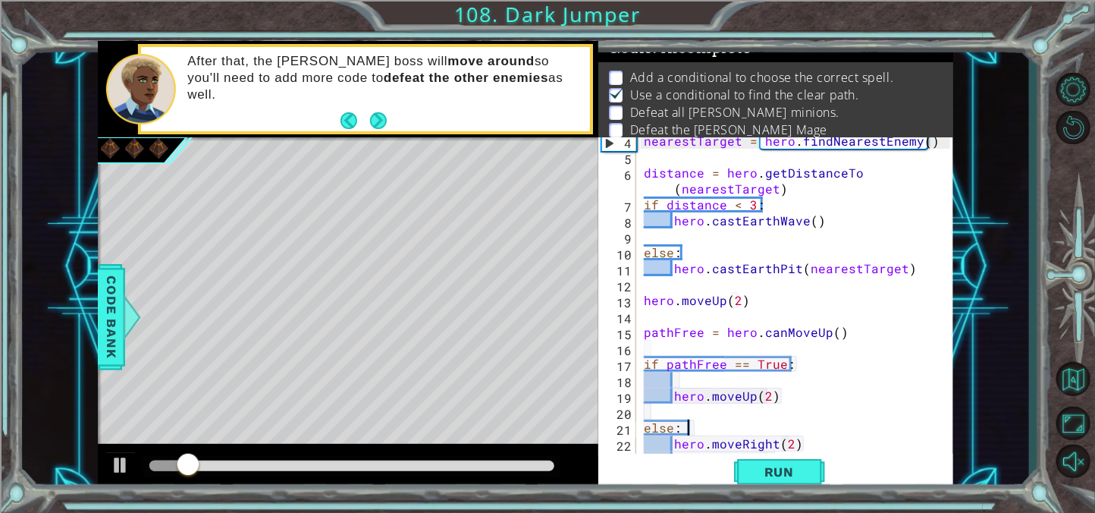
click at [897, 434] on div "nearestTarget = hero . findNearestEnemy ( ) distance = hero . getDistanceTo ( n…" at bounding box center [799, 308] width 317 height 350
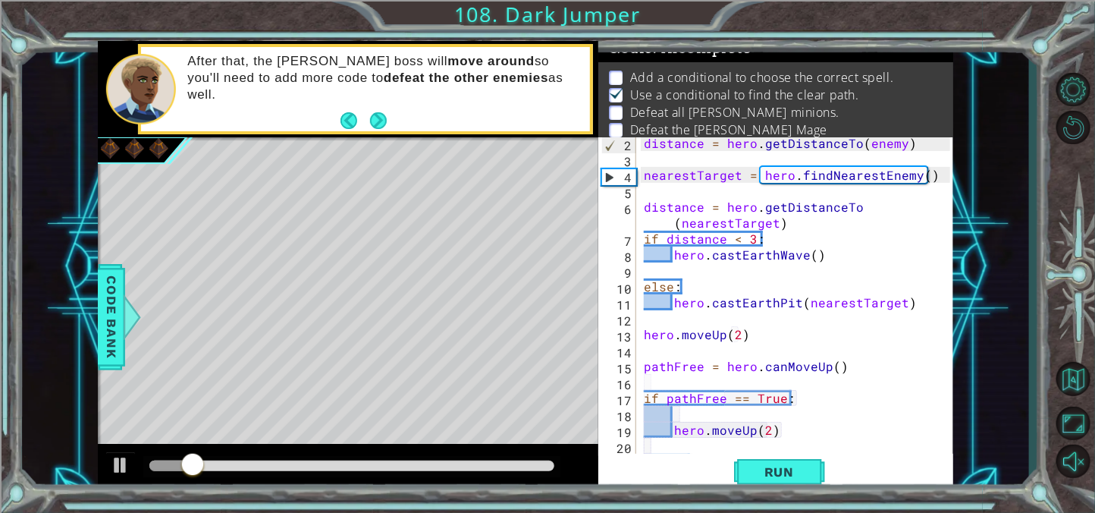
scroll to position [79, 0]
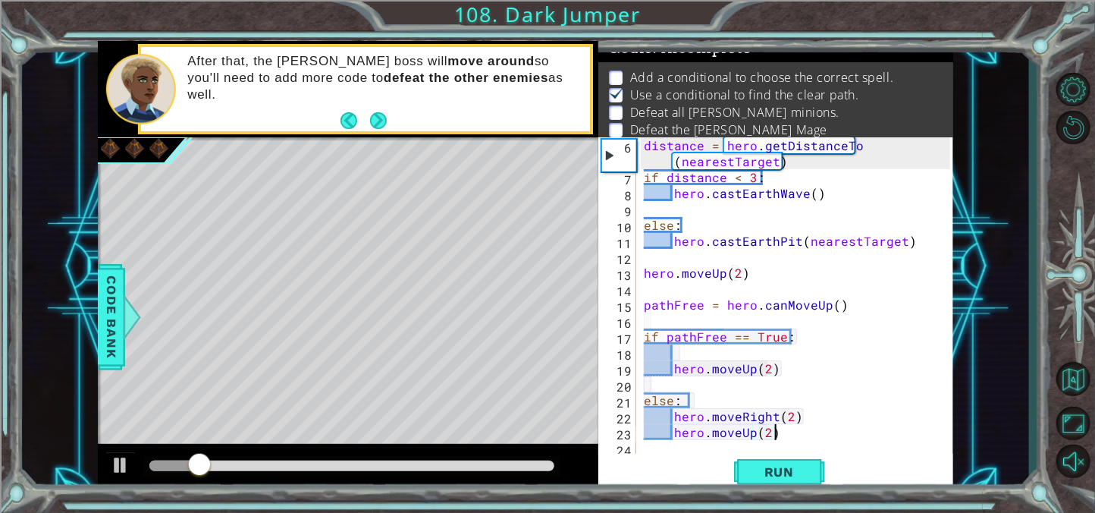
click at [844, 436] on div "distance = hero . getDistanceTo ( nearestTarget ) if distance < 3 : hero . cast…" at bounding box center [799, 320] width 317 height 366
type textarea "hero.moveUp(2)"
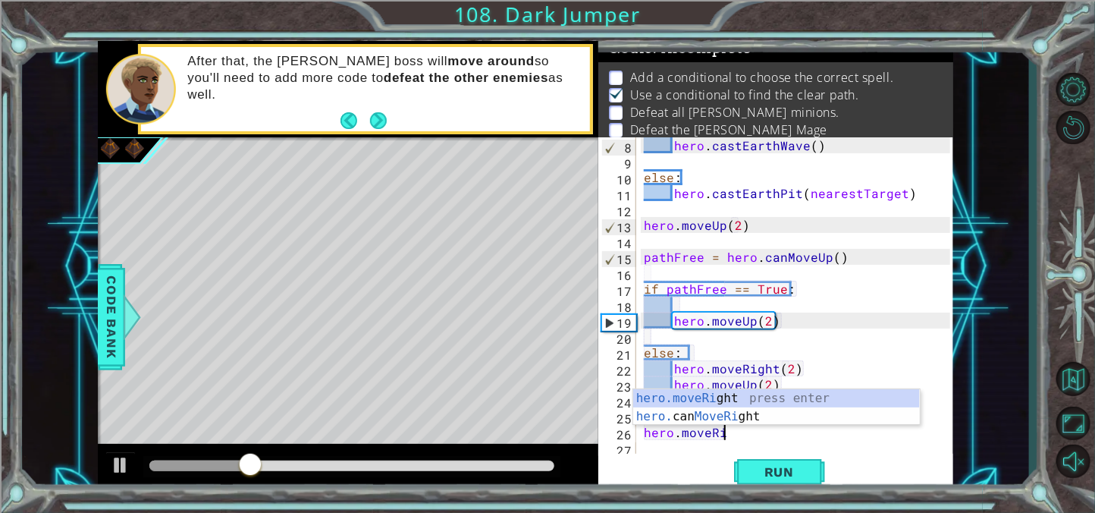
scroll to position [0, 4]
click at [832, 400] on div "hero.moveRi ght press enter hero. can MoveRi ght press enter" at bounding box center [776, 425] width 287 height 73
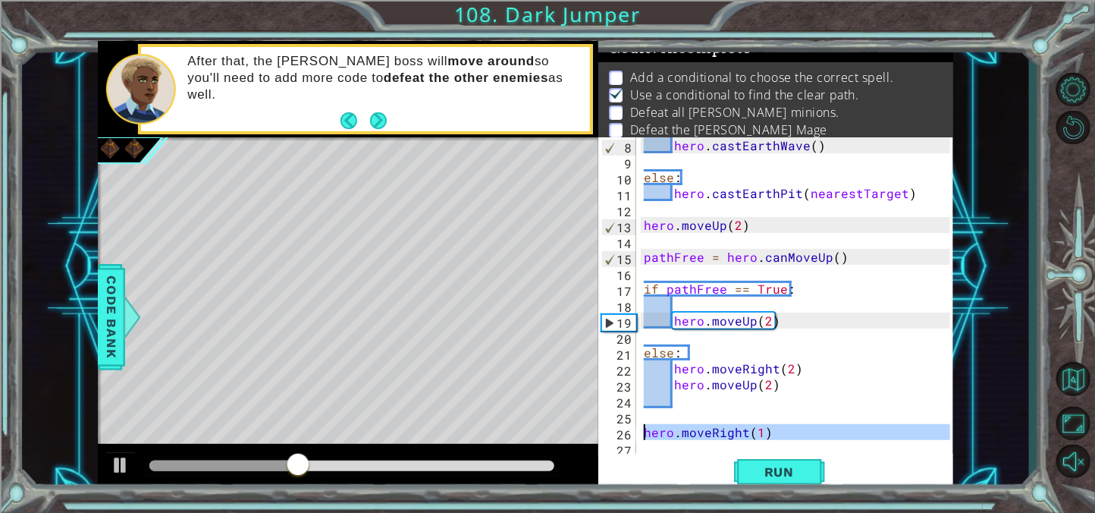
drag, startPoint x: 829, startPoint y: 440, endPoint x: 643, endPoint y: 434, distance: 186.6
click at [643, 434] on div "hero . castEarthWave ( ) else : hero . [GEOGRAPHIC_DATA] ( nearestTarget ) hero…" at bounding box center [799, 312] width 317 height 350
type textarea "hero.moveRight(1)"
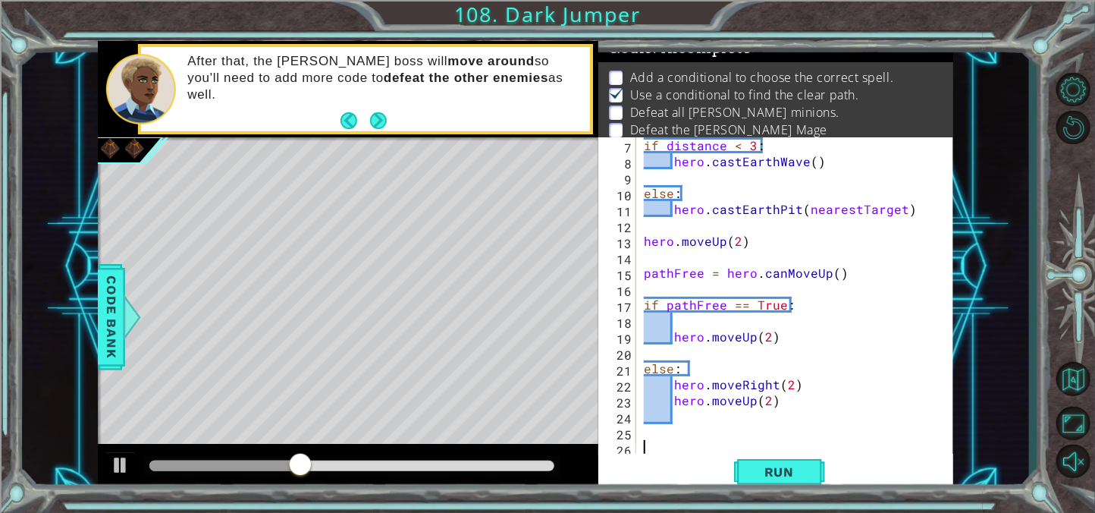
scroll to position [111, 0]
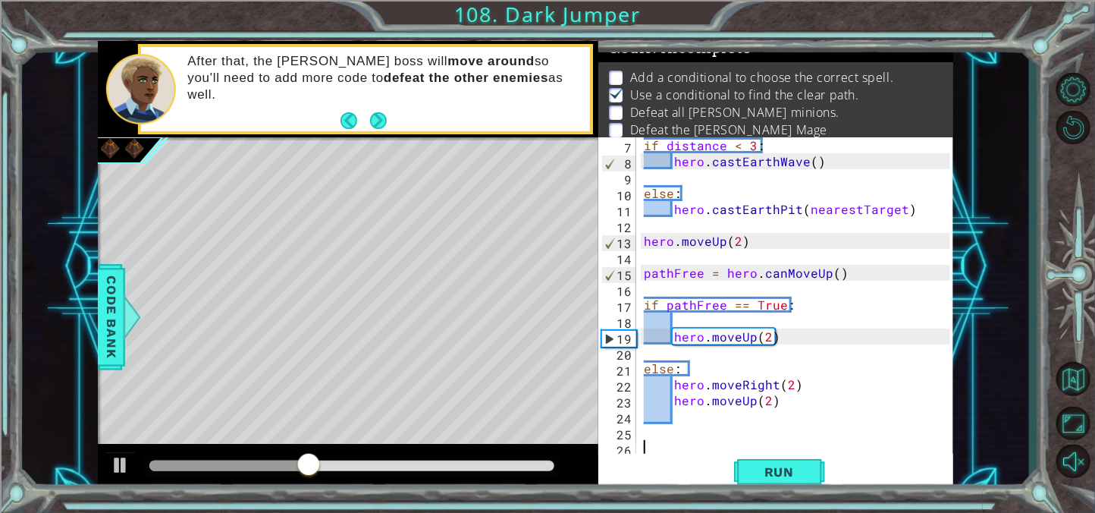
click at [773, 353] on div "if distance < 3 : hero . castEarthWave ( ) else : hero . [GEOGRAPHIC_DATA] ( ne…" at bounding box center [799, 312] width 317 height 350
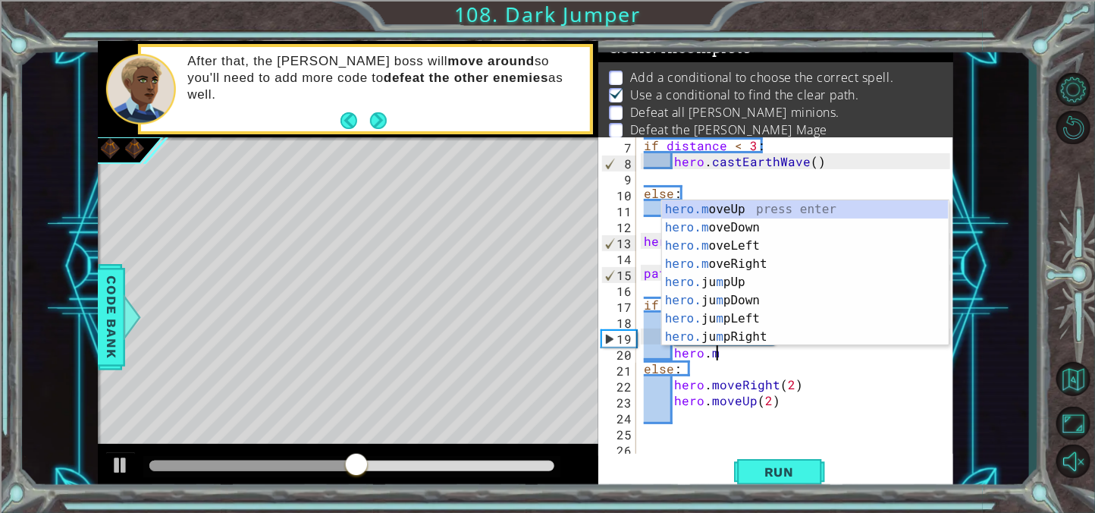
scroll to position [0, 0]
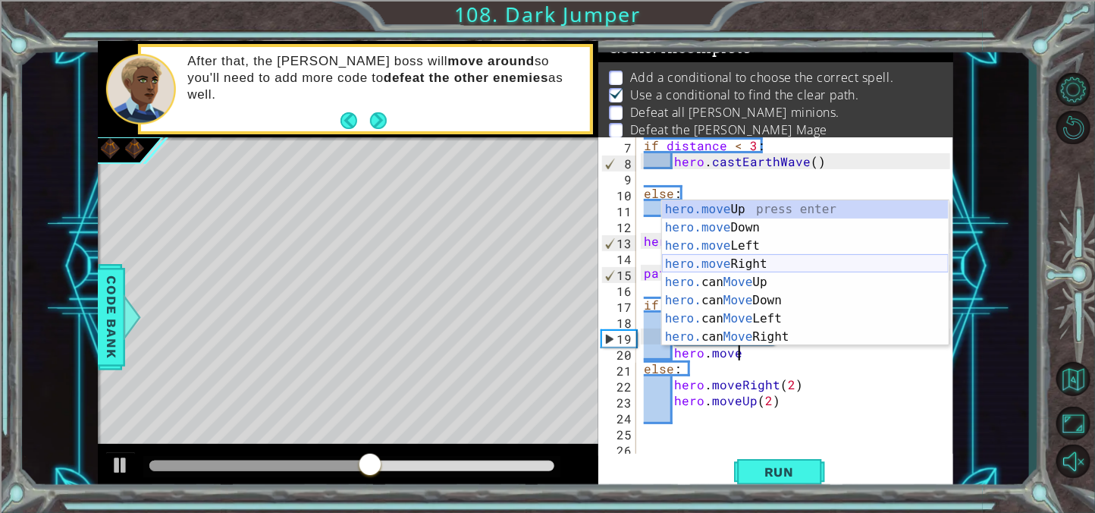
click at [745, 256] on div "hero.move Up press enter hero.move Down press enter hero.move Left press enter …" at bounding box center [805, 291] width 287 height 182
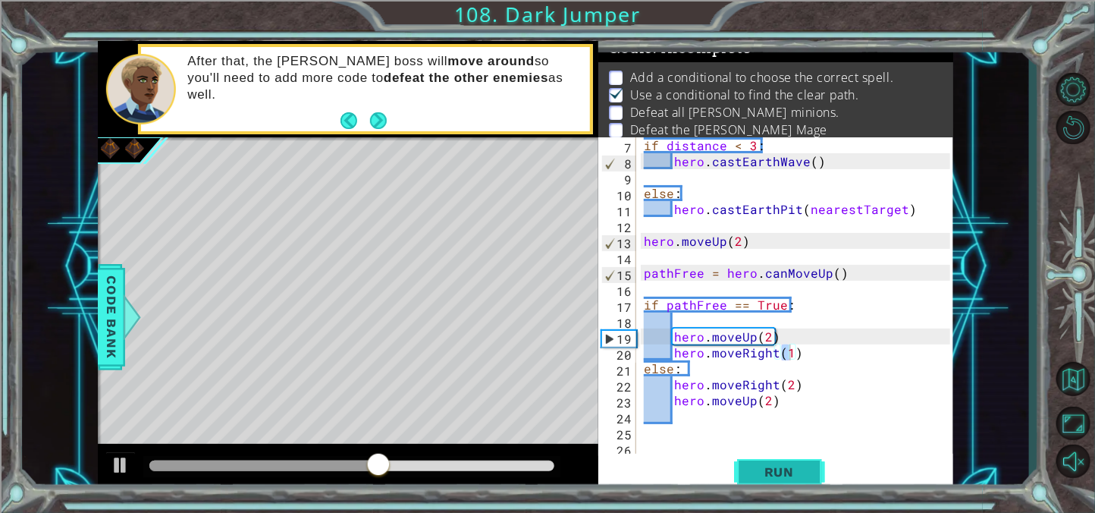
click at [795, 460] on button "Run" at bounding box center [779, 471] width 91 height 36
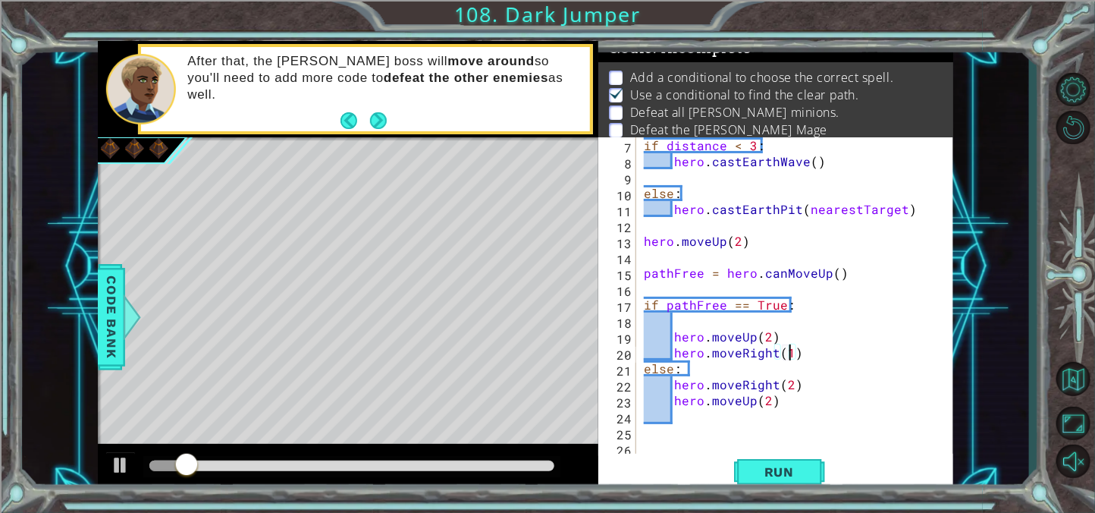
click at [767, 400] on div "if distance < 3 : hero . castEarthWave ( ) else : hero . [GEOGRAPHIC_DATA] ( ne…" at bounding box center [799, 312] width 317 height 350
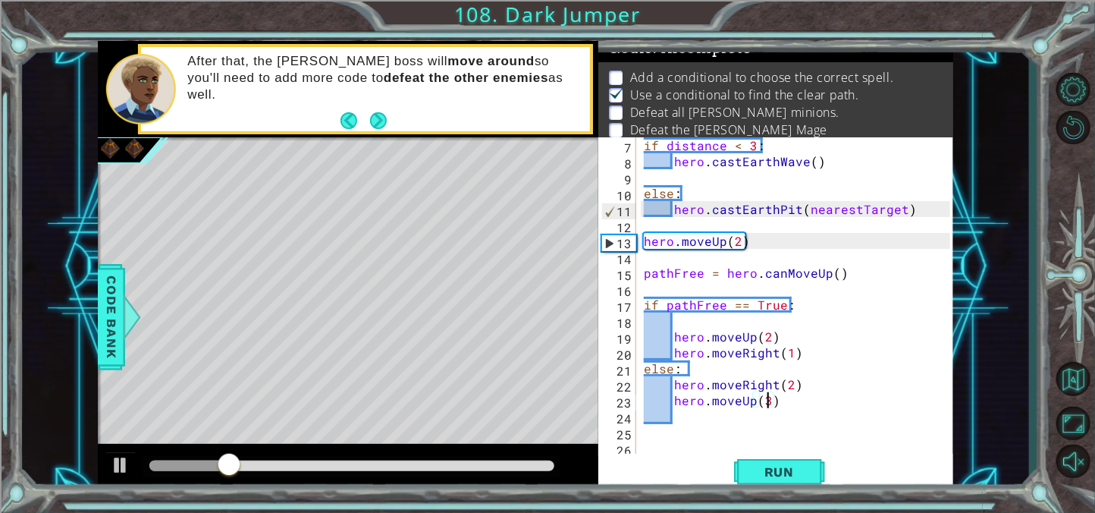
click at [812, 355] on div "if distance < 3 : hero . castEarthWave ( ) else : hero . [GEOGRAPHIC_DATA] ( ne…" at bounding box center [799, 312] width 317 height 350
type textarea "hero.moveRight(1)"
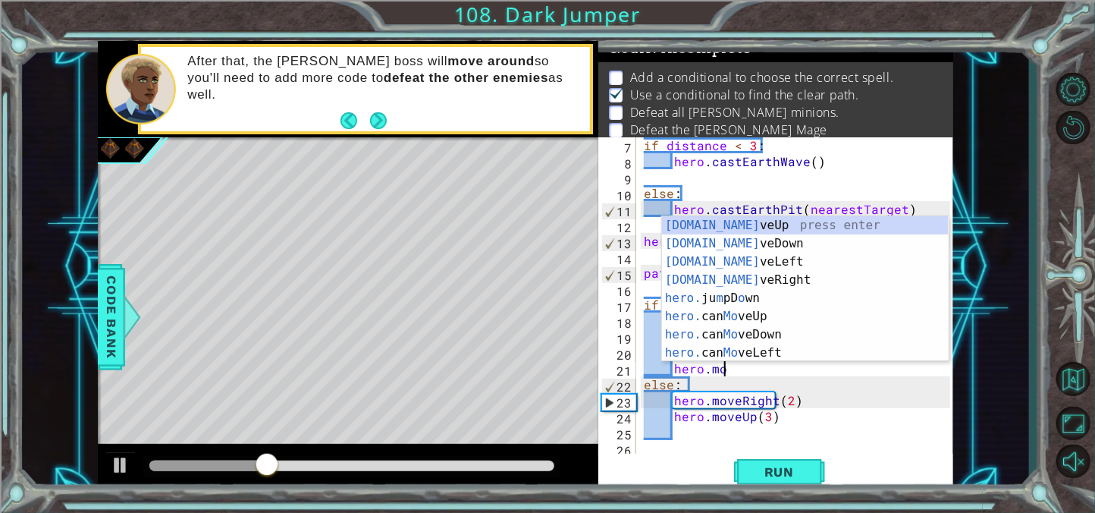
scroll to position [0, 5]
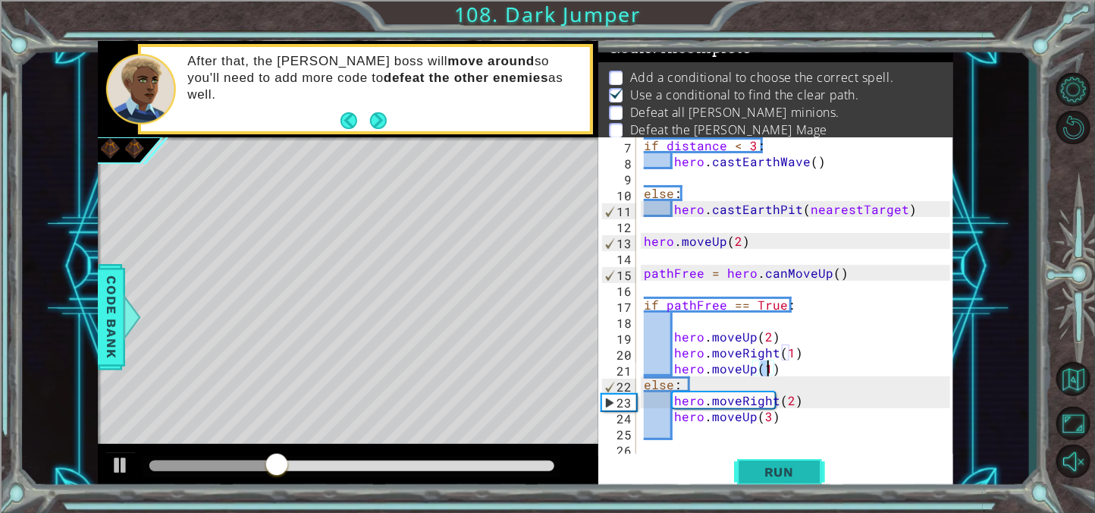
click at [779, 471] on span "Run" at bounding box center [779, 471] width 60 height 15
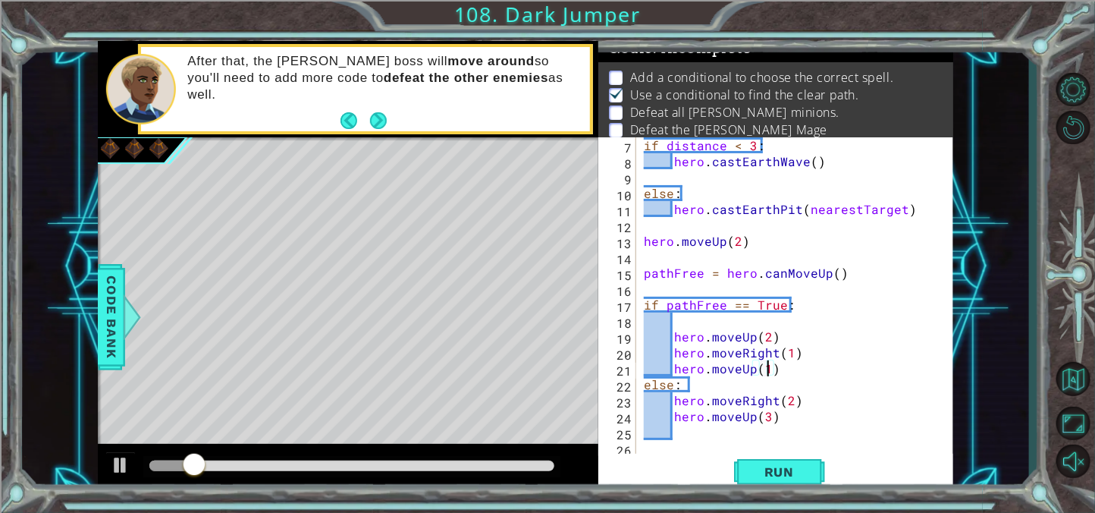
click at [787, 349] on div "if distance < 3 : hero . castEarthWave ( ) else : hero . [GEOGRAPHIC_DATA] ( ne…" at bounding box center [799, 312] width 317 height 350
type textarea "hero.moveRight(2)"
click at [782, 480] on button "Run" at bounding box center [779, 471] width 91 height 36
click at [768, 434] on div "if distance < 3 : hero . castEarthWave ( ) else : hero . [GEOGRAPHIC_DATA] ( ne…" at bounding box center [799, 312] width 317 height 350
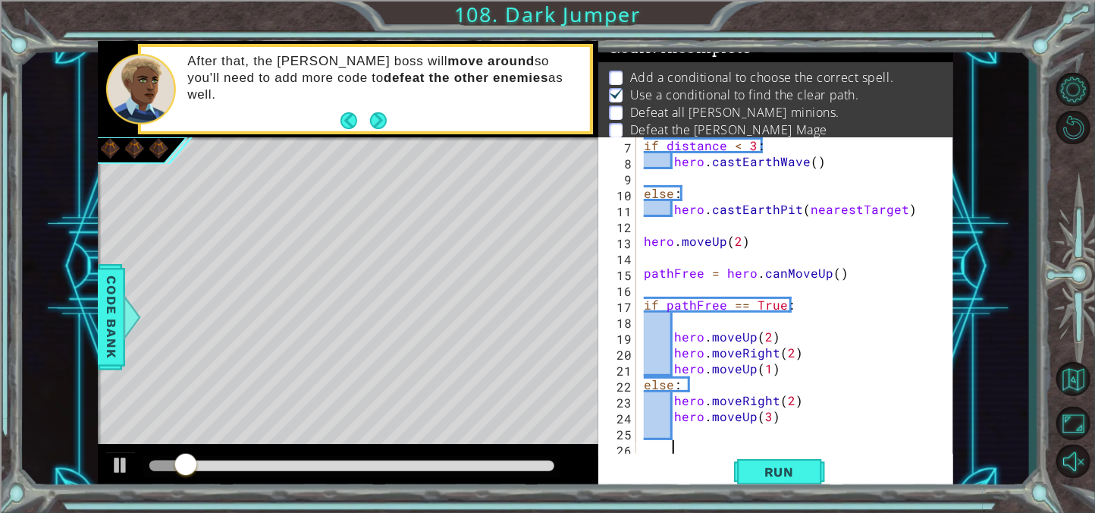
scroll to position [0, 0]
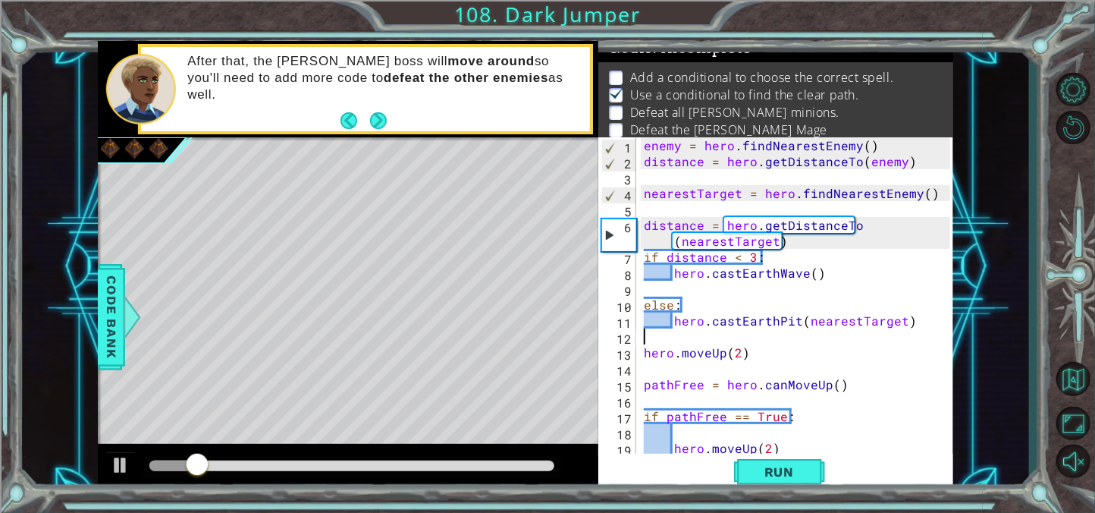
click at [949, 328] on div at bounding box center [942, 368] width 15 height 462
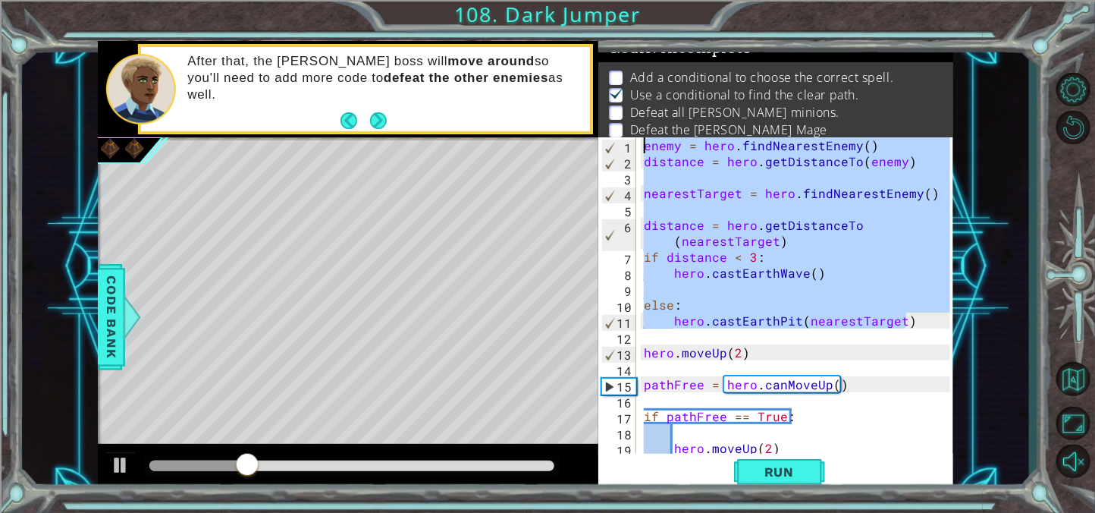
drag, startPoint x: 917, startPoint y: 323, endPoint x: 625, endPoint y: 140, distance: 344.8
click at [625, 140] on div "1 2 3 4 5 6 7 8 9 10 11 12 13 14 15 16 17 18 19 20 enemy = hero . findNearestEn…" at bounding box center [774, 296] width 352 height 318
click at [883, 450] on div "enemy = hero . findNearestEnemy ( ) distance = hero . getDistanceTo ( enemy ) n…" at bounding box center [799, 312] width 317 height 350
type textarea "hero.moveUp(2)"
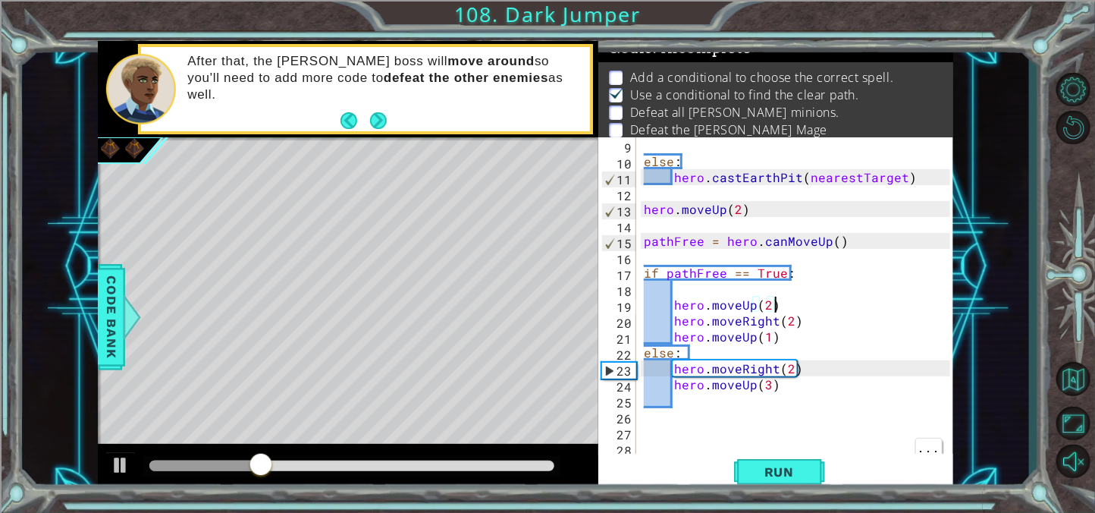
scroll to position [143, 0]
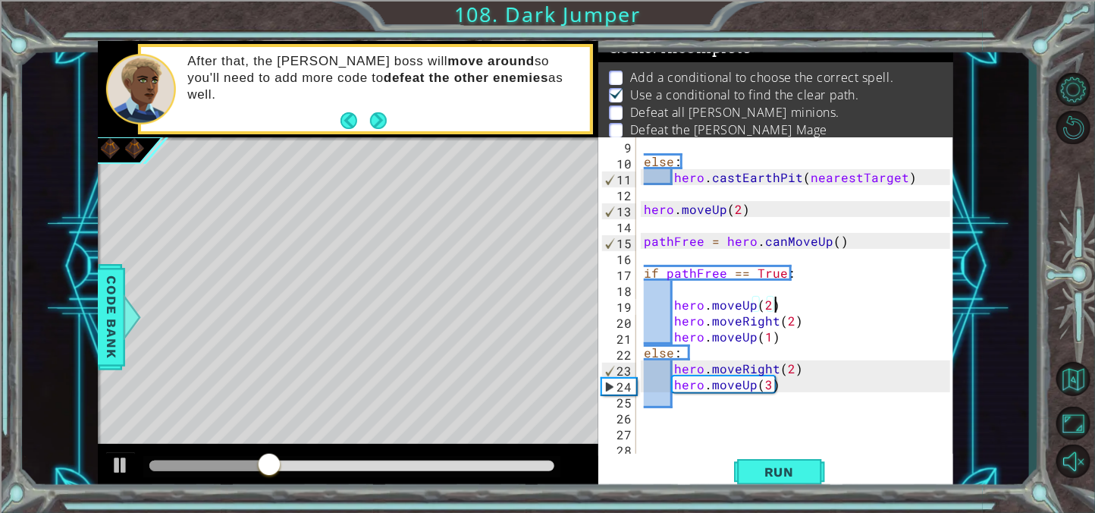
click at [723, 416] on div "else : hero . [GEOGRAPHIC_DATA] ( nearestTarget ) hero . moveUp ( 2 ) pathFree …" at bounding box center [799, 312] width 317 height 350
click at [666, 446] on div "else : hero . [GEOGRAPHIC_DATA] ( nearestTarget ) hero . moveUp ( 2 ) pathFree …" at bounding box center [799, 312] width 317 height 350
paste textarea "hero.castEarthPit(nearestTarget)"
type textarea "hero.castEarthPit(nearestTarget)"
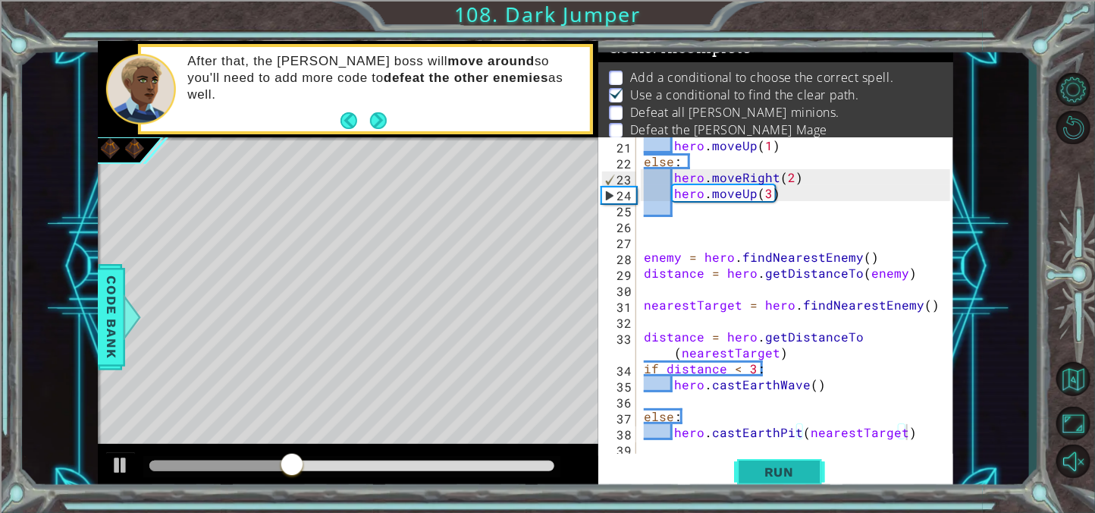
click at [798, 488] on button "Run" at bounding box center [779, 471] width 91 height 36
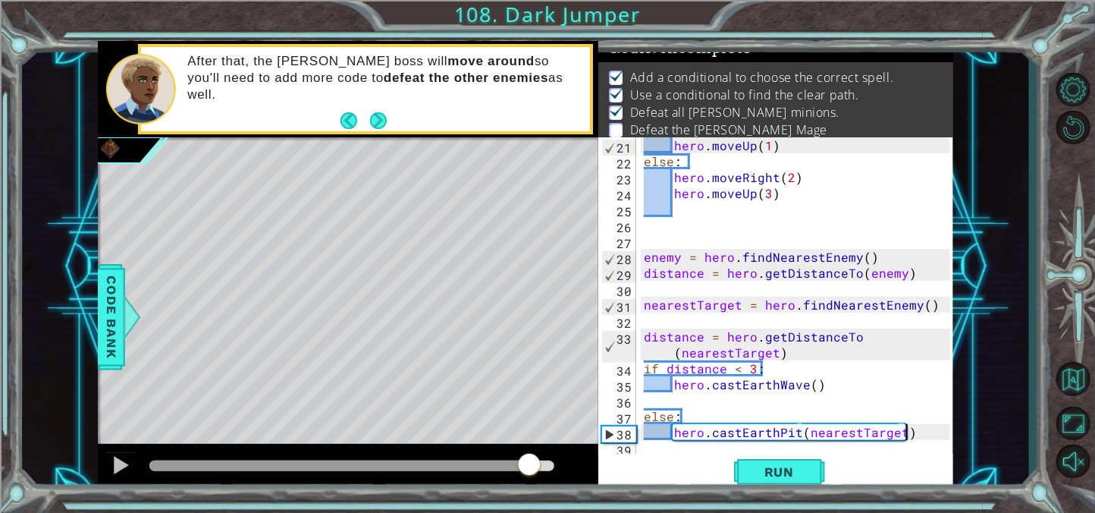
drag, startPoint x: 386, startPoint y: 461, endPoint x: 530, endPoint y: 470, distance: 144.3
click at [530, 470] on div at bounding box center [351, 465] width 405 height 11
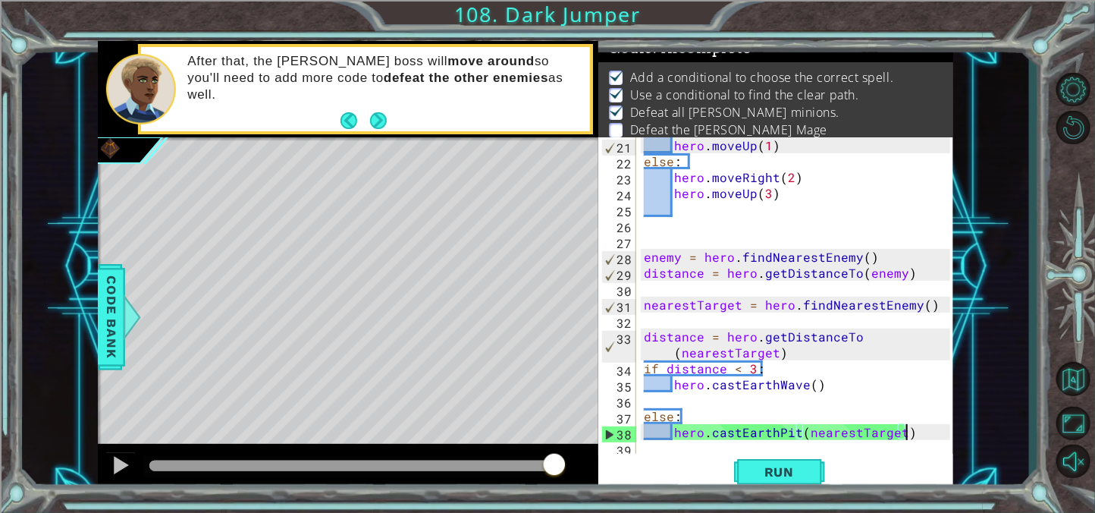
click at [925, 427] on div "hero . moveUp ( 1 ) else : hero . moveRight ( 2 ) hero . moveUp ( 3 ) enemy = h…" at bounding box center [799, 312] width 317 height 350
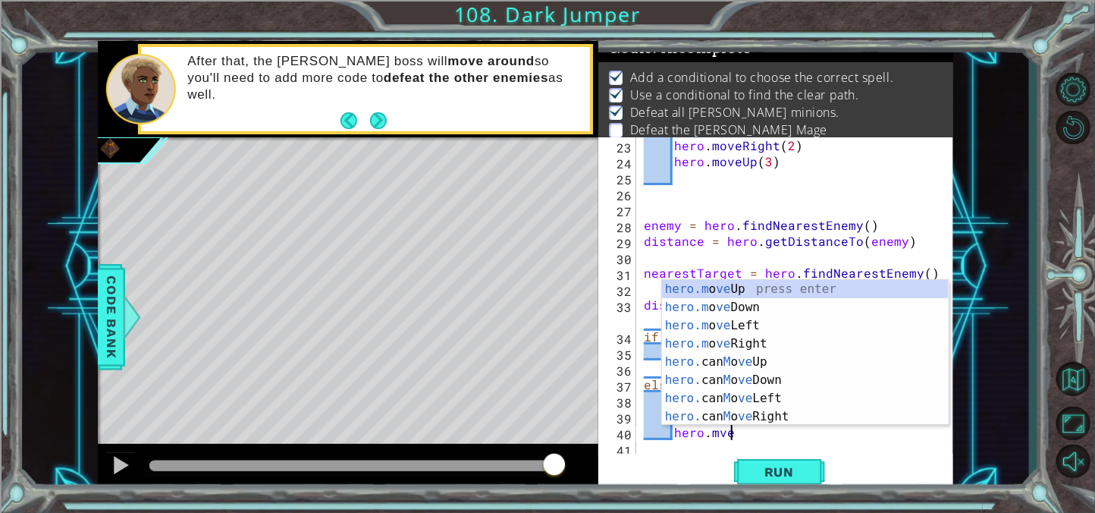
scroll to position [0, 4]
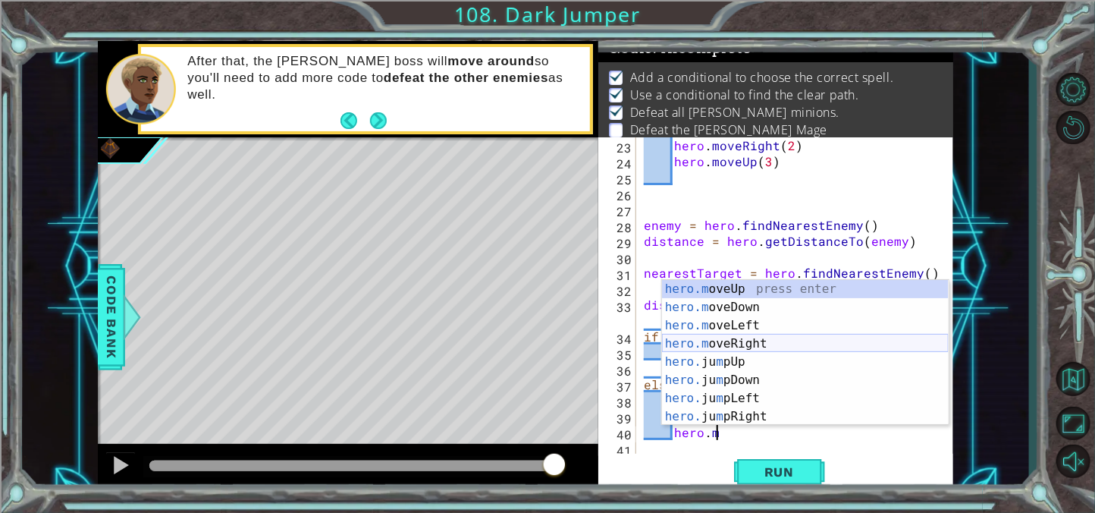
click at [758, 339] on div "hero.m oveUp press enter hero.m oveDown press enter hero.m oveLeft press enter …" at bounding box center [805, 371] width 287 height 182
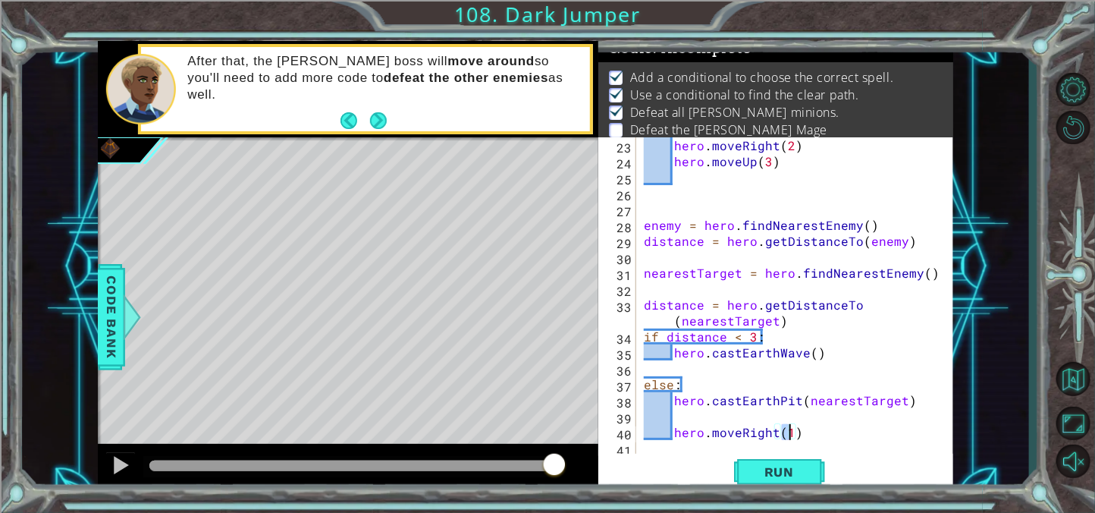
type textarea "hero.moveRight(2)"
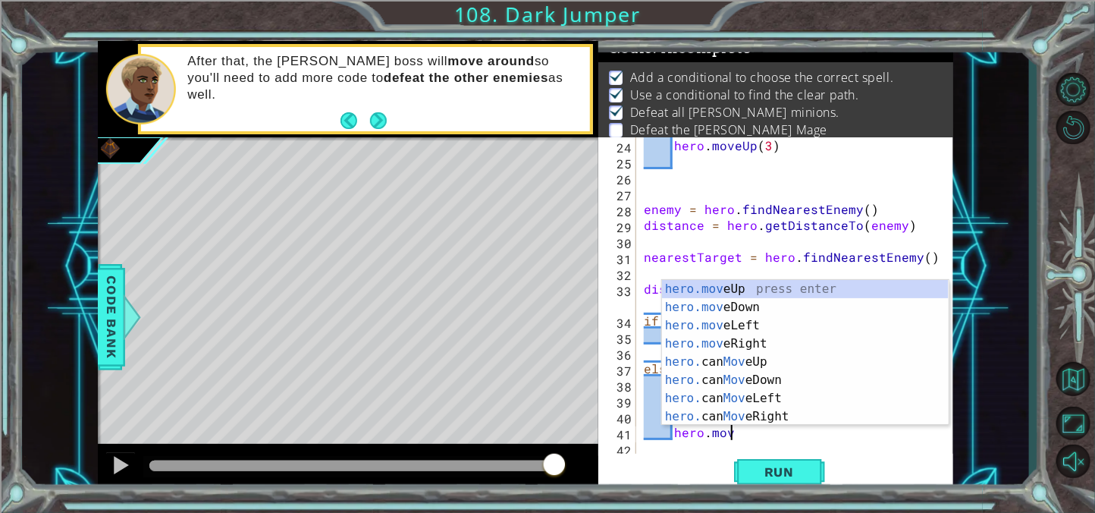
scroll to position [0, 5]
click at [746, 308] on div "hero.move Up press enter hero.move Down press enter hero.move Left press enter …" at bounding box center [805, 371] width 287 height 182
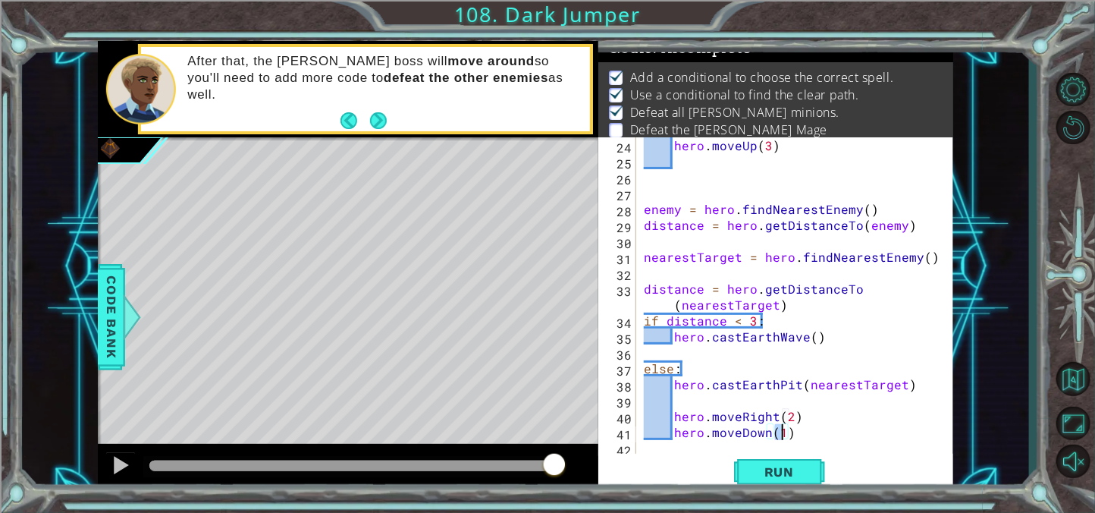
scroll to position [0, 8]
click at [791, 415] on div "hero . moveUp ( 3 ) enemy = hero . findNearestEnemy ( ) distance = hero . getDi…" at bounding box center [799, 312] width 317 height 350
type textarea "hero.moveDown(2)"
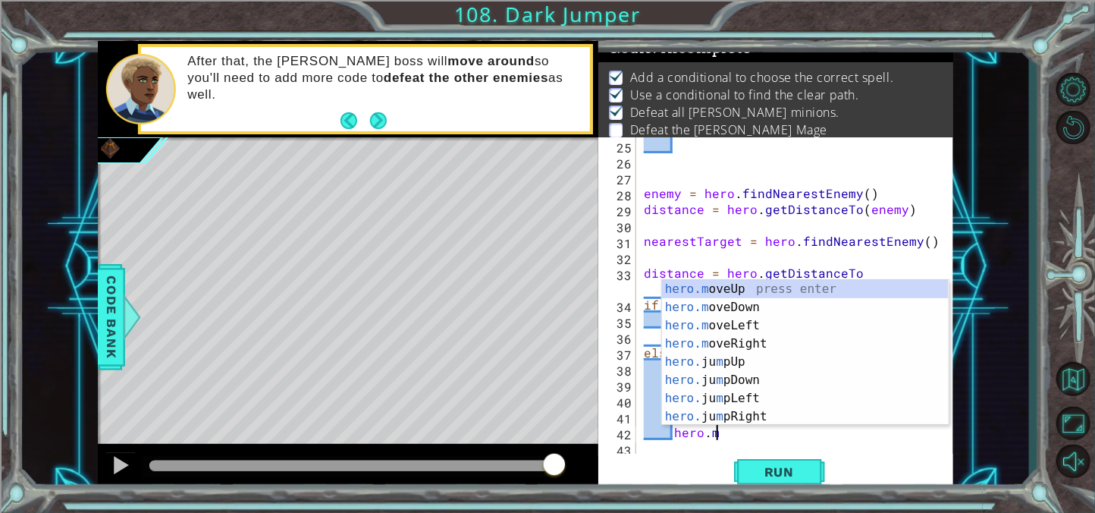
scroll to position [0, 5]
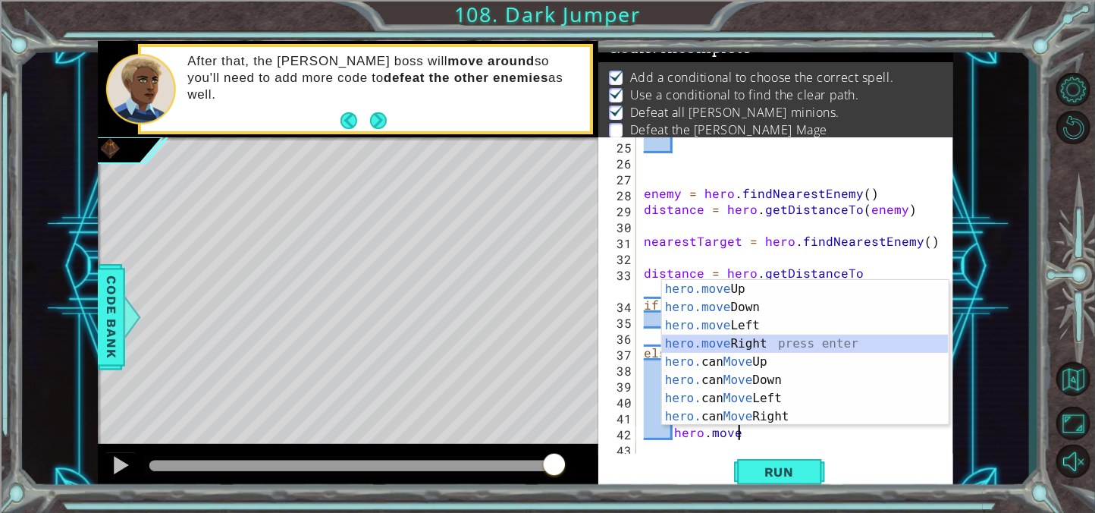
click at [741, 345] on div "hero.move Up press enter hero.move Down press enter hero.move Left press enter …" at bounding box center [805, 371] width 287 height 182
type textarea "hero.moveRight(1)"
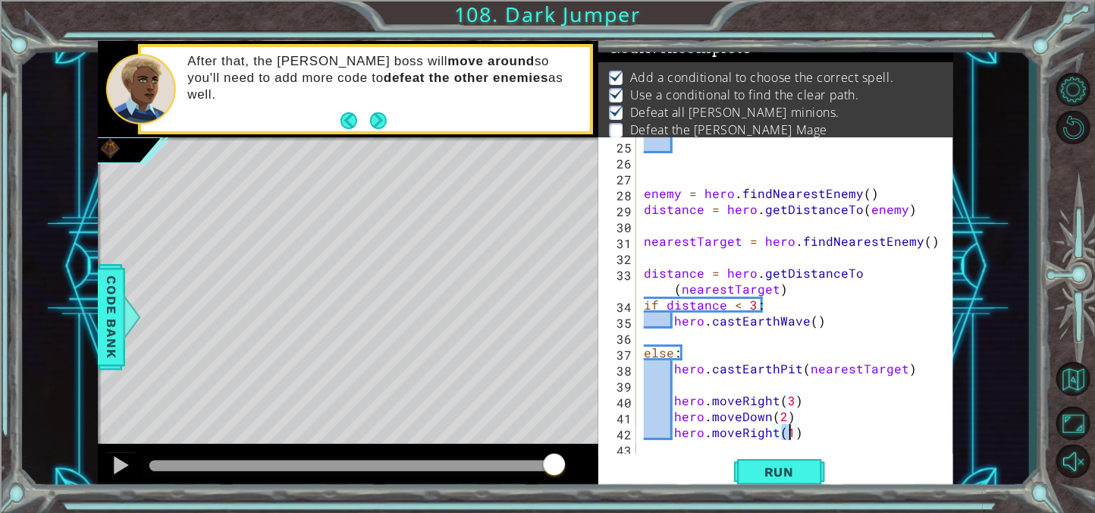
click at [824, 428] on div "enemy = hero . findNearestEnemy ( ) distance = hero . getDistanceTo ( enemy ) n…" at bounding box center [799, 312] width 317 height 350
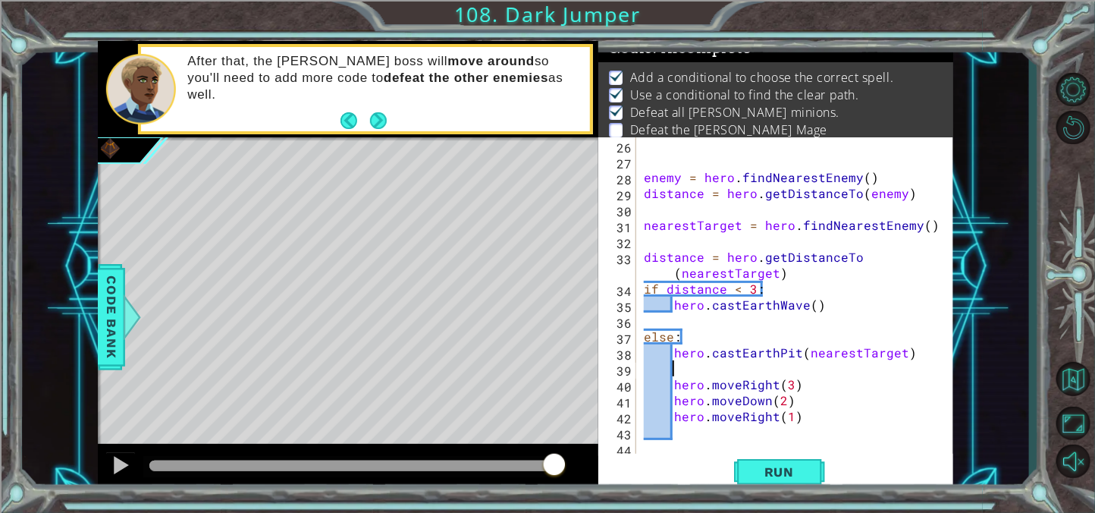
click at [695, 370] on div "enemy = hero . findNearestEnemy ( ) distance = hero . getDistanceTo ( enemy ) n…" at bounding box center [799, 312] width 317 height 350
click at [676, 381] on div "enemy = hero . findNearestEnemy ( ) distance = hero . getDistanceTo ( enemy ) n…" at bounding box center [799, 312] width 317 height 350
click at [670, 399] on div "enemy = hero . findNearestEnemy ( ) distance = hero . getDistanceTo ( enemy ) n…" at bounding box center [799, 312] width 317 height 350
click at [664, 412] on div "enemy = hero . findNearestEnemy ( ) distance = hero . getDistanceTo ( enemy ) n…" at bounding box center [799, 312] width 317 height 350
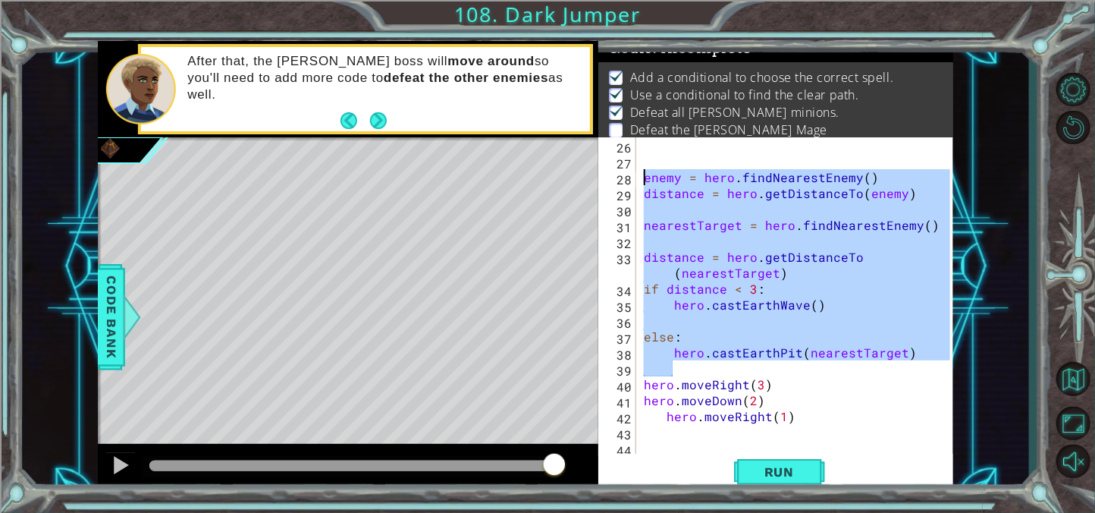
drag, startPoint x: 714, startPoint y: 366, endPoint x: 631, endPoint y: 175, distance: 208.5
click at [631, 175] on div "hero.moveRight(1) 26 27 28 29 30 31 32 33 34 35 36 37 38 39 40 41 42 43 44 enem…" at bounding box center [774, 296] width 352 height 318
type textarea "enemy = hero.findNearestEnemy() distance = hero.getDistanceTo(enemy)"
click at [750, 451] on div "enemy = hero . findNearestEnemy ( ) distance = hero . getDistanceTo ( enemy ) n…" at bounding box center [799, 312] width 317 height 350
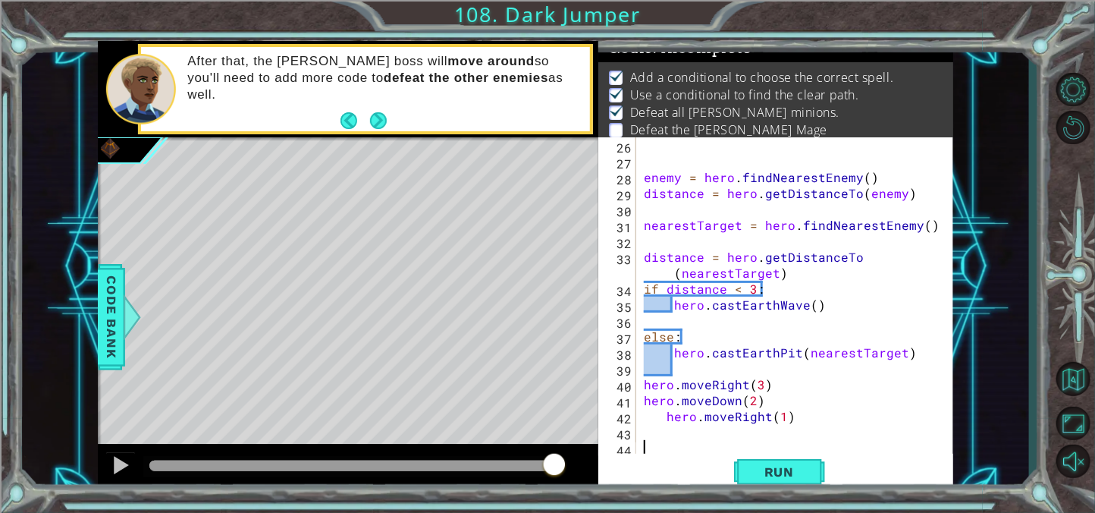
scroll to position [0, 0]
paste textarea "Code Area"
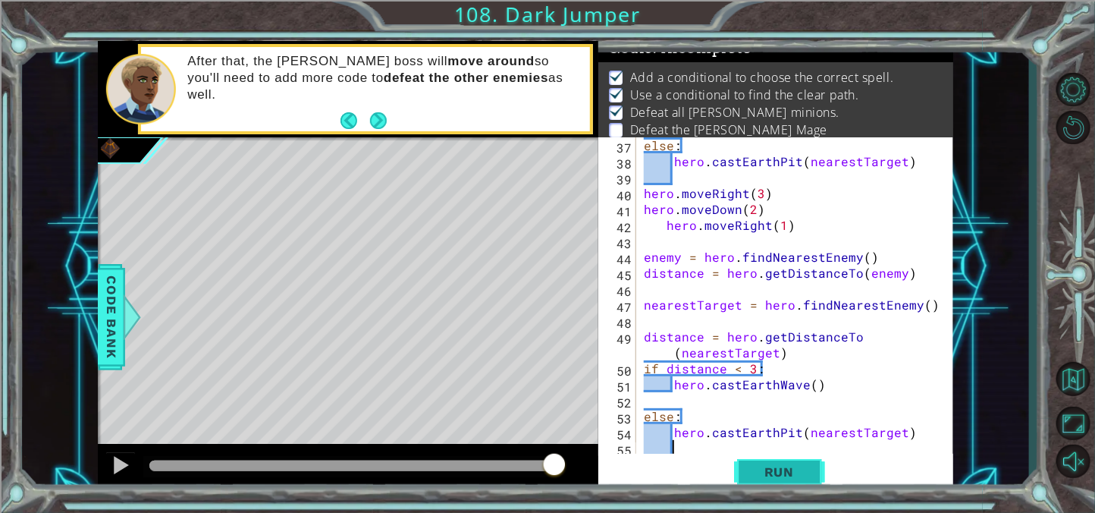
click at [811, 478] on button "Run" at bounding box center [779, 471] width 91 height 36
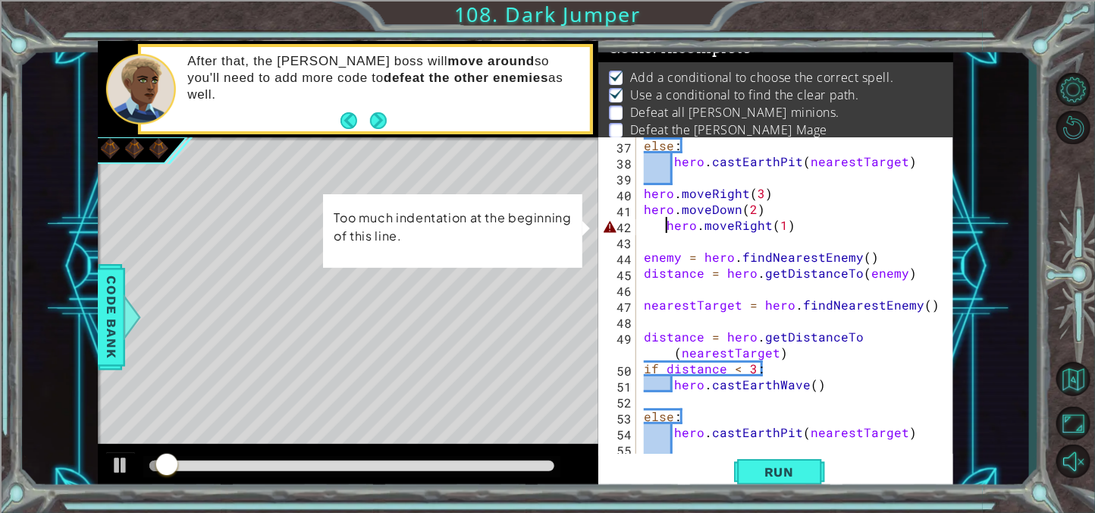
click at [666, 231] on div "else : hero . [GEOGRAPHIC_DATA] ( nearestTarget ) hero . moveRight ( 3 ) hero .…" at bounding box center [799, 312] width 317 height 350
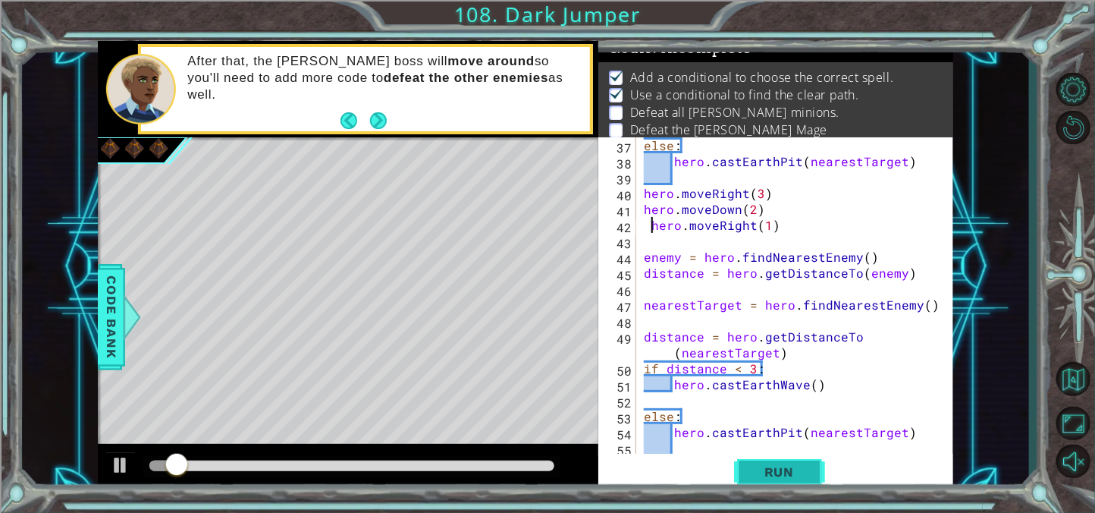
type textarea "hero.moveRight(1)"
click at [760, 466] on span "Run" at bounding box center [779, 471] width 60 height 15
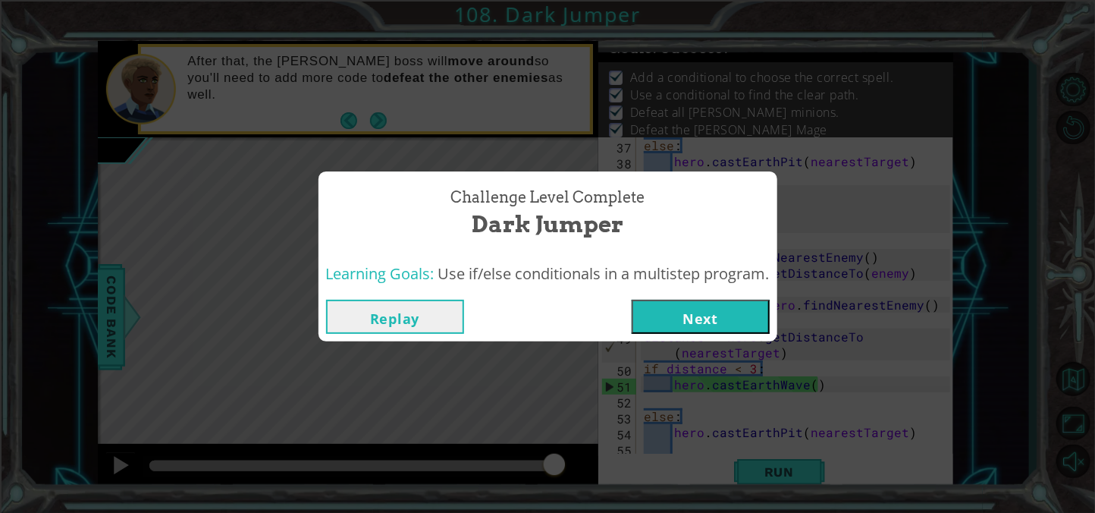
drag, startPoint x: 386, startPoint y: 466, endPoint x: 590, endPoint y: 476, distance: 204.2
click at [590, 476] on body "1 ההההההההההההההההההההההההההההההההההההההההההההההההההההההההההההההההההההההההההההה…" at bounding box center [547, 256] width 1095 height 513
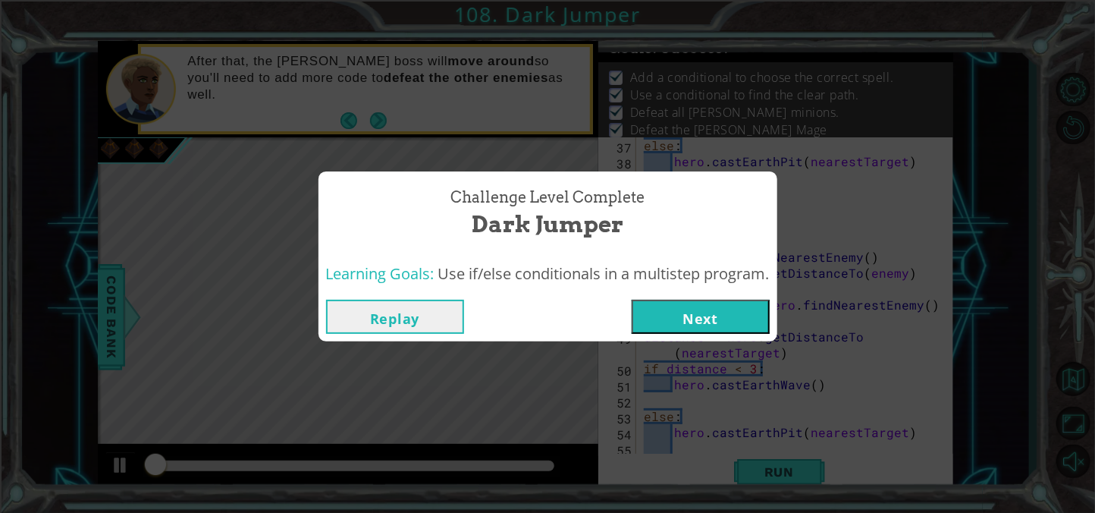
click at [706, 318] on button "Next" at bounding box center [701, 316] width 138 height 34
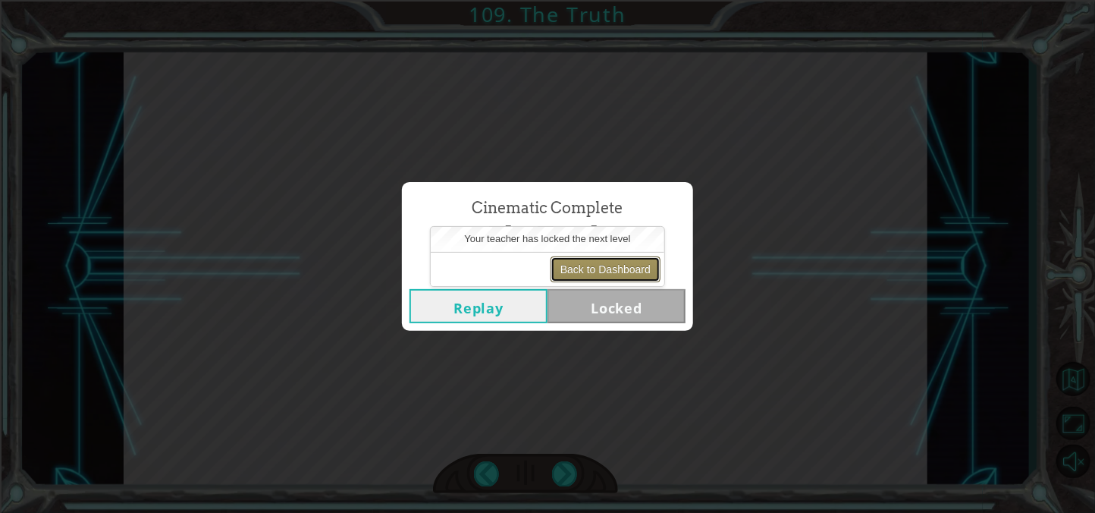
click at [622, 263] on button "Back to Dashboard" at bounding box center [605, 269] width 110 height 26
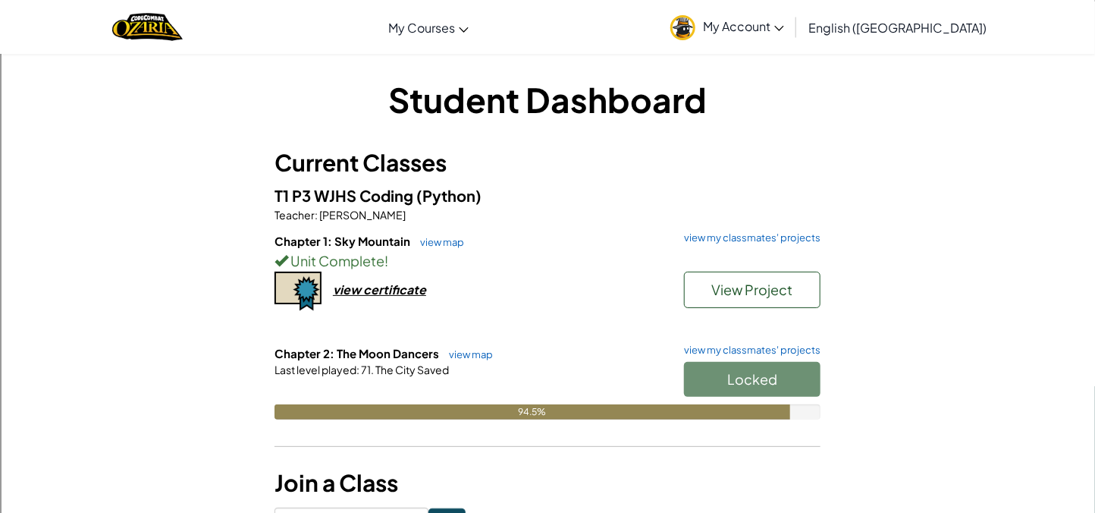
click at [784, 24] on span "My Account" at bounding box center [743, 26] width 81 height 16
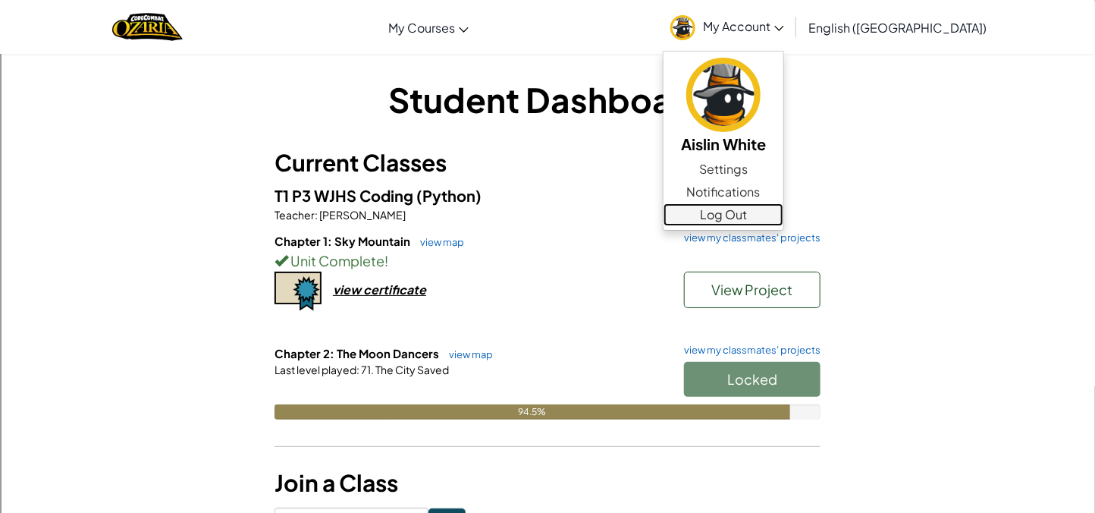
click at [783, 210] on link "Log Out" at bounding box center [723, 214] width 120 height 23
